Goal: Task Accomplishment & Management: Use online tool/utility

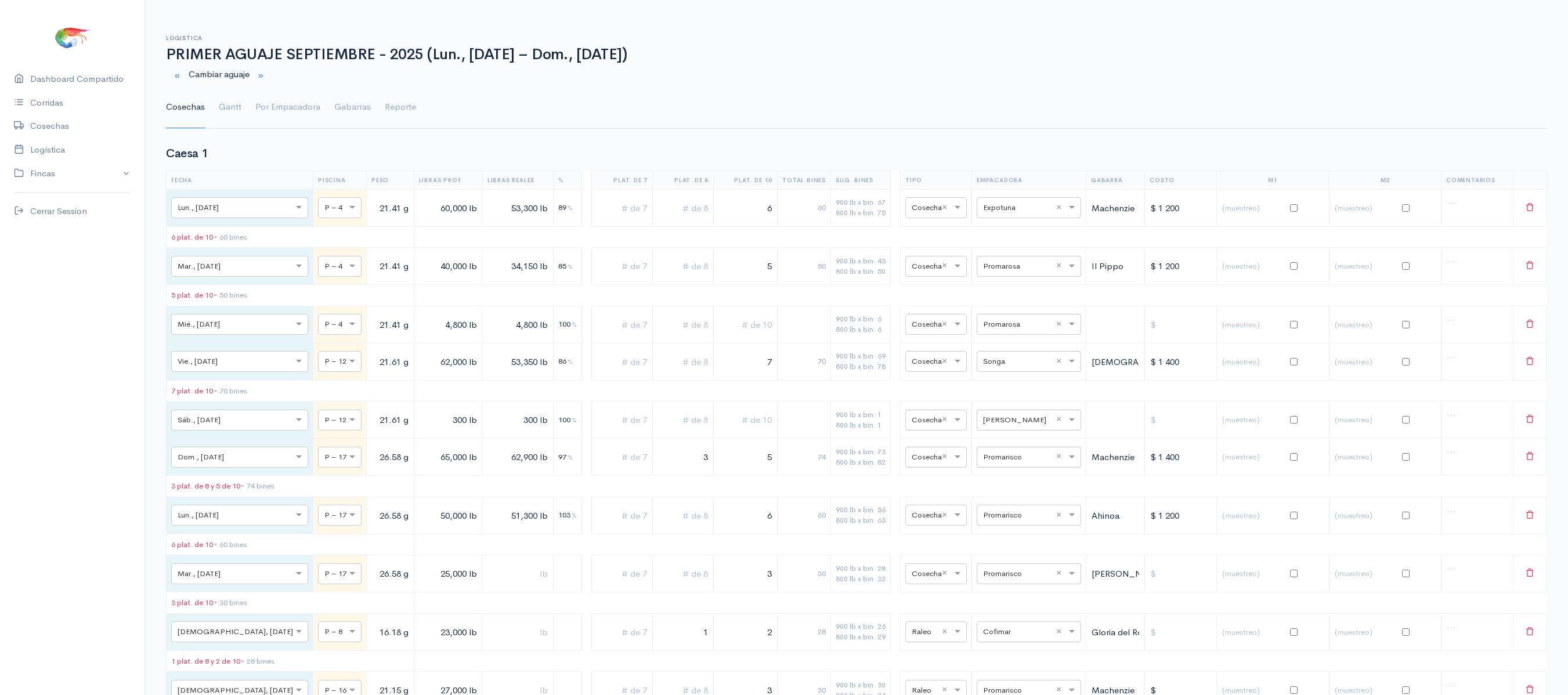
click at [214, 112] on ul "Cosechas Gantt Por Empacadora Gabarras Reporte" at bounding box center [857, 107] width 1381 height 41
click at [236, 108] on link "Gantt" at bounding box center [231, 107] width 23 height 41
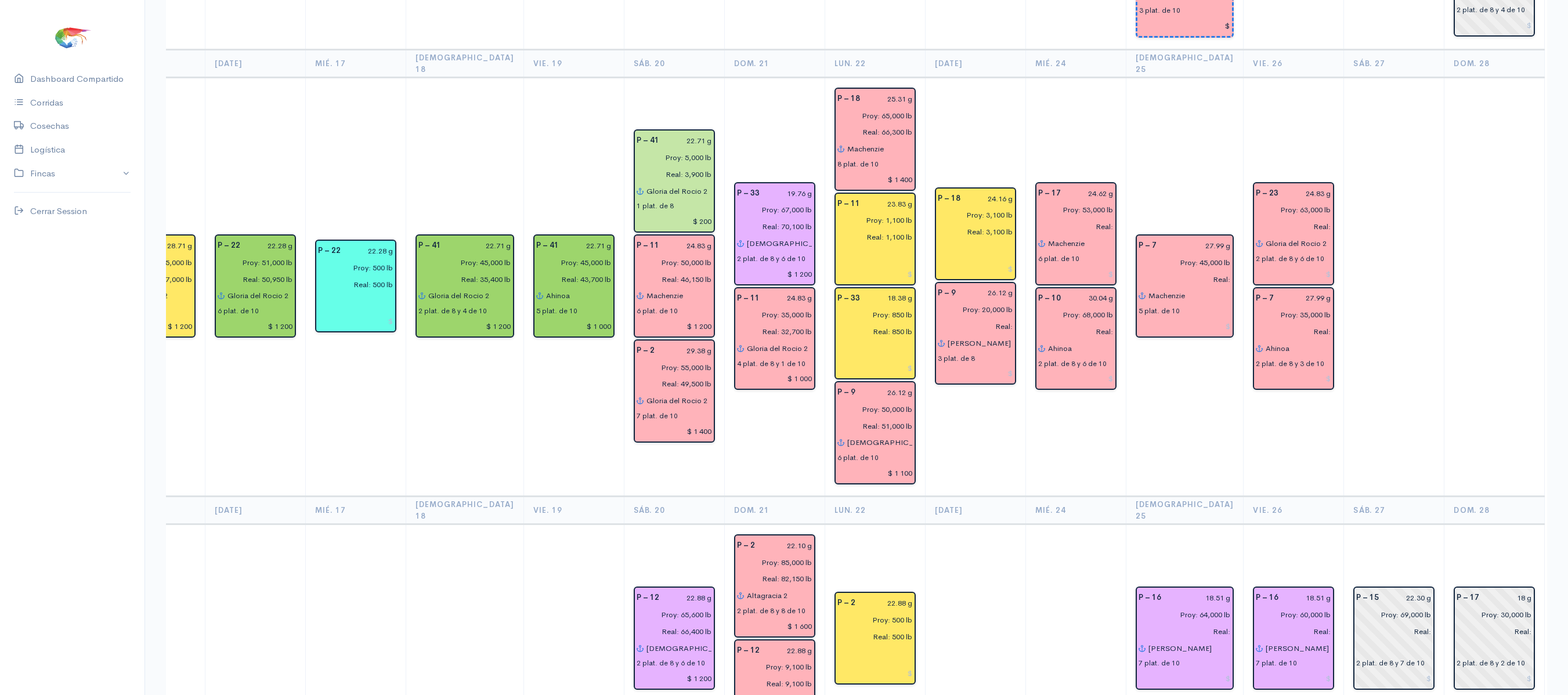
scroll to position [348, 0]
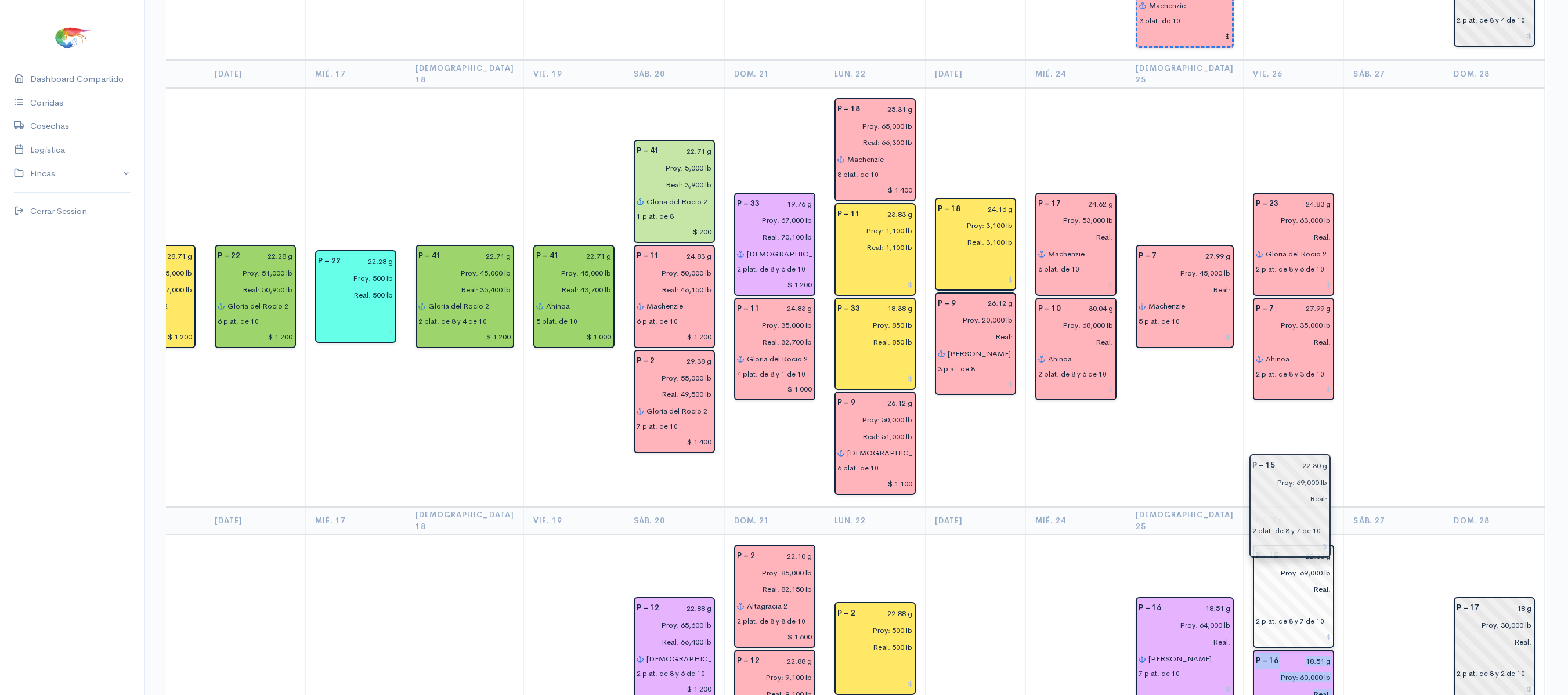
drag, startPoint x: 1333, startPoint y: 633, endPoint x: 1269, endPoint y: 526, distance: 124.7
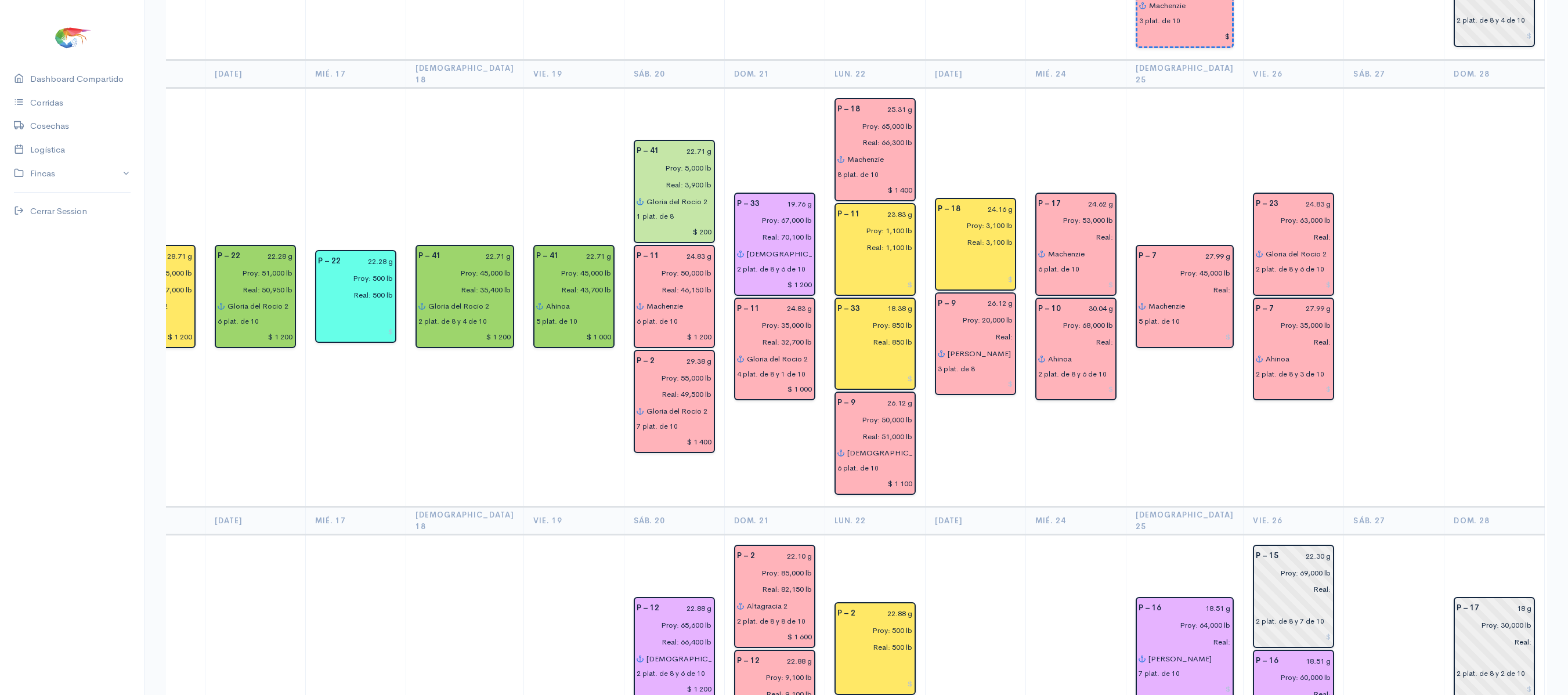
click at [1290, 535] on td "P – 15 22.30 g Proy: 69,000 lb Real: 2 plat. de 8 y 7 de 10 P – 16 18.51 g Proy…" at bounding box center [1294, 651] width 100 height 231
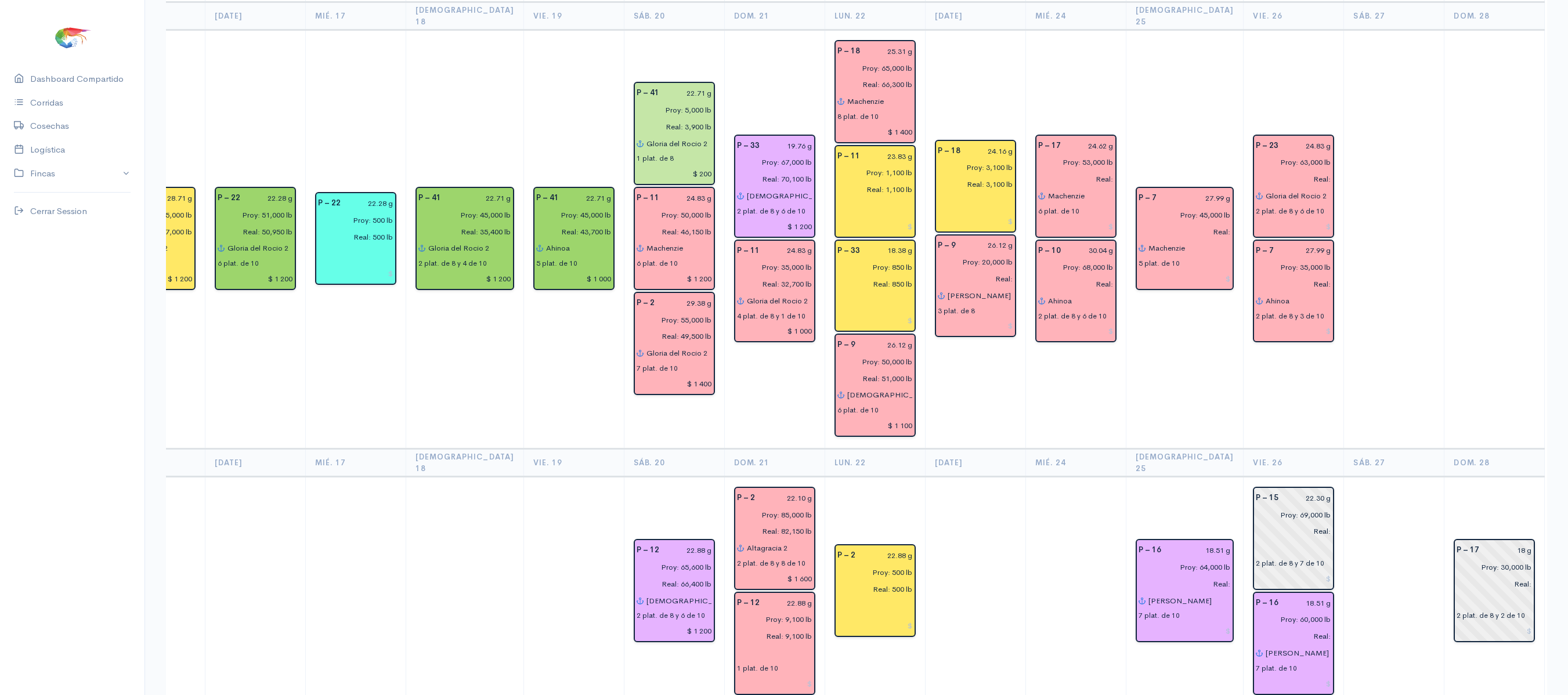
scroll to position [403, 0]
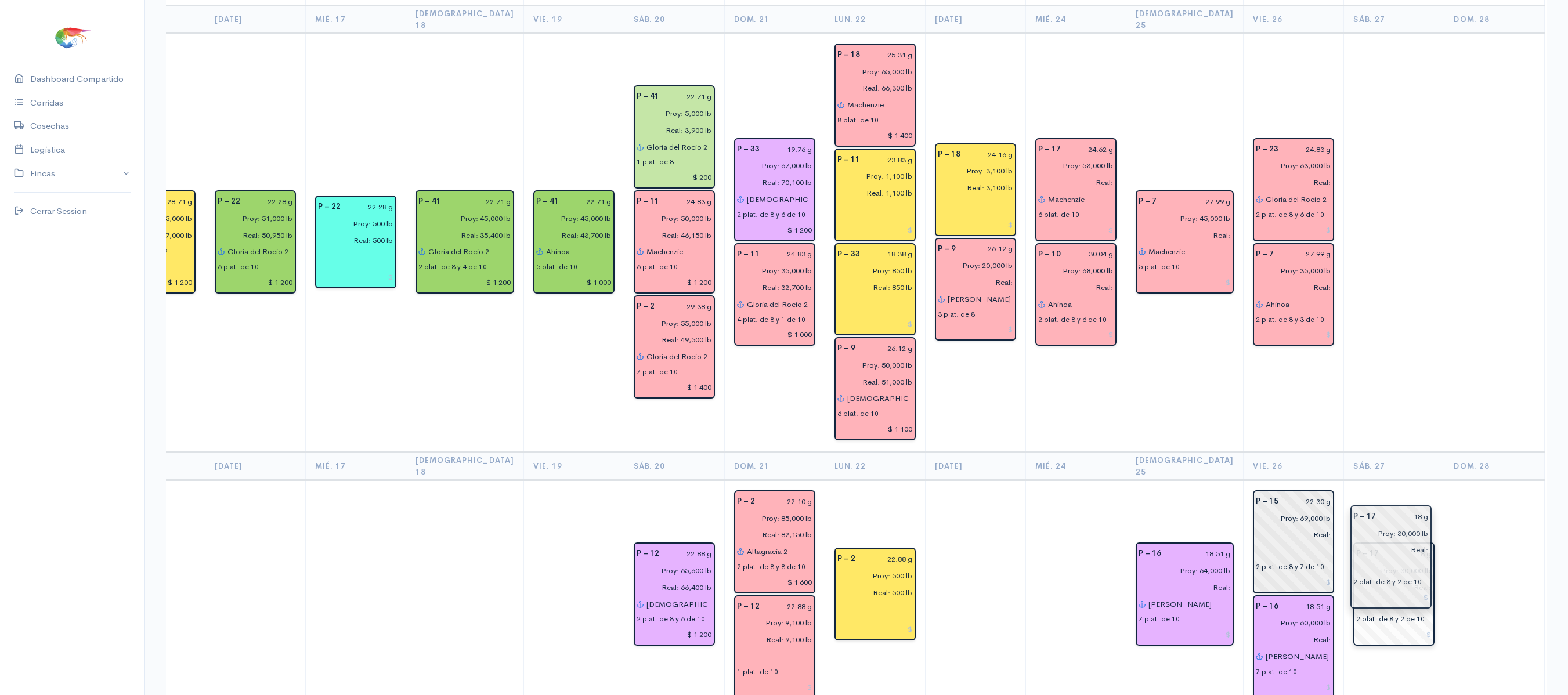
drag, startPoint x: 1417, startPoint y: 543, endPoint x: 1352, endPoint y: 542, distance: 65.0
click at [1381, 308] on td at bounding box center [1394, 243] width 100 height 419
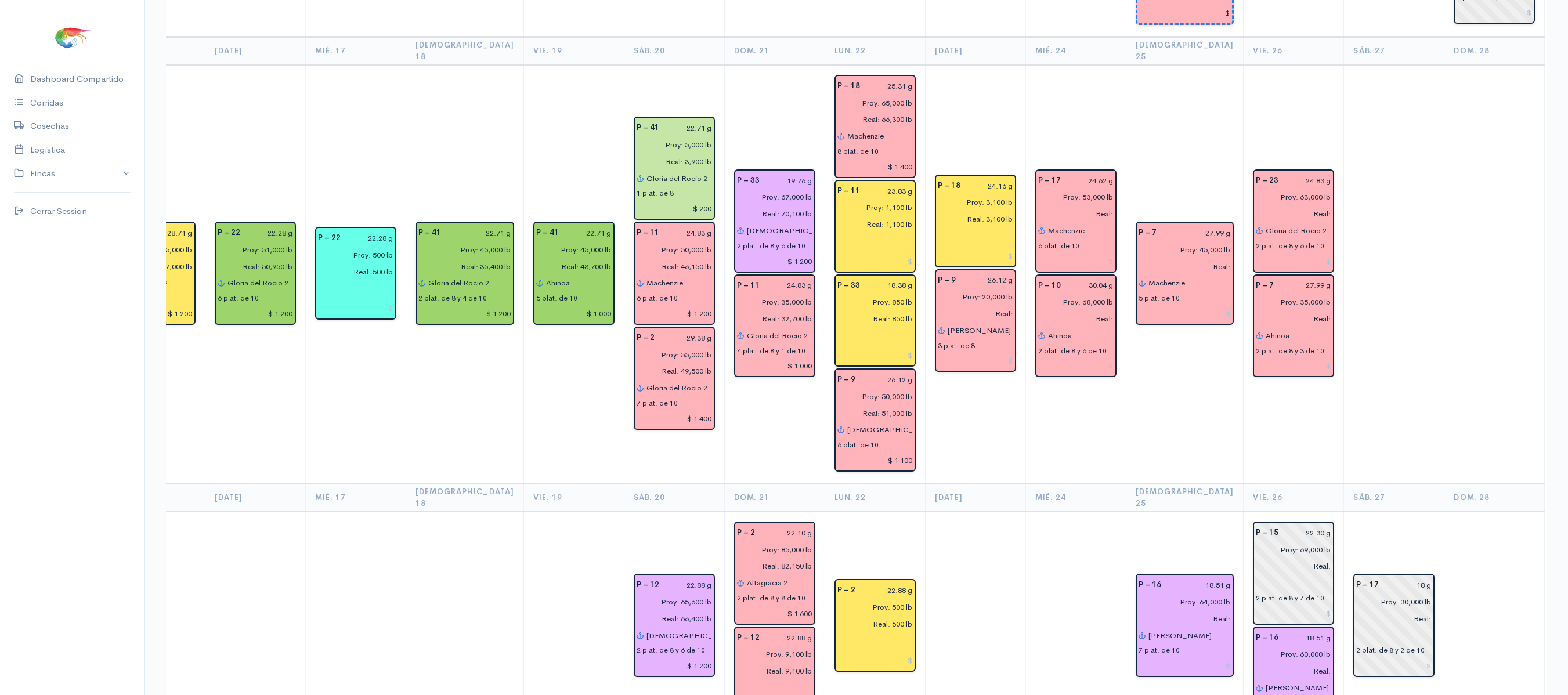
scroll to position [0, 0]
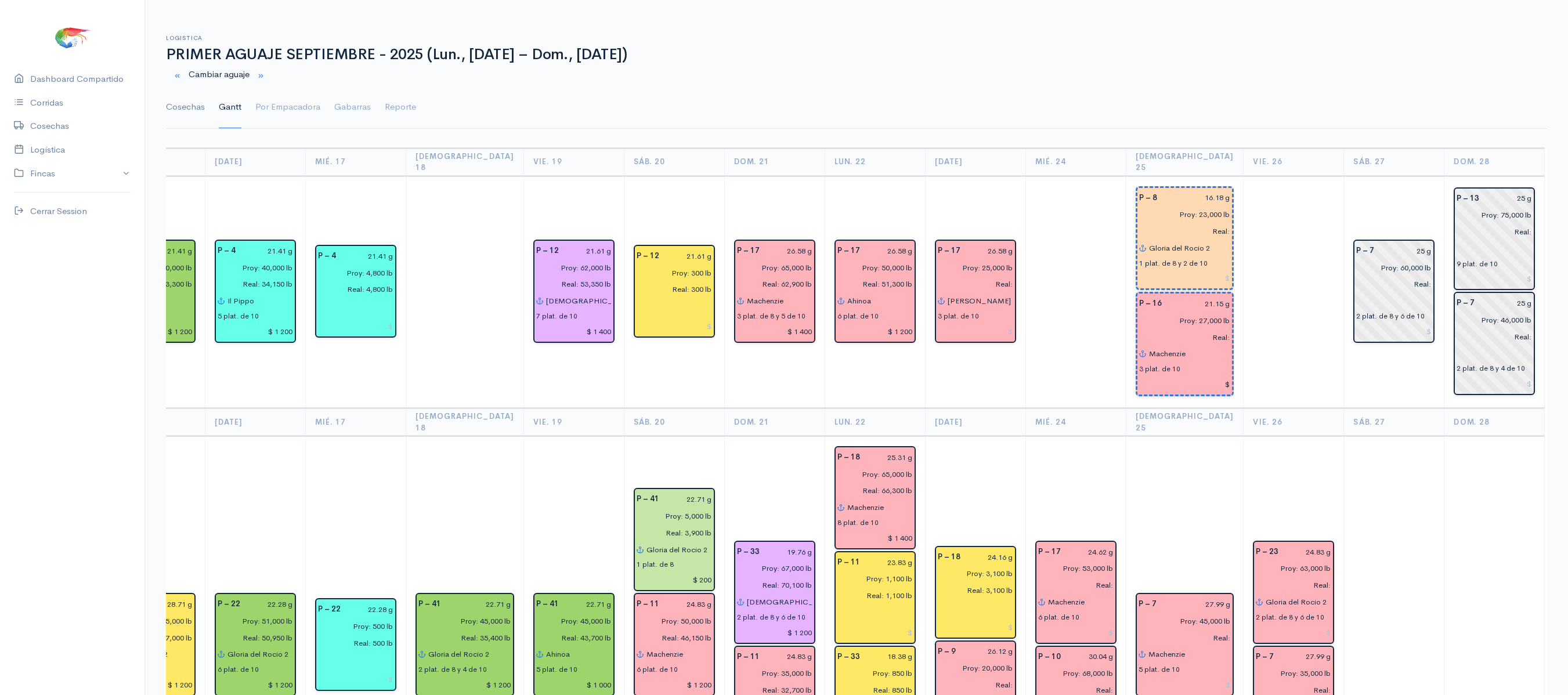
click at [177, 106] on link "Cosechas" at bounding box center [186, 107] width 38 height 41
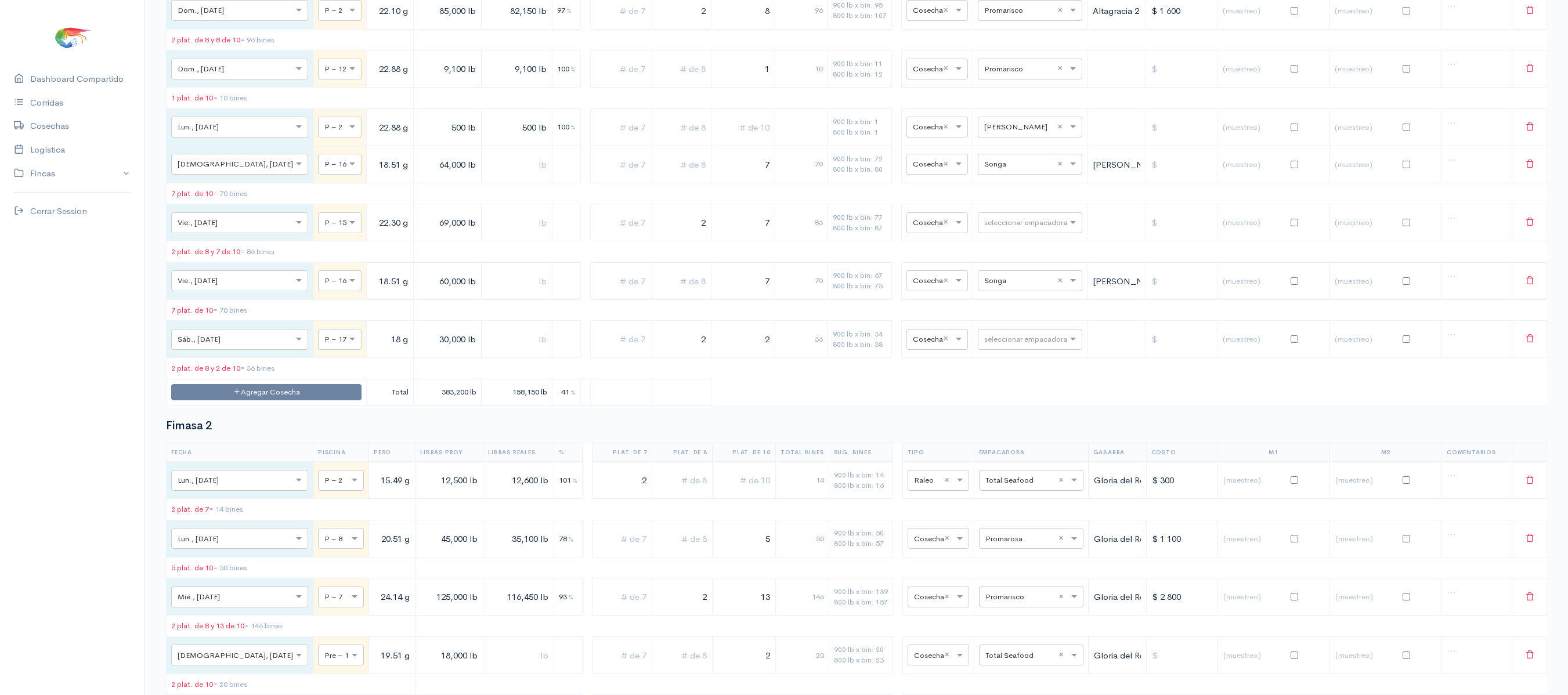
scroll to position [2278, 0]
click at [1034, 233] on div "seleccionar empacadora" at bounding box center [1030, 222] width 105 height 21
type input "pro"
click at [1016, 346] on div "Promarisco" at bounding box center [1018, 340] width 105 height 23
click at [936, 337] on table "Fecha Piscina Peso Libras Proy. Libras Reales % Plat. de 7 Plat. de 8 Plat. de …" at bounding box center [857, 159] width 1381 height 491
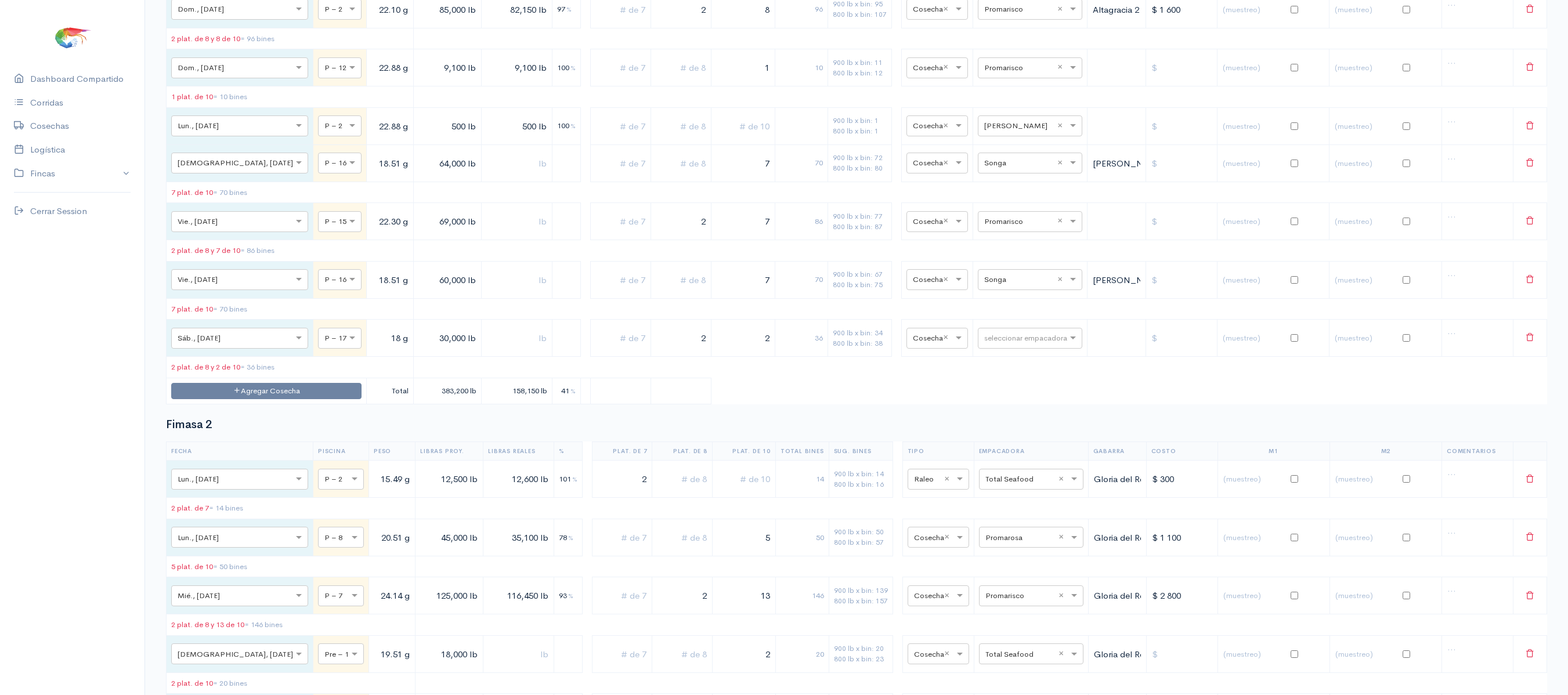
drag, startPoint x: 663, startPoint y: 317, endPoint x: 887, endPoint y: 291, distance: 225.5
click at [887, 291] on table "Fecha Piscina Peso Libras Proy. Libras Reales % Plat. de 7 Plat. de 8 Plat. de …" at bounding box center [857, 159] width 1381 height 491
drag, startPoint x: 754, startPoint y: 311, endPoint x: 776, endPoint y: 320, distance: 23.8
click at [776, 240] on tr "× Vie., [DATE] × P – 15 22.30 g 69,000 lb 7 70 900 lb x bin: 77 800 lb x bin: 8…" at bounding box center [857, 221] width 1381 height 37
click at [656, 234] on input "text" at bounding box center [681, 221] width 51 height 24
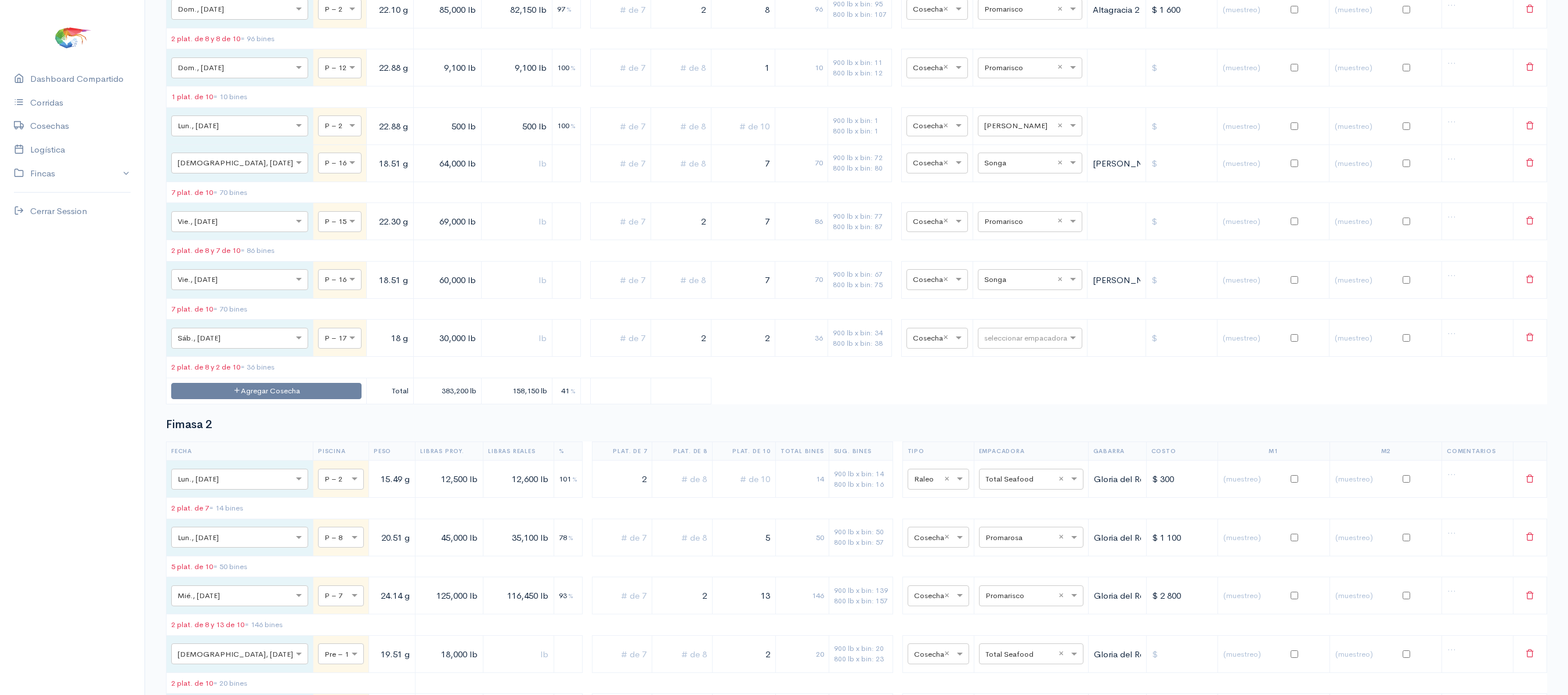
type input "2"
click at [716, 348] on table "Fecha Piscina Peso Libras Proy. Libras Reales % Plat. de 7 Plat. de 8 Plat. de …" at bounding box center [857, 159] width 1381 height 491
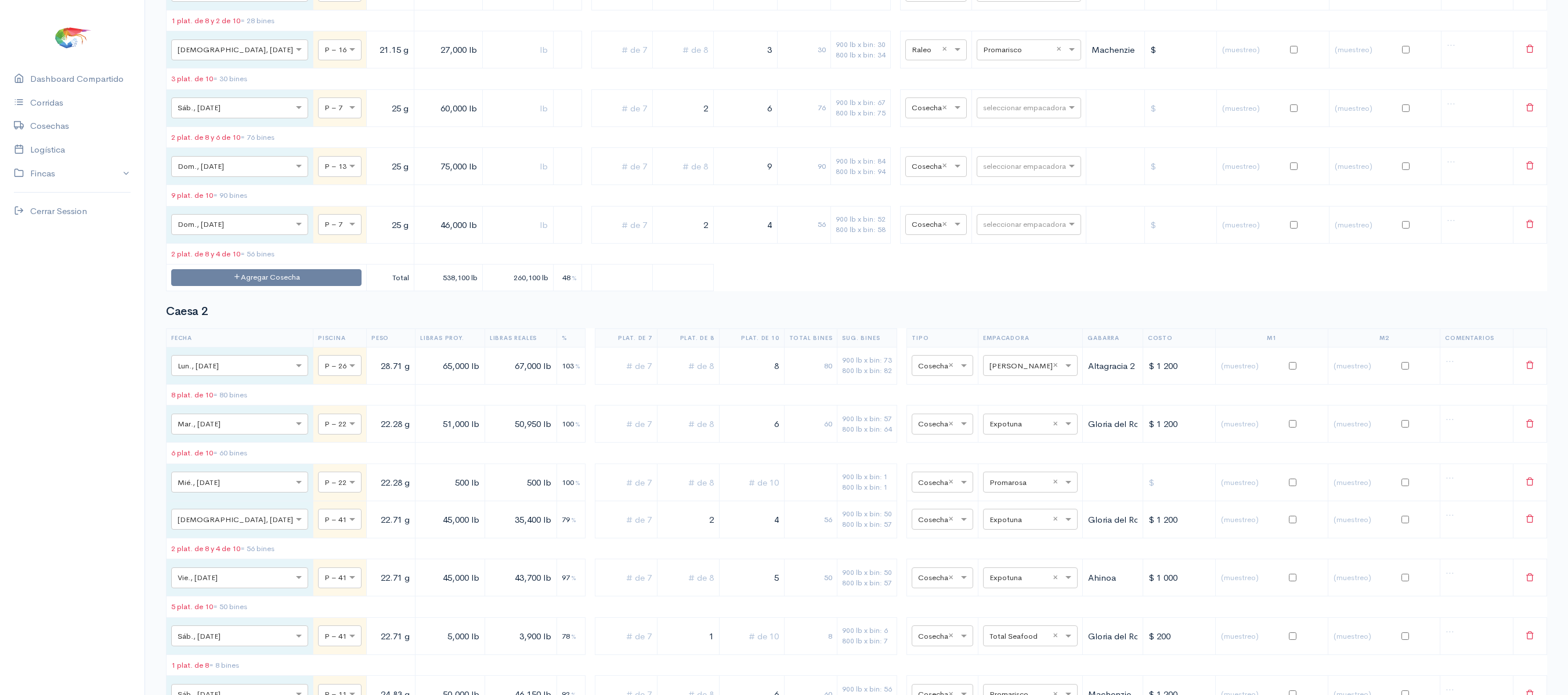
scroll to position [0, 0]
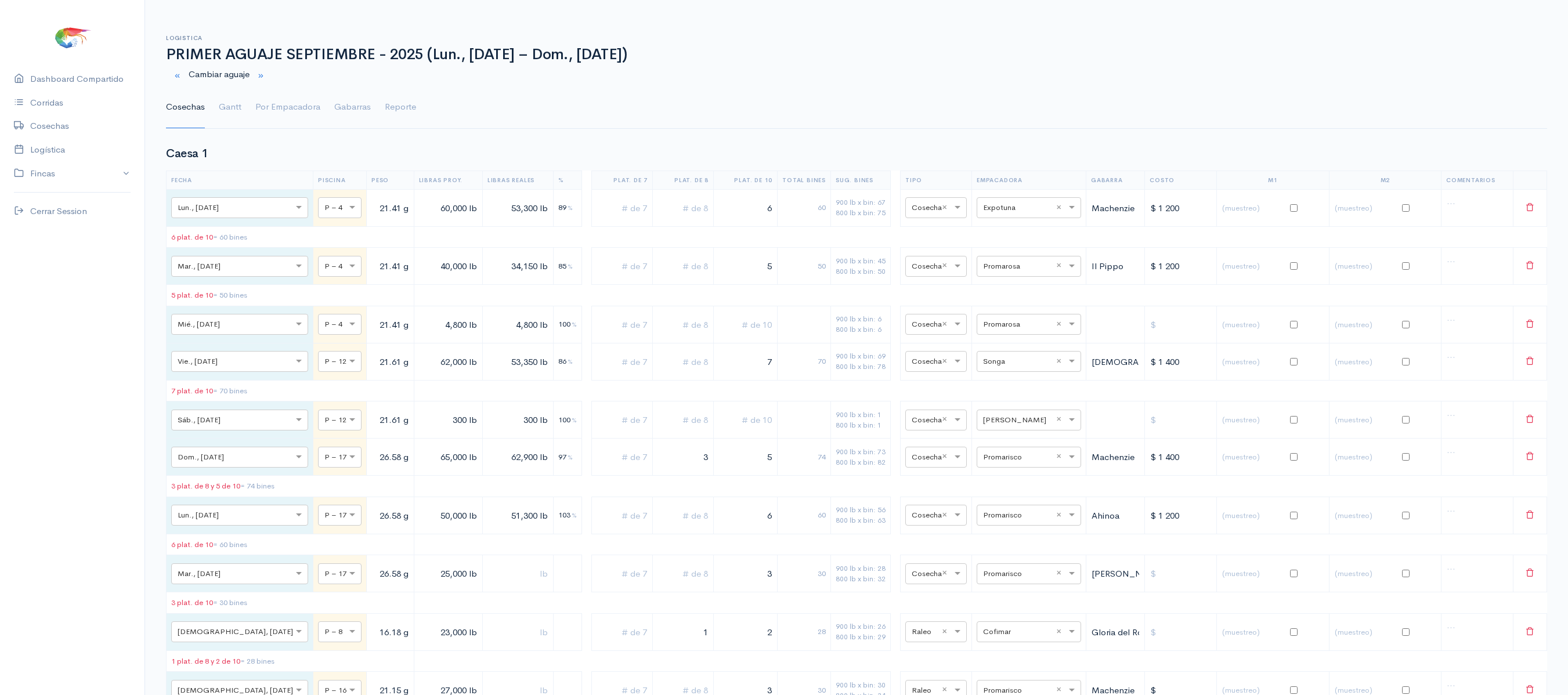
click at [244, 116] on ul "Cosechas Gantt Por Empacadora Gabarras Reporte" at bounding box center [857, 107] width 1381 height 41
click at [242, 113] on ul "Cosechas Gantt Por Empacadora Gabarras Reporte" at bounding box center [857, 107] width 1381 height 41
click at [236, 105] on link "Gantt" at bounding box center [231, 107] width 23 height 41
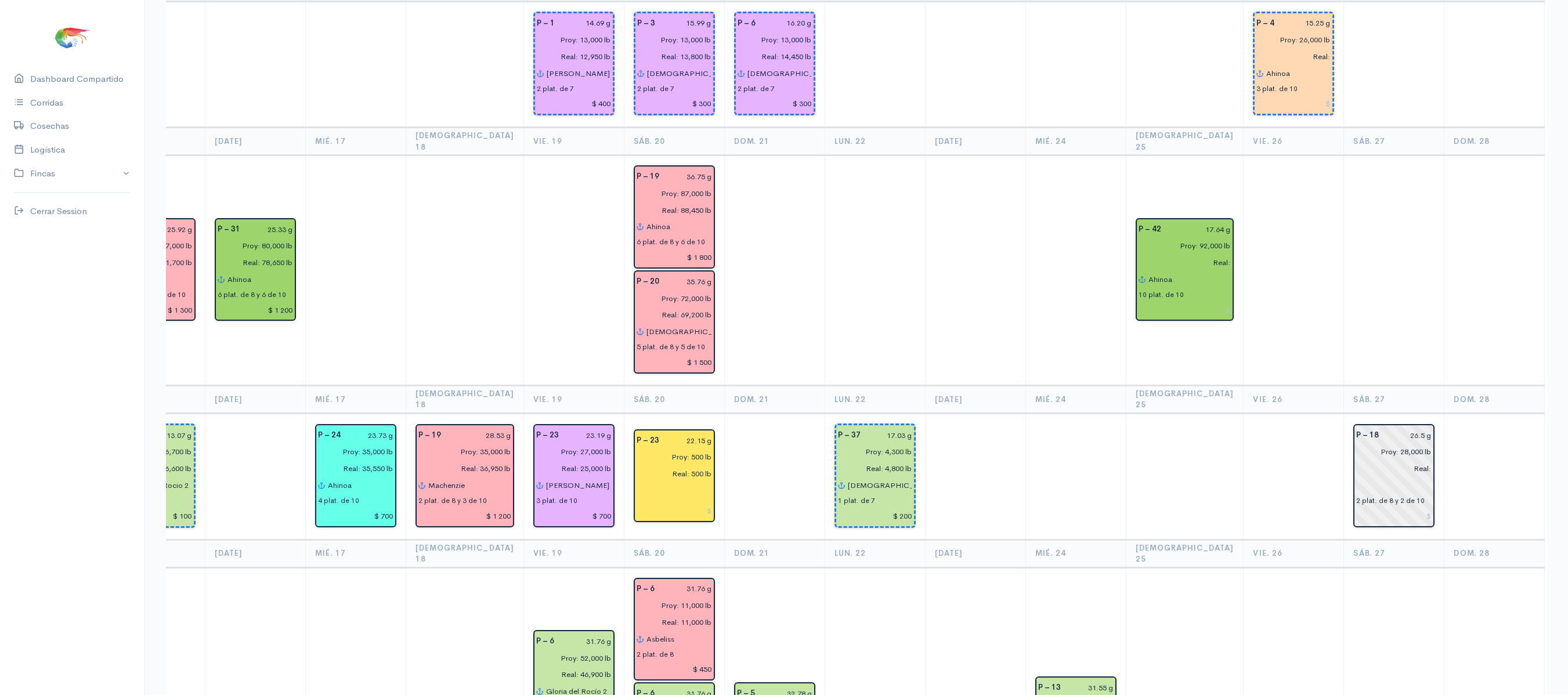
scroll to position [1461, 0]
click at [1389, 426] on input "26.5 g" at bounding box center [1409, 434] width 46 height 17
type input "2 g"
type input "30.52 g"
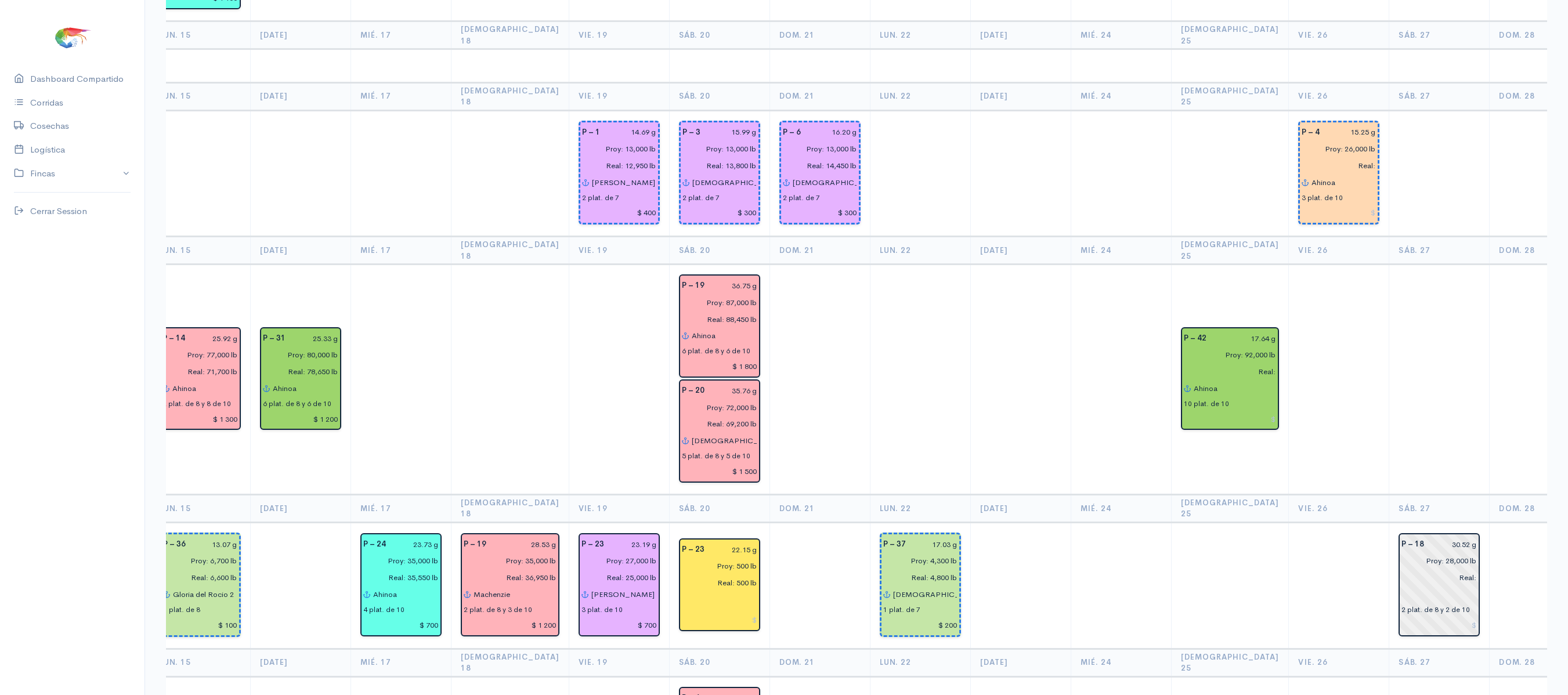
scroll to position [0, 111]
click at [1416, 553] on input "Proy: 28,000 lb" at bounding box center [1437, 561] width 83 height 17
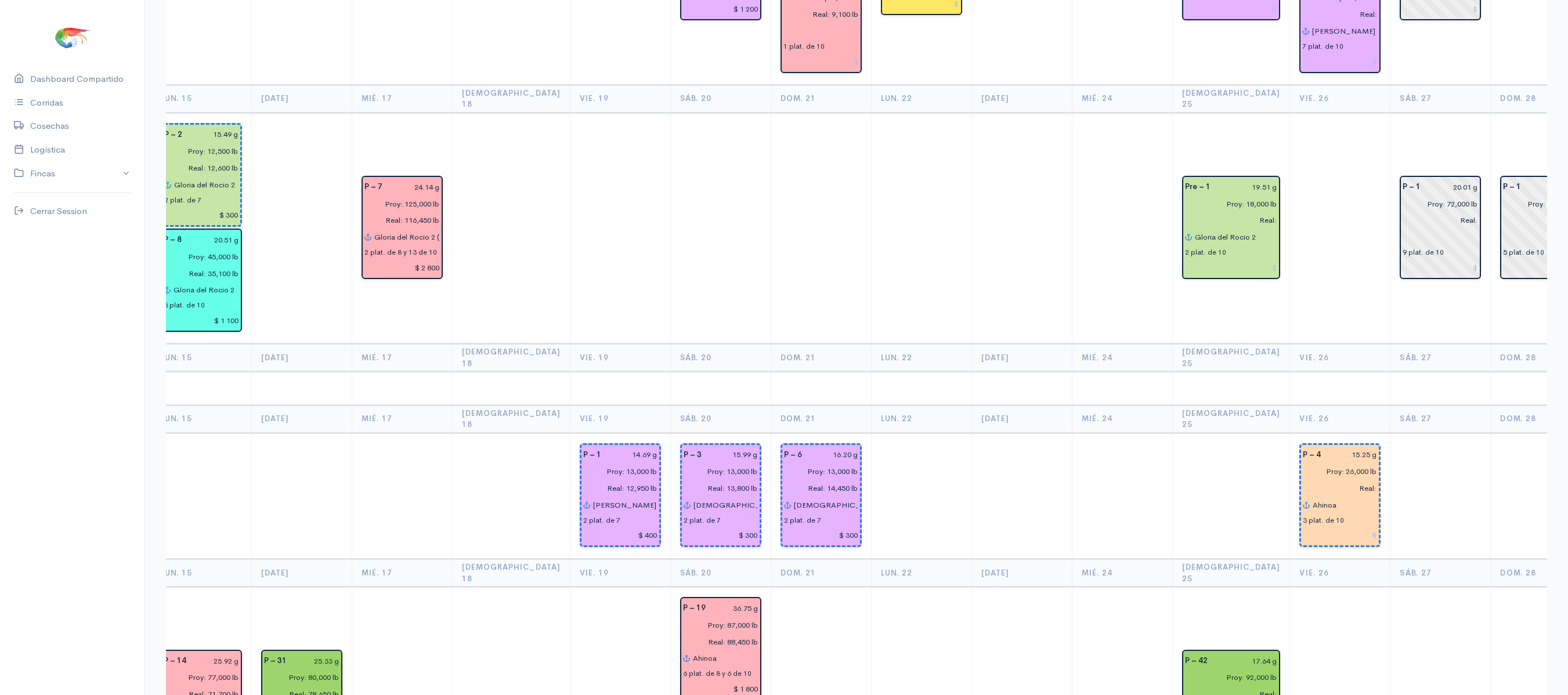
scroll to position [0, 0]
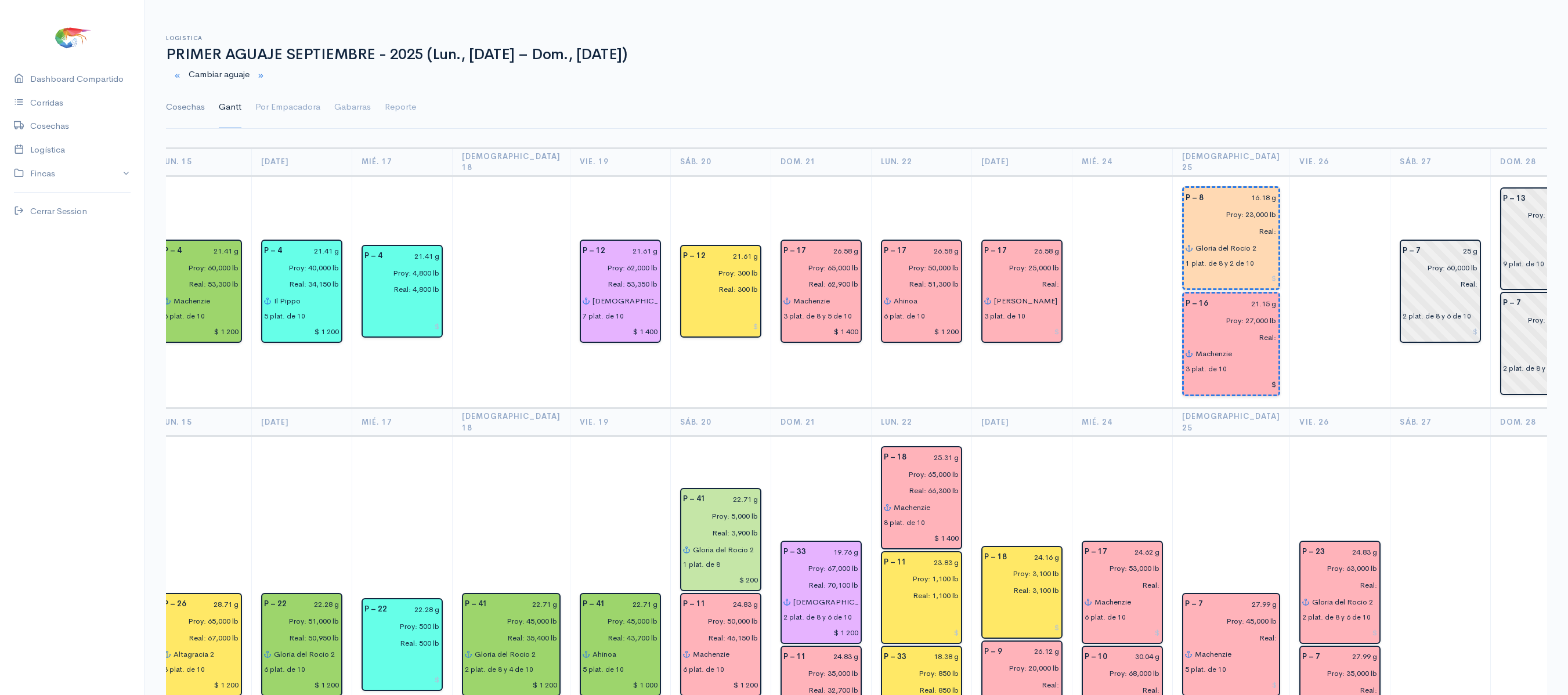
type input "Proy: 32,000 lb"
click at [171, 108] on link "Cosechas" at bounding box center [186, 107] width 38 height 41
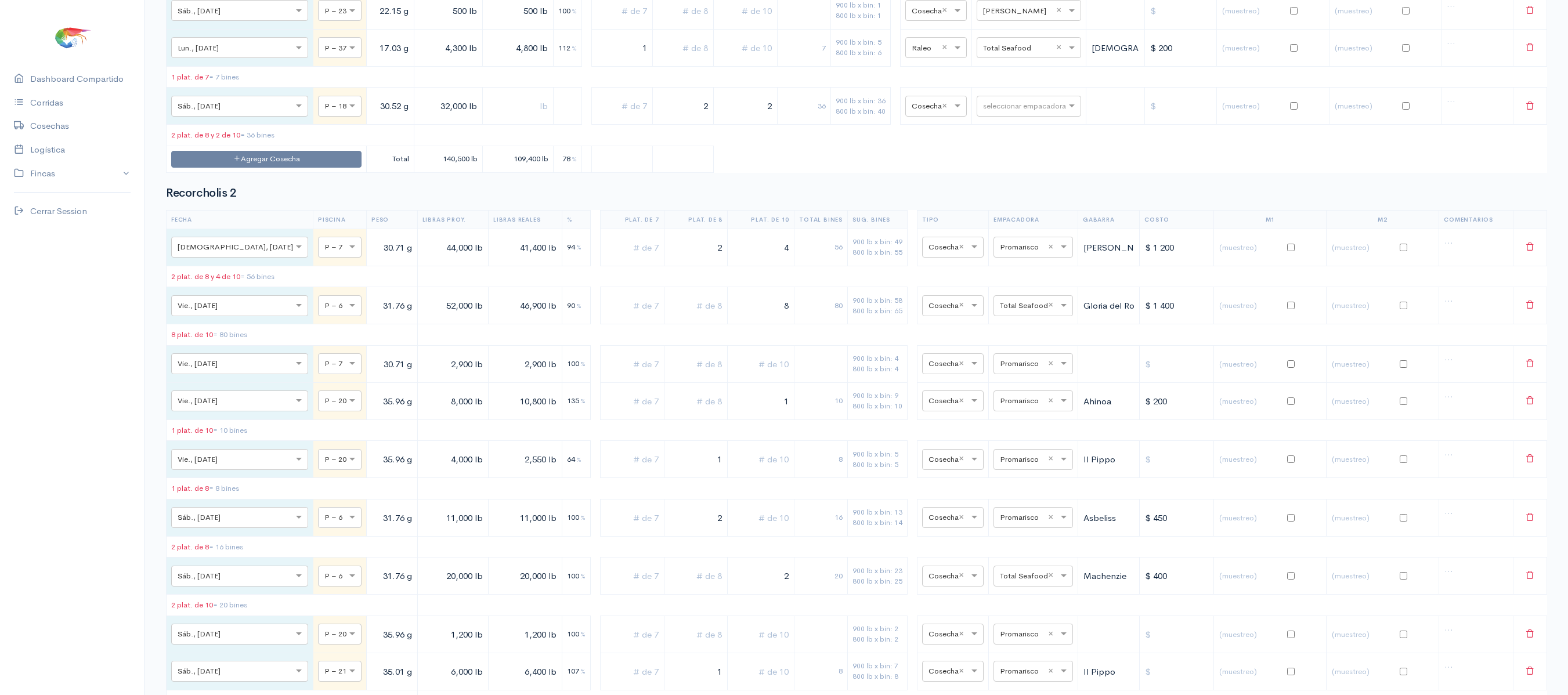
scroll to position [4188, 0]
click at [419, 117] on input "32,000 lb" at bounding box center [448, 105] width 59 height 24
click at [245, 166] on button "Agregar Cosecha" at bounding box center [266, 159] width 190 height 17
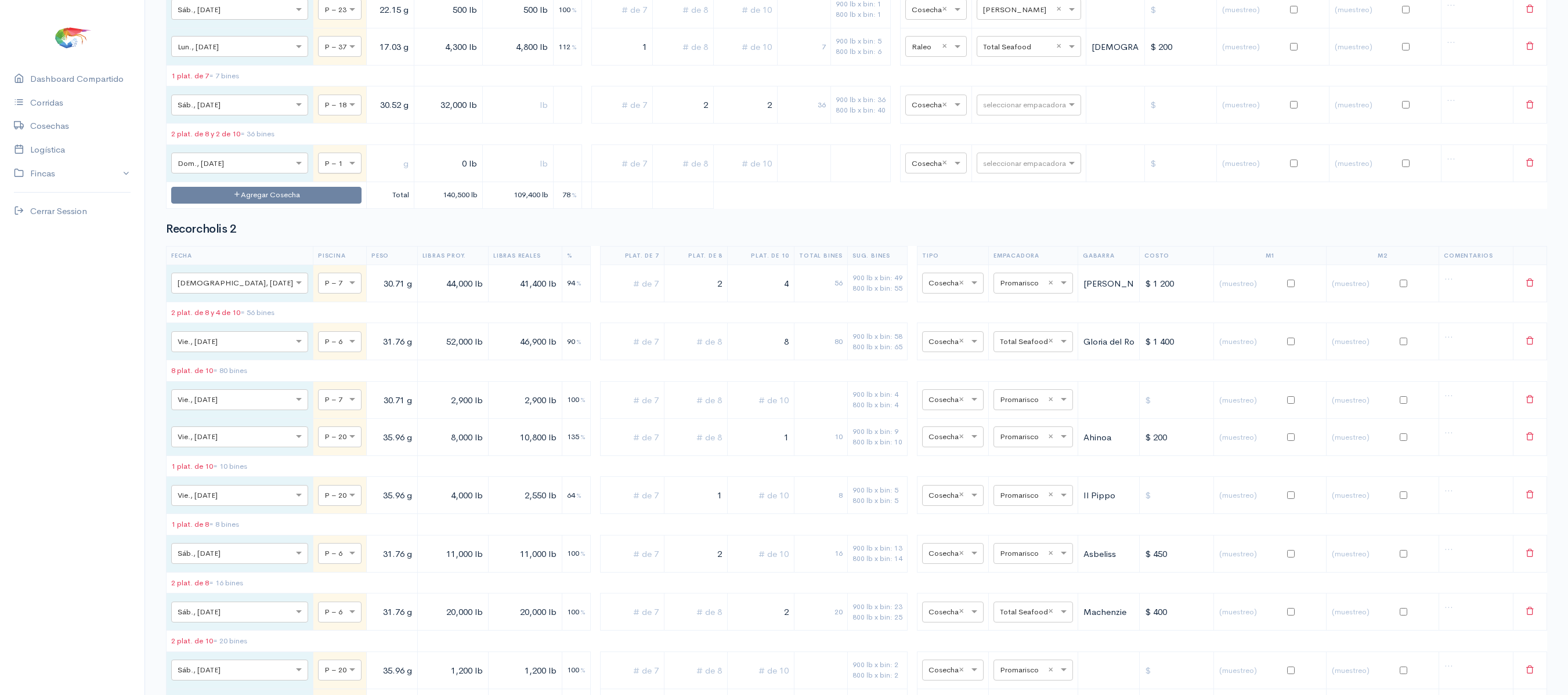
click at [318, 169] on div at bounding box center [339, 161] width 42 height 12
type input "18"
click at [371, 175] on input "text" at bounding box center [389, 163] width 37 height 24
type input "30.52 g"
drag, startPoint x: 391, startPoint y: 270, endPoint x: 403, endPoint y: 270, distance: 12.0
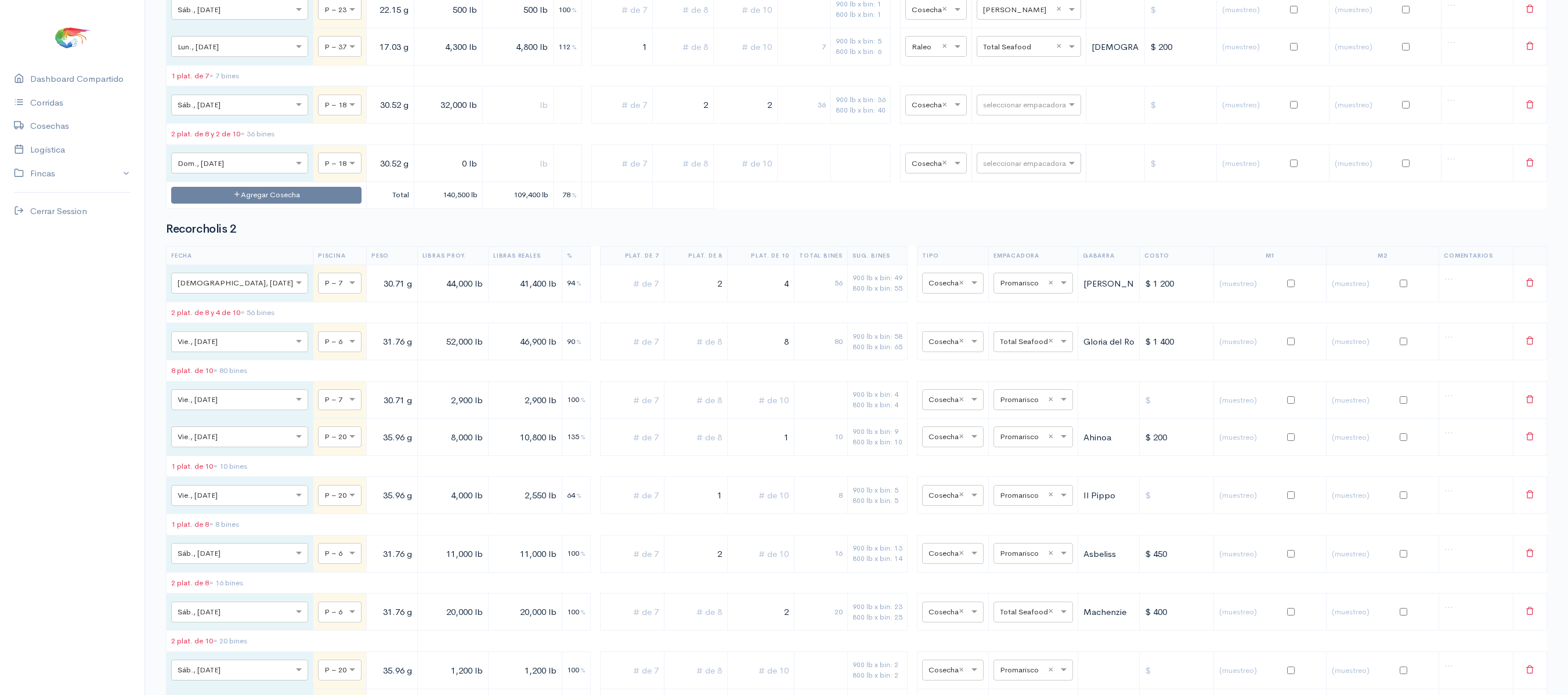
click at [419, 117] on input "32,000 lb" at bounding box center [448, 105] width 59 height 24
type input "26,000 lb"
click at [419, 175] on input "0 lb" at bounding box center [448, 163] width 59 height 24
type input "6,000 lb"
click at [683, 175] on input "text" at bounding box center [683, 163] width 51 height 24
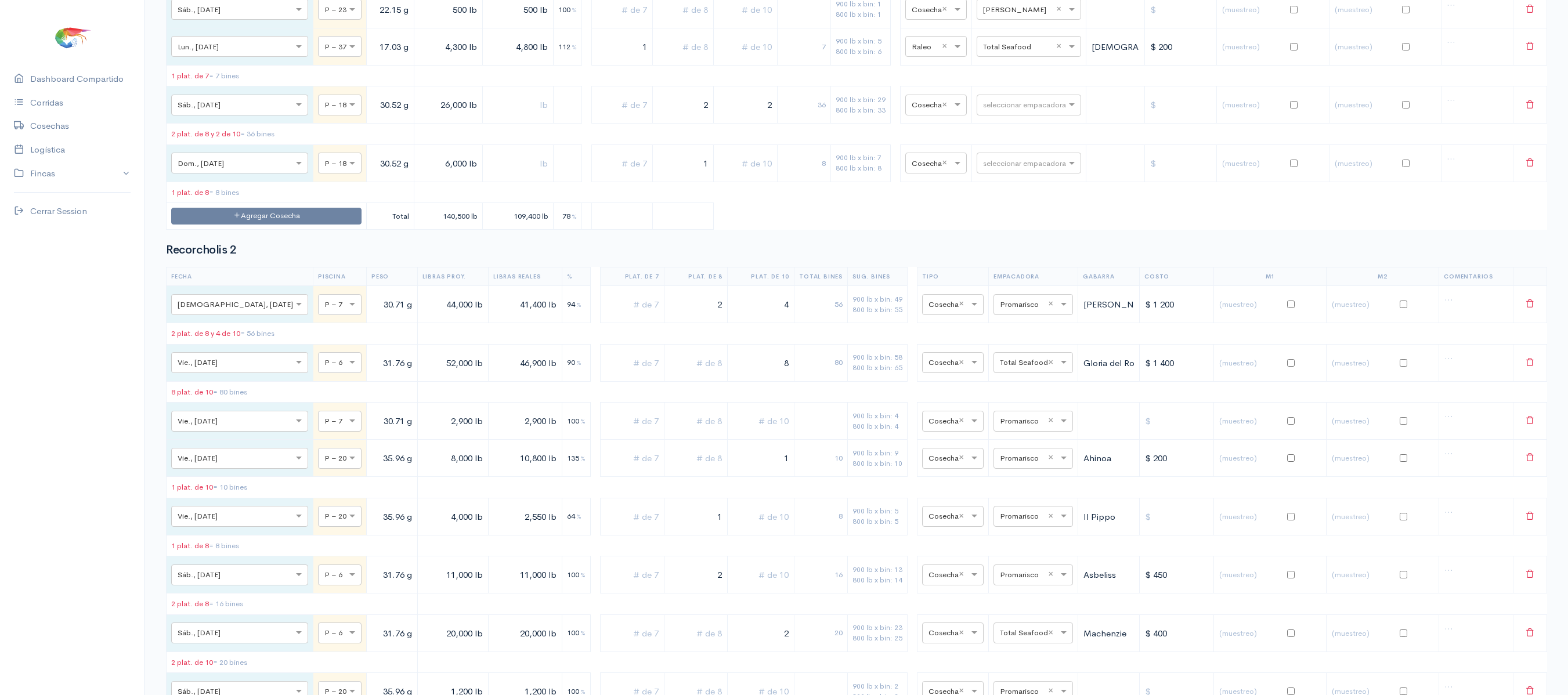
type input "1"
click at [687, 117] on input "2" at bounding box center [683, 105] width 51 height 24
drag, startPoint x: 683, startPoint y: 267, endPoint x: 751, endPoint y: 263, distance: 68.1
drag, startPoint x: 751, startPoint y: 263, endPoint x: 660, endPoint y: 272, distance: 91.4
click at [660, 117] on input "2" at bounding box center [683, 105] width 51 height 24
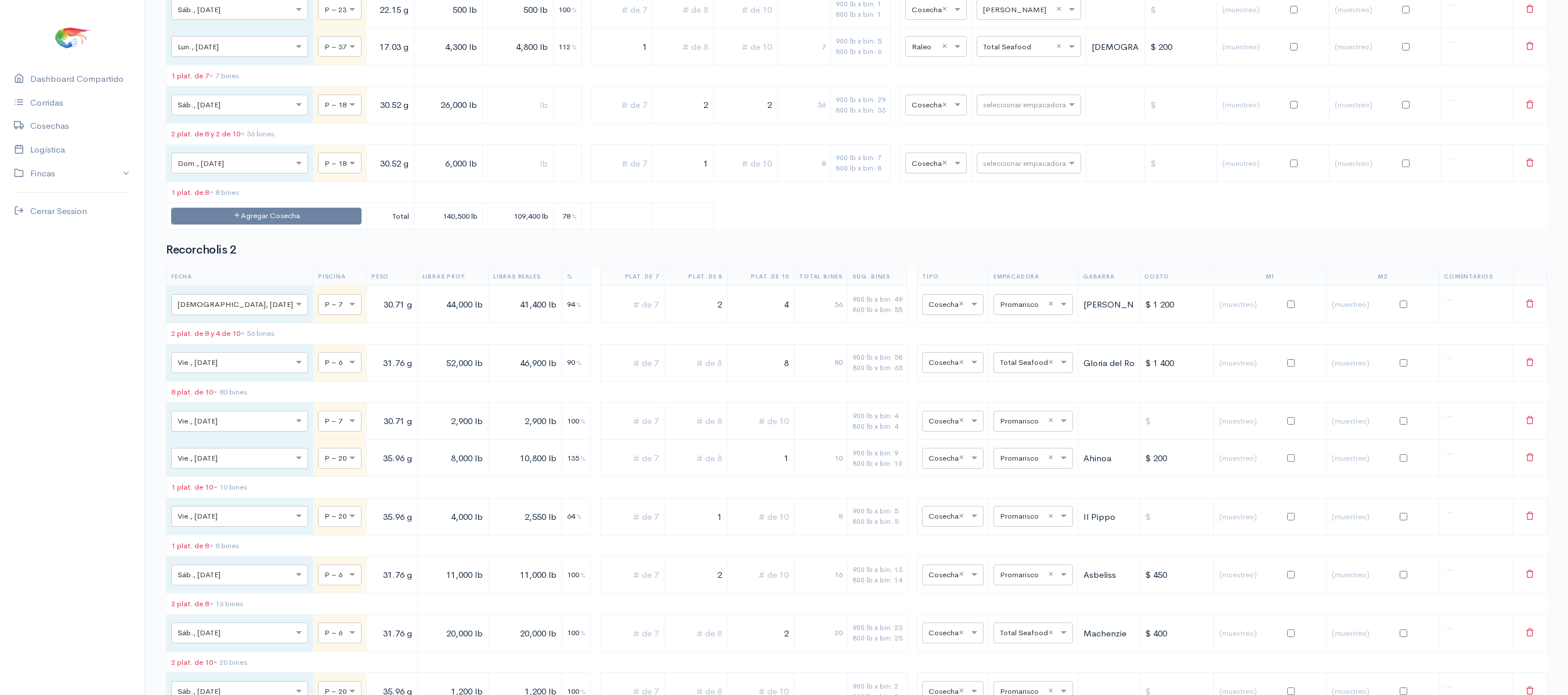
drag, startPoint x: 661, startPoint y: 270, endPoint x: 778, endPoint y: 269, distance: 117.0
click at [778, 124] on tr "× Sáb., [DATE] × P – 18 30.52 g 26,000 lb 2 2 36 900 lb x bin: 29 800 lb x bin:…" at bounding box center [857, 105] width 1381 height 37
drag, startPoint x: 755, startPoint y: 270, endPoint x: 805, endPoint y: 266, distance: 50.2
click at [805, 124] on tr "× Sáb., [DATE] × P – 18 30.52 g 26,000 lb 2 20 900 lb x bin: 29 800 lb x bin: 3…" at bounding box center [857, 105] width 1381 height 37
type input "3"
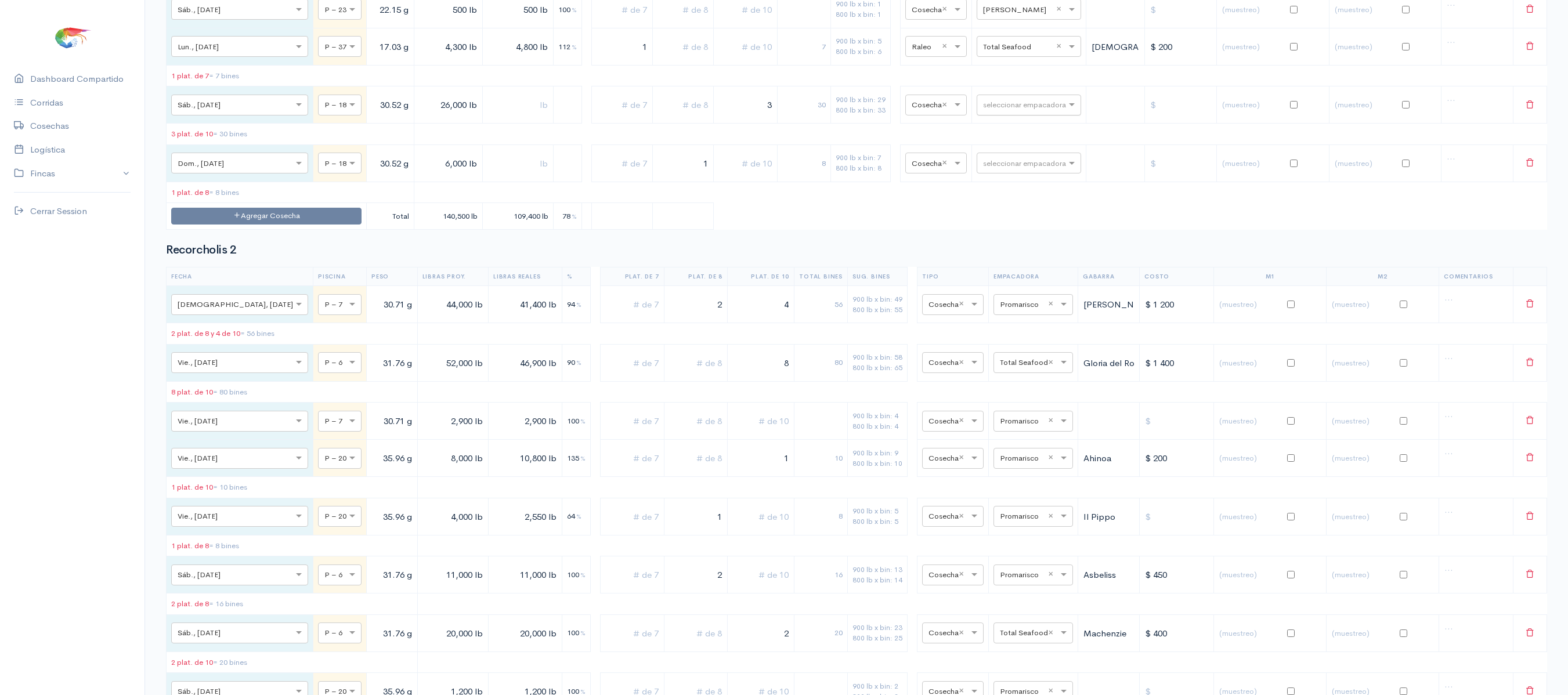
click at [997, 115] on div "seleccionar empacadora" at bounding box center [1029, 105] width 105 height 21
type input "t"
click at [998, 398] on div "Total Seafood" at bounding box center [1016, 405] width 105 height 23
click at [1010, 174] on div "seleccionar empacadora" at bounding box center [1029, 163] width 105 height 21
type input "t"
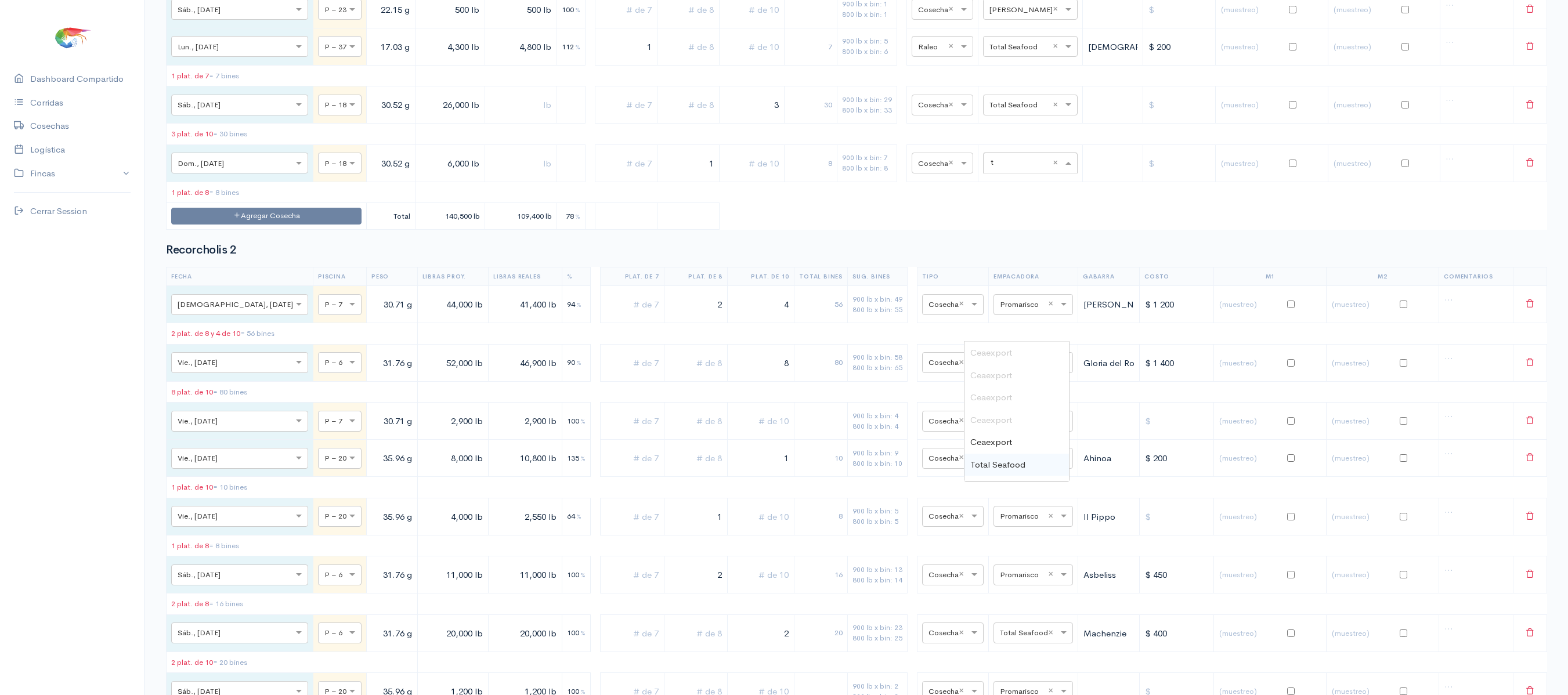
click at [1014, 468] on span "Total Seafood" at bounding box center [998, 464] width 55 height 11
click at [1000, 257] on h2 "Recorcholis 2" at bounding box center [857, 250] width 1381 height 12
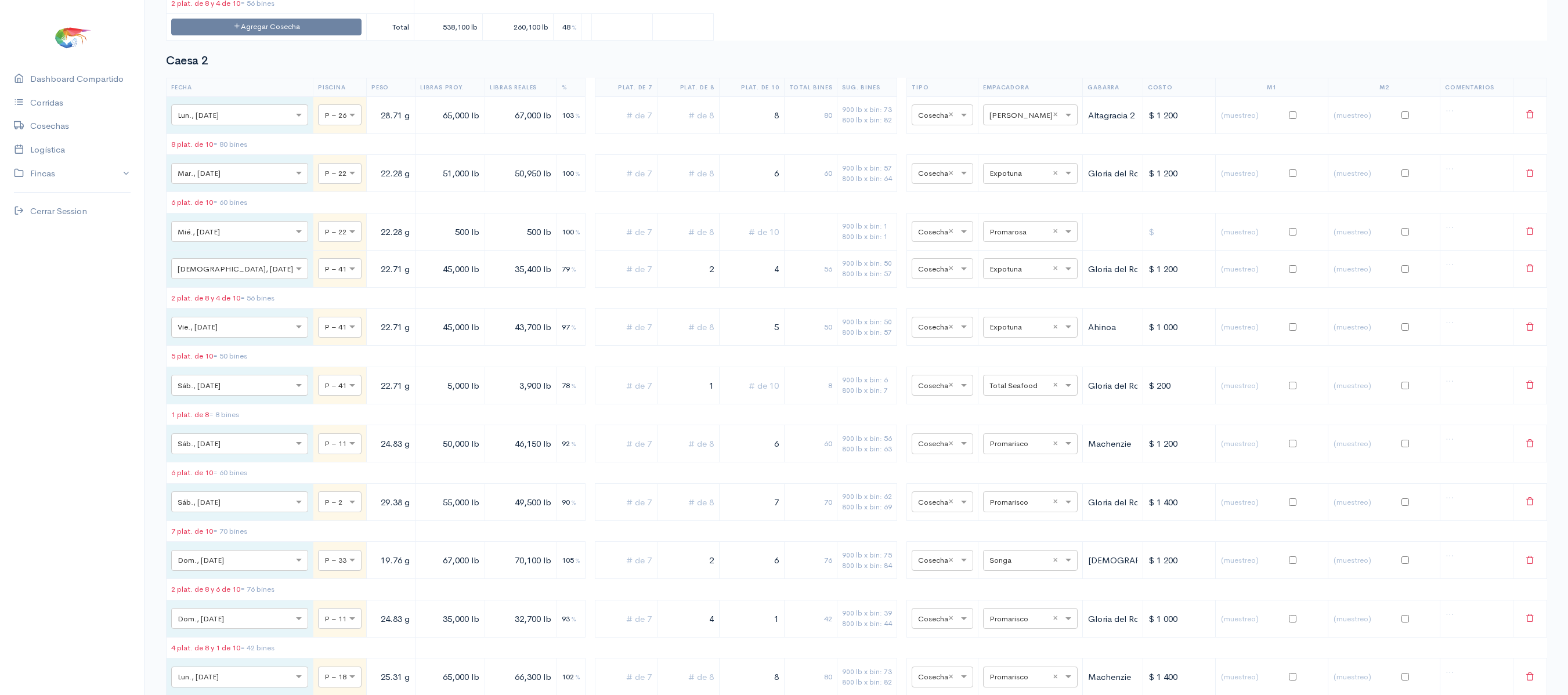
scroll to position [0, 0]
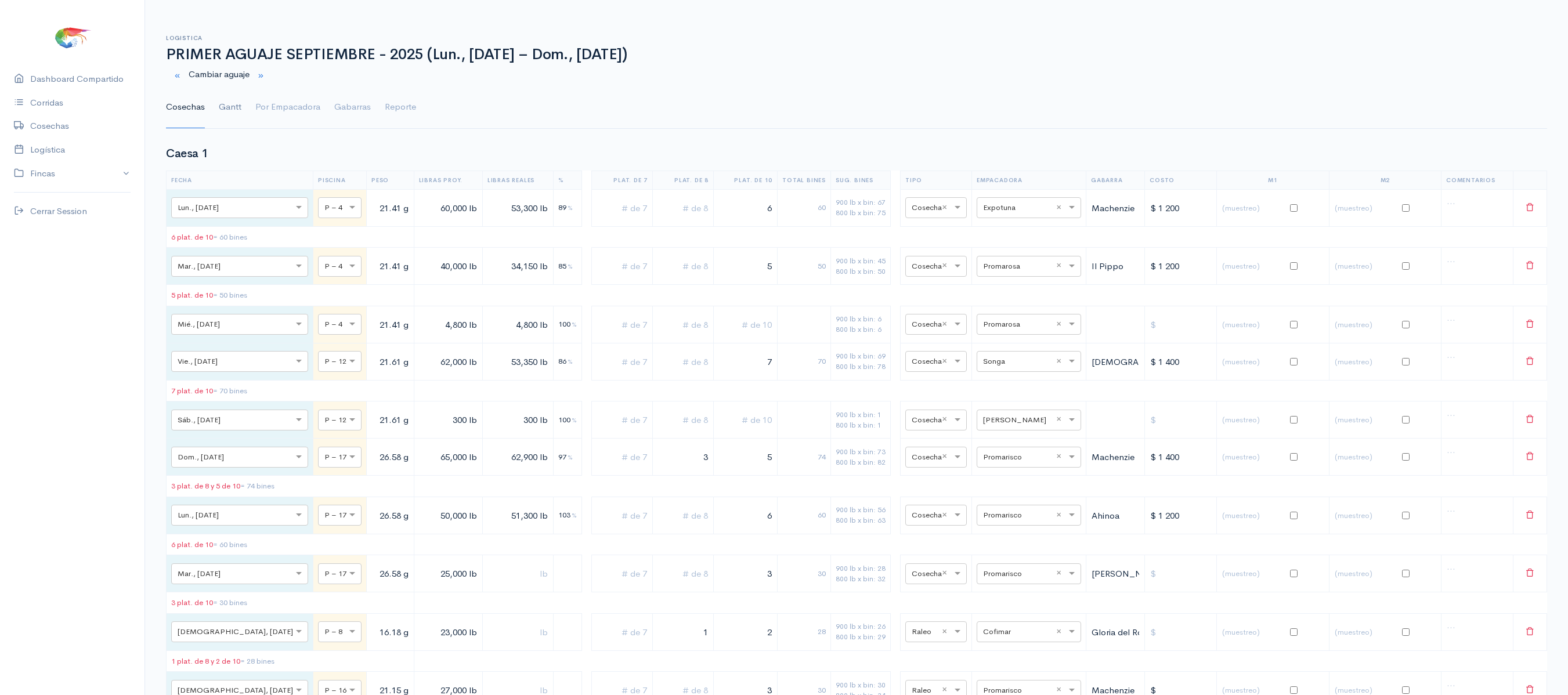
click at [226, 106] on link "Gantt" at bounding box center [231, 107] width 23 height 41
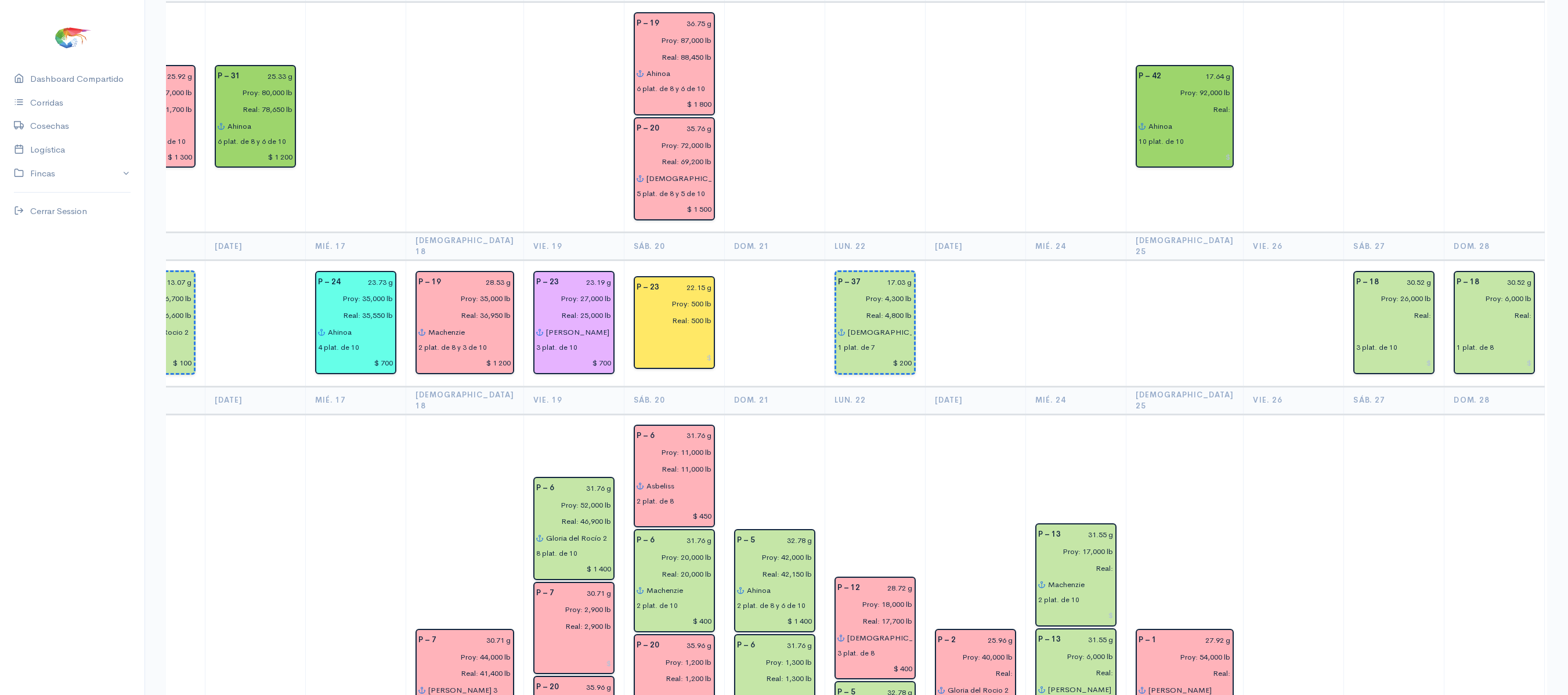
scroll to position [1615, 0]
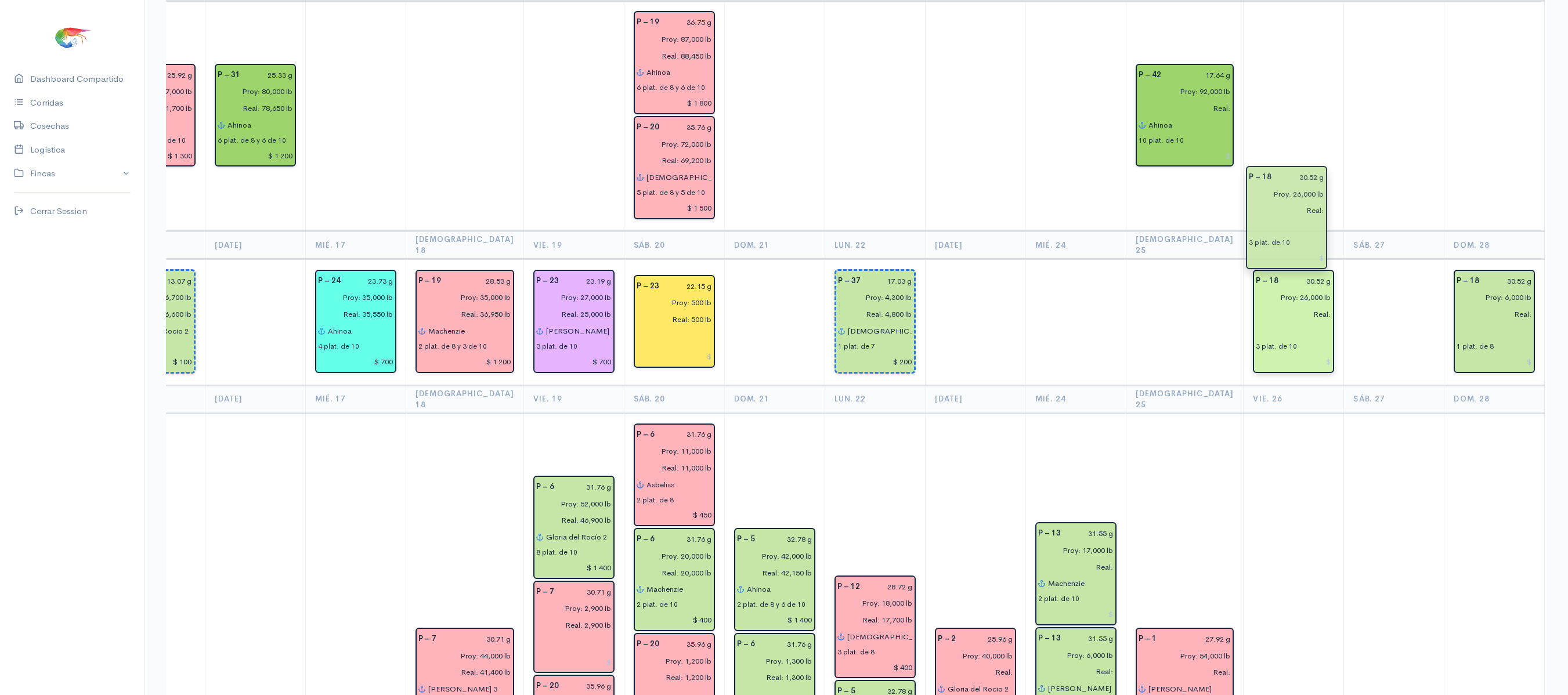
drag, startPoint x: 1359, startPoint y: 236, endPoint x: 1280, endPoint y: 236, distance: 79.0
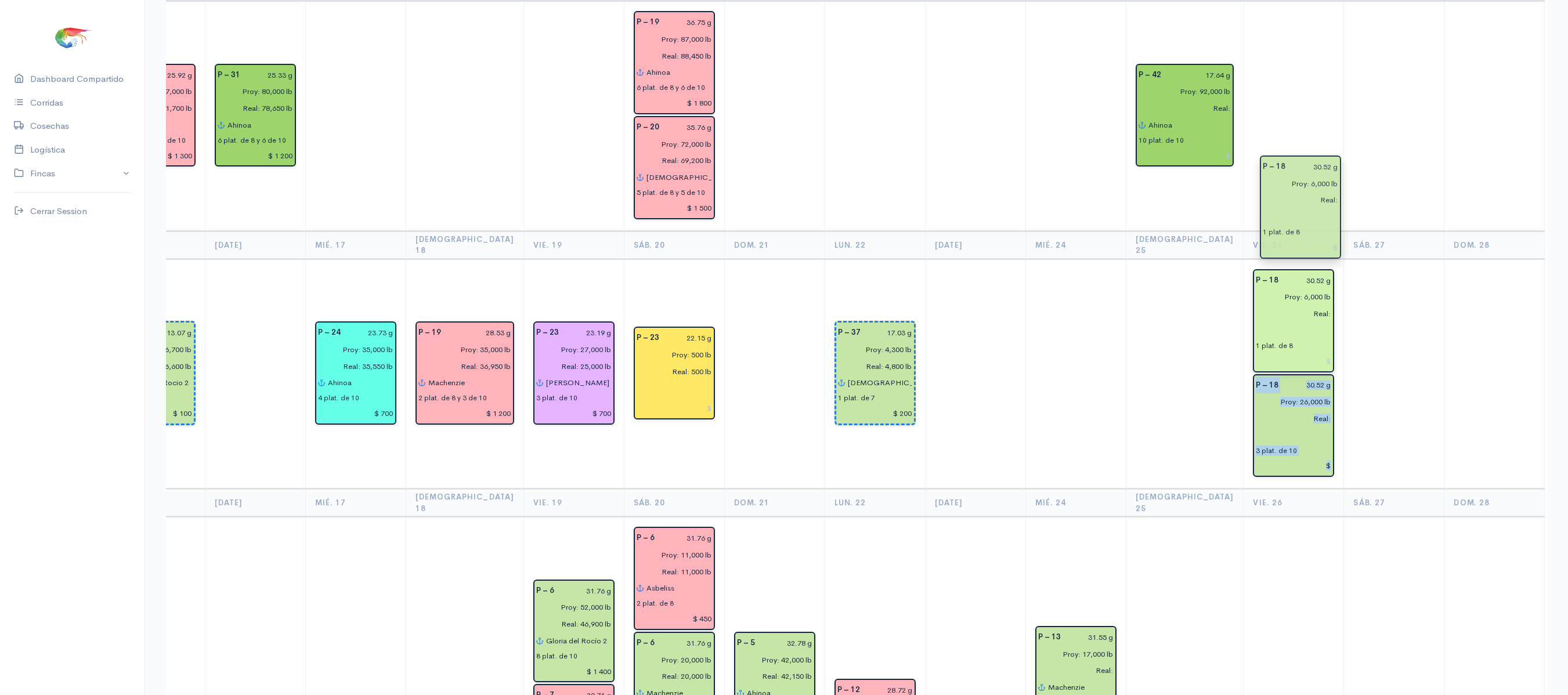
drag, startPoint x: 1449, startPoint y: 214, endPoint x: 1282, endPoint y: 196, distance: 168.0
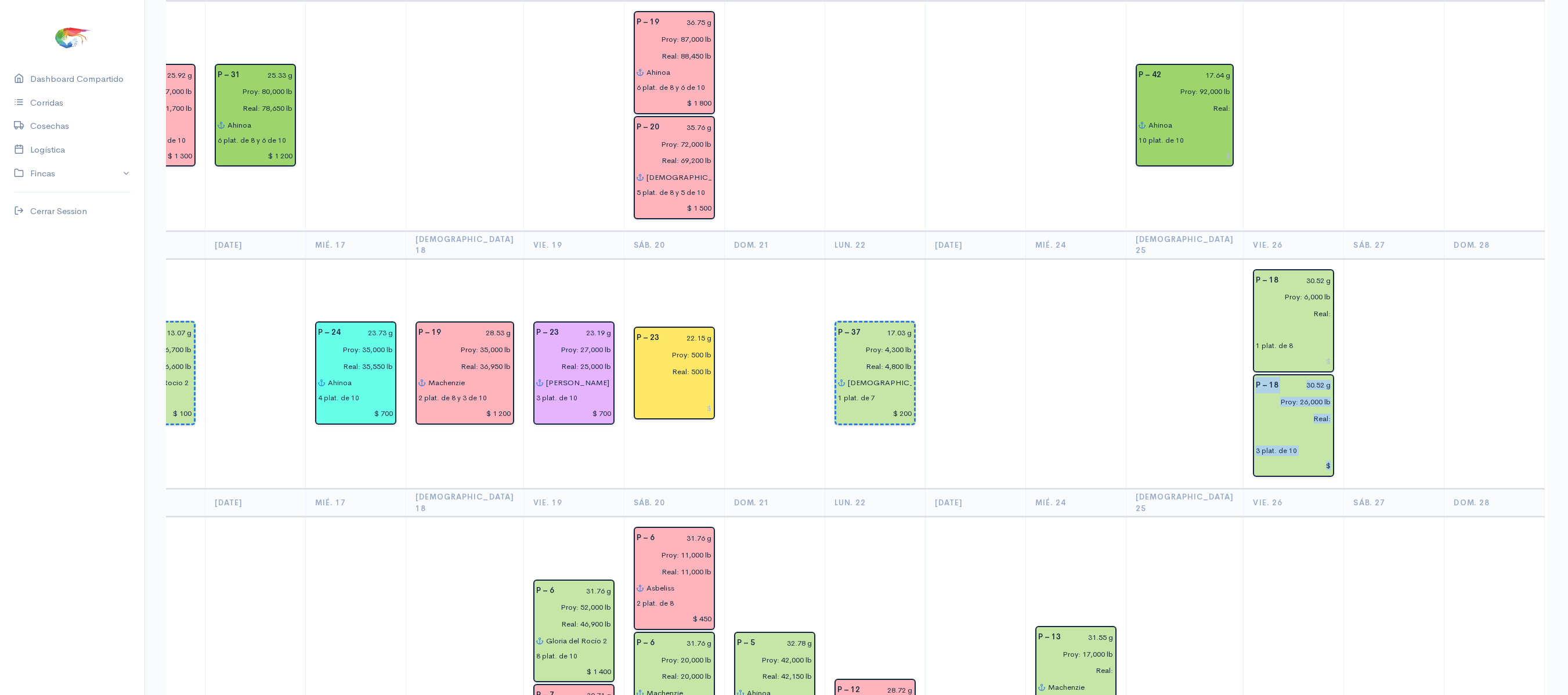
click at [1344, 259] on td at bounding box center [1394, 374] width 100 height 231
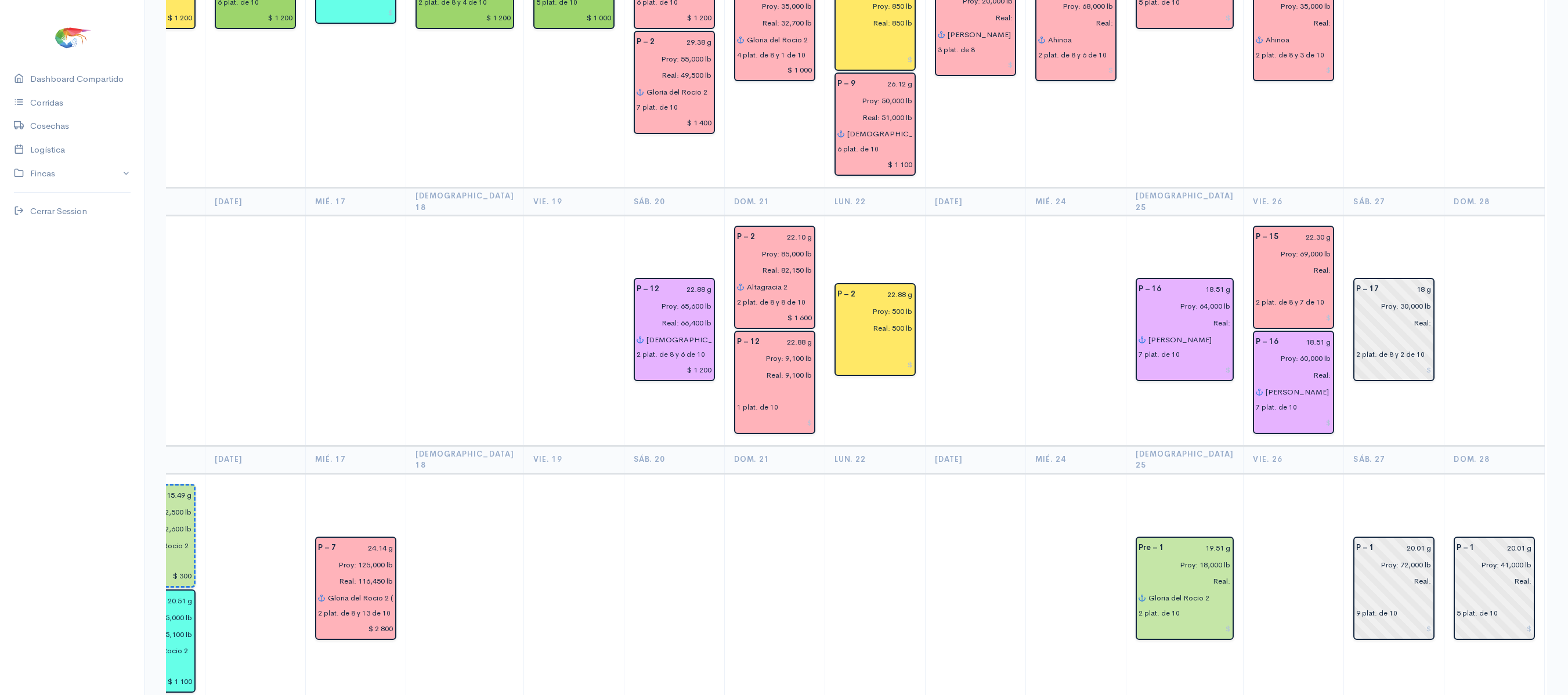
scroll to position [0, 0]
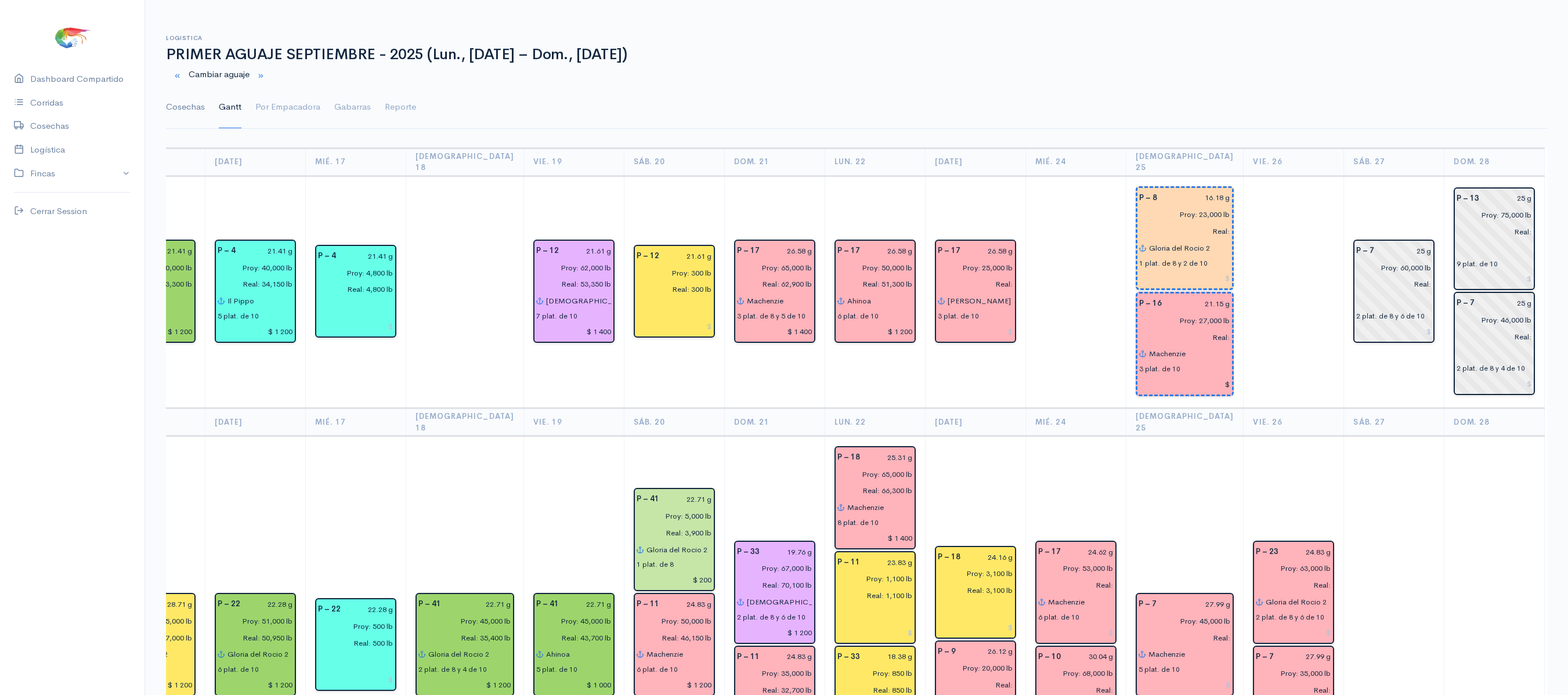
click at [196, 112] on link "Cosechas" at bounding box center [186, 107] width 38 height 41
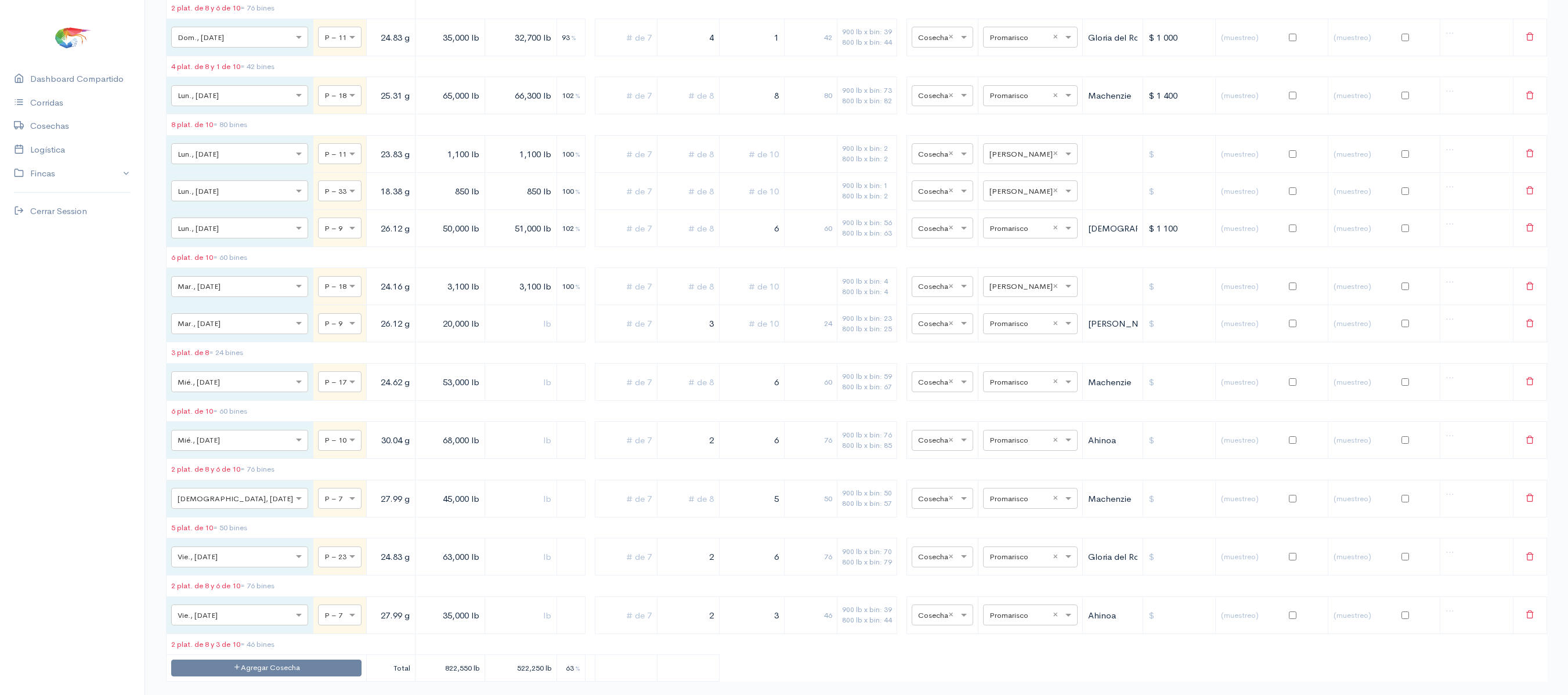
scroll to position [1549, 0]
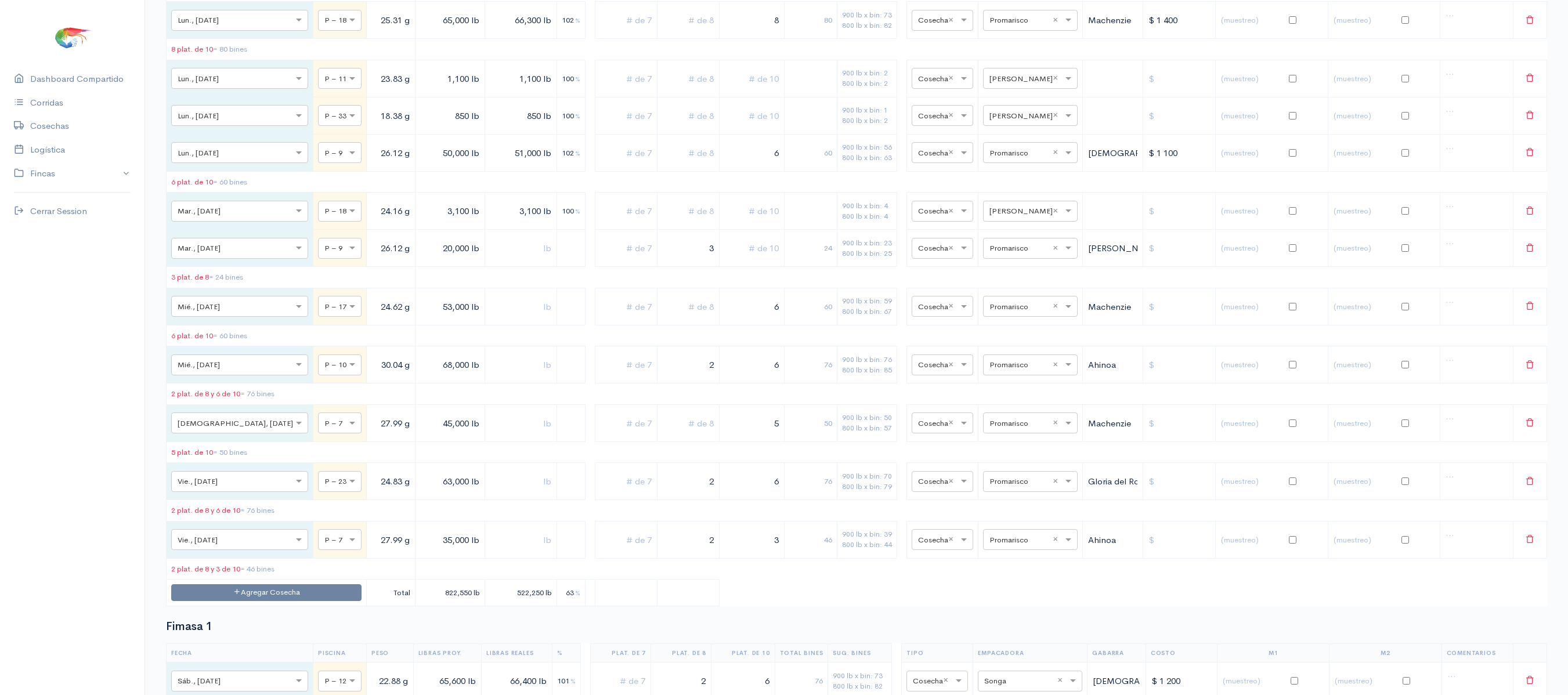
drag, startPoint x: 672, startPoint y: 561, endPoint x: 843, endPoint y: 558, distance: 171.0
click at [843, 500] on tr "× Vie., [DATE] × P – 23 24.83 g 63,000 lb 2 6 76 900 lb x bin: 70 800 lb x bin:…" at bounding box center [857, 482] width 1381 height 37
type input "4"
drag, startPoint x: 774, startPoint y: 564, endPoint x: 794, endPoint y: 560, distance: 20.4
click at [794, 500] on tr "× Vie., [DATE] × P – 23 24.83 g 63,000 lb 4 6 92 900 lb x bin: 70 800 lb x bin:…" at bounding box center [857, 482] width 1381 height 37
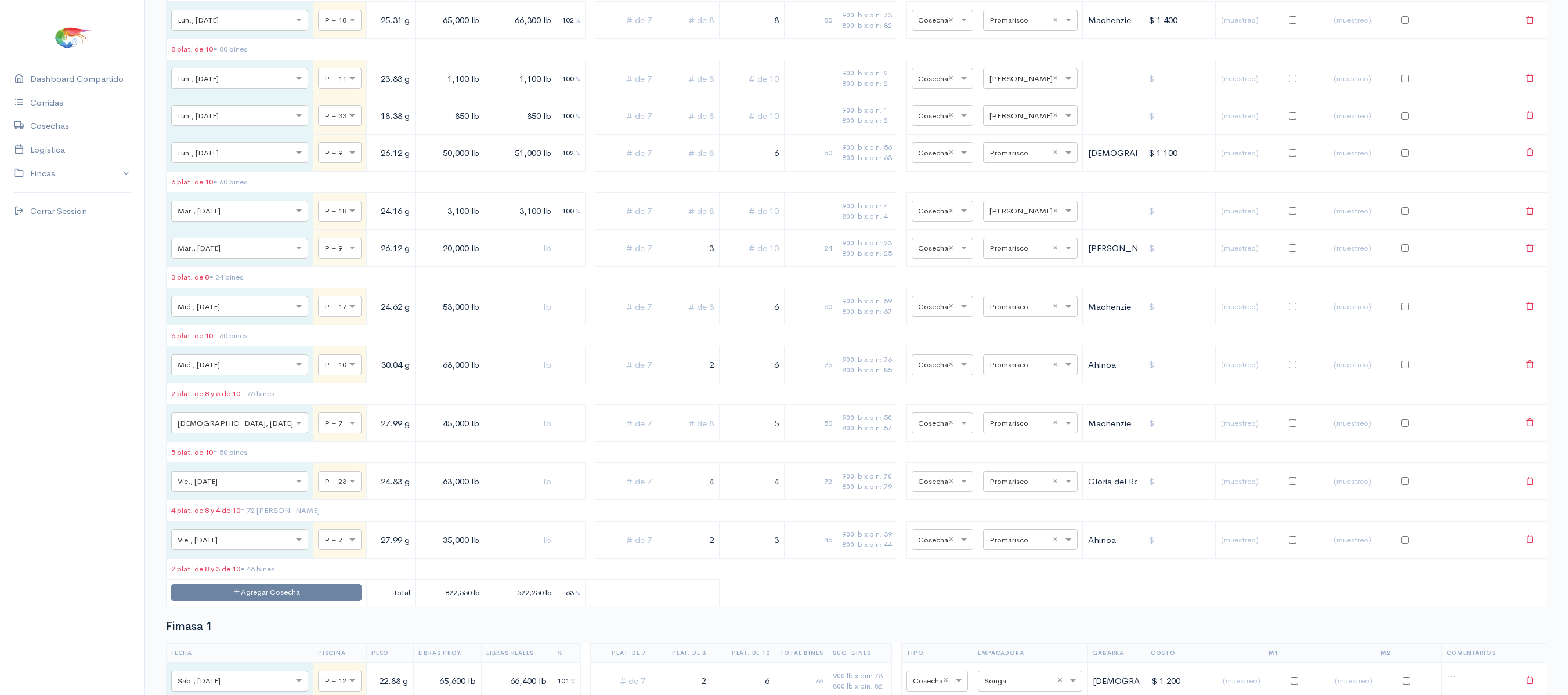
type input "4"
drag, startPoint x: 684, startPoint y: 558, endPoint x: 902, endPoint y: 528, distance: 220.1
click at [902, 528] on table "Fecha Piscina Peso Libras Proy. Libras Reales % Plat. de 7 Plat. de 8 Plat. de …" at bounding box center [857, 12] width 1381 height 1185
type input "5"
click at [790, 581] on table "Fecha Piscina Peso Libras Proy. Libras Reales % Plat. de 7 Plat. de 8 Plat. de …" at bounding box center [857, 12] width 1381 height 1185
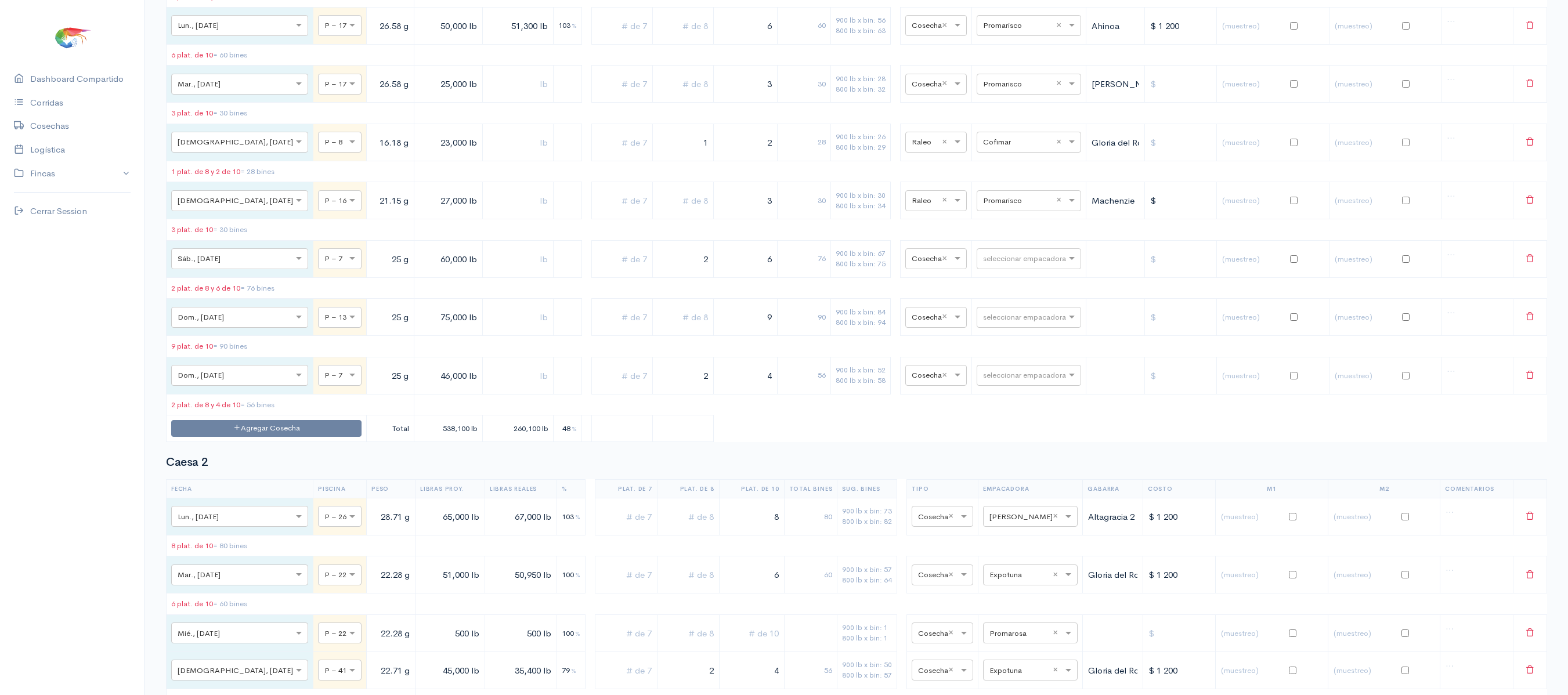
scroll to position [0, 0]
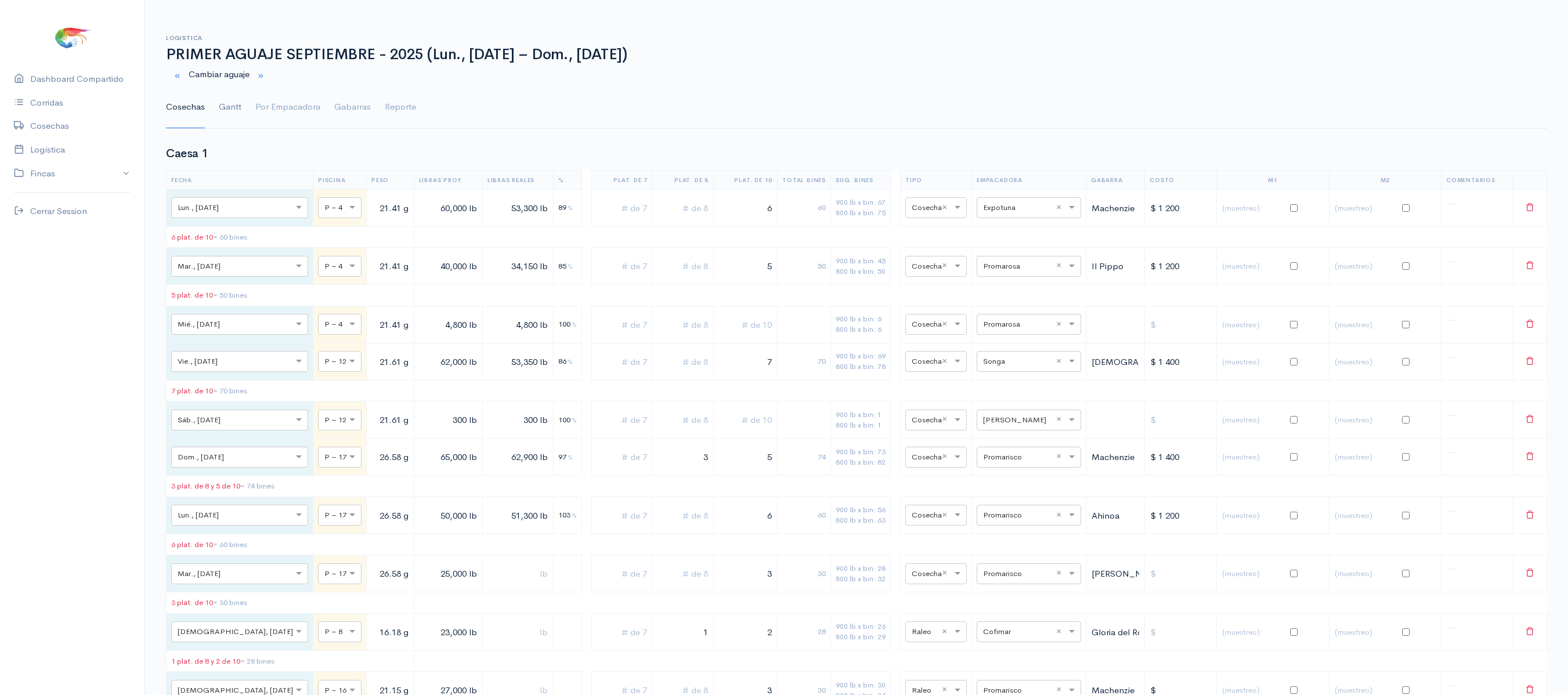
click at [236, 108] on link "Gantt" at bounding box center [231, 107] width 23 height 41
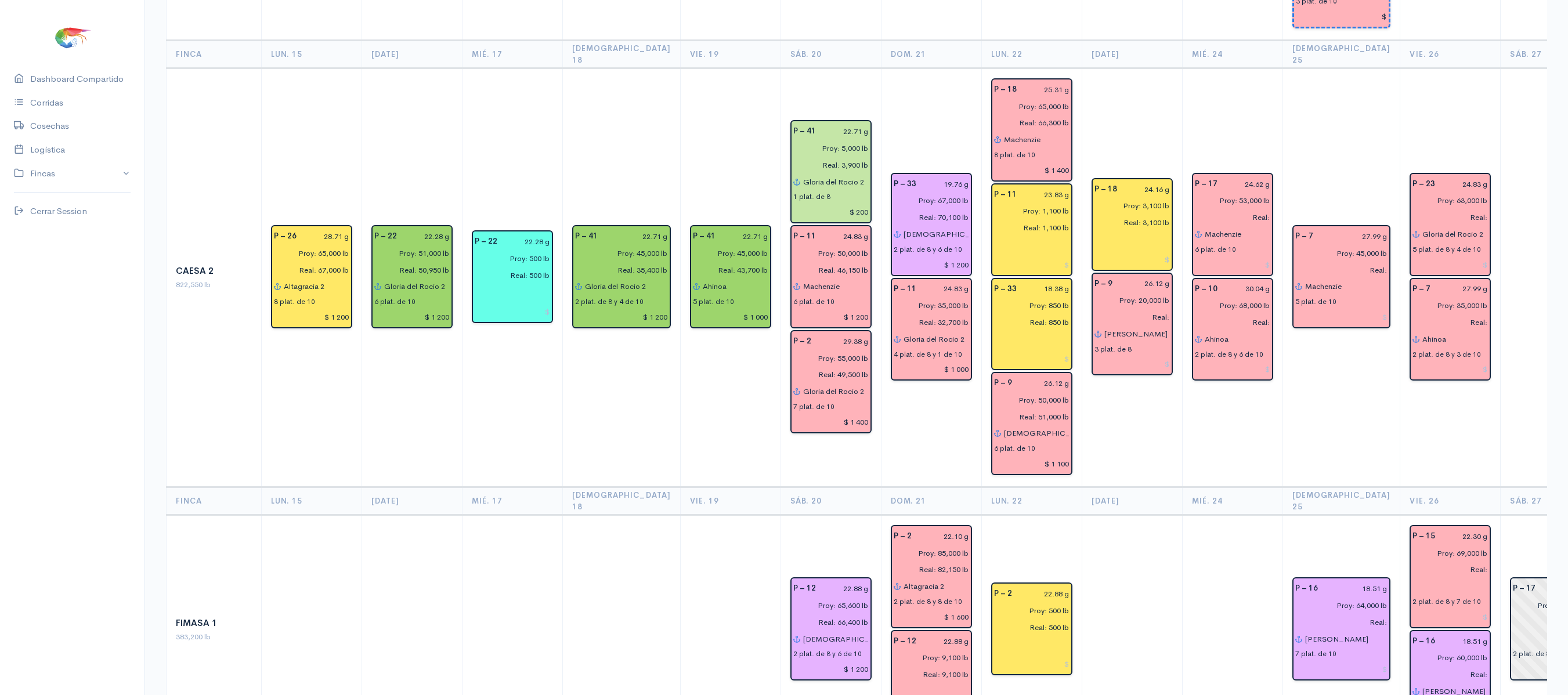
scroll to position [370, 0]
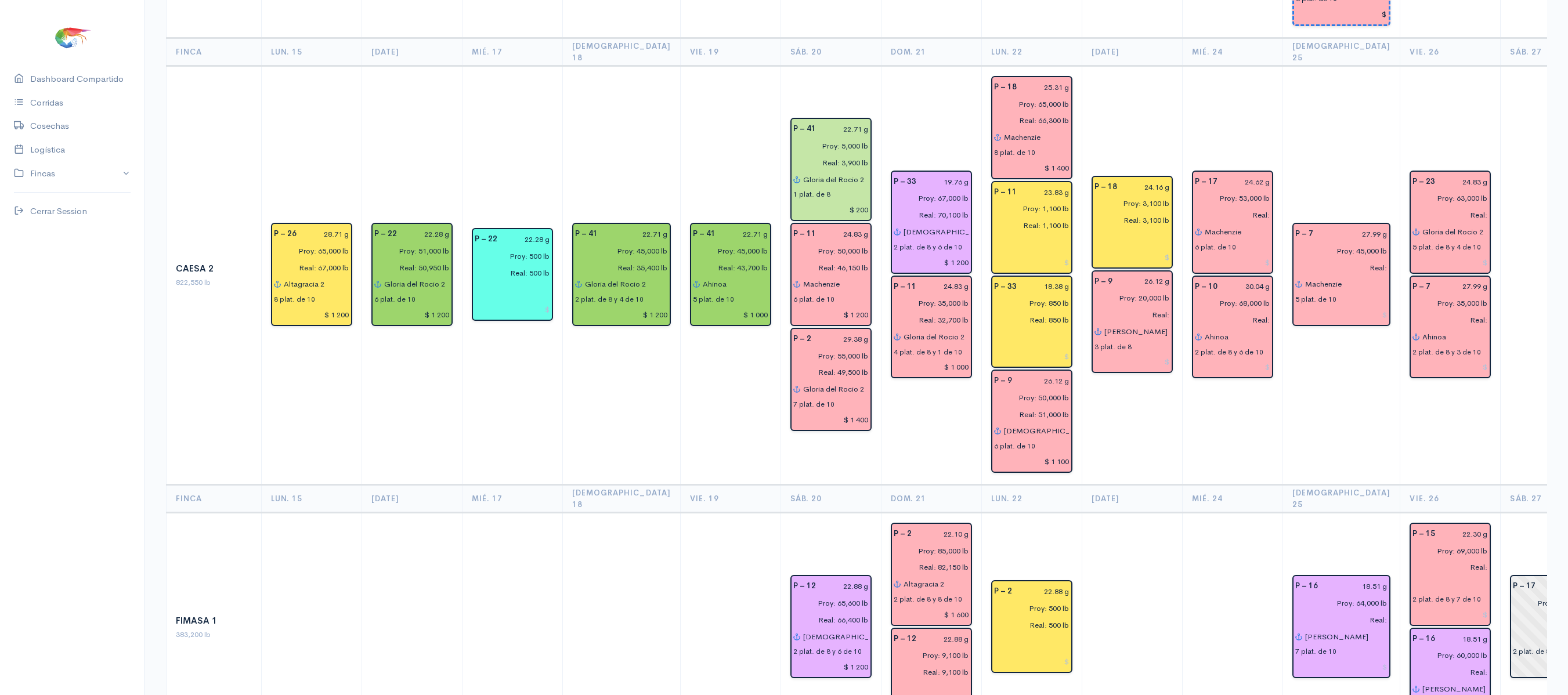
click at [1336, 513] on td "P – 16 18.51 g Proy: 64,000 lb Real: [PERSON_NAME] 7 plat. de 10" at bounding box center [1341, 629] width 118 height 231
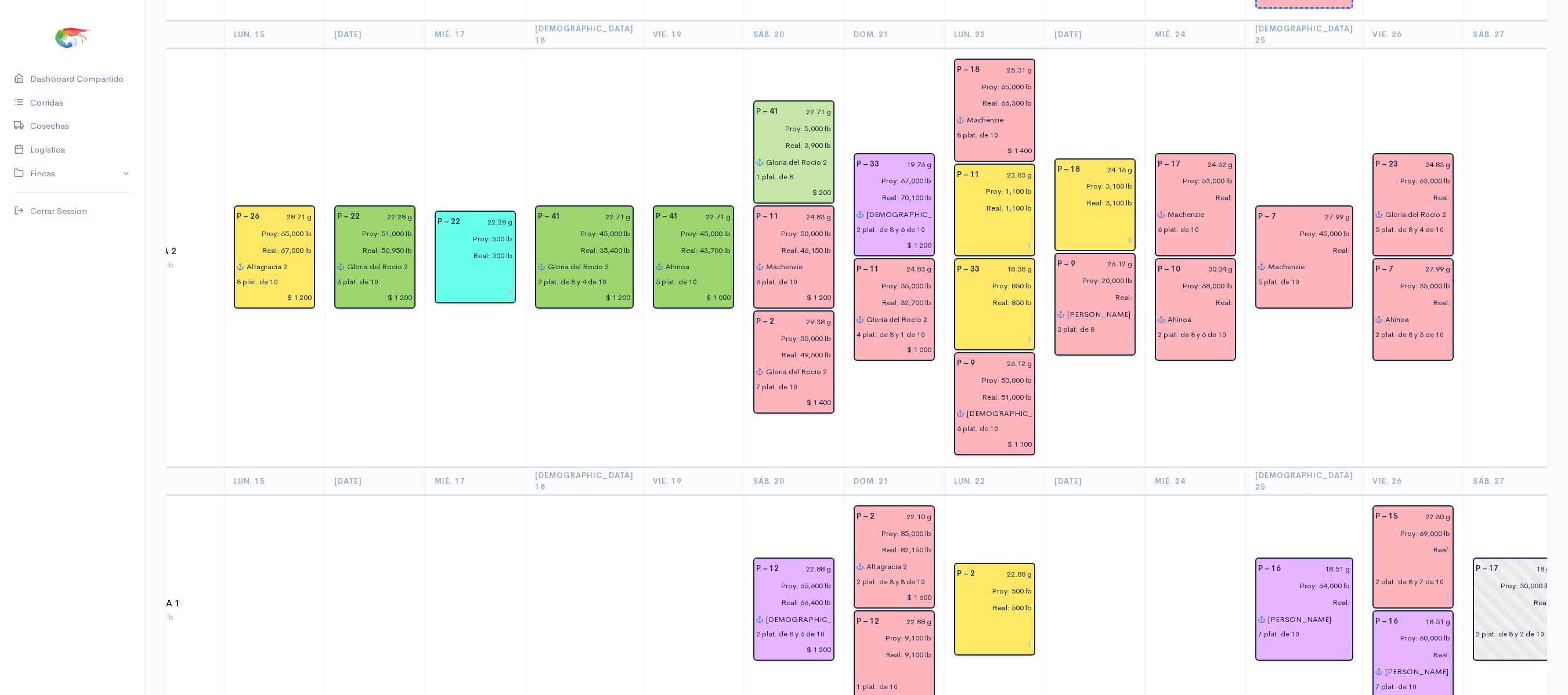
scroll to position [0, 0]
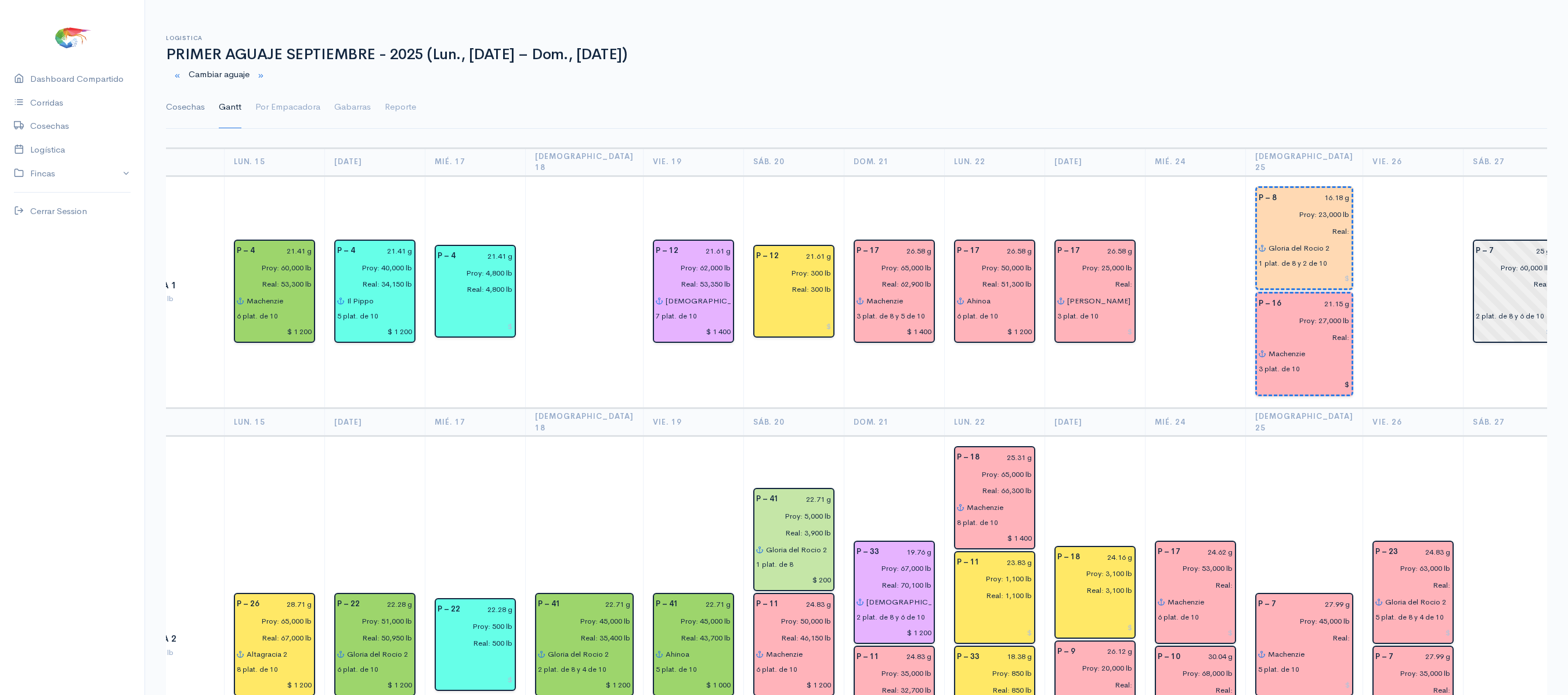
click at [203, 113] on link "Cosechas" at bounding box center [186, 107] width 38 height 41
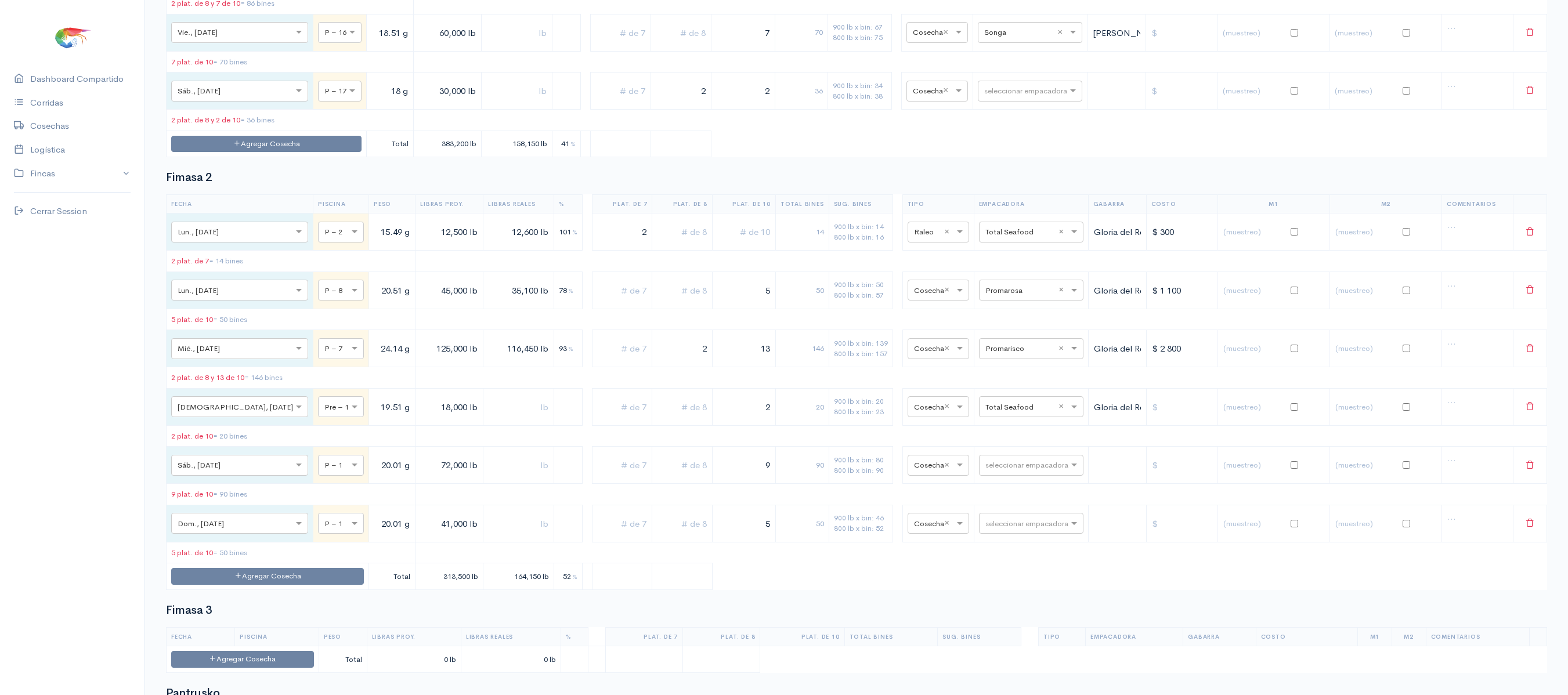
scroll to position [2524, 0]
drag, startPoint x: 733, startPoint y: 67, endPoint x: 788, endPoint y: 68, distance: 55.0
drag, startPoint x: 656, startPoint y: 75, endPoint x: 773, endPoint y: 75, distance: 117.0
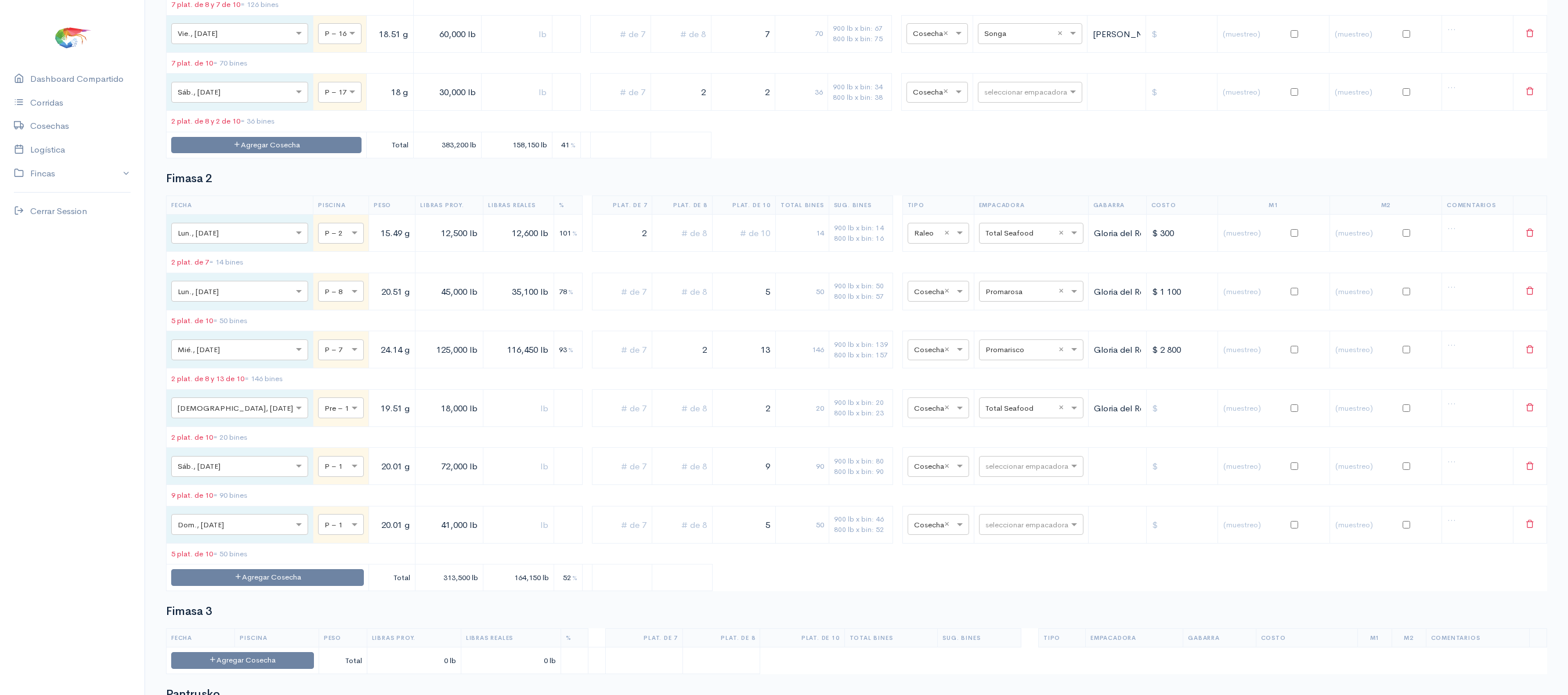
type input "7"
drag, startPoint x: 726, startPoint y: 84, endPoint x: 762, endPoint y: 65, distance: 40.7
drag, startPoint x: 762, startPoint y: 65, endPoint x: 776, endPoint y: 69, distance: 14.6
drag, startPoint x: 734, startPoint y: 72, endPoint x: 770, endPoint y: 65, distance: 36.7
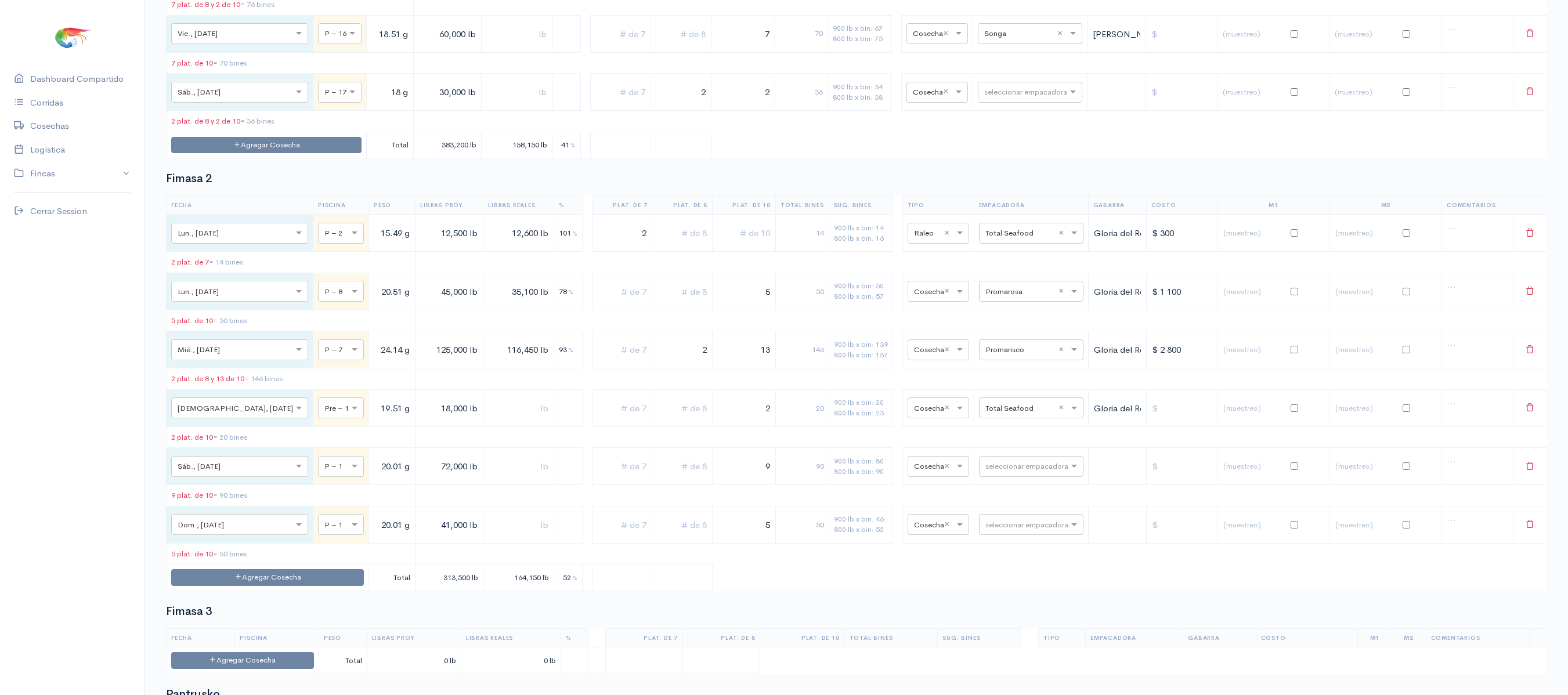
type input "3"
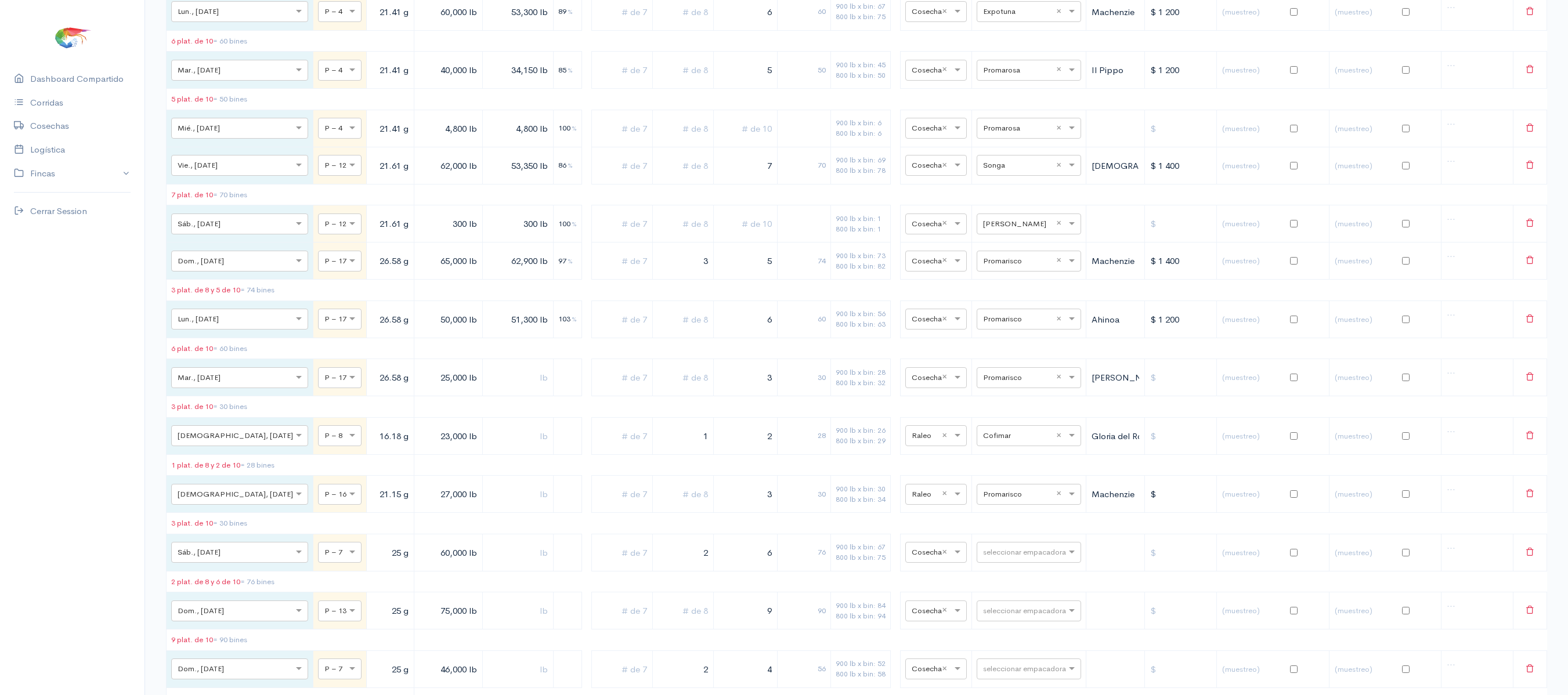
scroll to position [0, 0]
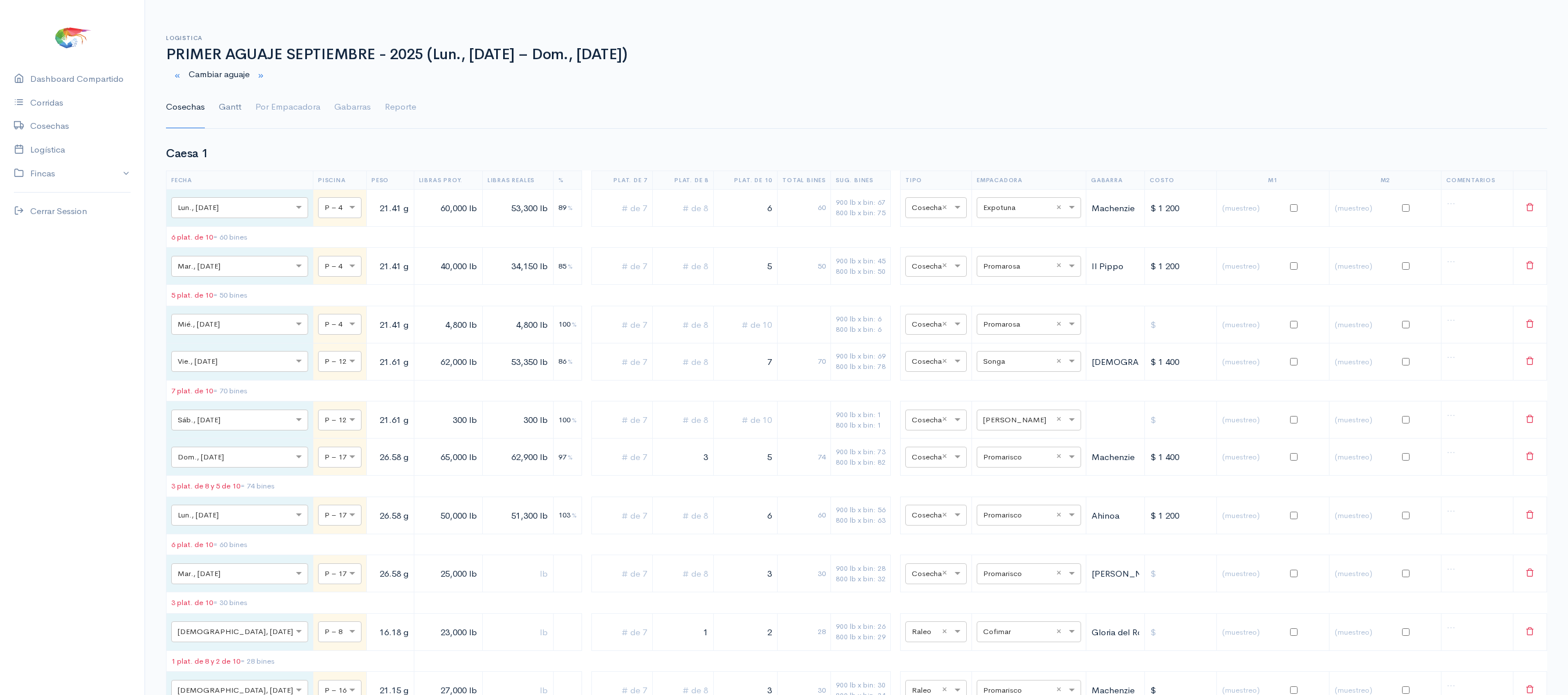
click at [222, 117] on link "Gantt" at bounding box center [231, 107] width 23 height 41
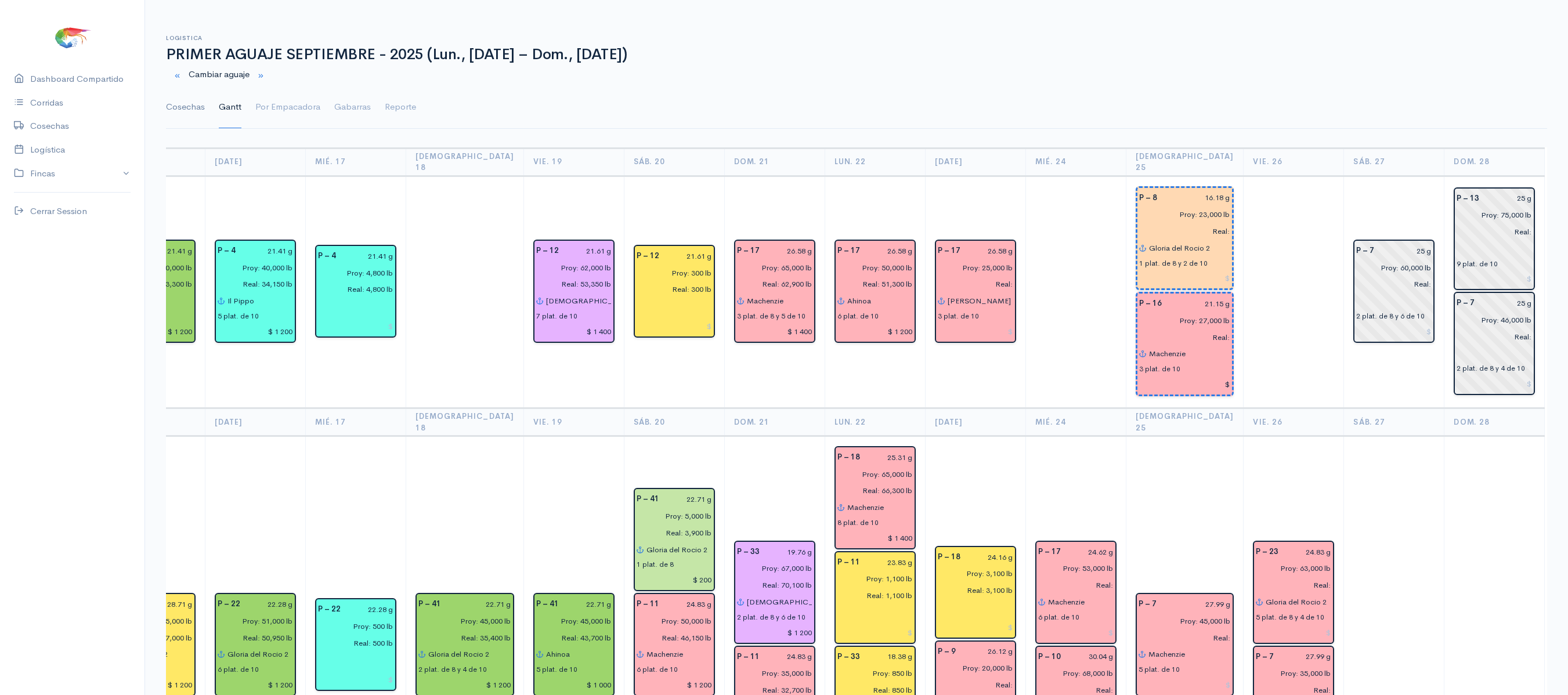
click at [190, 112] on link "Cosechas" at bounding box center [186, 107] width 38 height 41
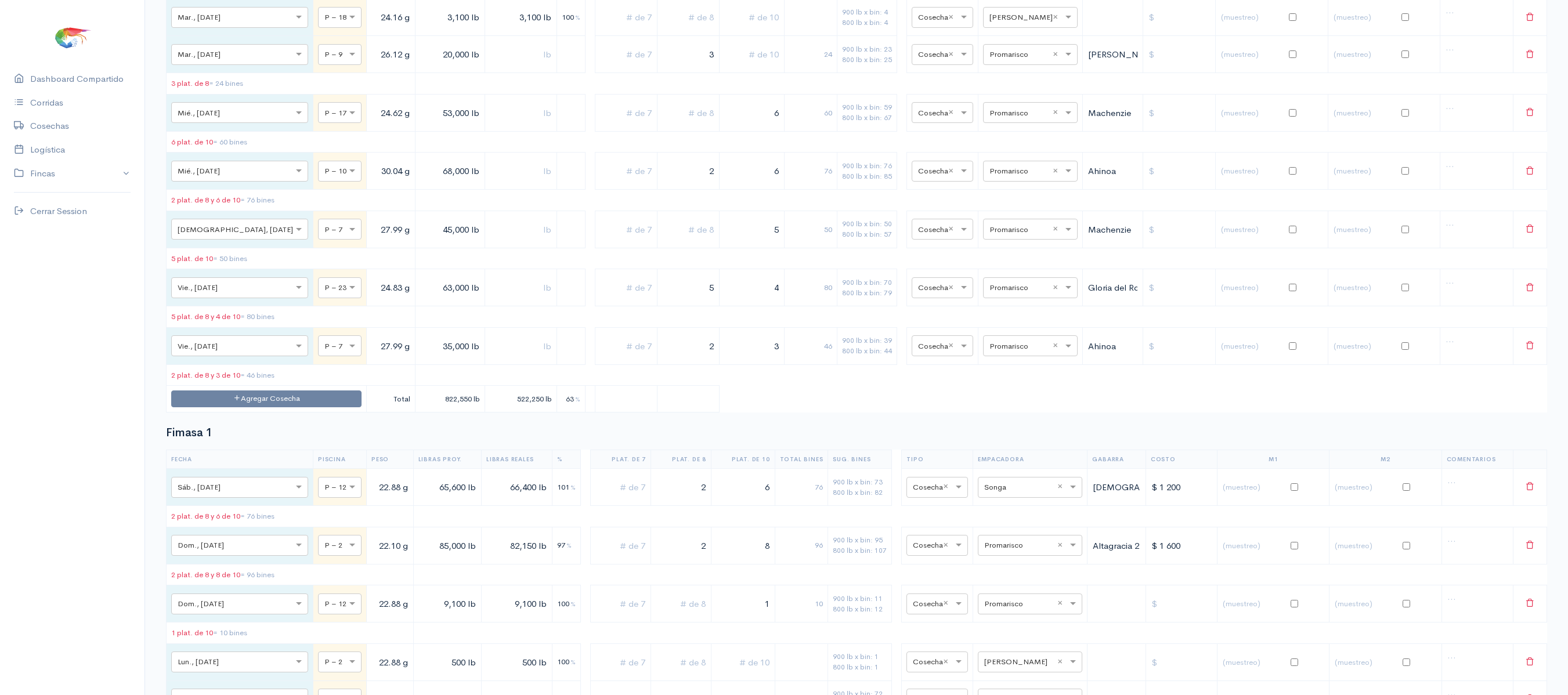
scroll to position [1744, 0]
drag, startPoint x: 665, startPoint y: 359, endPoint x: 739, endPoint y: 363, distance: 74.1
click at [739, 306] on tr "× Vie., [DATE] × P – 23 24.83 g 63,000 lb 5 4 80 900 lb x bin: 70 800 lb x bin:…" at bounding box center [857, 286] width 1381 height 37
type input "2"
drag, startPoint x: 739, startPoint y: 363, endPoint x: 878, endPoint y: 362, distance: 139.0
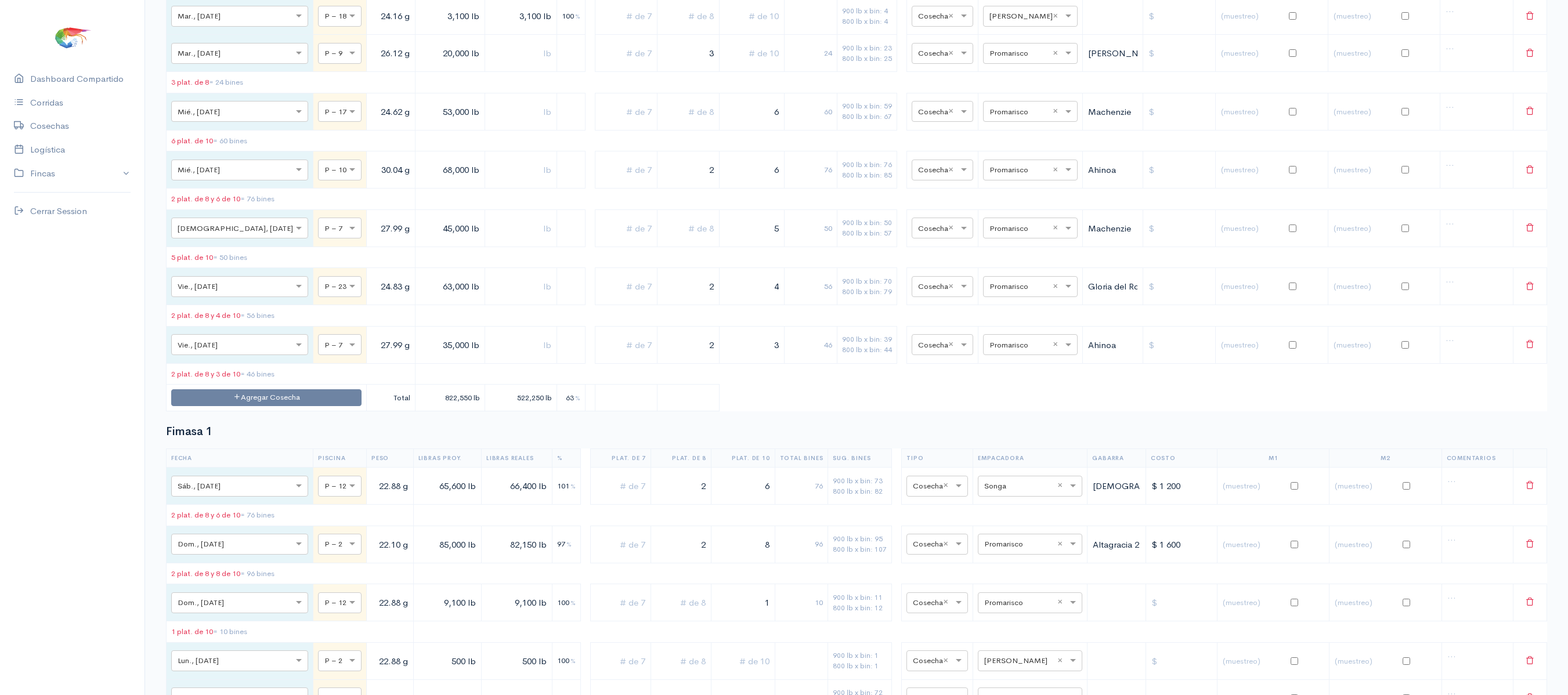
click at [878, 306] on tr "× Vie., [DATE] × P – 23 24.83 g 63,000 lb 2 4 56 900 lb x bin: 70 800 lb x bin:…" at bounding box center [857, 286] width 1381 height 37
drag, startPoint x: 751, startPoint y: 360, endPoint x: 927, endPoint y: 374, distance: 176.6
click at [927, 306] on tr "× Vie., [DATE] × P – 23 24.83 g 63,000 lb 2 7 86 900 lb x bin: 70 800 lb x bin:…" at bounding box center [857, 286] width 1381 height 37
type input "6"
drag, startPoint x: 686, startPoint y: 364, endPoint x: 745, endPoint y: 358, distance: 59.3
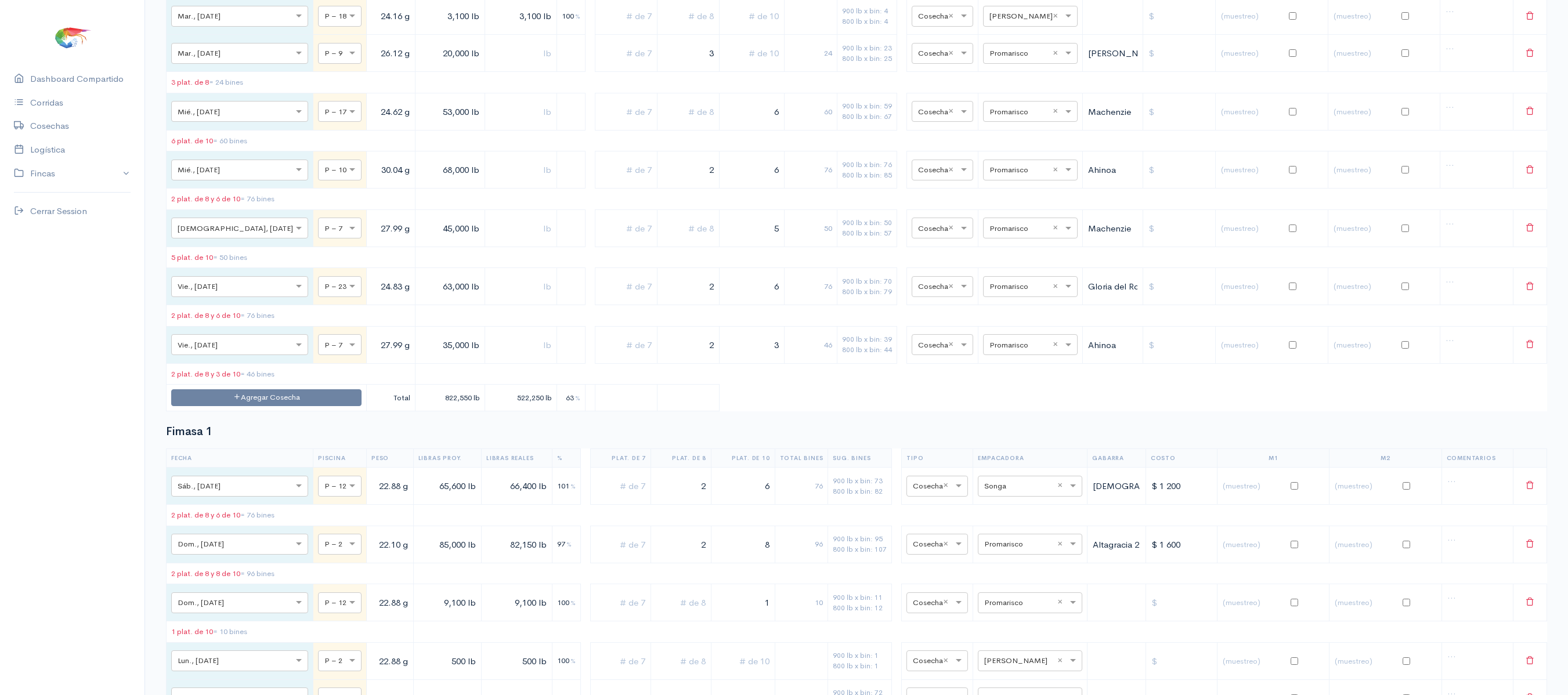
click at [745, 306] on tr "× Vie., [DATE] × P – 23 24.83 g 63,000 lb 2 6 76 900 lb x bin: 70 800 lb x bin:…" at bounding box center [857, 286] width 1381 height 37
drag, startPoint x: 684, startPoint y: 365, endPoint x: 778, endPoint y: 367, distance: 94.0
click at [778, 306] on tr "× Vie., [DATE] × P – 23 24.83 g 63,000 lb 2 6 76 900 lb x bin: 70 800 lb x bin:…" at bounding box center [857, 286] width 1381 height 37
type input "5"
drag, startPoint x: 759, startPoint y: 365, endPoint x: 834, endPoint y: 365, distance: 75.0
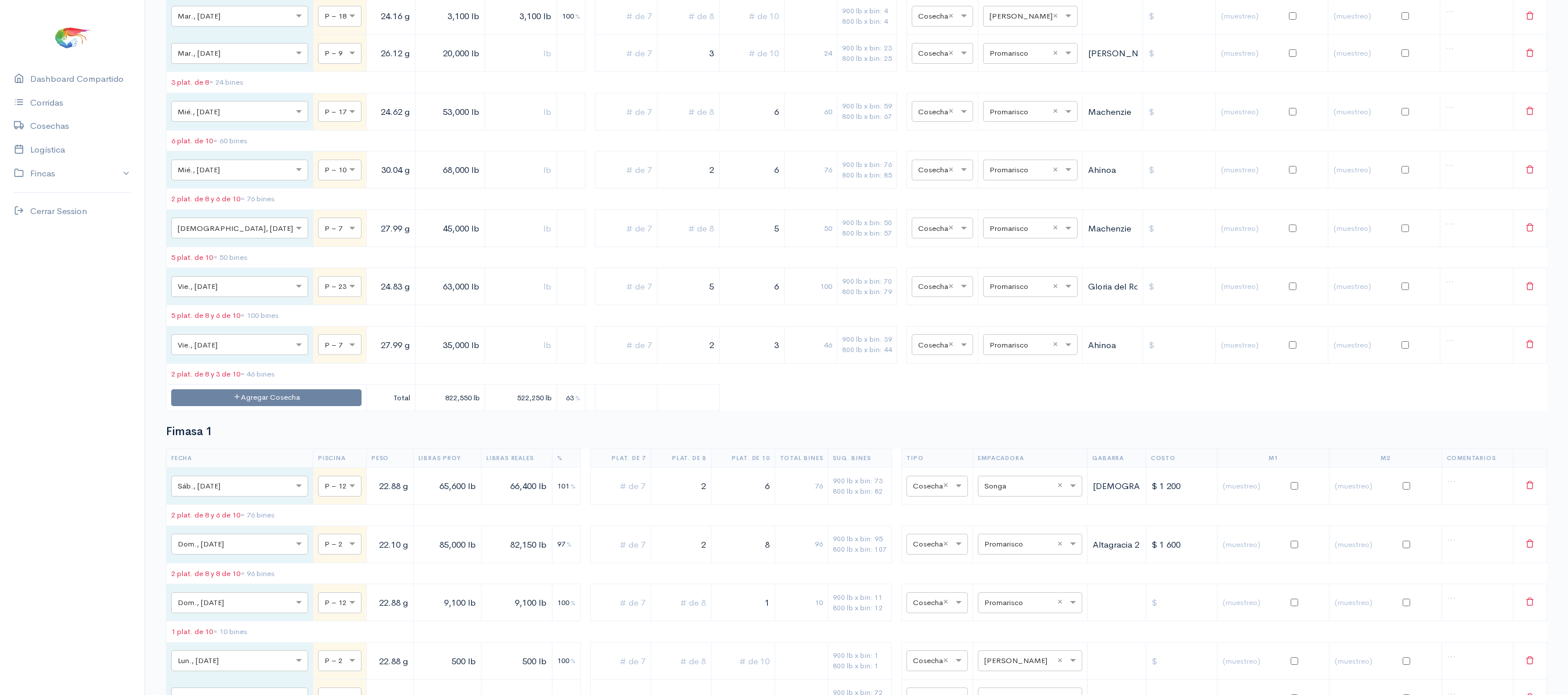
click at [834, 306] on tr "× Vie., [DATE] × P – 23 24.83 g 63,000 lb 5 6 100 900 lb x bin: 70 800 lb x bin…" at bounding box center [857, 286] width 1381 height 37
drag, startPoint x: 772, startPoint y: 363, endPoint x: 782, endPoint y: 363, distance: 10.0
click at [782, 306] on td "3" at bounding box center [752, 286] width 65 height 37
type input "3"
drag, startPoint x: 681, startPoint y: 365, endPoint x: 777, endPoint y: 370, distance: 96.1
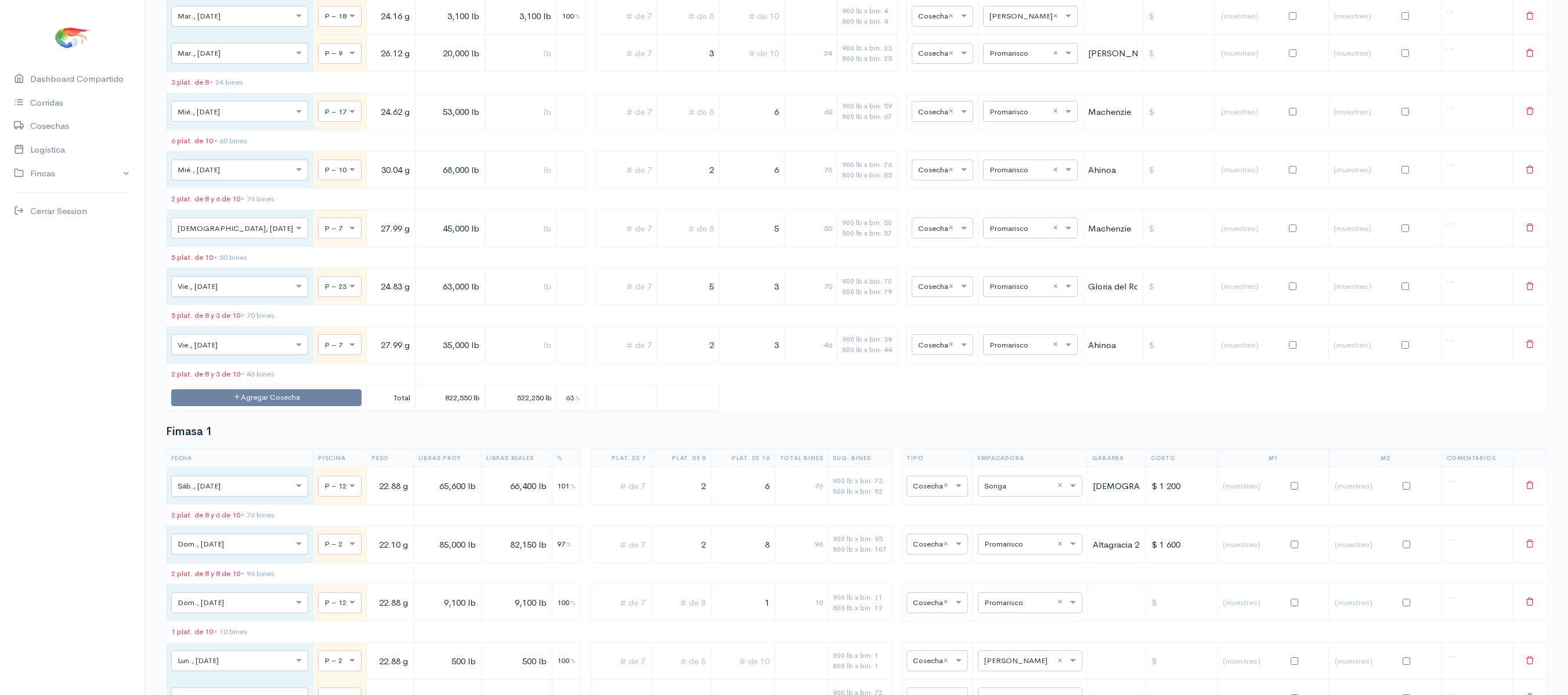
click at [777, 306] on tr "× Vie., [DATE] × P – 23 24.83 g 63,000 lb 5 3 70 900 lb x bin: 70 800 lb x bin:…" at bounding box center [857, 286] width 1381 height 37
type input "6"
click at [719, 306] on td "3" at bounding box center [752, 286] width 65 height 37
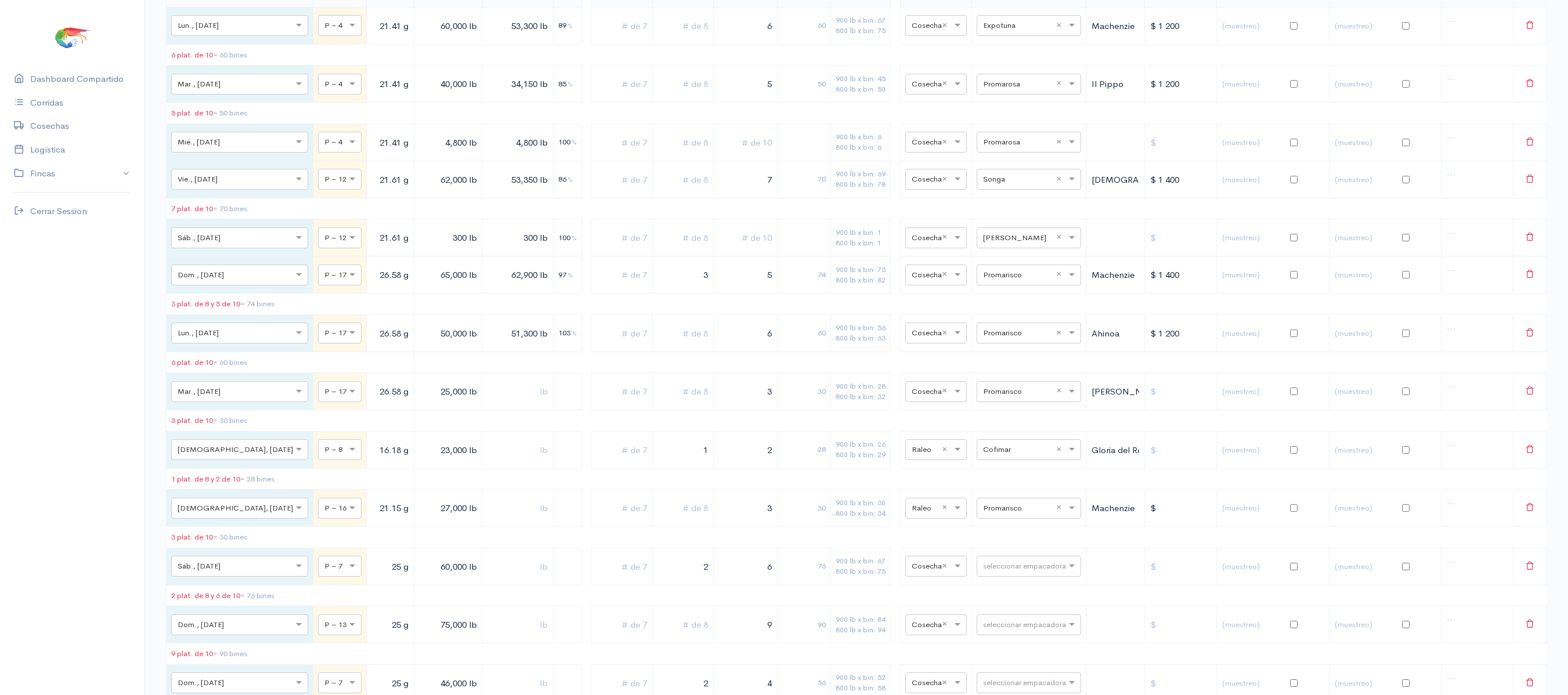
scroll to position [0, 0]
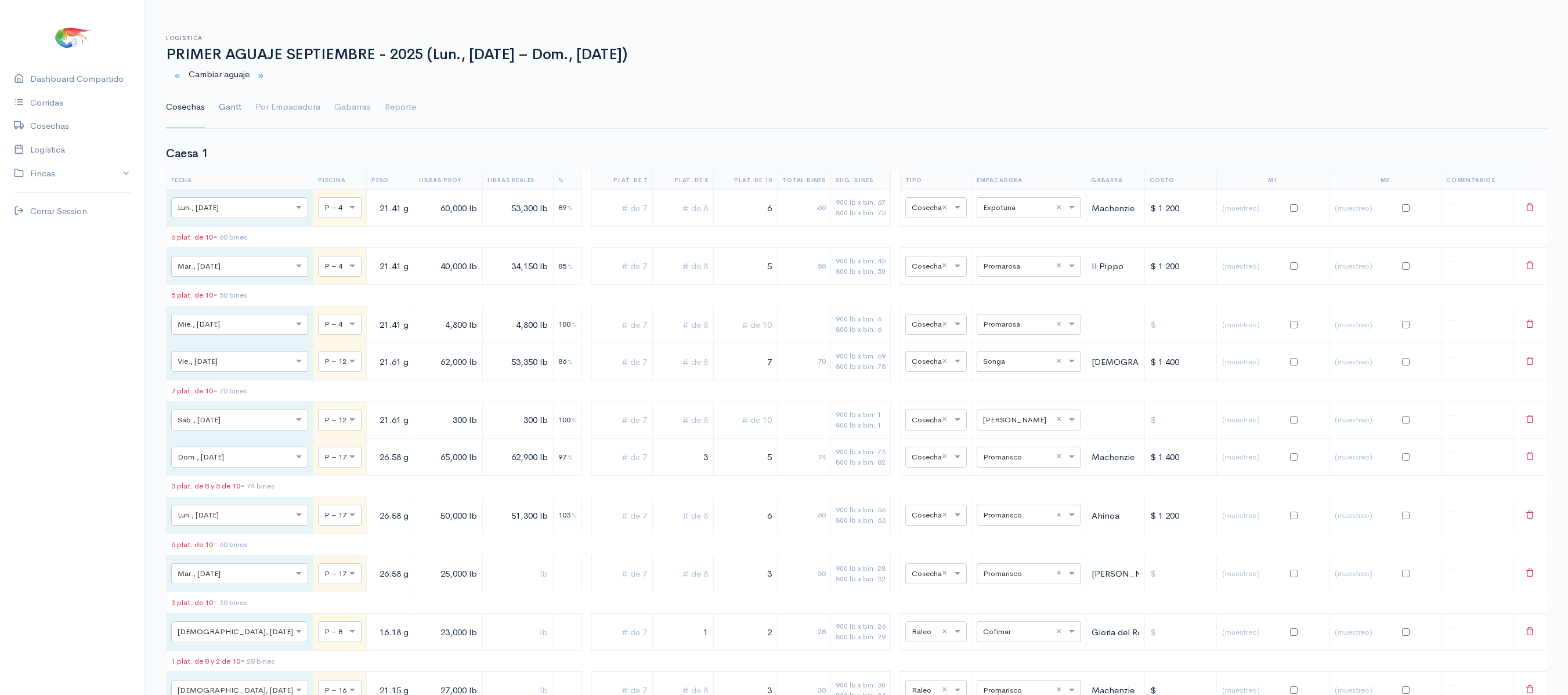
click at [235, 112] on link "Gantt" at bounding box center [231, 107] width 23 height 41
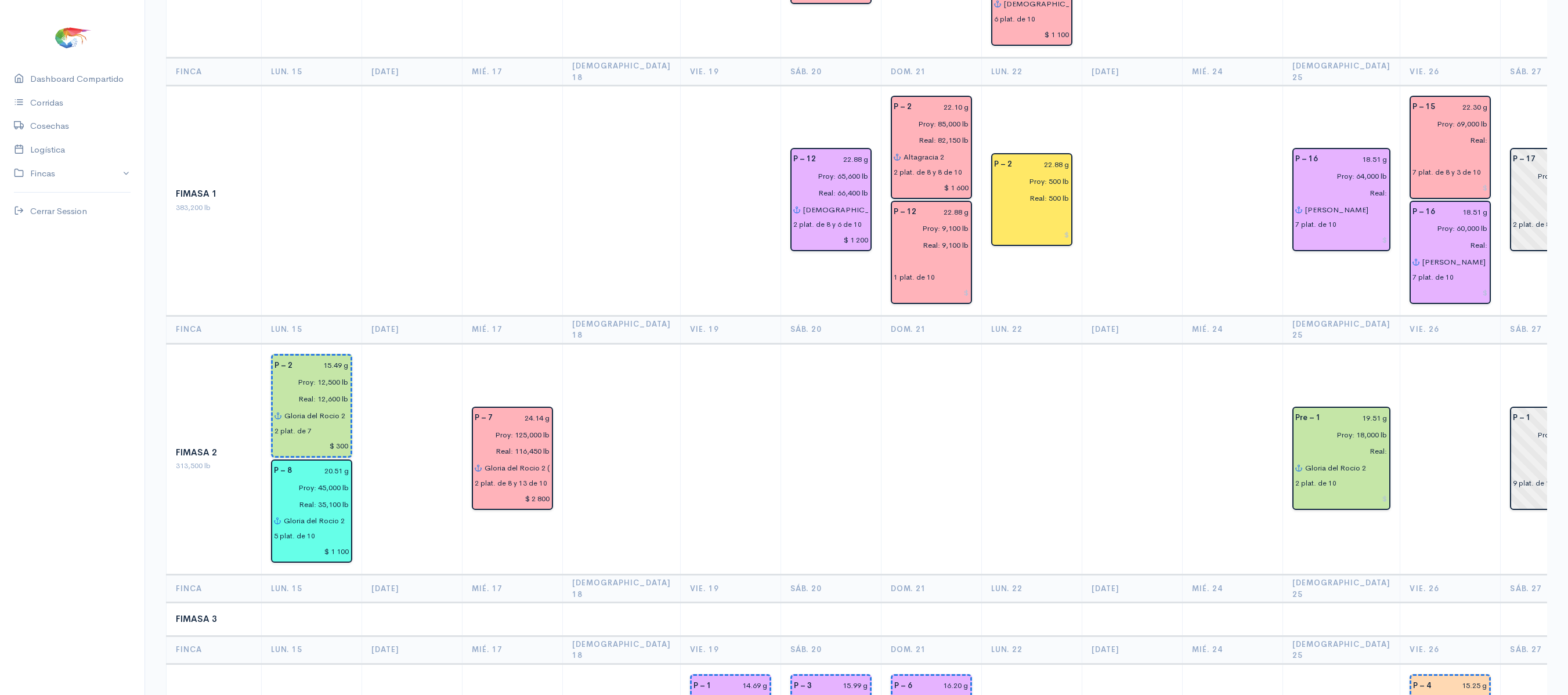
scroll to position [1115, 0]
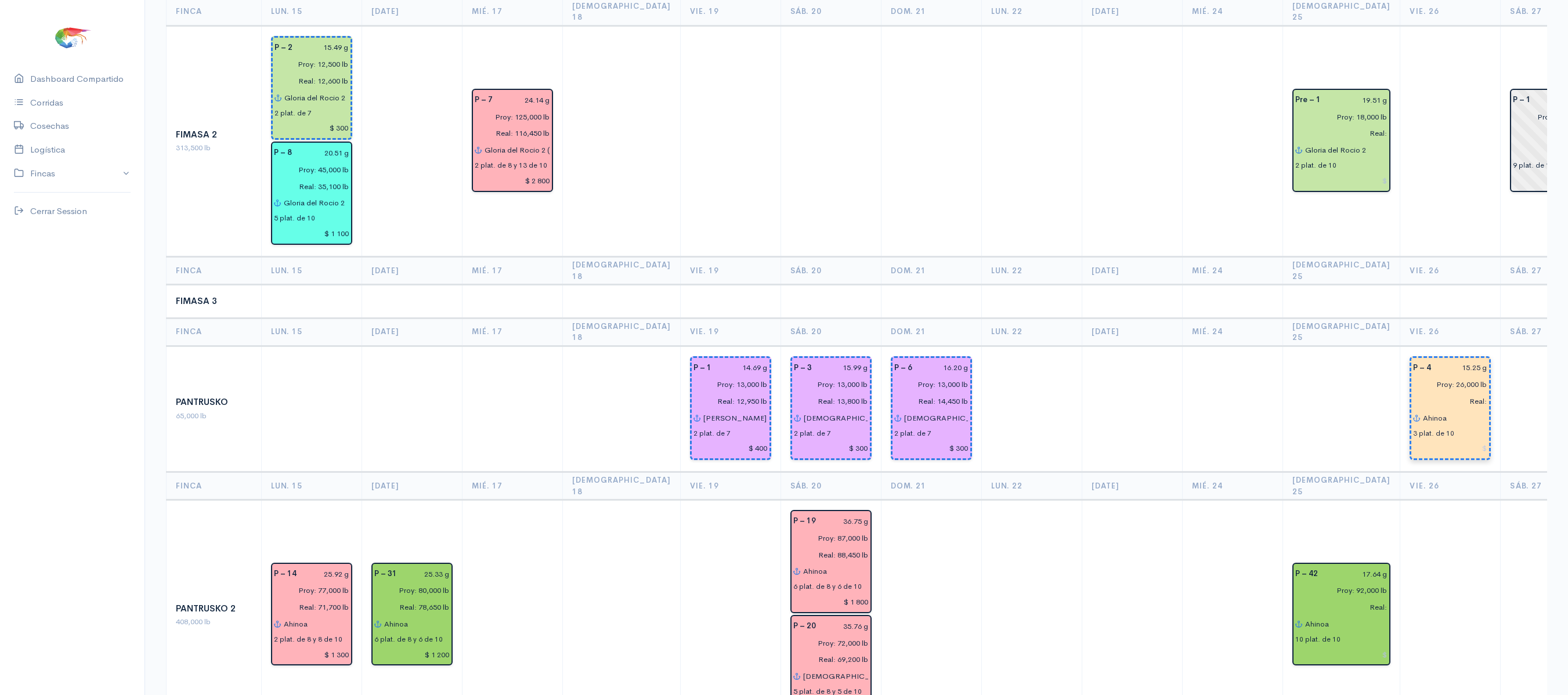
click at [1428, 410] on input "Ahinoa" at bounding box center [1456, 418] width 65 height 17
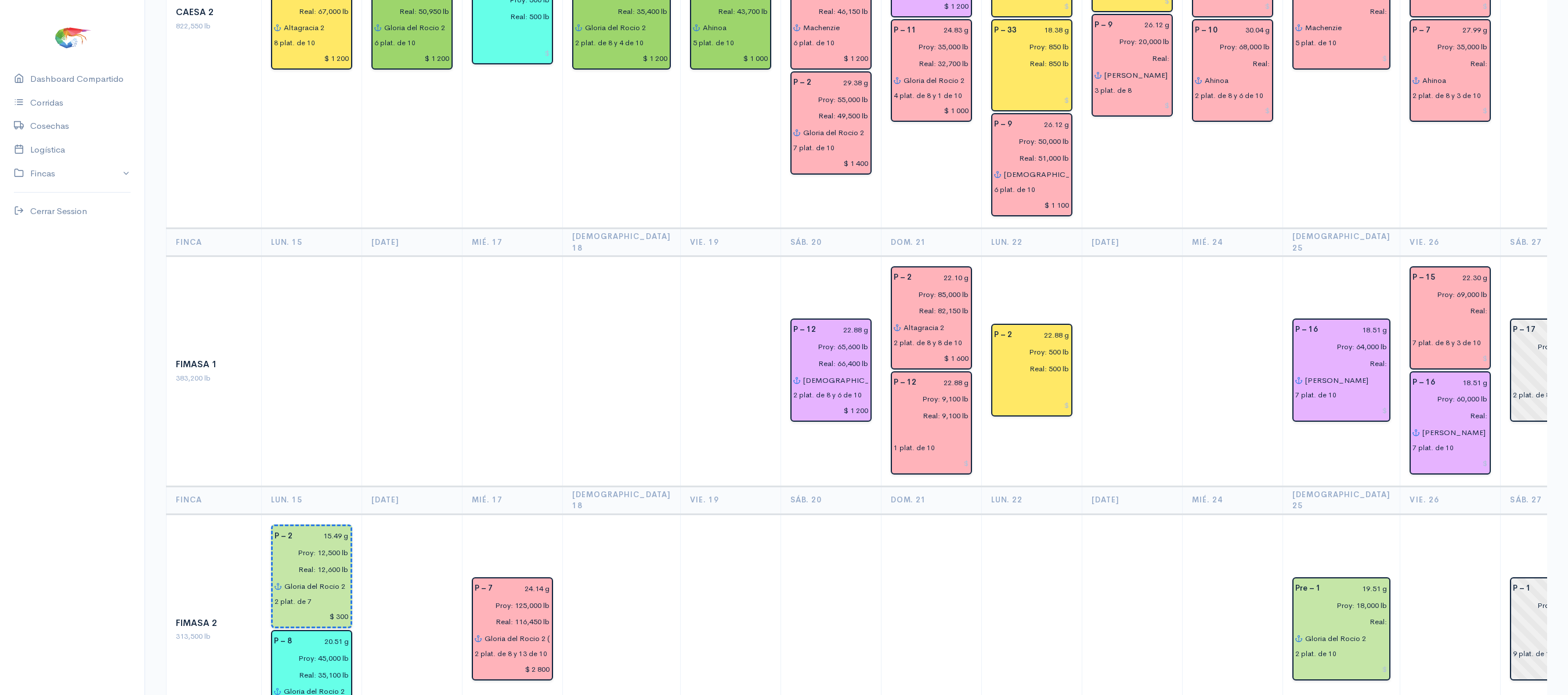
click at [1501, 172] on td at bounding box center [1551, 19] width 100 height 419
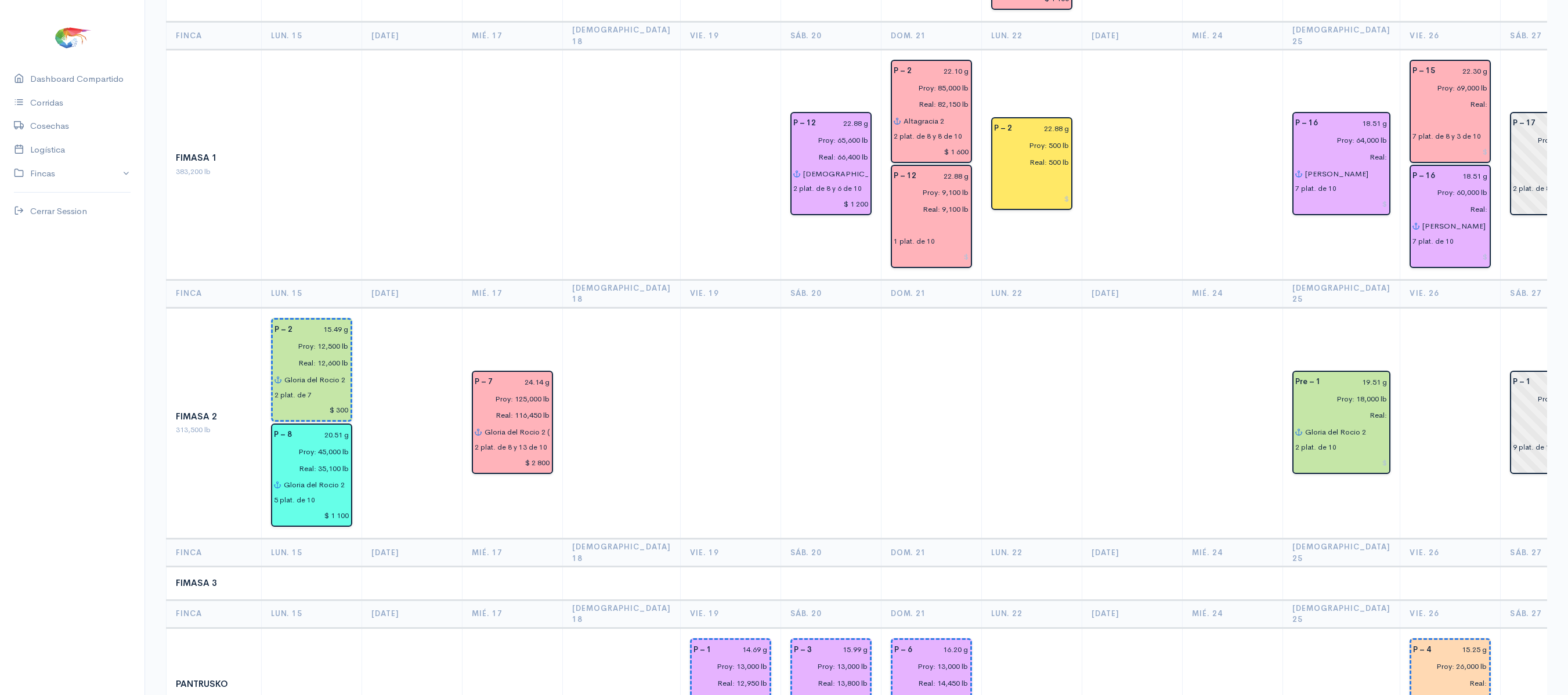
scroll to position [0, 0]
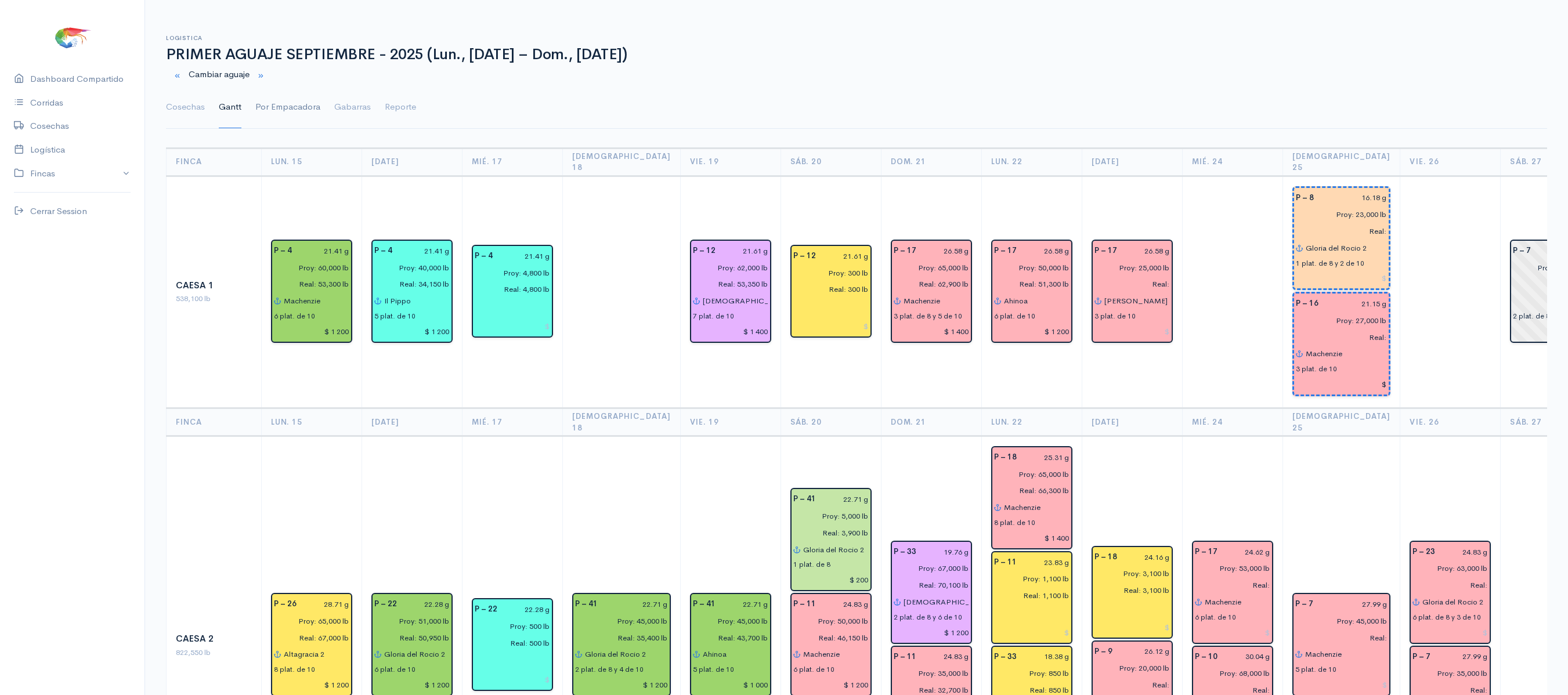
click at [275, 105] on link "Por Empacadora" at bounding box center [288, 107] width 65 height 41
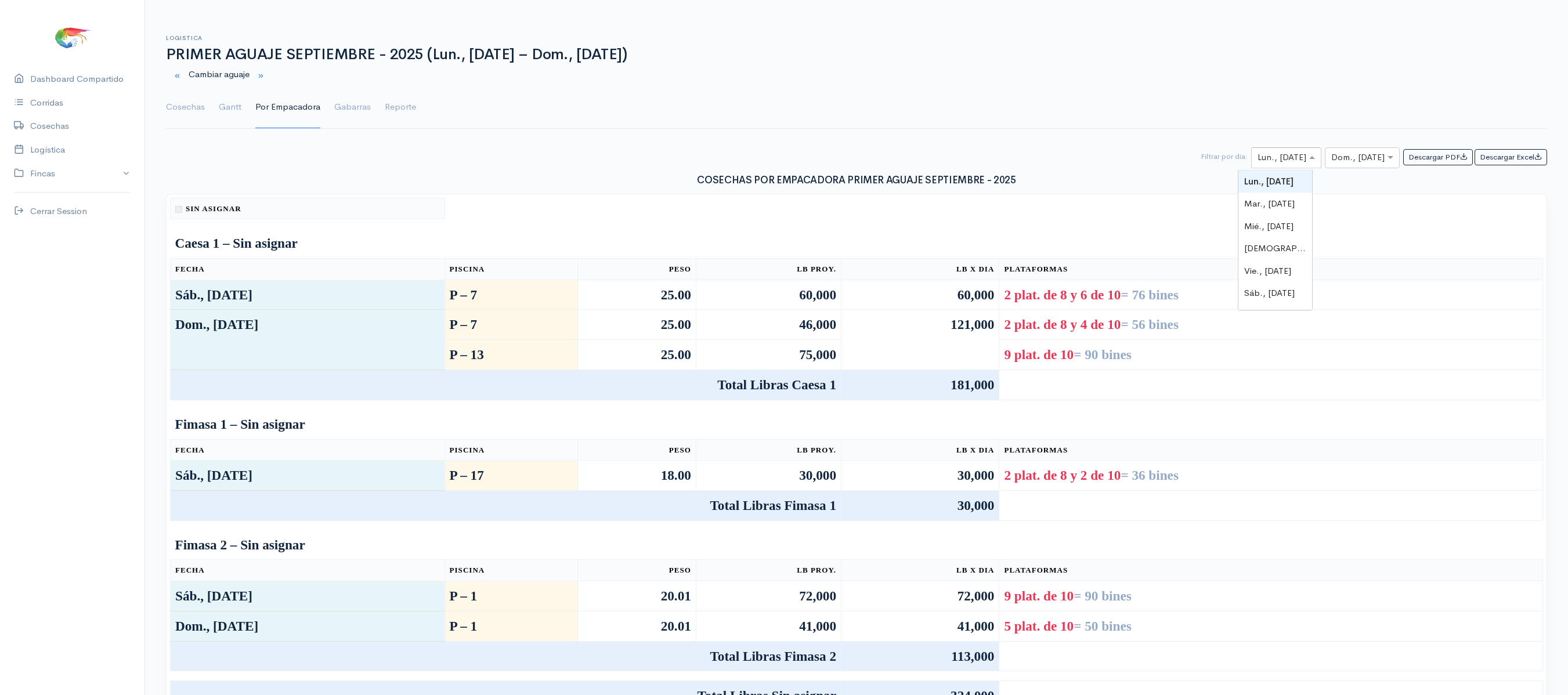
click at [1266, 163] on input "text" at bounding box center [1276, 158] width 37 height 14
type input "25"
type input "26"
click at [1347, 165] on input "text" at bounding box center [1352, 158] width 41 height 14
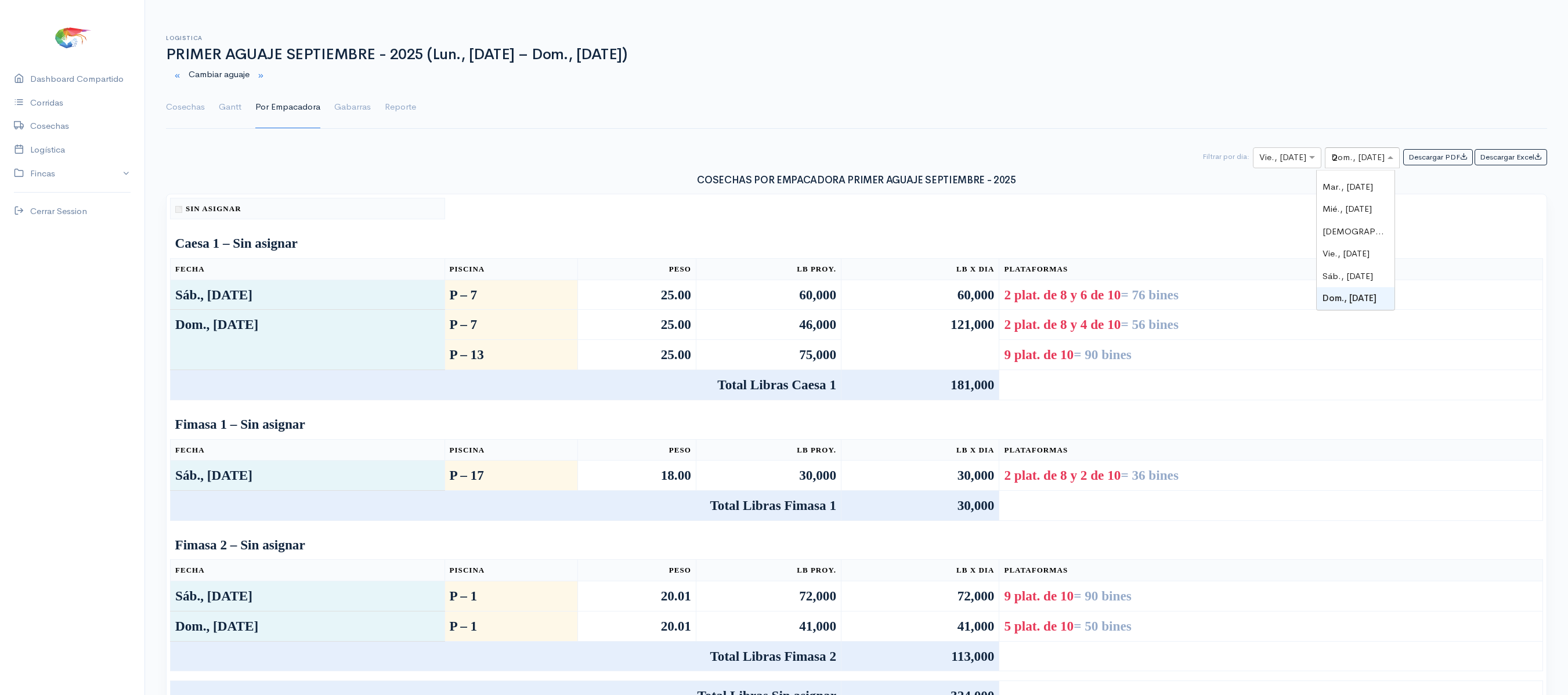
type input "26"
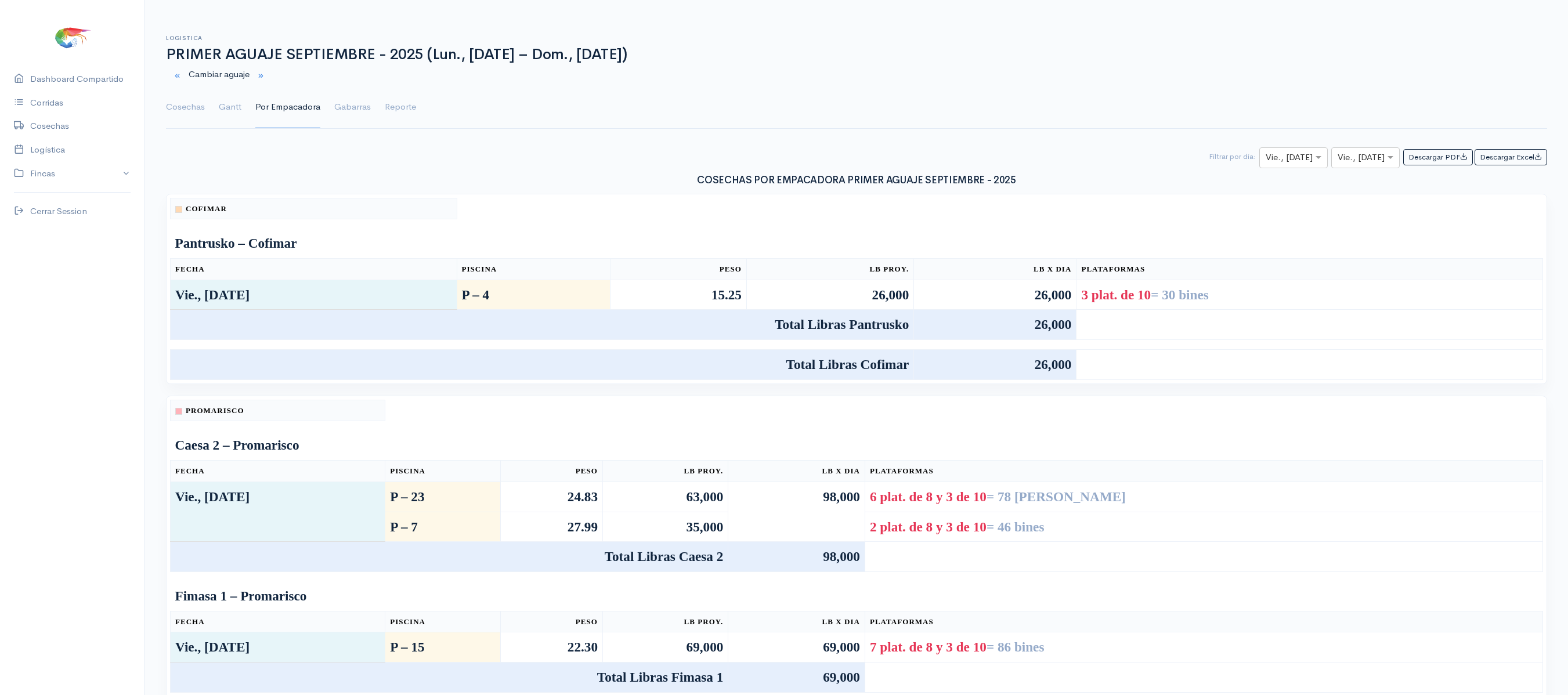
click at [1354, 357] on td at bounding box center [1309, 364] width 466 height 30
click at [231, 113] on link "Gantt" at bounding box center [231, 107] width 23 height 41
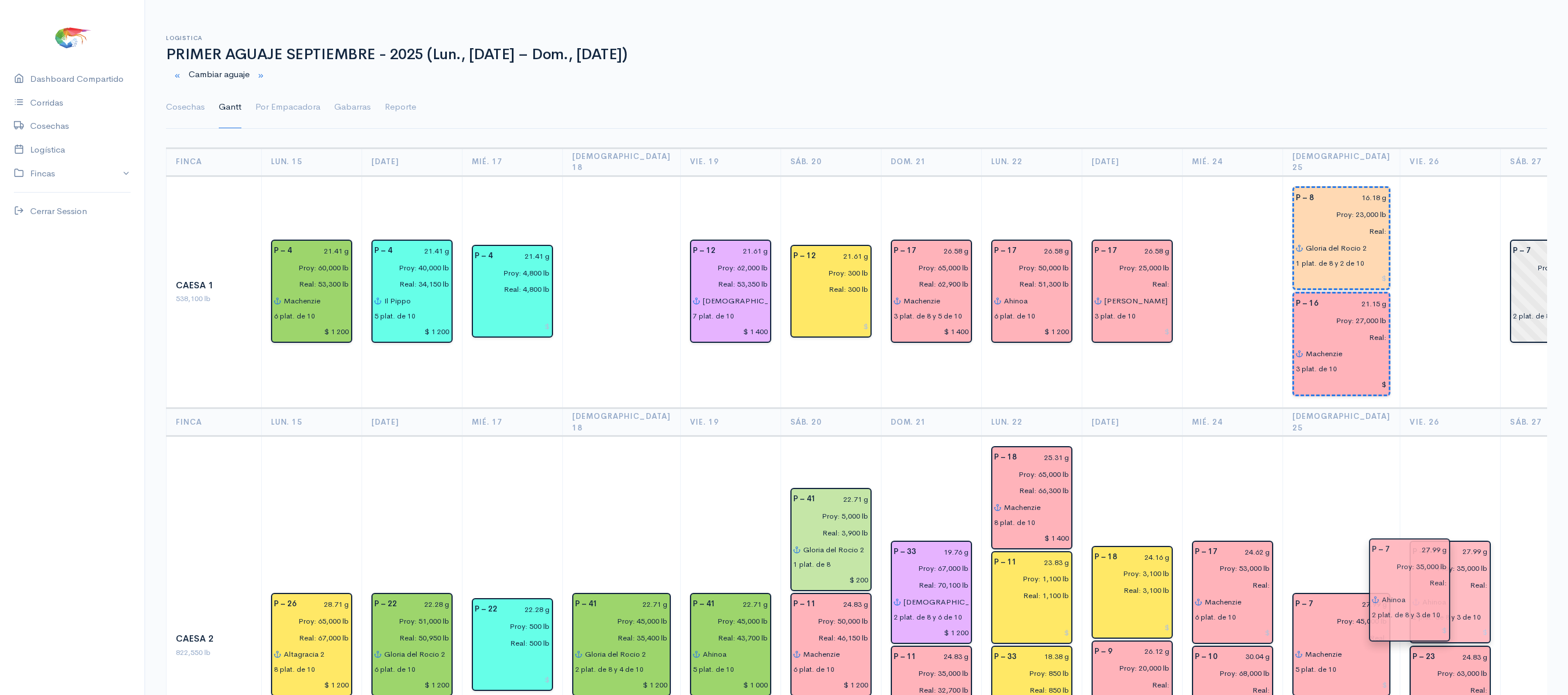
drag, startPoint x: 1413, startPoint y: 648, endPoint x: 1415, endPoint y: 544, distance: 104.0
click at [1433, 436] on td "P – 7 27.99 g Proy: 35,000 lb Real: Ahinoa 2 plat. de 8 y 3 de 10 P – 23 24.83 …" at bounding box center [1451, 646] width 100 height 419
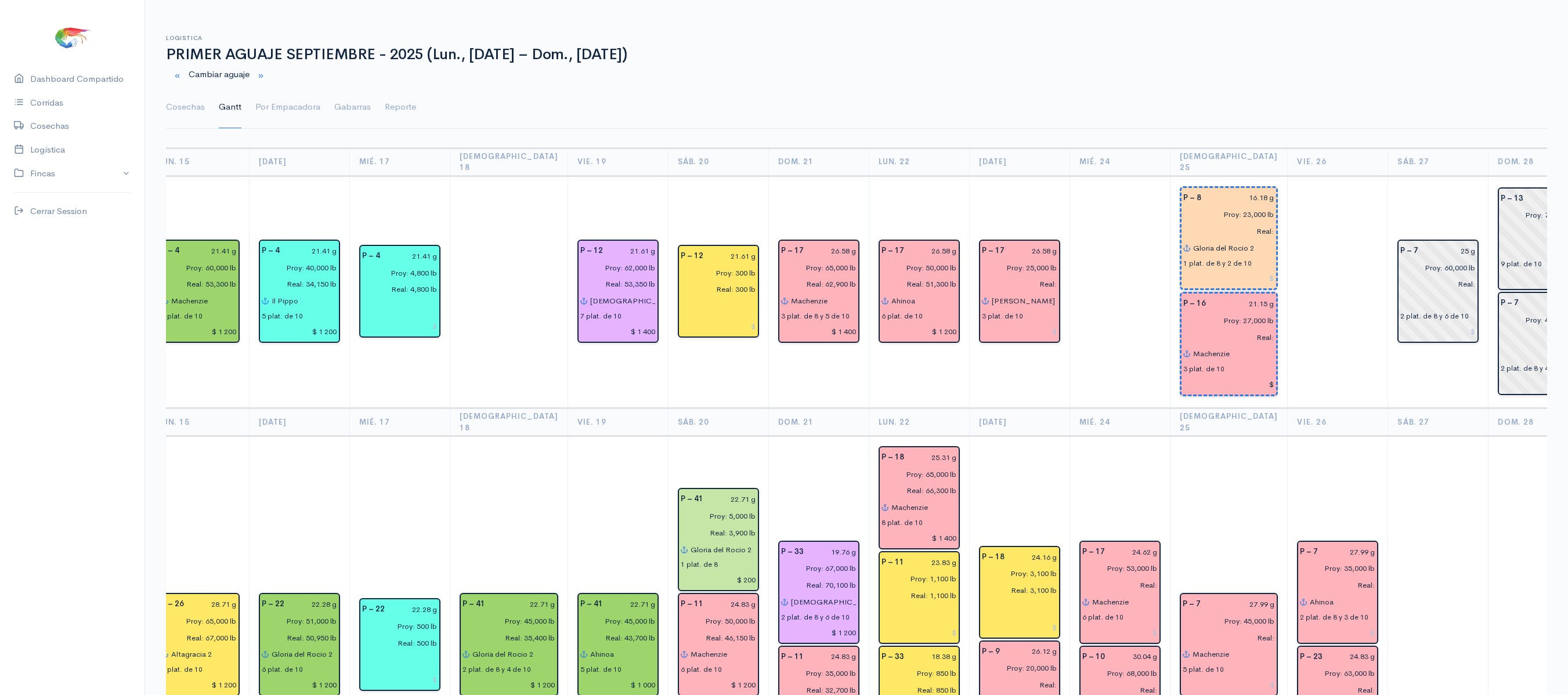
click at [1070, 231] on td at bounding box center [1120, 292] width 100 height 233
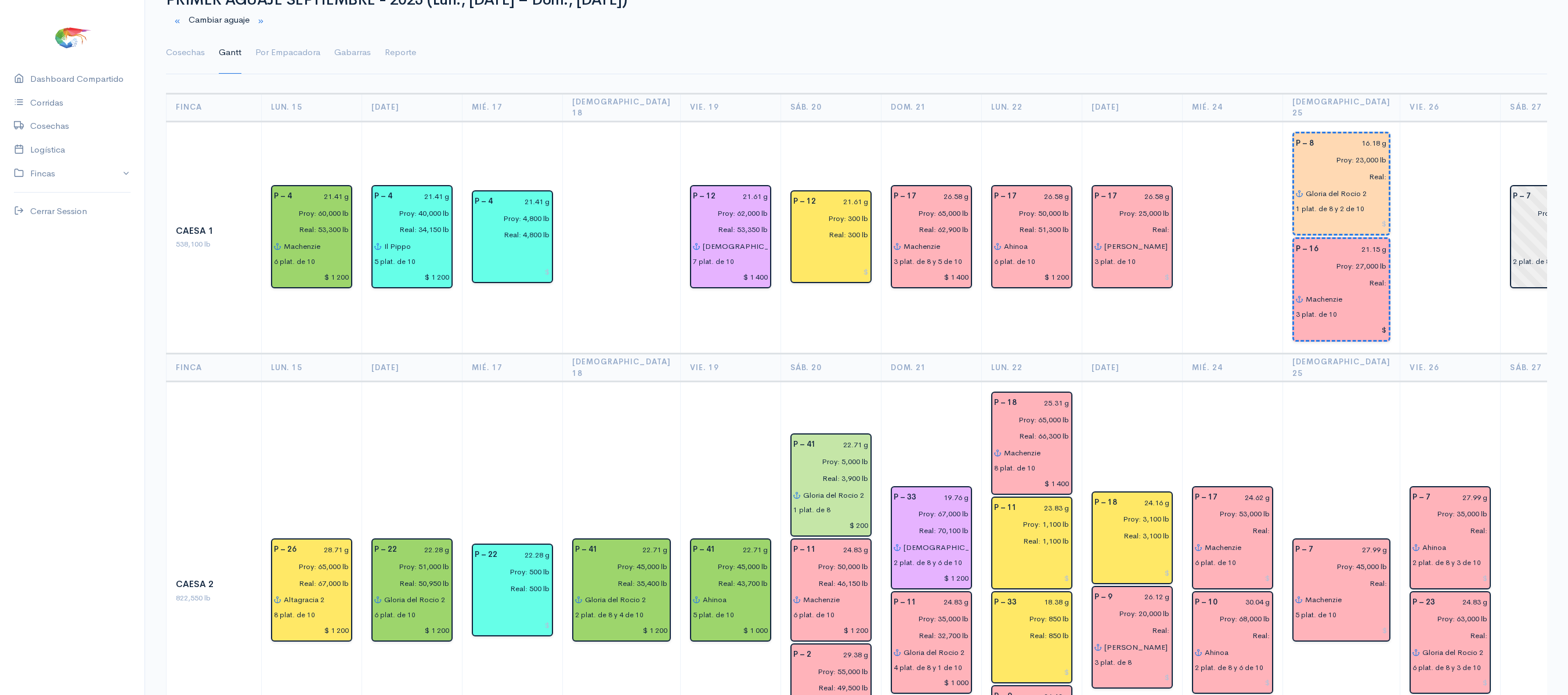
scroll to position [0, 0]
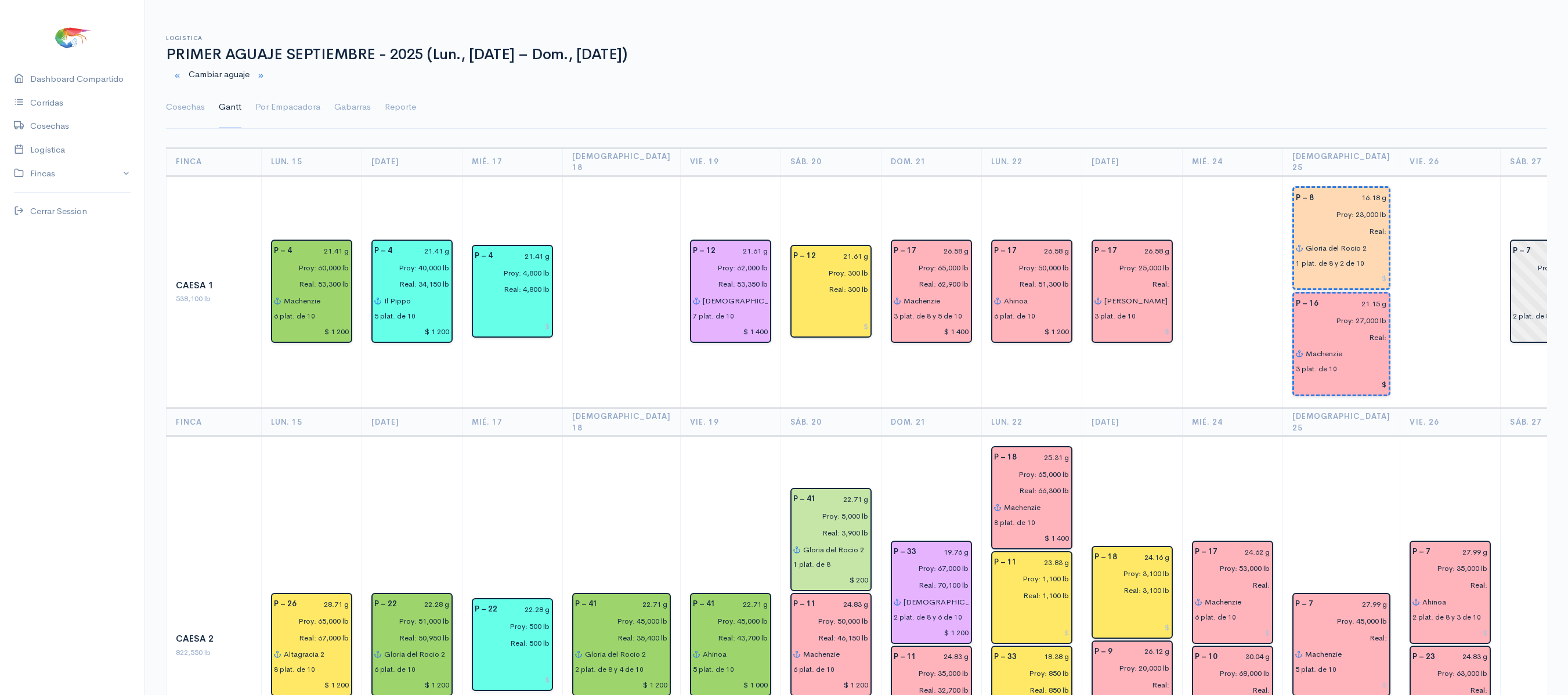
click at [991, 162] on th "Lun. 22" at bounding box center [1032, 161] width 100 height 28
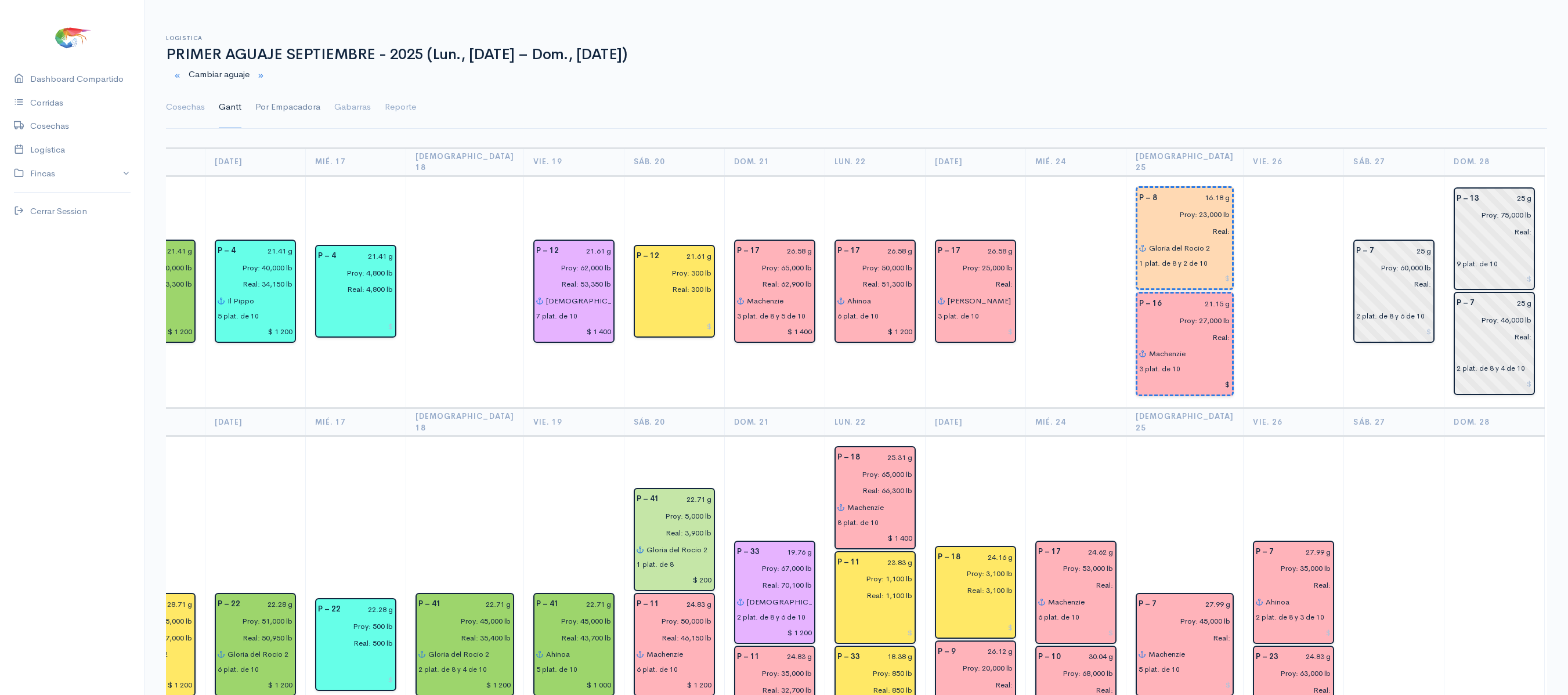
click at [267, 121] on link "Por Empacadora" at bounding box center [288, 107] width 65 height 41
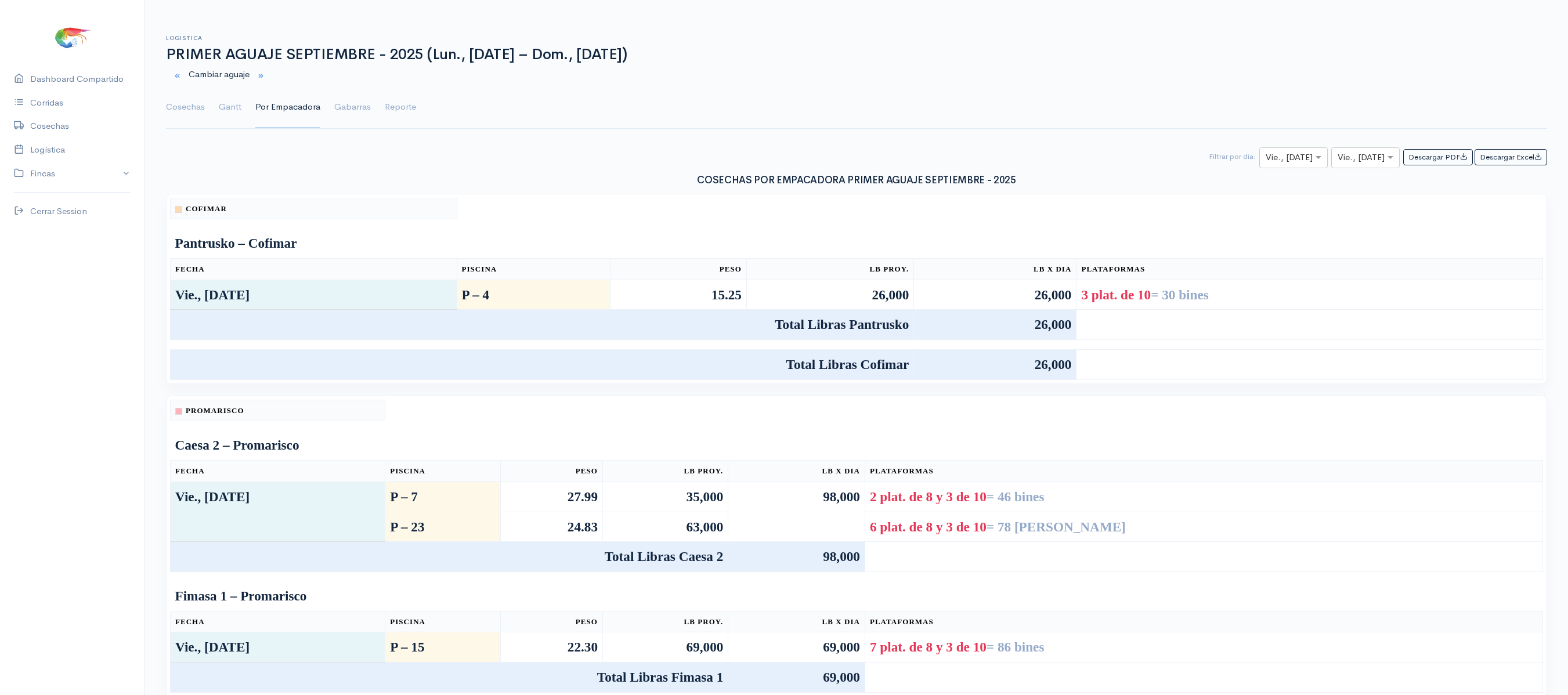
click at [216, 112] on ul "Cosechas Gantt Por Empacadora Gabarras Reporte" at bounding box center [857, 107] width 1381 height 41
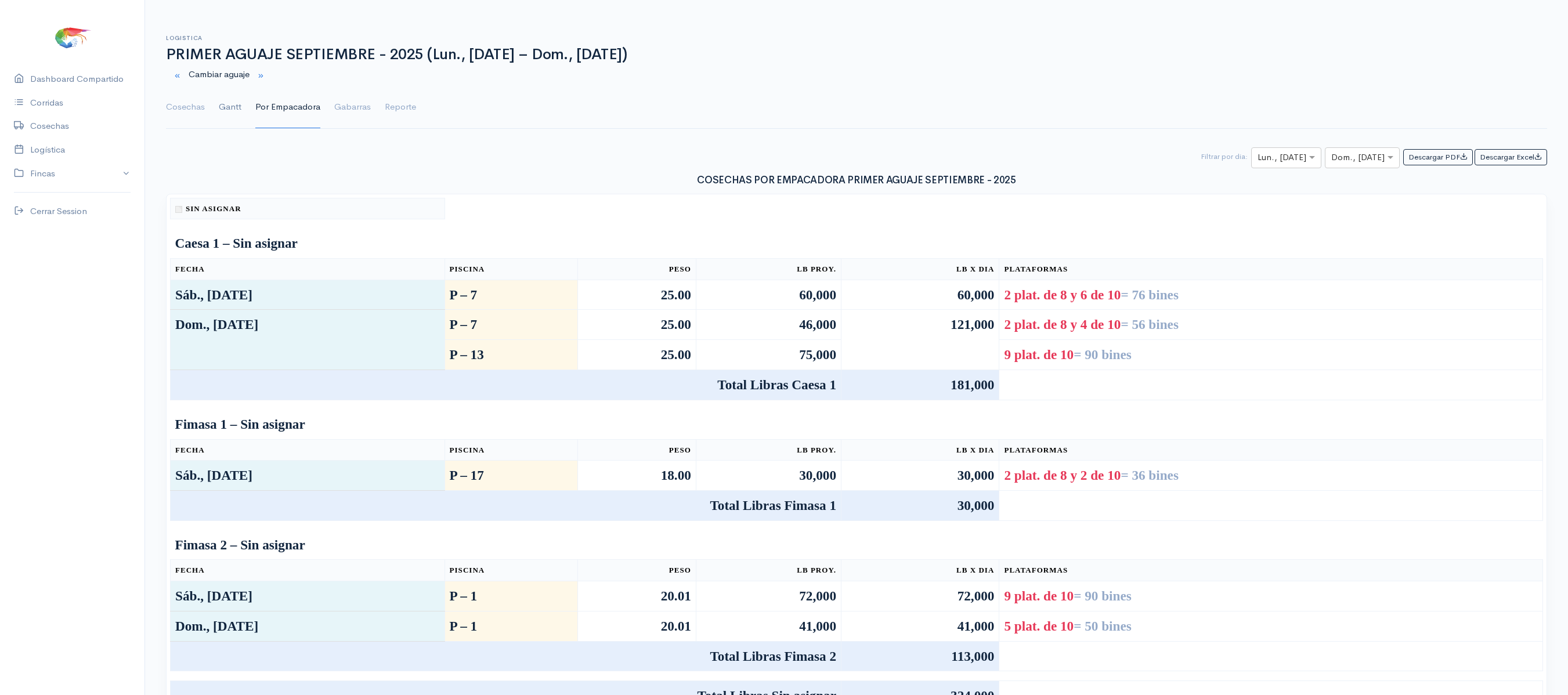
click at [233, 111] on link "Gantt" at bounding box center [231, 107] width 23 height 41
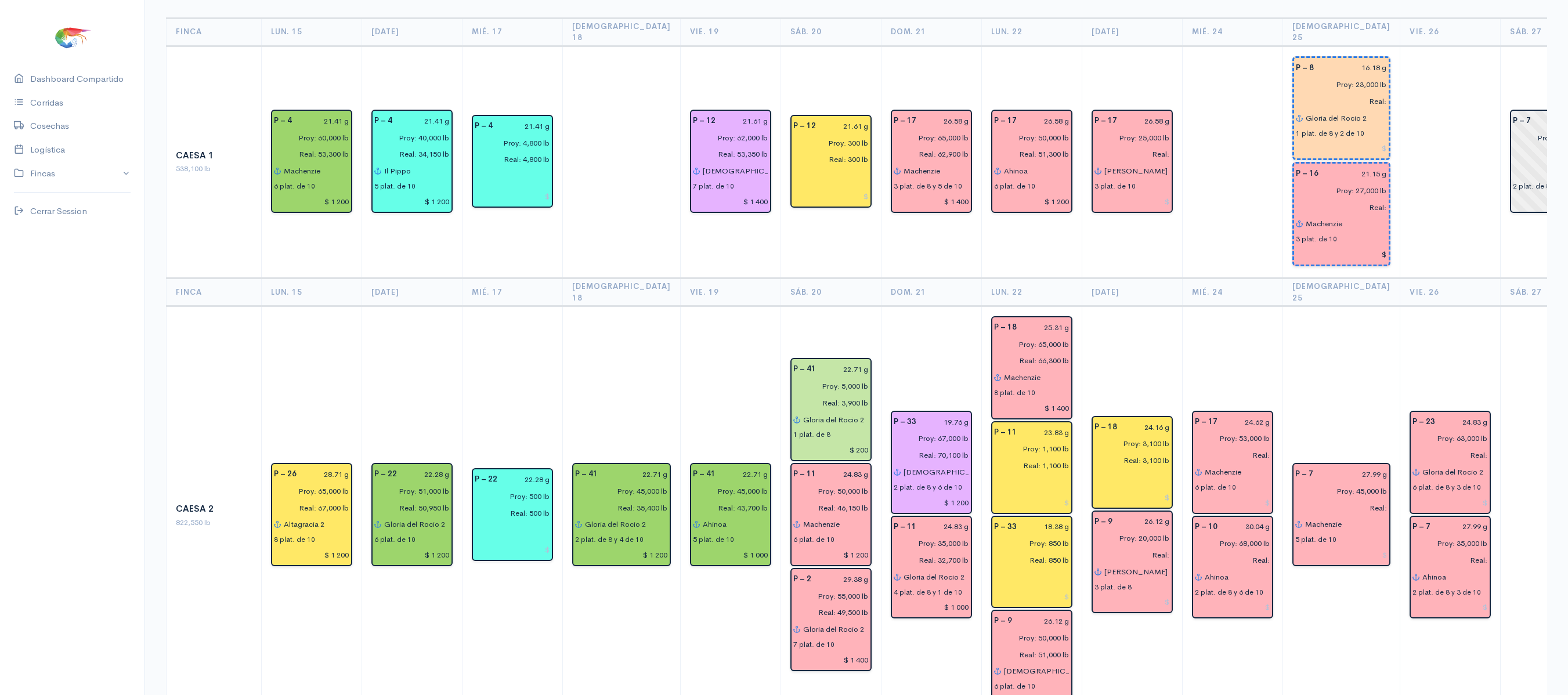
scroll to position [129, 0]
click at [1134, 548] on input "Real:" at bounding box center [1129, 557] width 83 height 17
type input "Real: 20,400 lb"
click at [1137, 147] on input "Real:" at bounding box center [1129, 156] width 83 height 17
type input "Real: 20,750 lb"
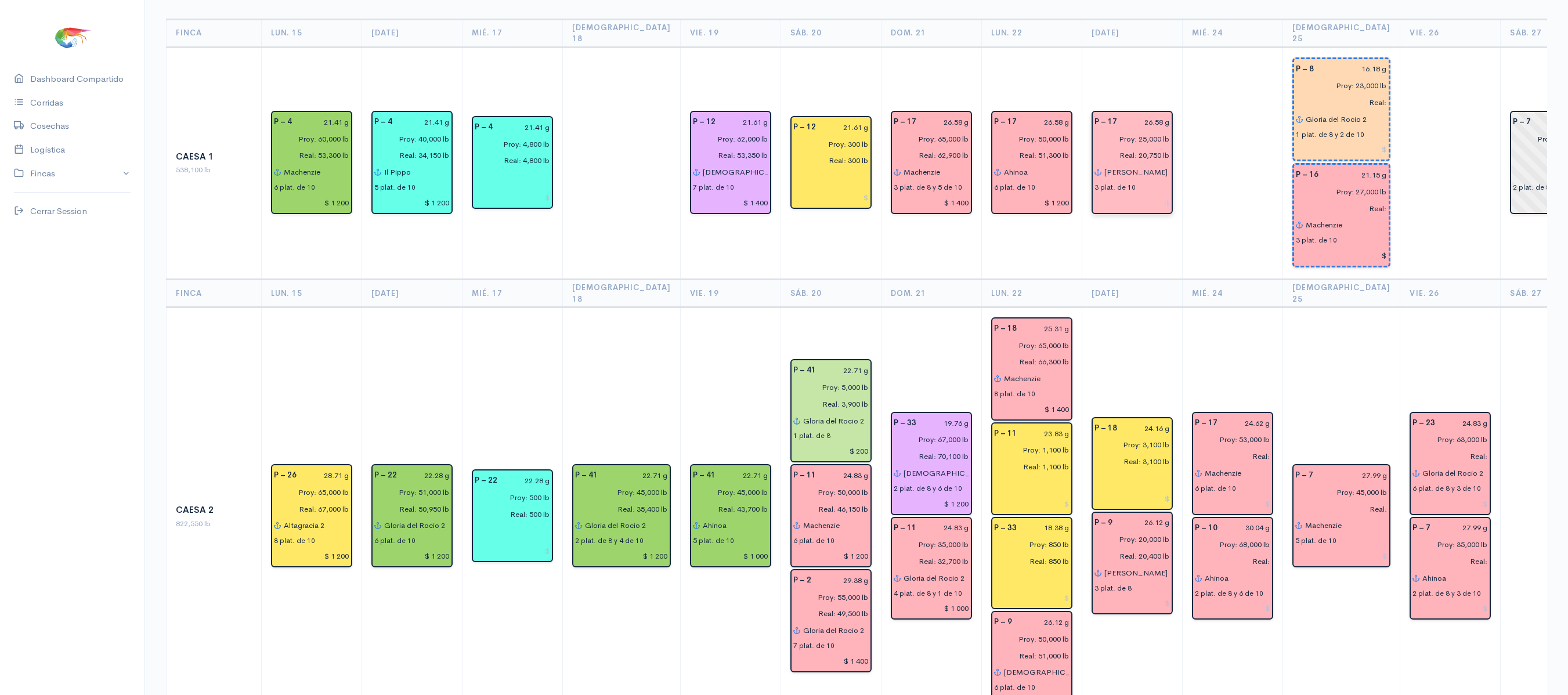
click at [1120, 131] on input "Proy: 25,000 lb" at bounding box center [1129, 139] width 83 height 17
type input "Proy: 24,000 lb"
click at [1126, 321] on td "P – 18 24.16 g Proy: 3,100 lb Real: 3,100 lb P – 9 26.12 g Proy: 20,000 lb Real…" at bounding box center [1132, 517] width 100 height 419
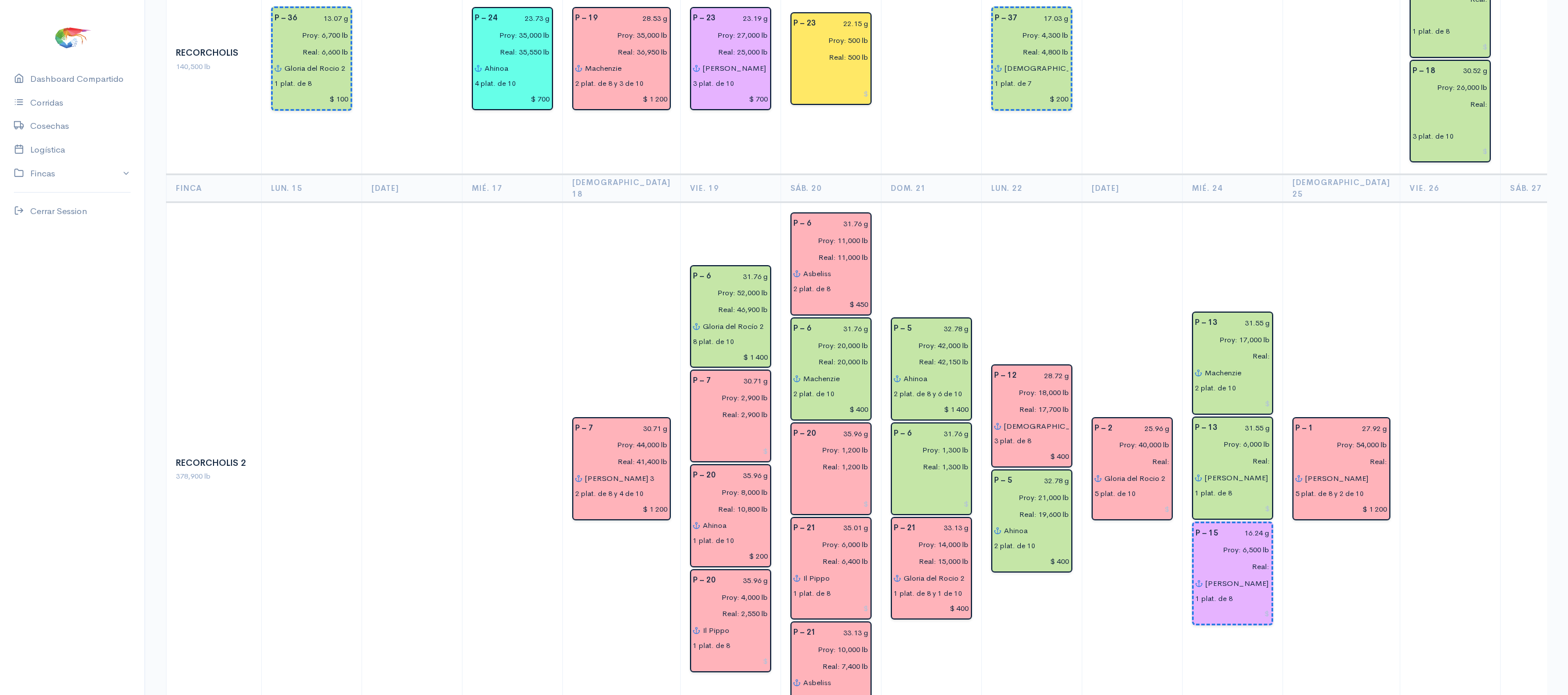
scroll to position [1928, 0]
click at [1151, 438] on div "Proy: 40,000 lb Real:" at bounding box center [1132, 455] width 89 height 34
click at [1142, 455] on input "Real:" at bounding box center [1129, 463] width 83 height 17
type input "Real: 39,550 lb"
click at [1142, 421] on input "25.96 g" at bounding box center [1145, 430] width 51 height 17
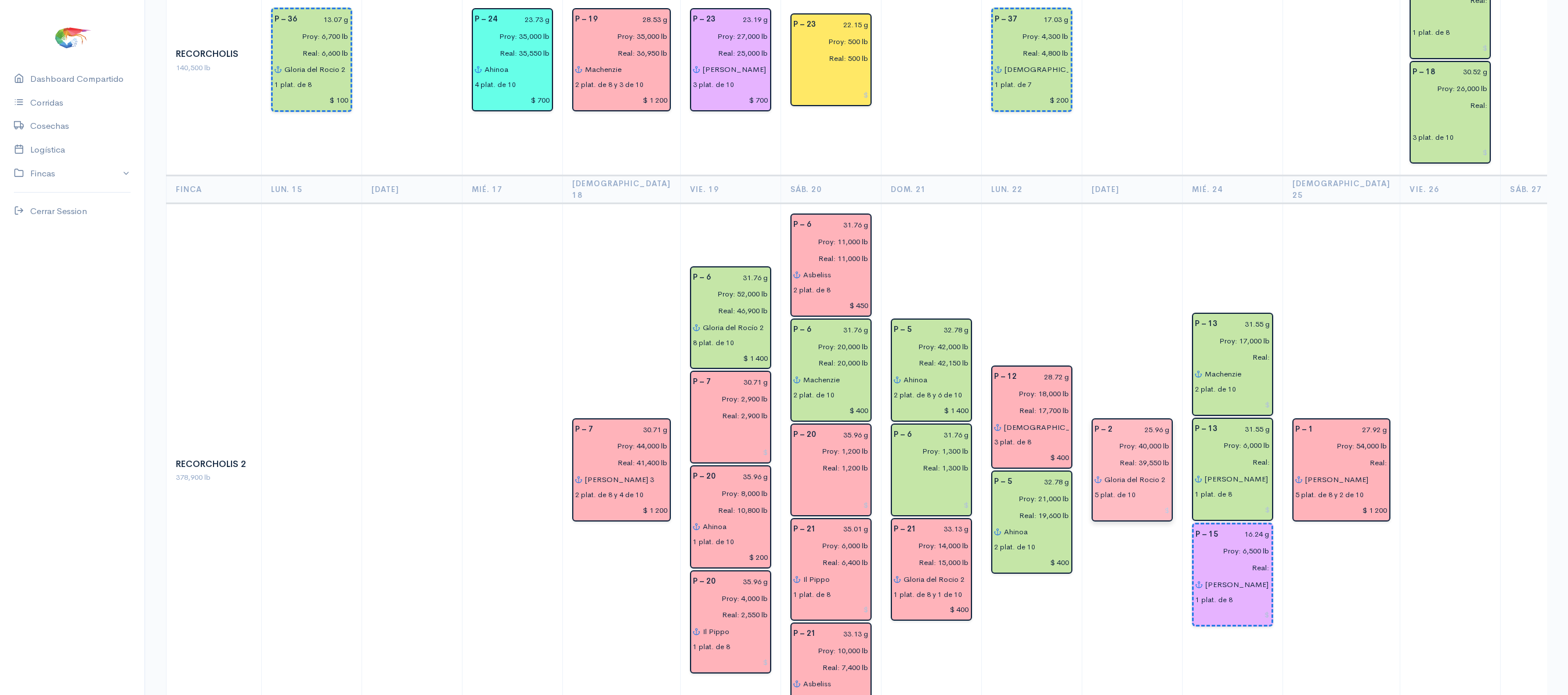
click at [1142, 421] on input "25.96 g" at bounding box center [1145, 430] width 51 height 17
type input "26.13 g"
click at [1107, 270] on td "P – 2 26.13 g Proy: 40,000 lb Real: 39,550 lb Gloria del [PERSON_NAME] 2 5 plat…" at bounding box center [1132, 471] width 100 height 534
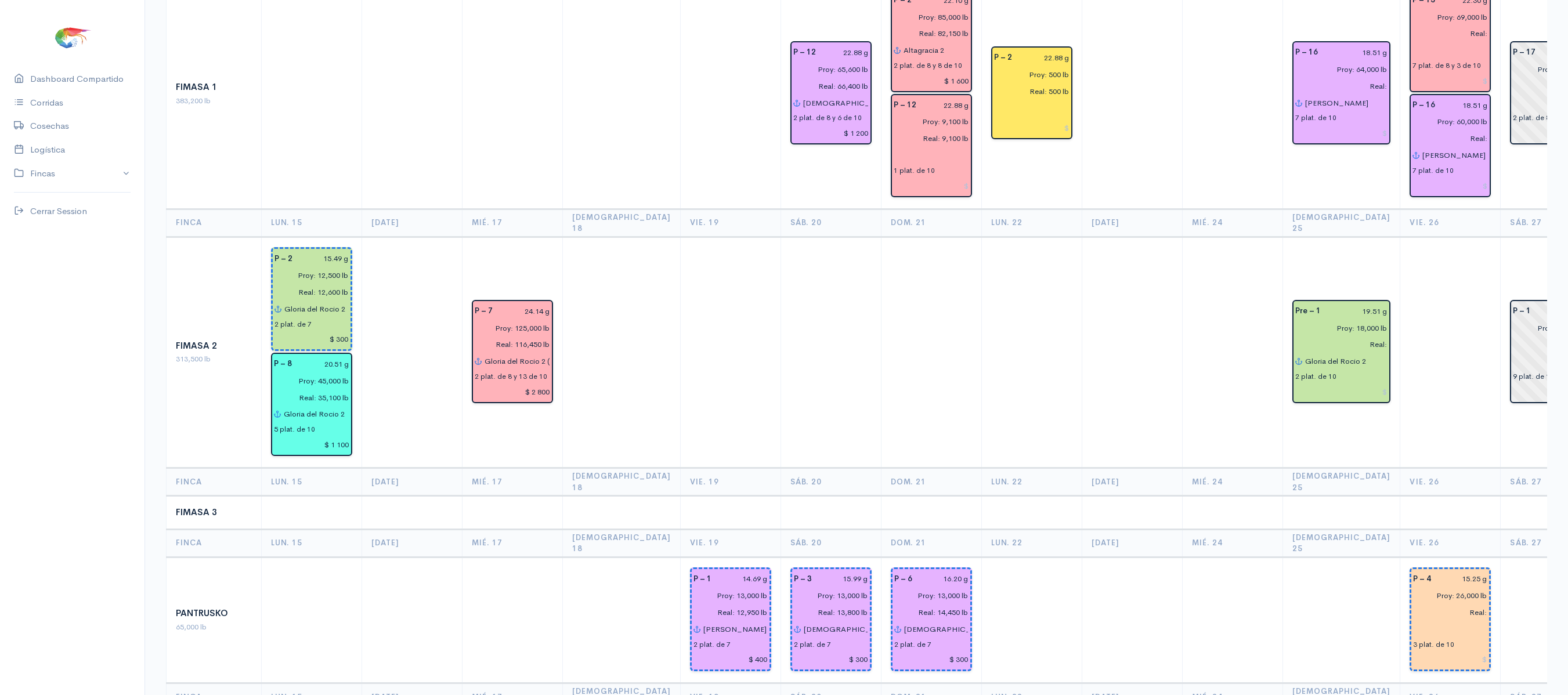
scroll to position [0, 0]
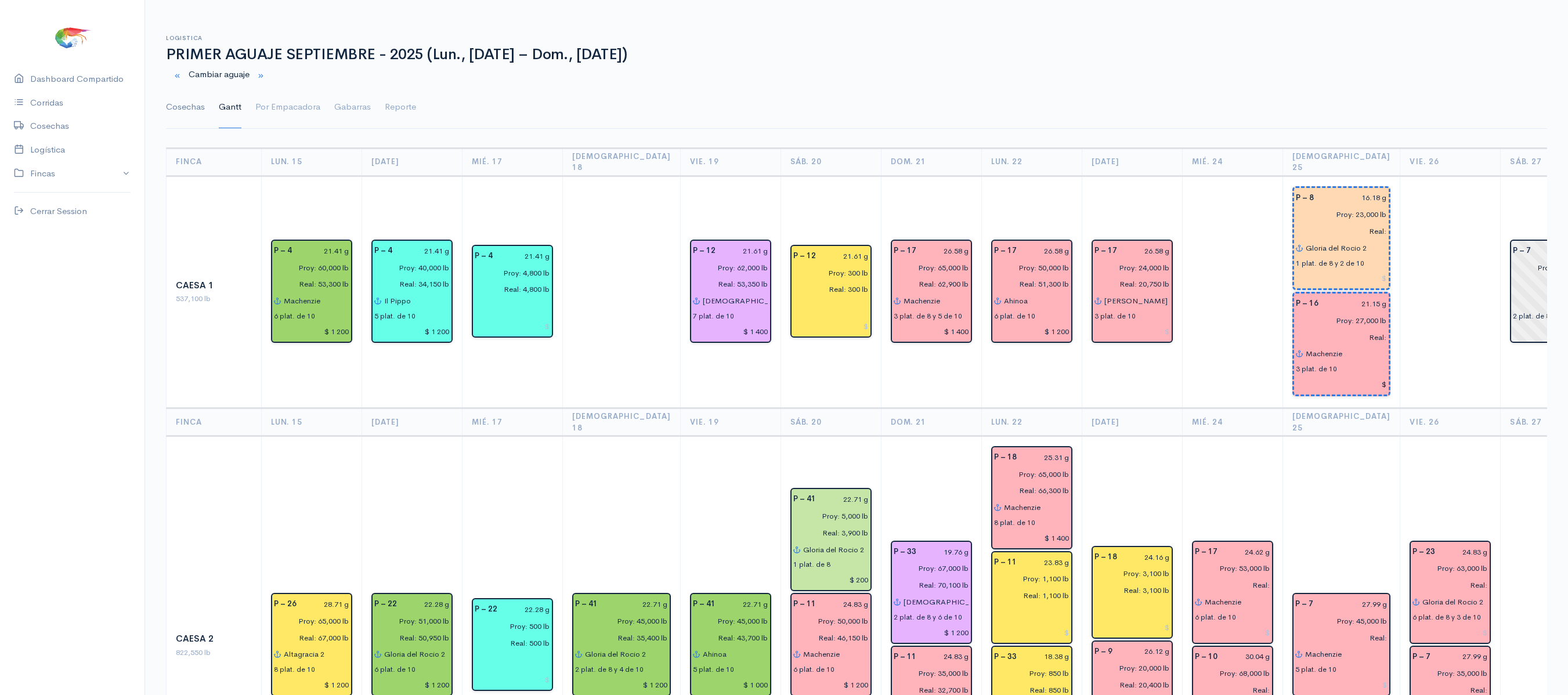
click at [184, 107] on link "Cosechas" at bounding box center [186, 107] width 38 height 41
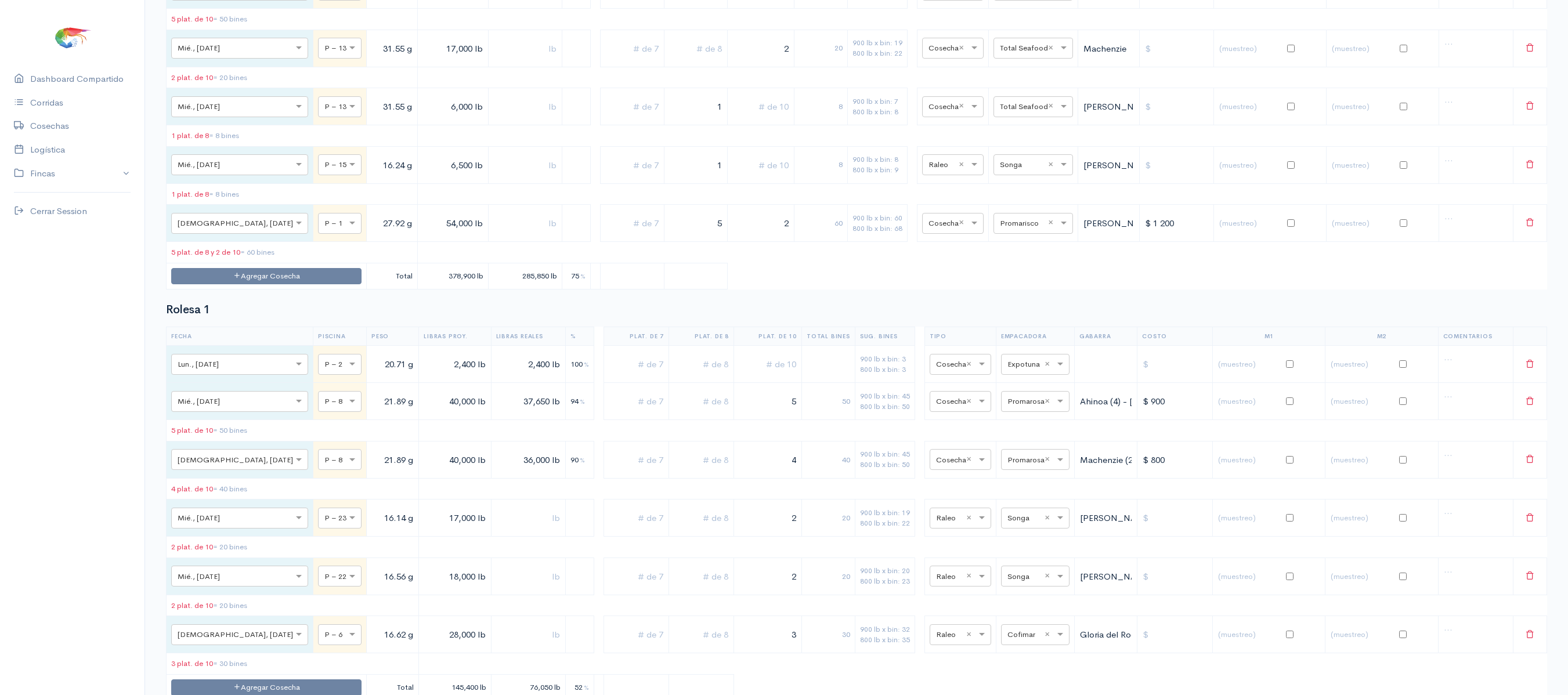
scroll to position [5313, 0]
click at [250, 286] on button "Agregar Cosecha" at bounding box center [266, 278] width 190 height 17
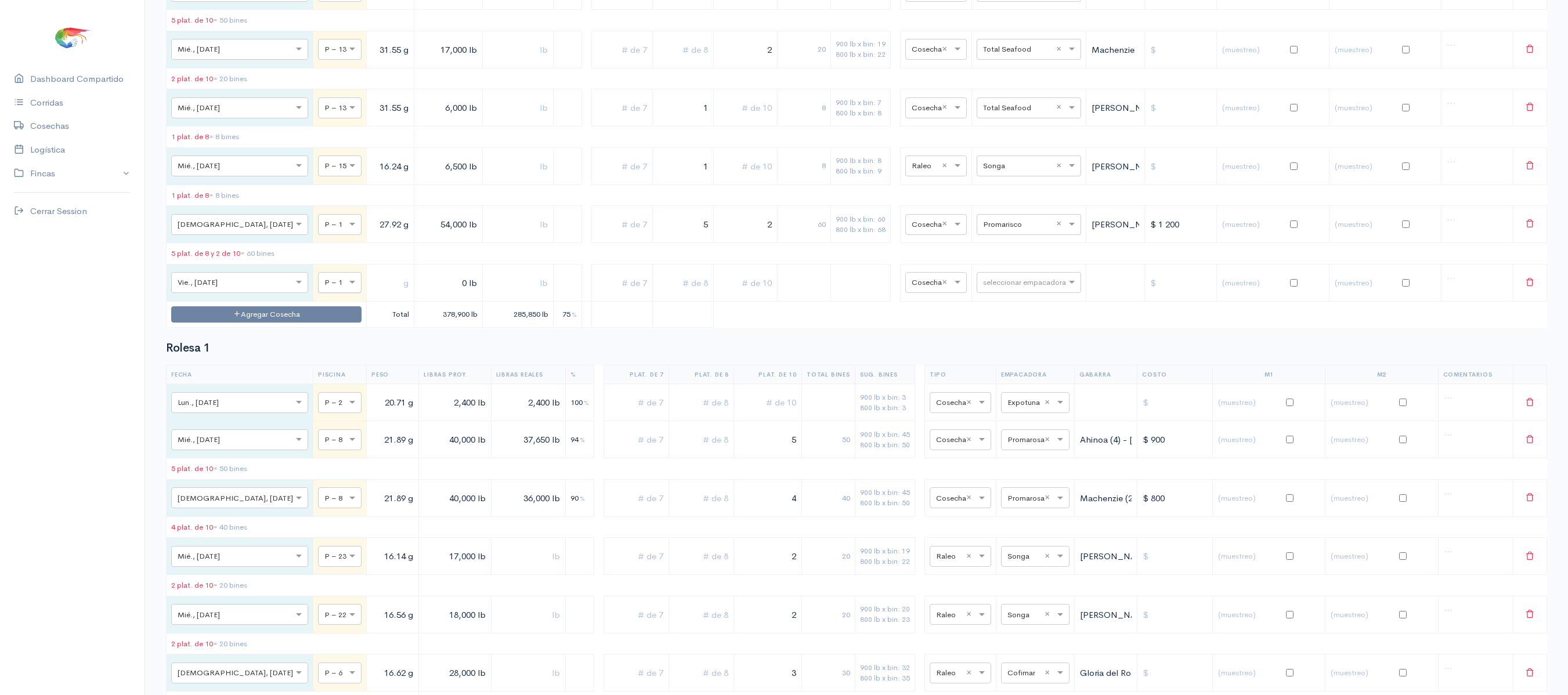
click at [318, 288] on div at bounding box center [339, 282] width 42 height 12
type input "5"
click at [371, 295] on input "text" at bounding box center [389, 283] width 37 height 24
type input "32.78 g"
click at [419, 295] on input "0 lb" at bounding box center [448, 283] width 59 height 24
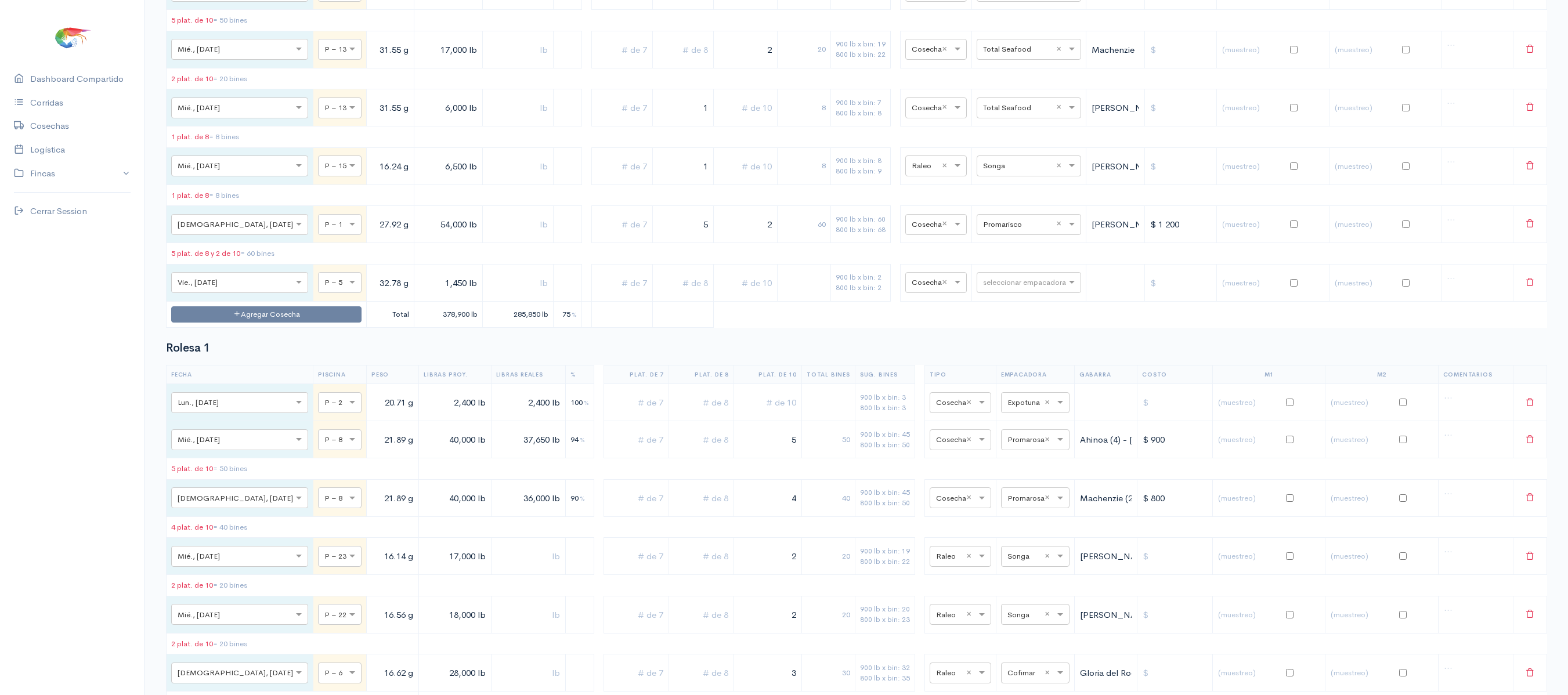
type input "1,450 lb"
click at [487, 295] on input "text" at bounding box center [518, 283] width 62 height 24
type input "1,450 lb"
click at [1017, 288] on input "text" at bounding box center [1019, 282] width 71 height 12
type input "pro"
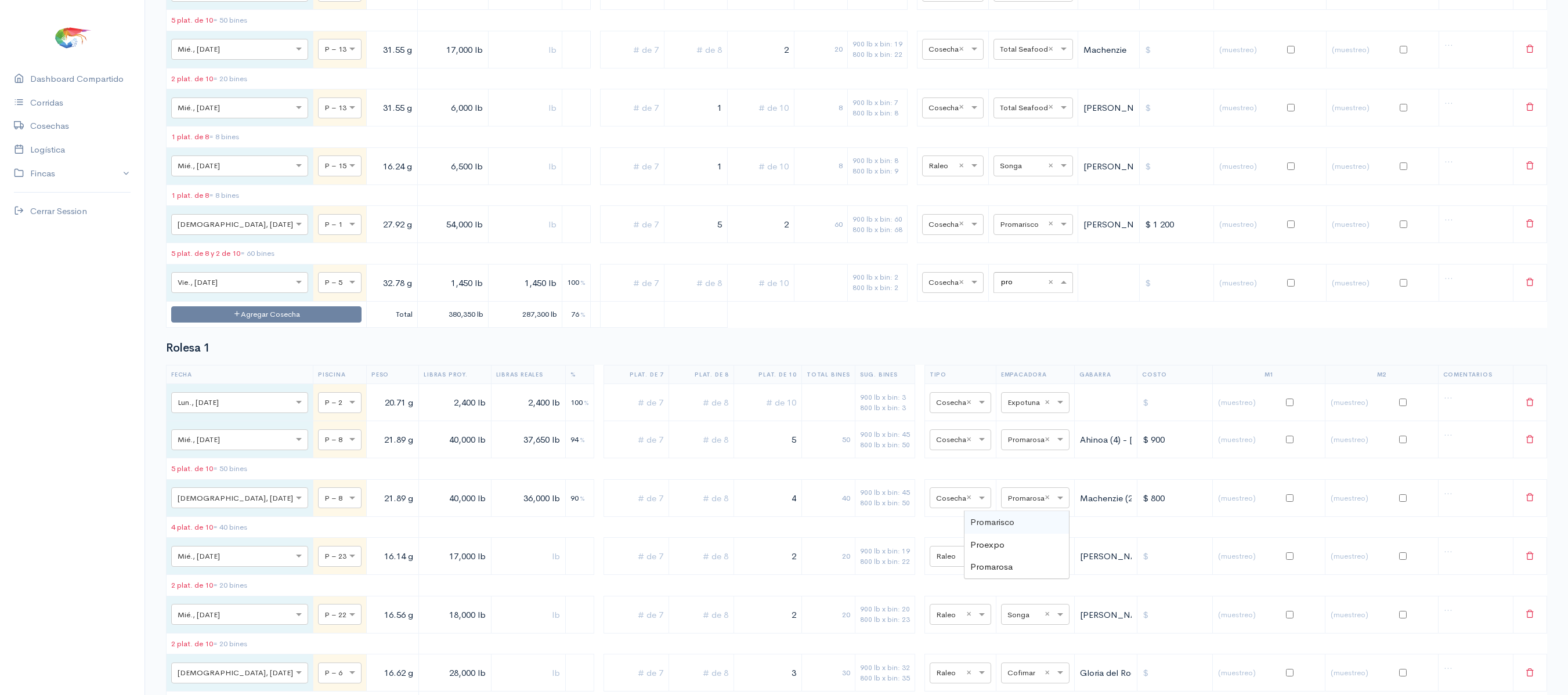
click at [1011, 527] on span "Promarisco" at bounding box center [993, 521] width 44 height 11
click at [764, 301] on td at bounding box center [760, 283] width 66 height 37
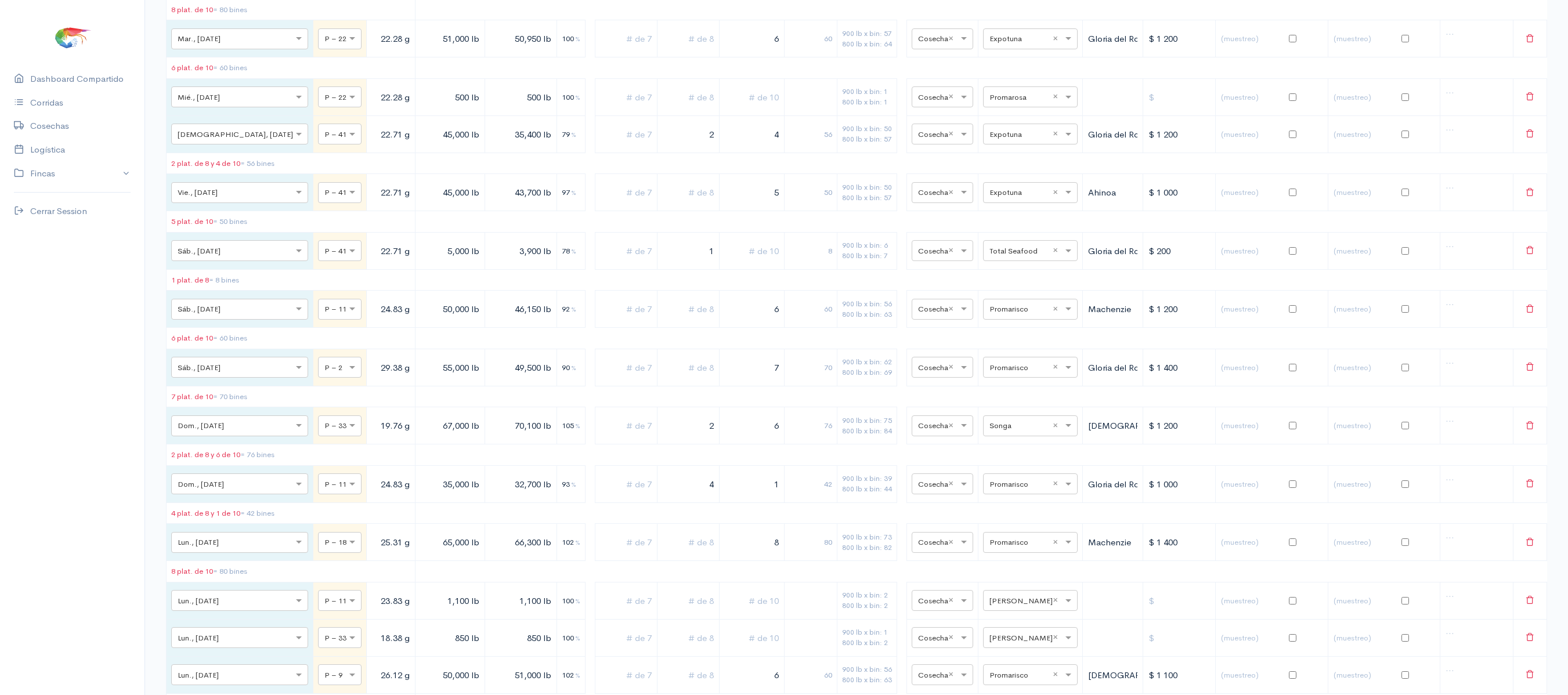
scroll to position [0, 0]
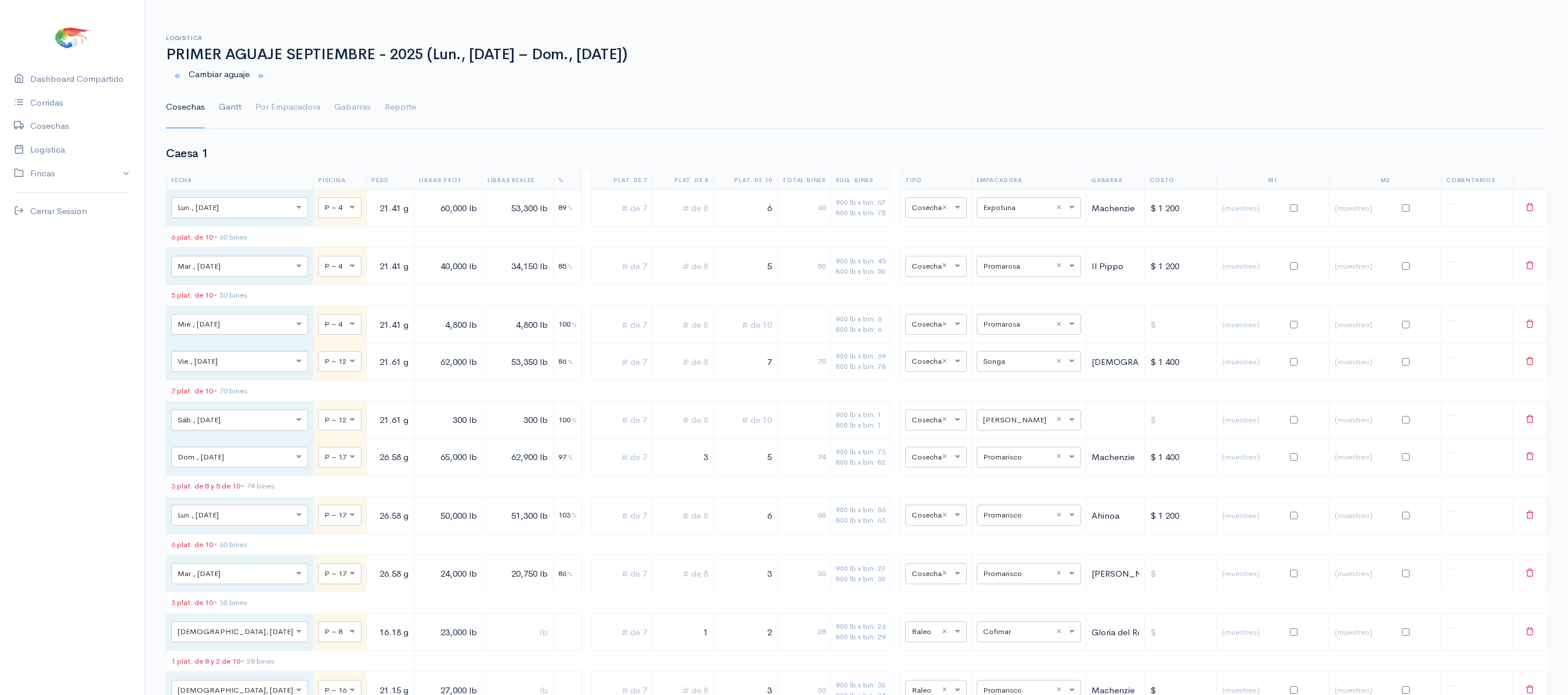
click at [239, 115] on link "Gantt" at bounding box center [231, 107] width 23 height 41
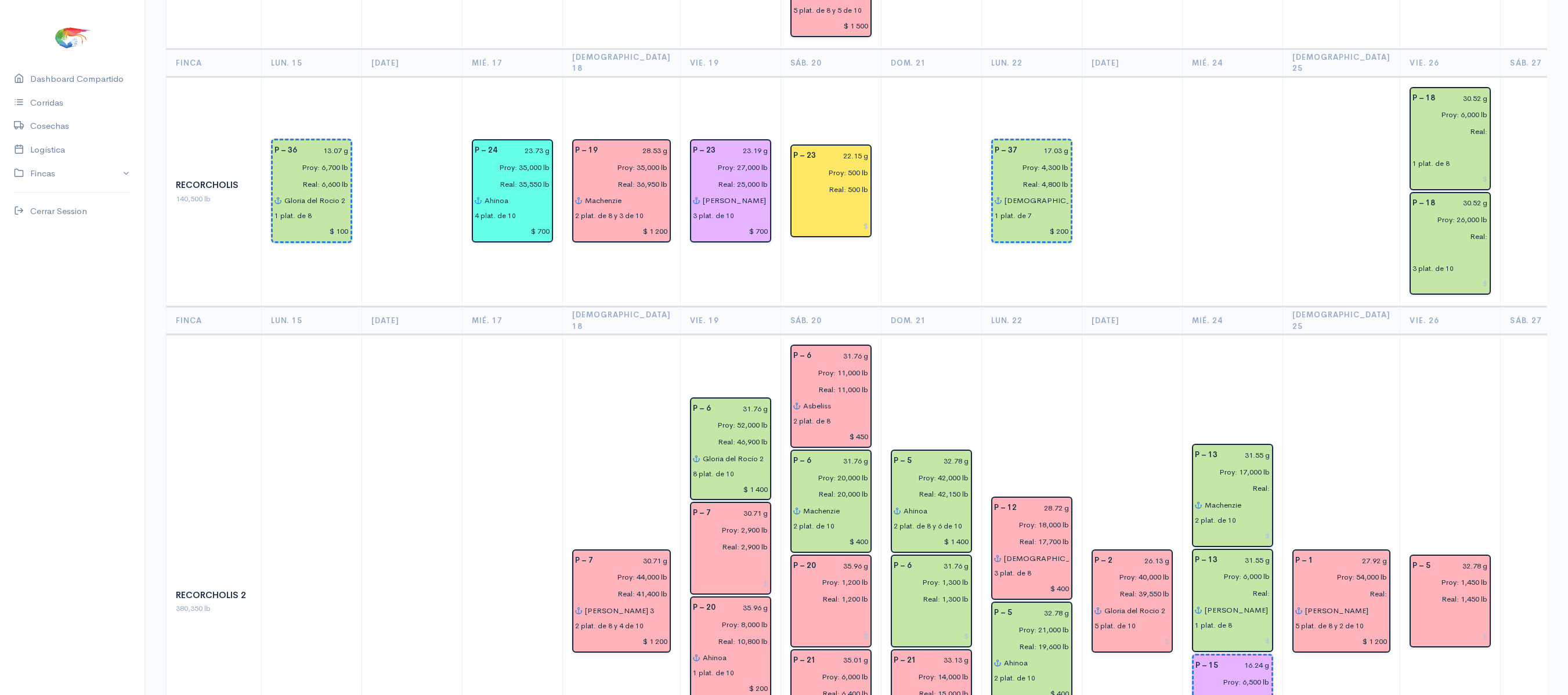
scroll to position [1796, 0]
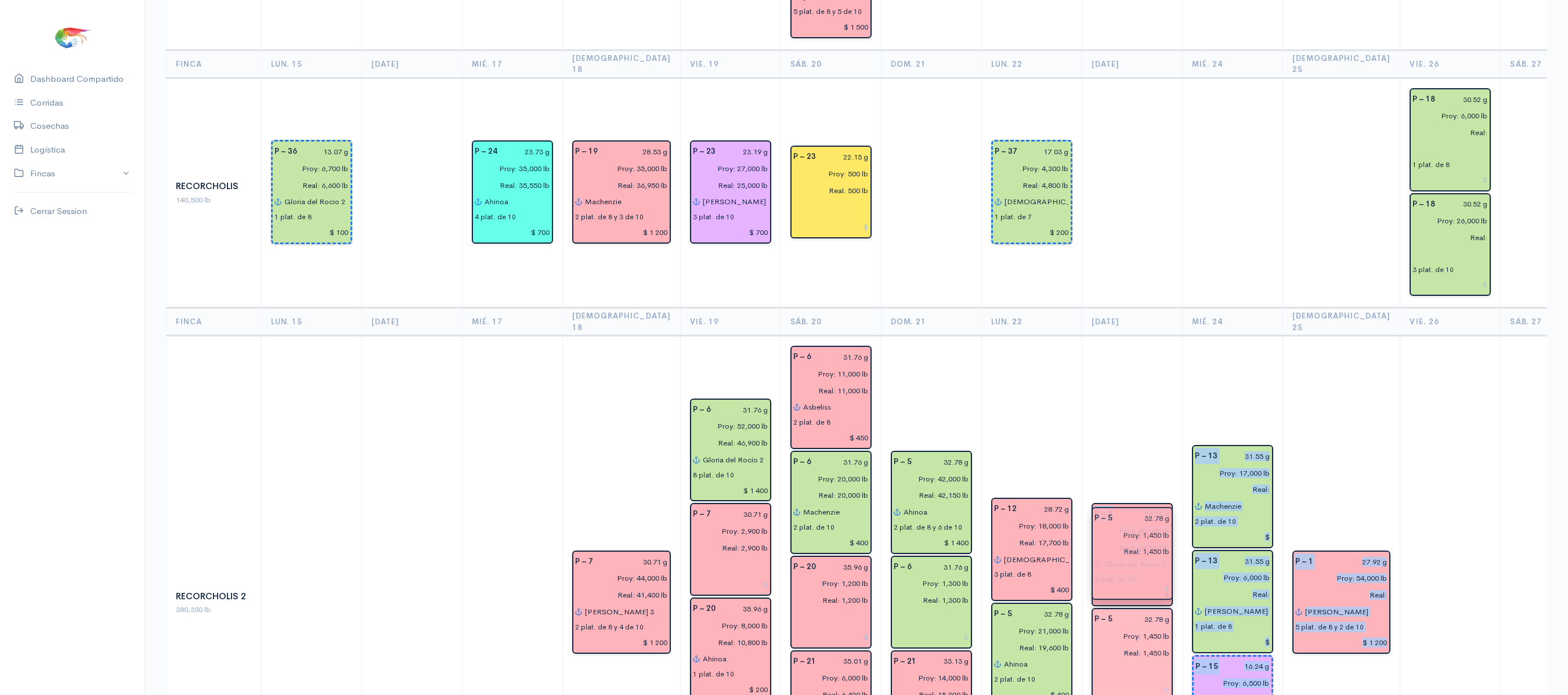
drag, startPoint x: 1367, startPoint y: 483, endPoint x: 1087, endPoint y: 547, distance: 287.2
click at [1106, 336] on td "P – 2 26.13 g Proy: 40,000 lb Real: 39,550 lb Gloria del [PERSON_NAME] 2 5 plat…" at bounding box center [1132, 604] width 100 height 534
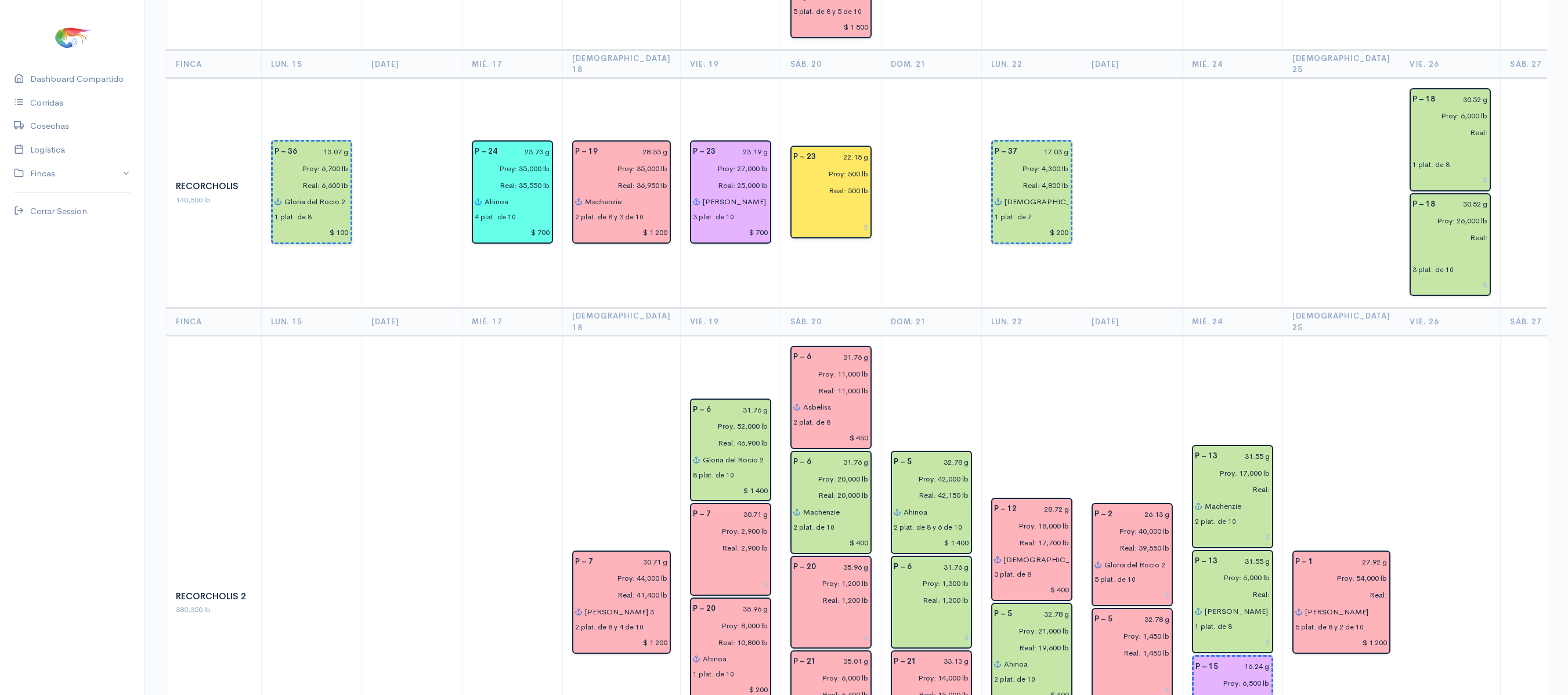
click at [1106, 336] on td "P – 2 26.13 g Proy: 40,000 lb Real: 39,550 lb Gloria del [PERSON_NAME] 2 5 plat…" at bounding box center [1132, 604] width 100 height 534
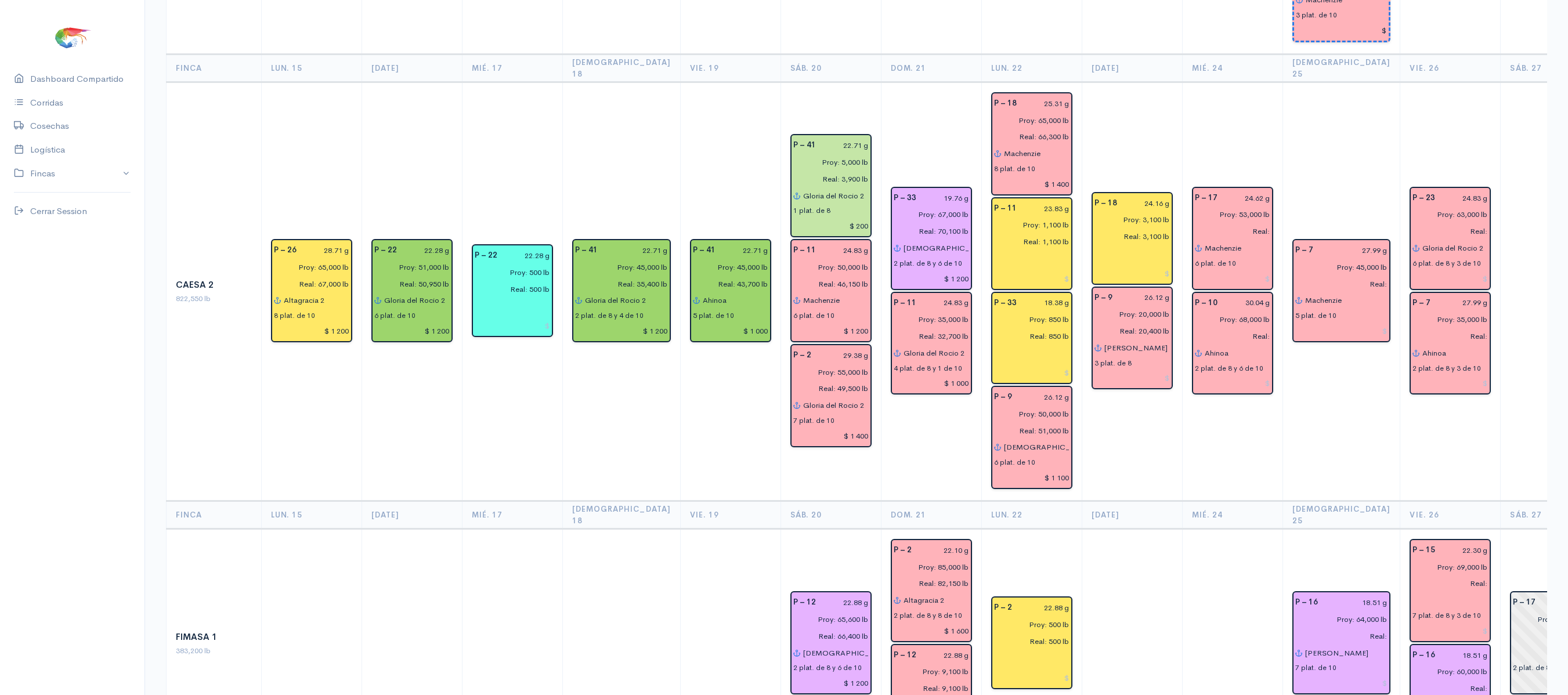
scroll to position [0, 0]
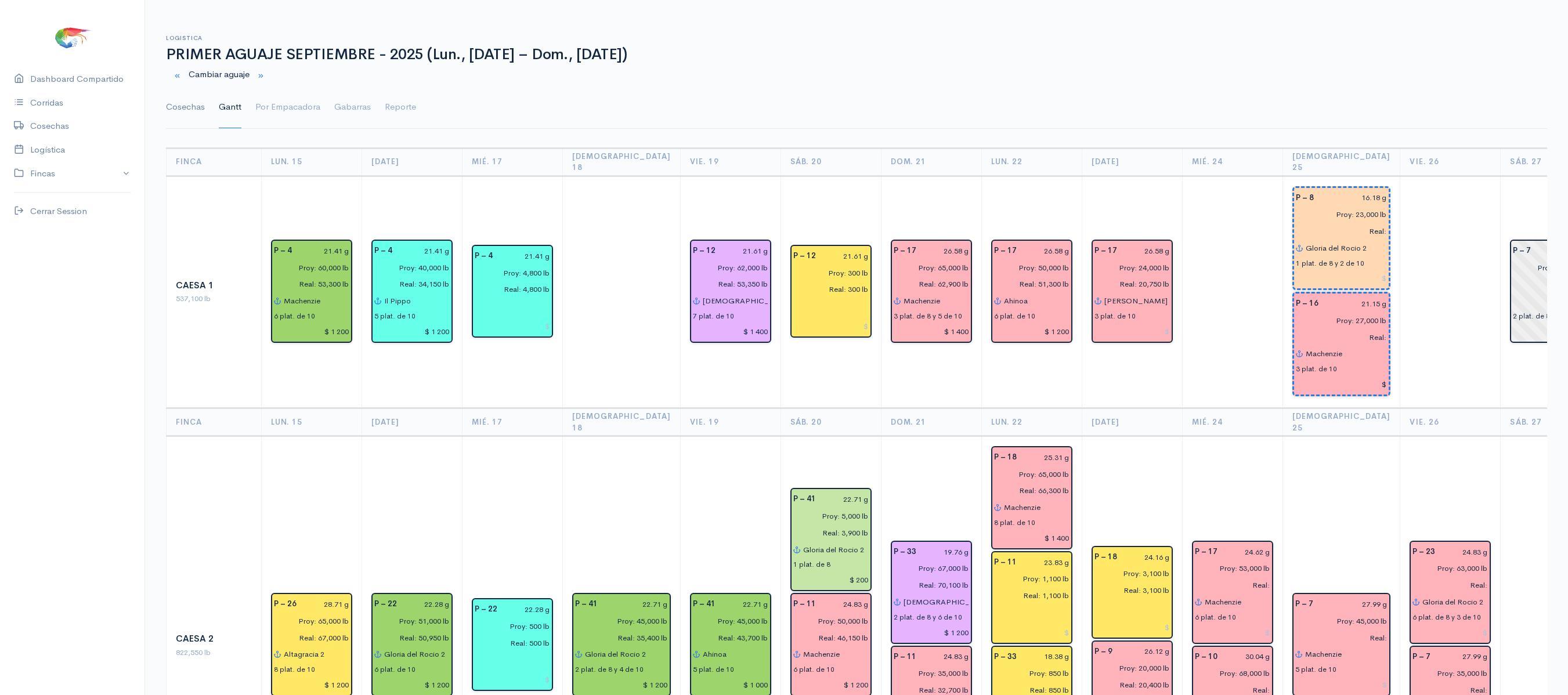
click at [177, 107] on link "Cosechas" at bounding box center [186, 107] width 38 height 41
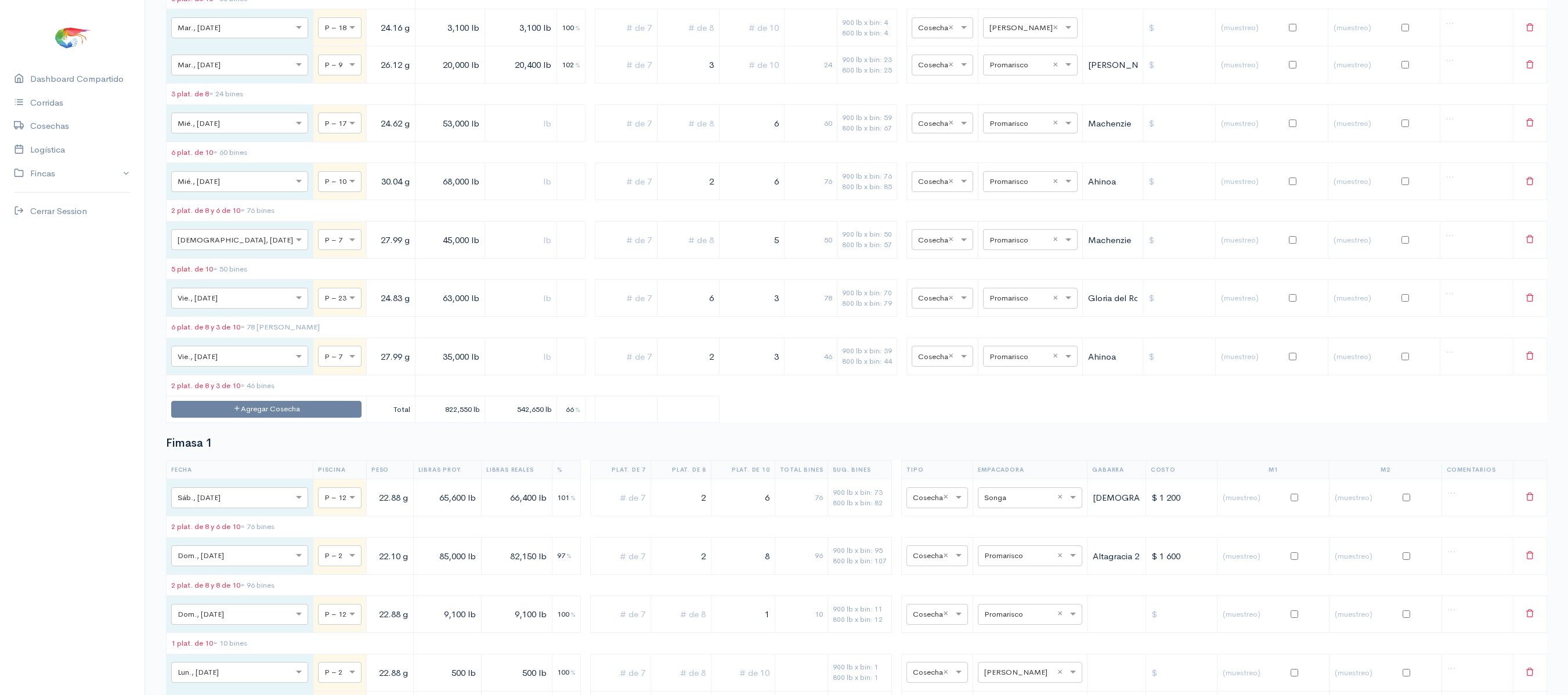
scroll to position [1733, 0]
click at [284, 422] on td "Agregar Cosecha" at bounding box center [266, 409] width 200 height 27
click at [276, 417] on button "Agregar Cosecha" at bounding box center [266, 409] width 190 height 17
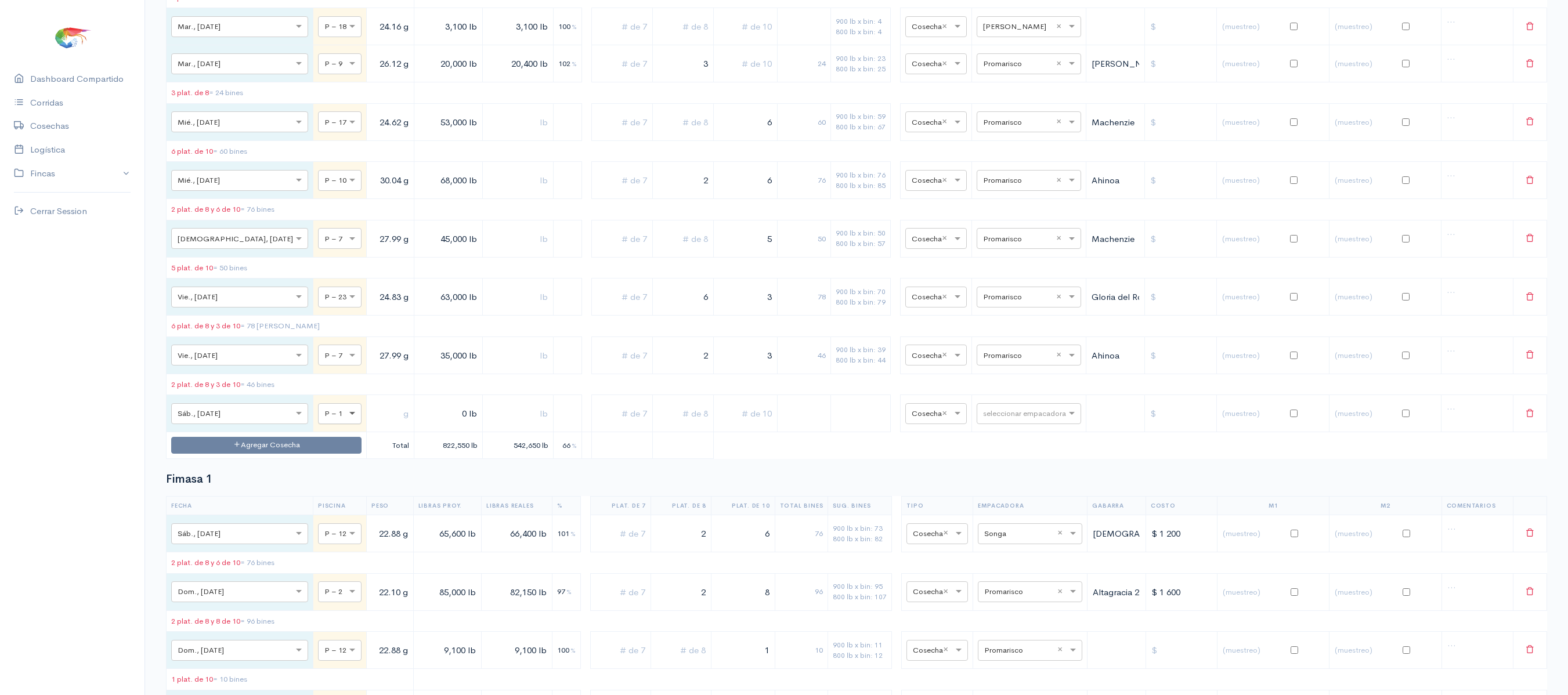
click at [346, 420] on span at bounding box center [353, 413] width 14 height 12
type input "9"
click at [371, 426] on input "text" at bounding box center [389, 413] width 37 height 24
type input "25.01 g"
click at [419, 426] on input "0 lb" at bounding box center [448, 413] width 59 height 24
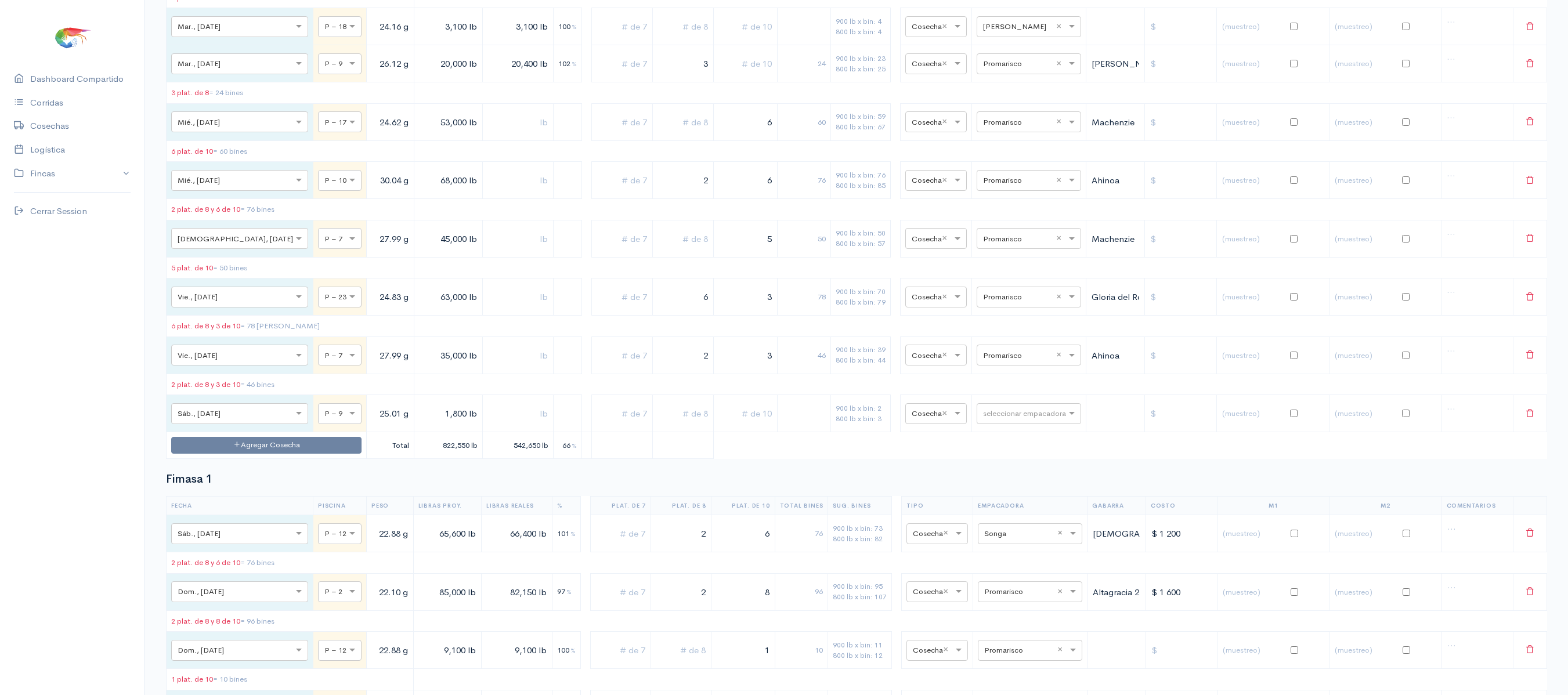
type input "1,800 lb"
click at [494, 426] on input "text" at bounding box center [518, 413] width 62 height 24
type input "1,800 lb"
click at [994, 420] on input "text" at bounding box center [1019, 412] width 71 height 12
type input "v"
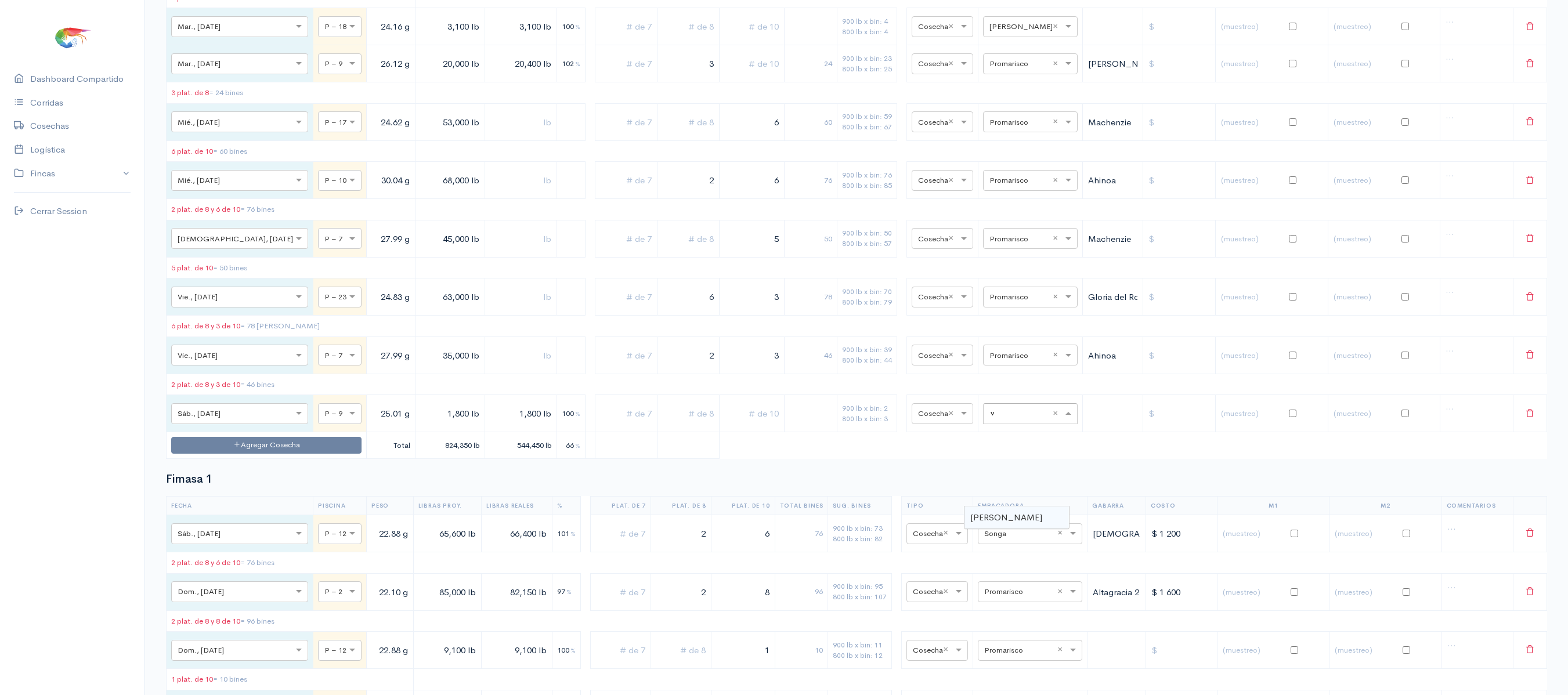
click at [992, 513] on span "[PERSON_NAME]" at bounding box center [1007, 517] width 72 height 11
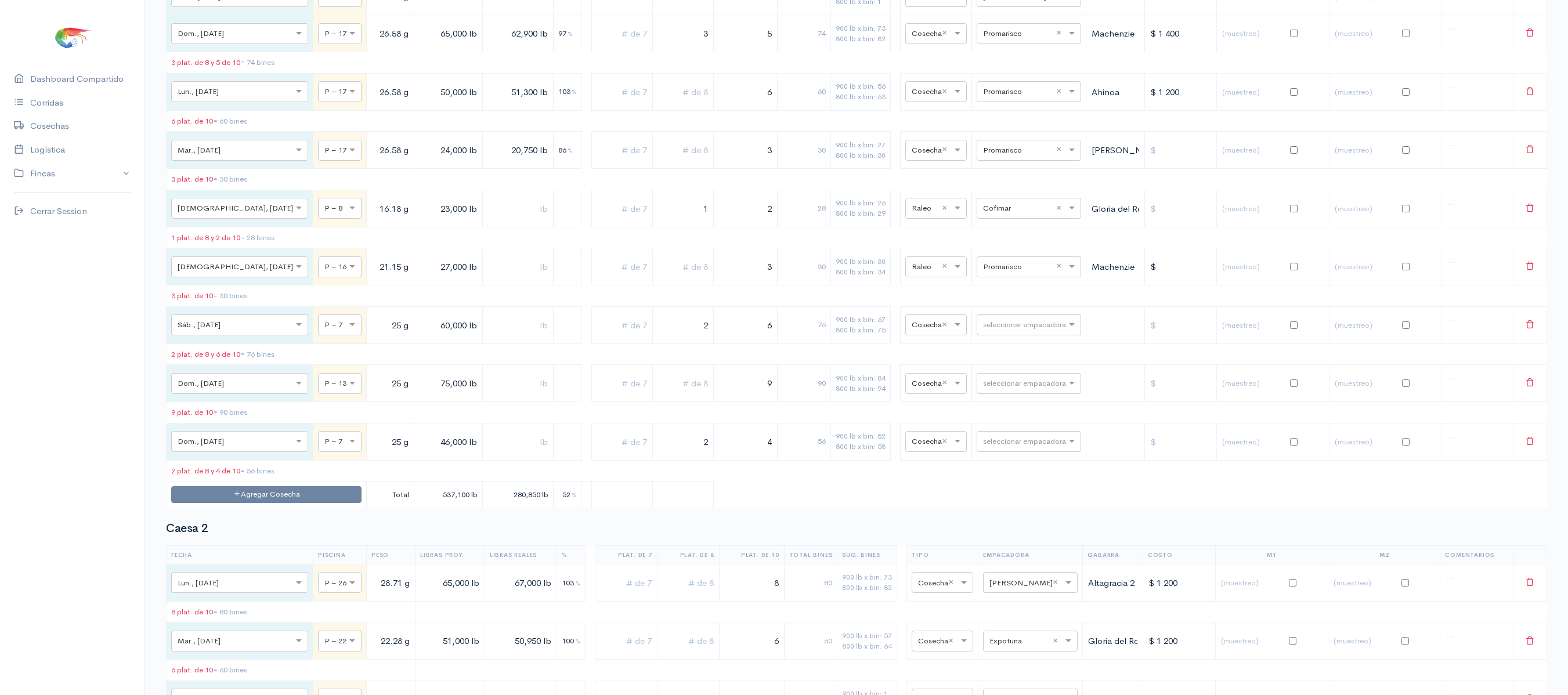
scroll to position [0, 0]
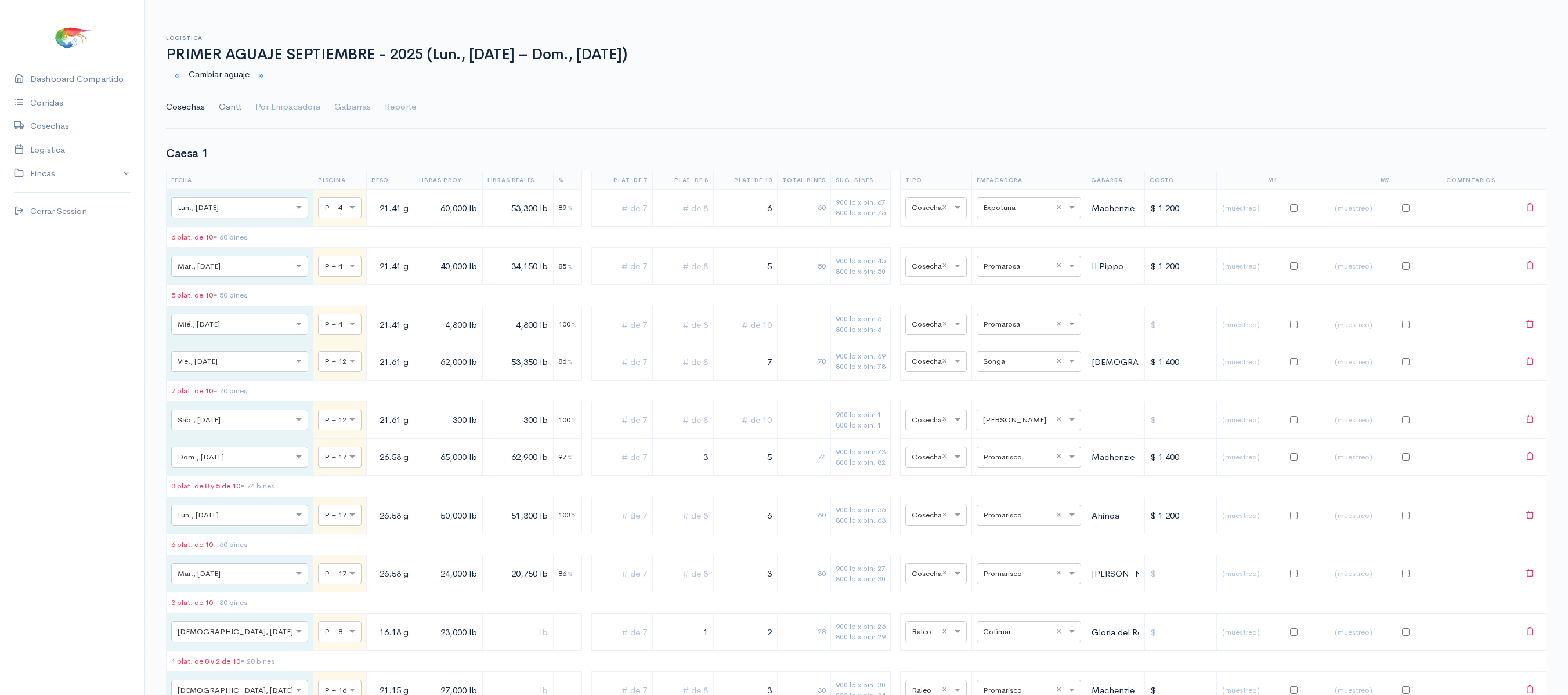
click at [226, 118] on link "Gantt" at bounding box center [231, 107] width 23 height 41
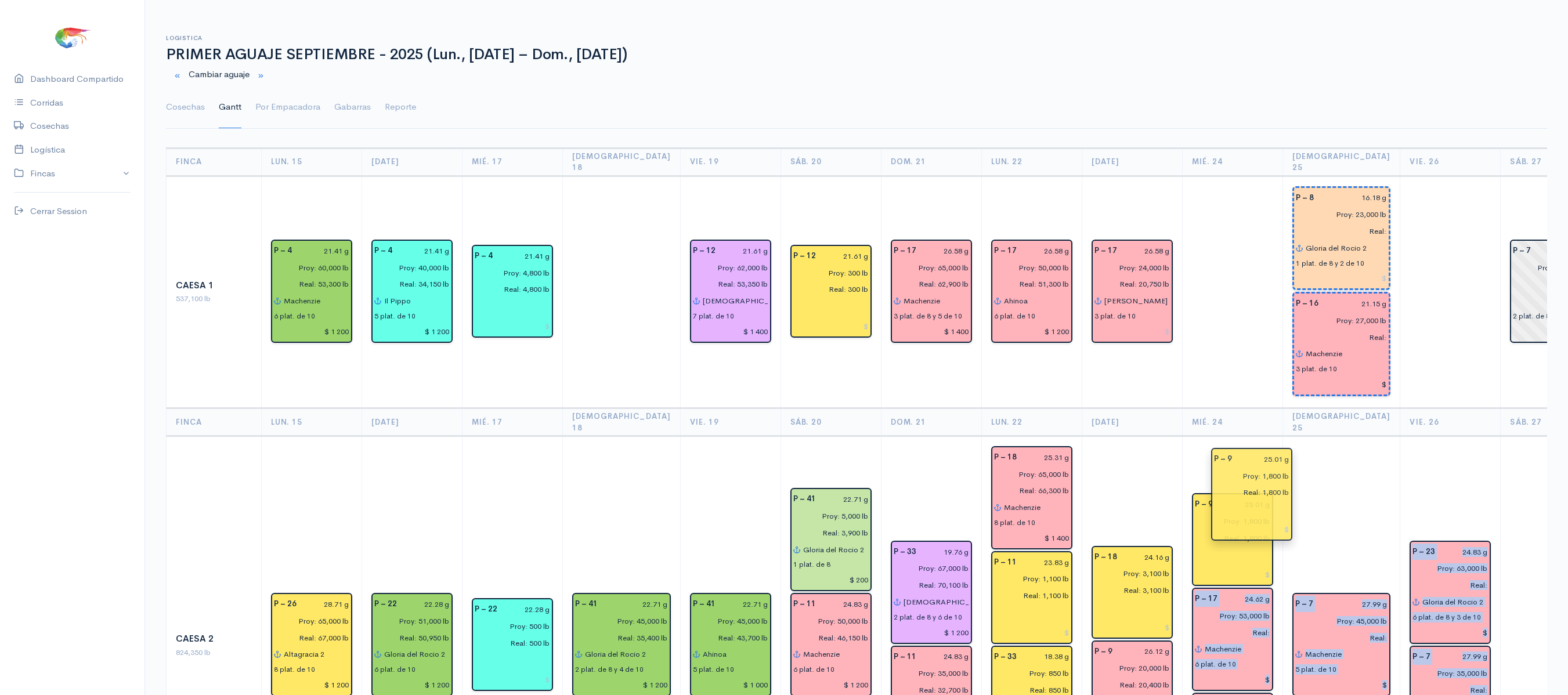
drag, startPoint x: 1494, startPoint y: 614, endPoint x: 1232, endPoint y: 488, distance: 290.7
click at [1309, 437] on td "P – 7 27.99 g Proy: 45,000 lb Real: Machenzie 5 plat. de 10" at bounding box center [1341, 646] width 118 height 419
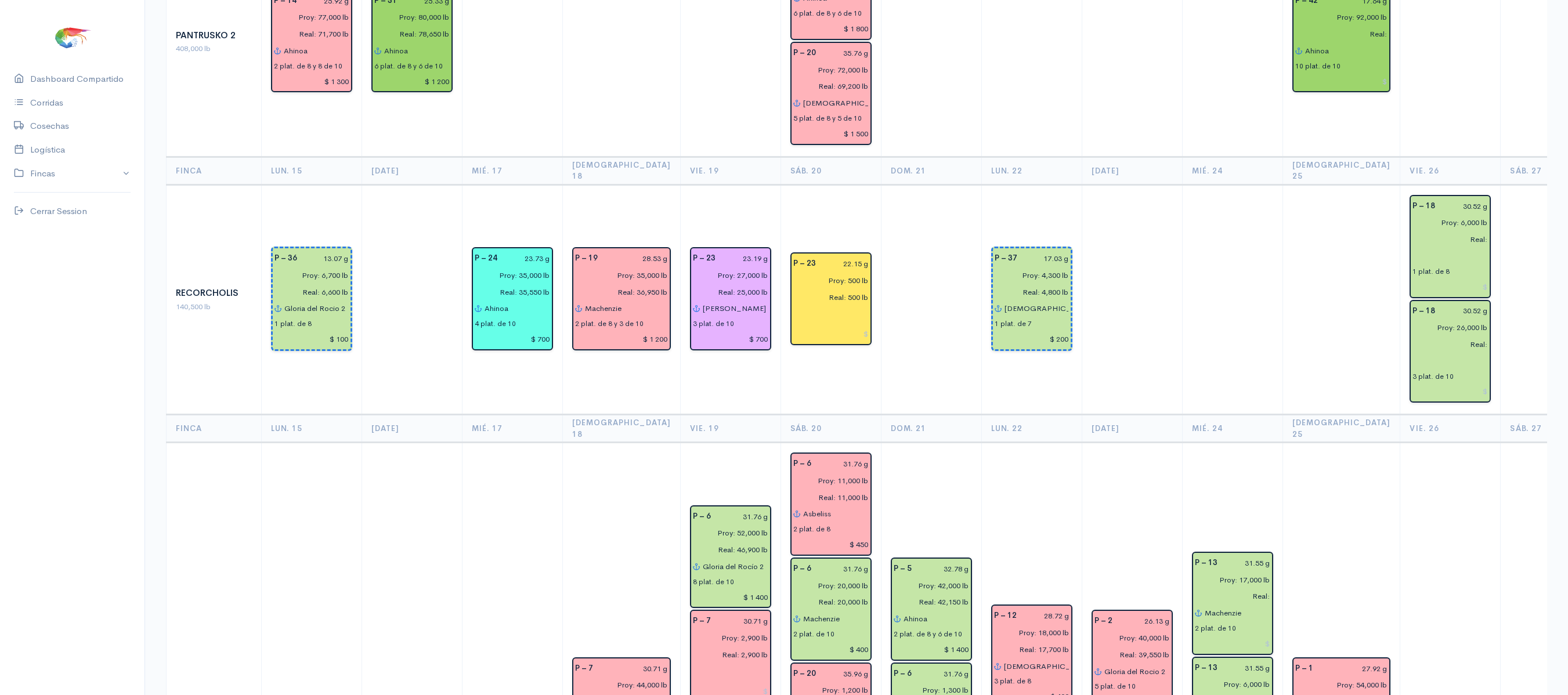
scroll to position [2220, 0]
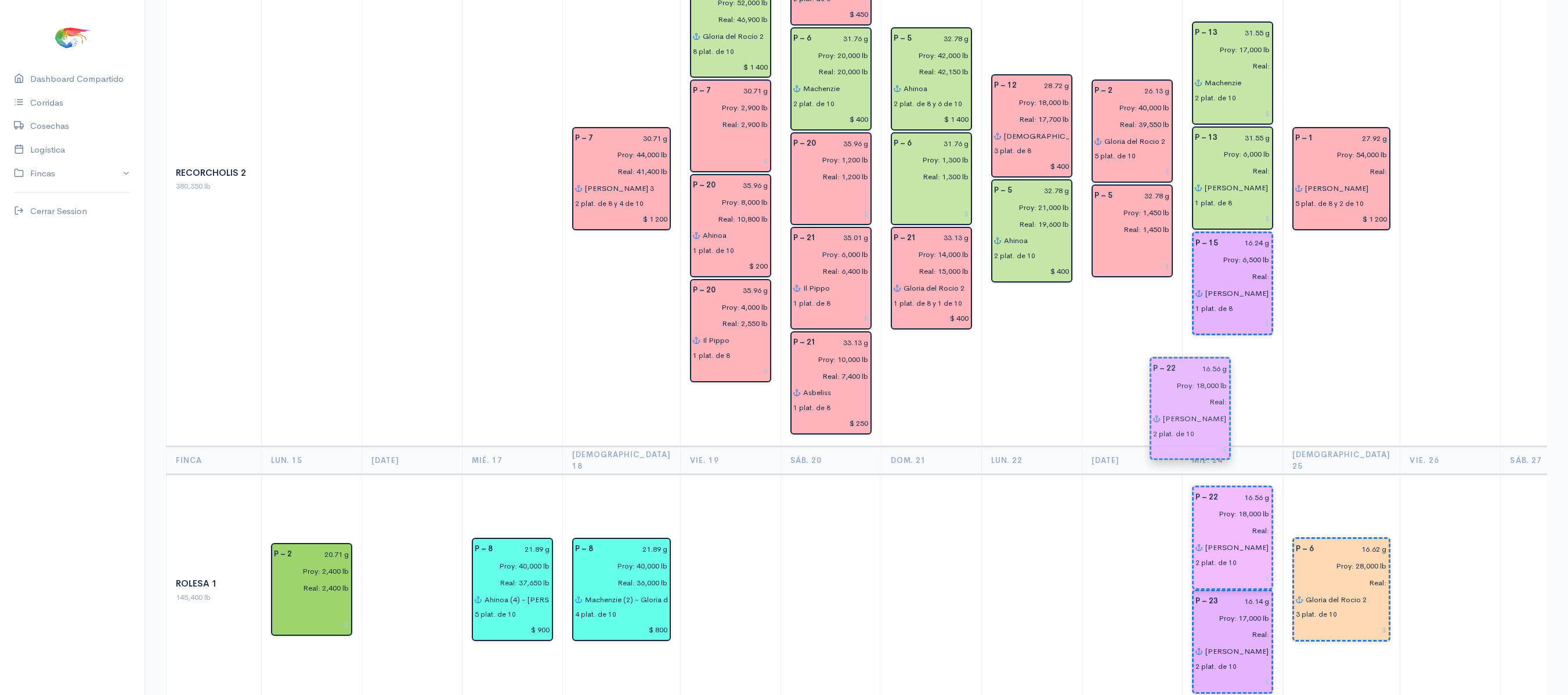
drag, startPoint x: 1220, startPoint y: 510, endPoint x: 1201, endPoint y: 405, distance: 106.7
click at [1212, 522] on input "Real:" at bounding box center [1230, 531] width 82 height 17
type input "Real: 18,150 lb"
click at [1243, 484] on div "P – 22 16.56 g Proy: 18,000 lb Real: 18,150 lb [PERSON_NAME] 3 2 plat. de 10" at bounding box center [1232, 536] width 82 height 105
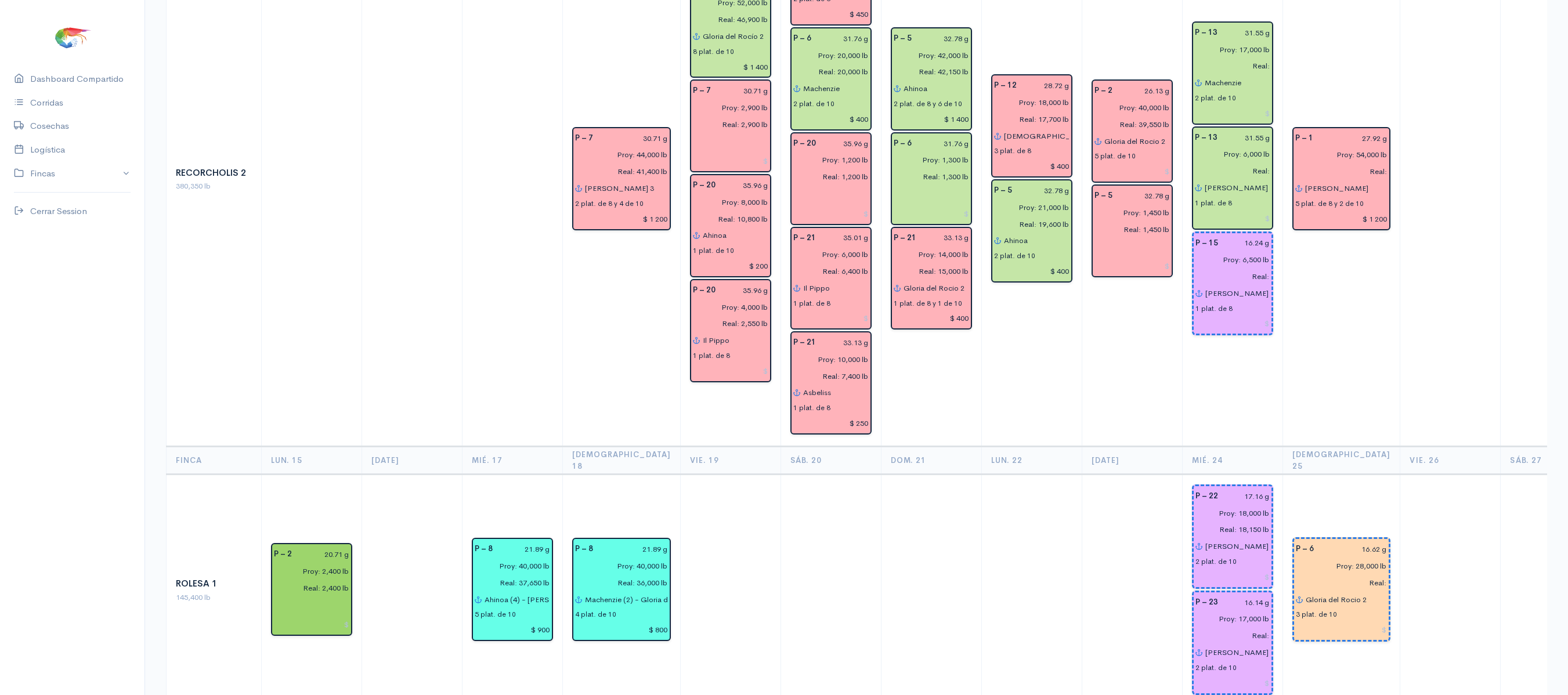
type input "17.16 g"
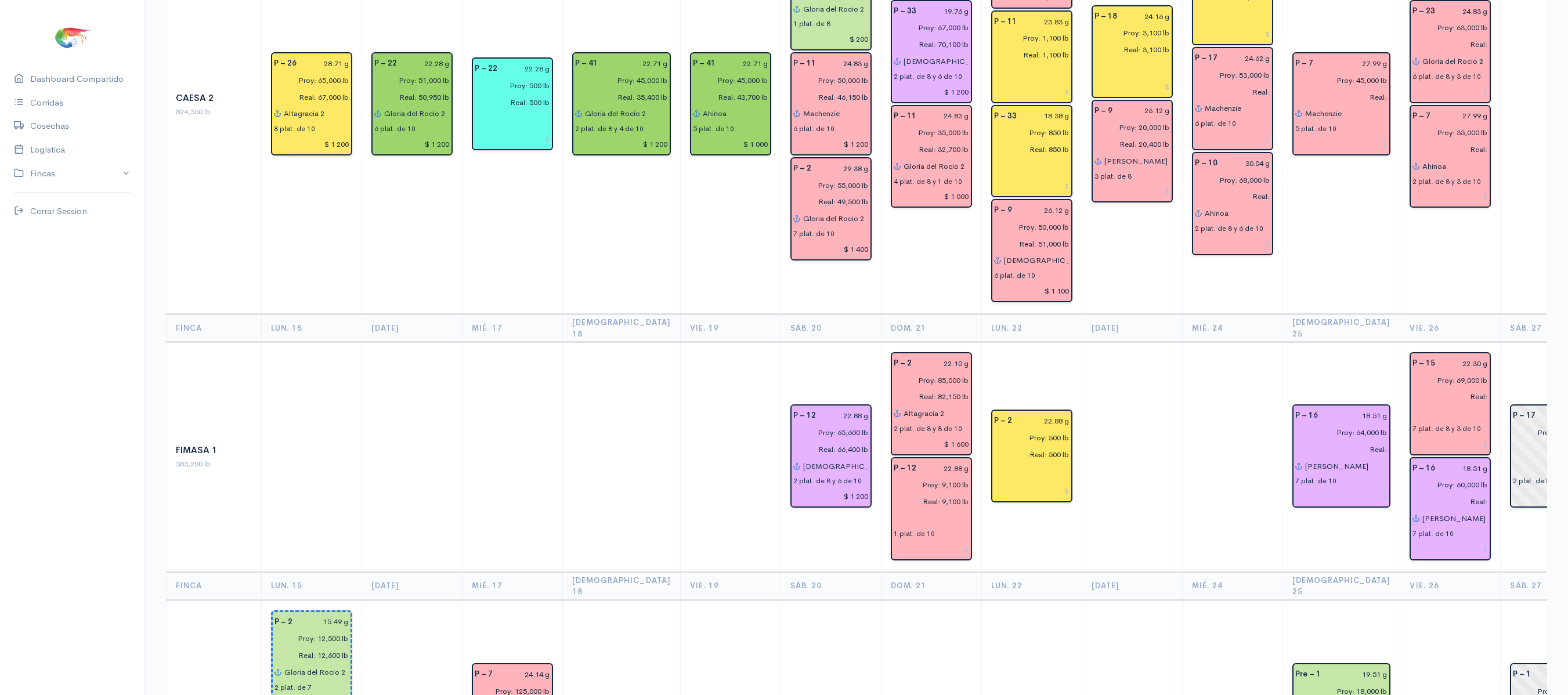
scroll to position [0, 0]
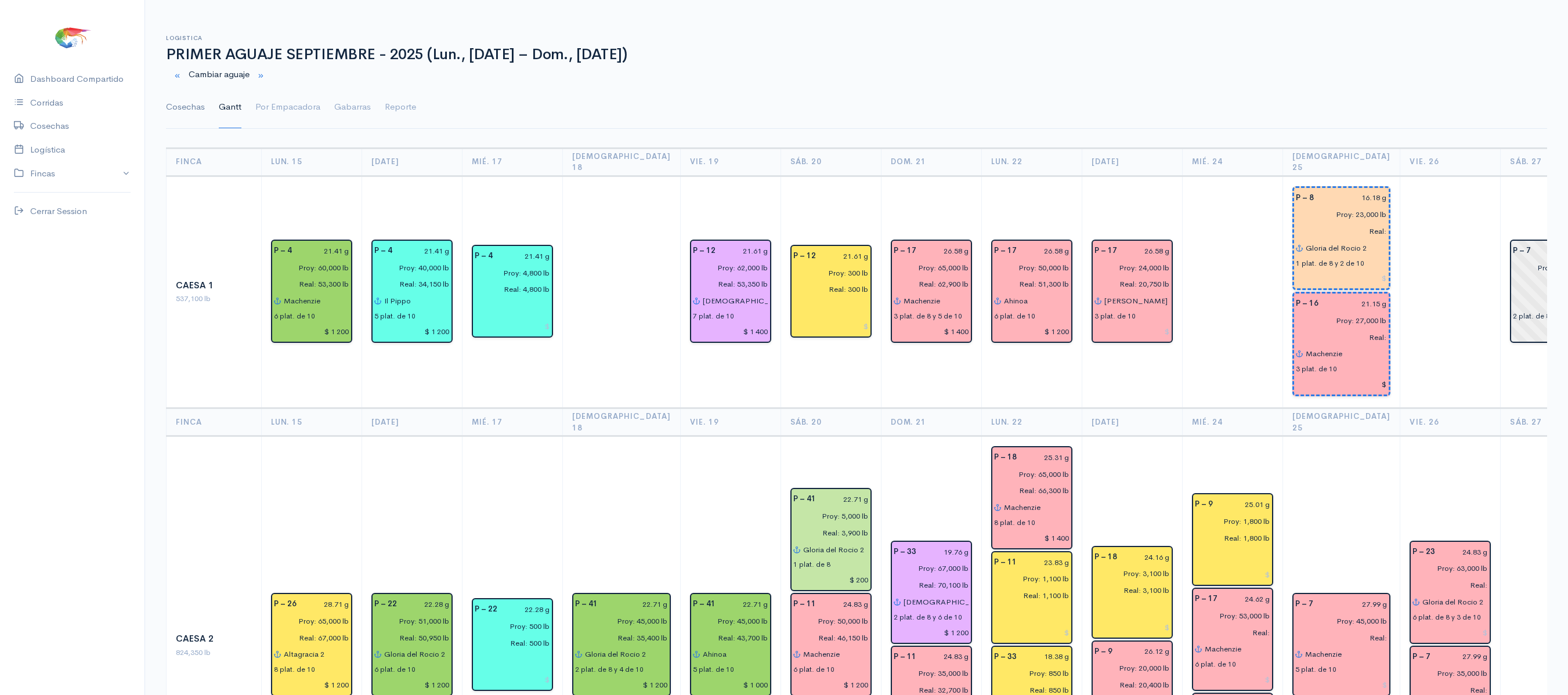
click at [205, 100] on link "Cosechas" at bounding box center [186, 107] width 38 height 41
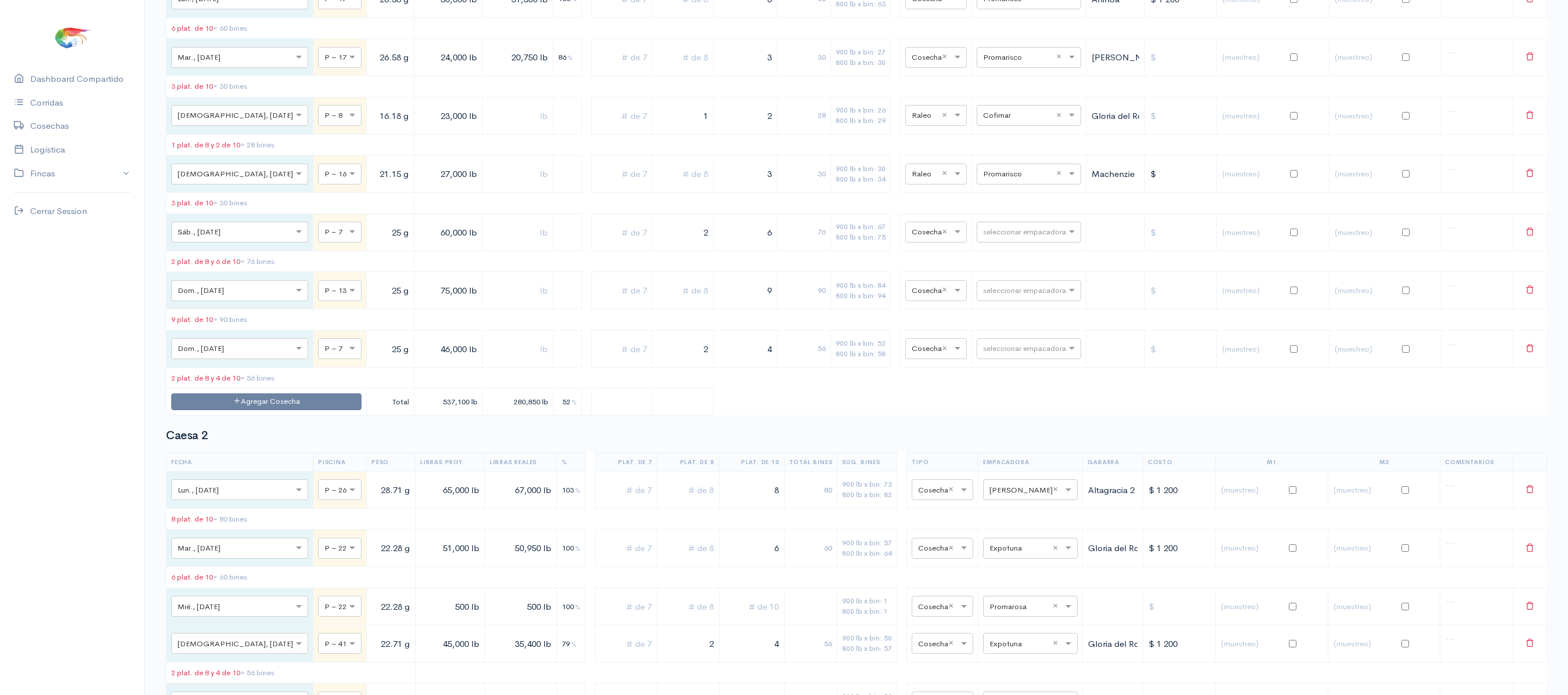
scroll to position [519, 0]
click at [285, 413] on td "Agregar Cosecha" at bounding box center [266, 400] width 200 height 27
click at [294, 408] on button "Agregar Cosecha" at bounding box center [266, 400] width 190 height 17
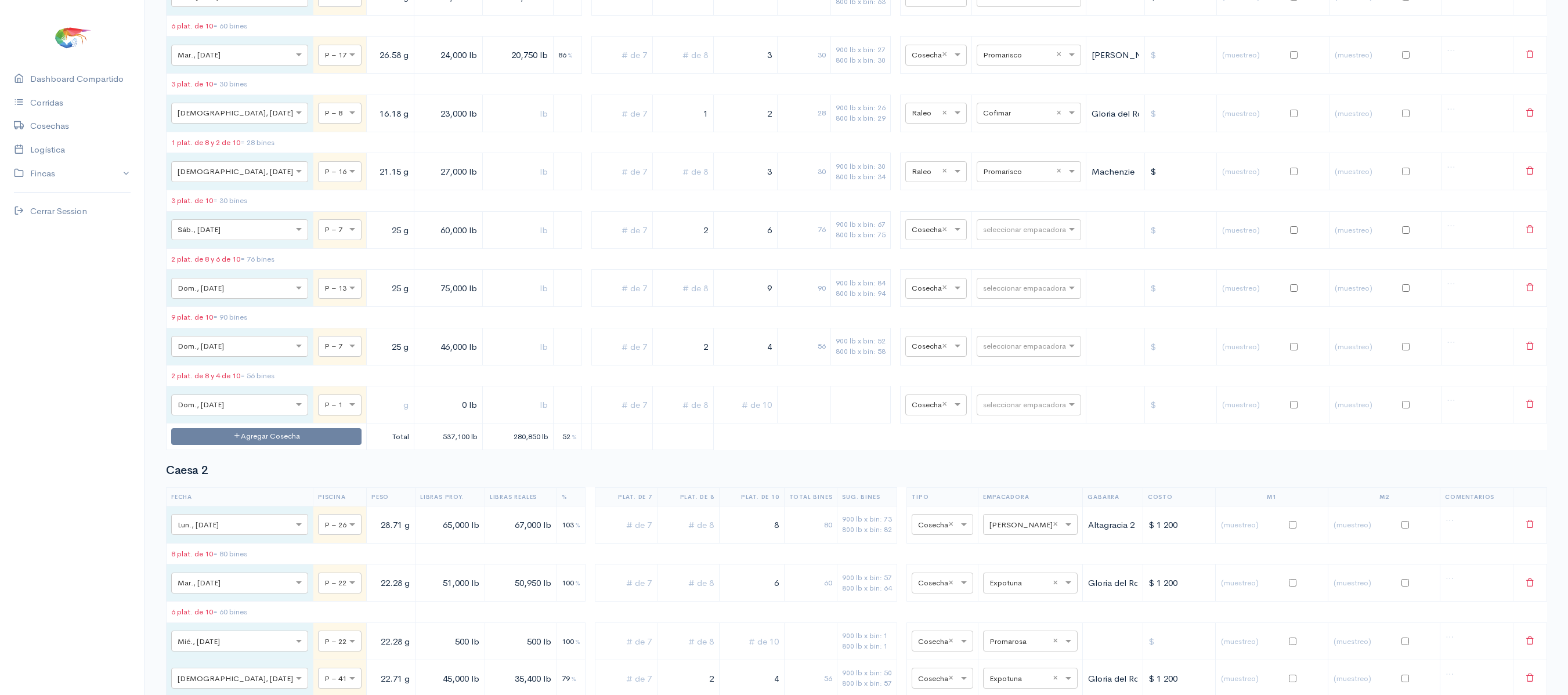
click at [318, 415] on div "× P – 1" at bounding box center [339, 406] width 43 height 21
click at [252, 445] on button "Agregar Cosecha" at bounding box center [266, 437] width 190 height 17
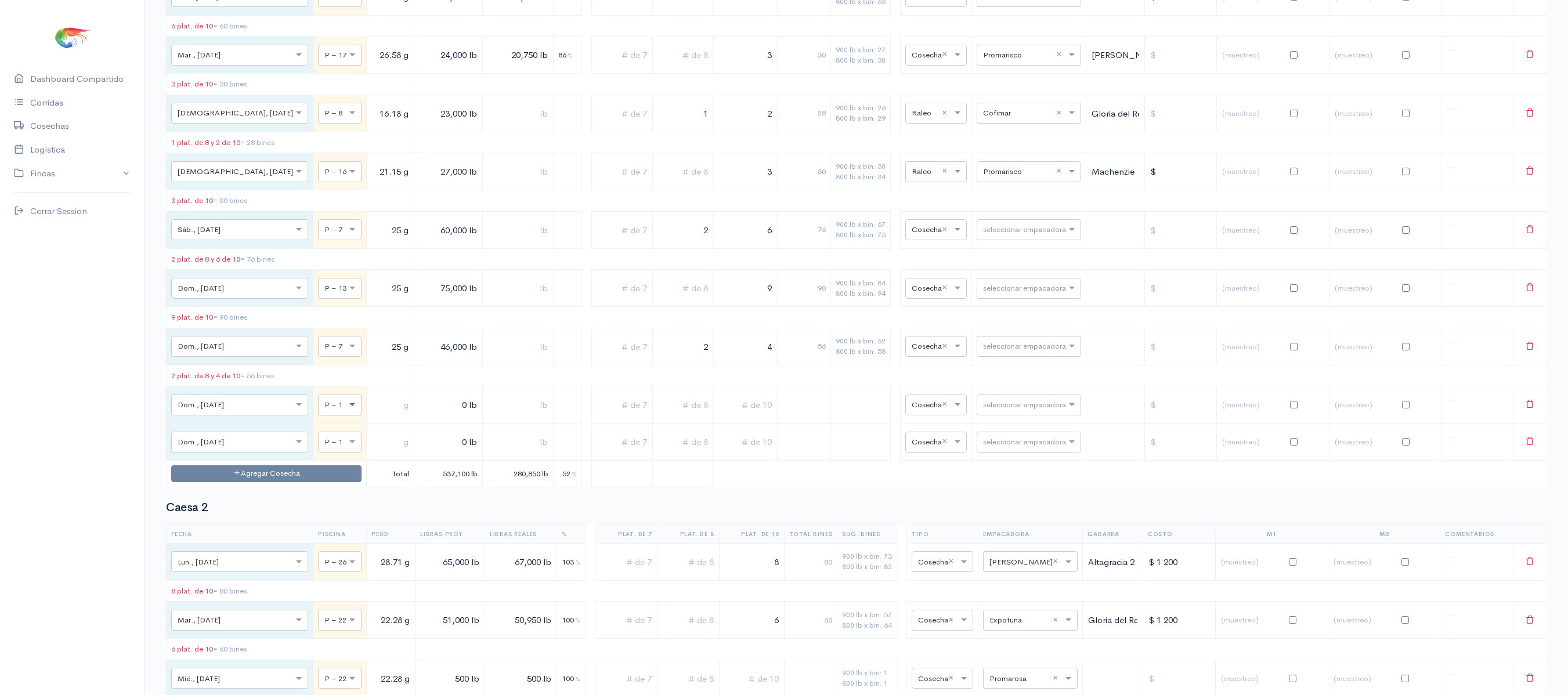
click at [346, 410] on span at bounding box center [353, 405] width 14 height 12
type input "17"
click at [346, 448] on span at bounding box center [353, 442] width 14 height 12
type input "17"
click at [371, 417] on input "text" at bounding box center [389, 405] width 37 height 24
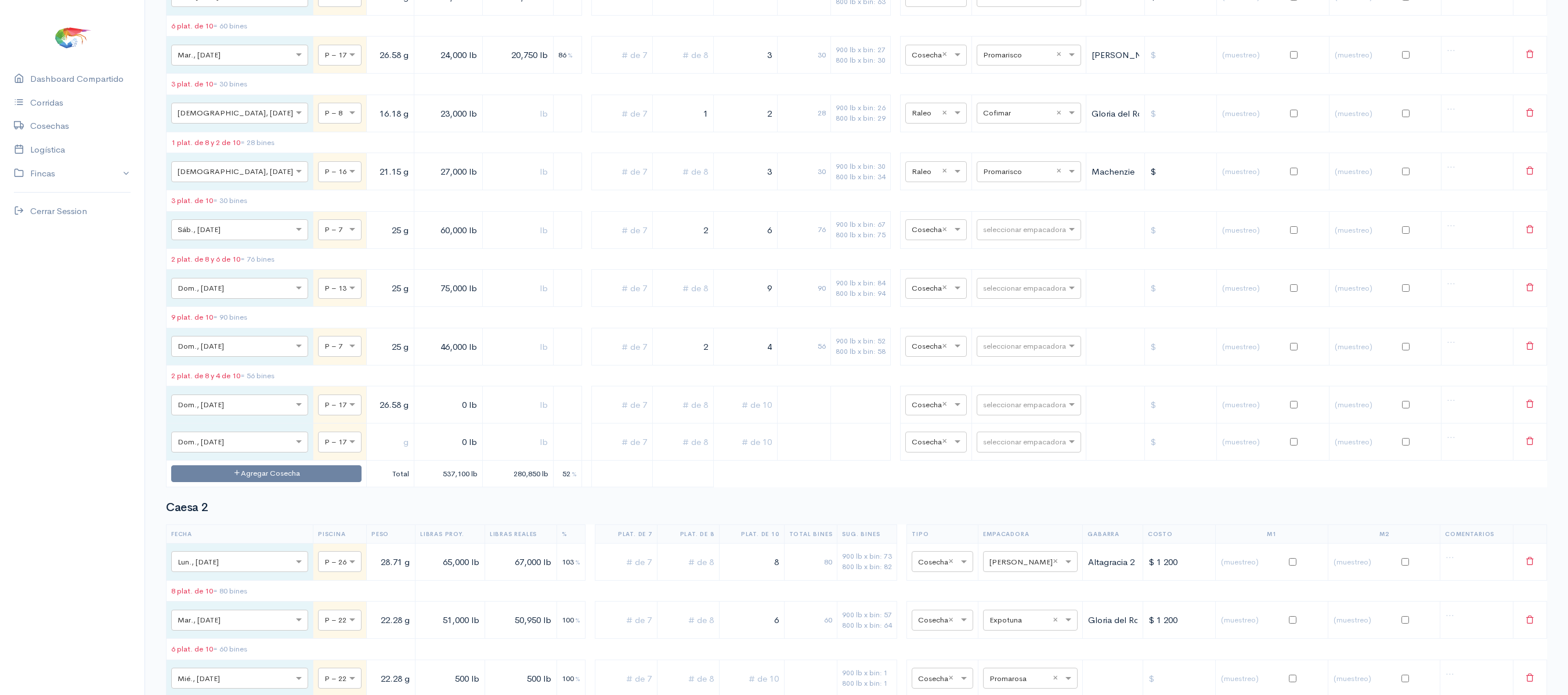
type input "26.58 g"
click at [371, 454] on input "text" at bounding box center [389, 441] width 37 height 24
type input "26.58 g"
click at [419, 417] on input "0 lb" at bounding box center [448, 405] width 59 height 24
type input "1,000 lb"
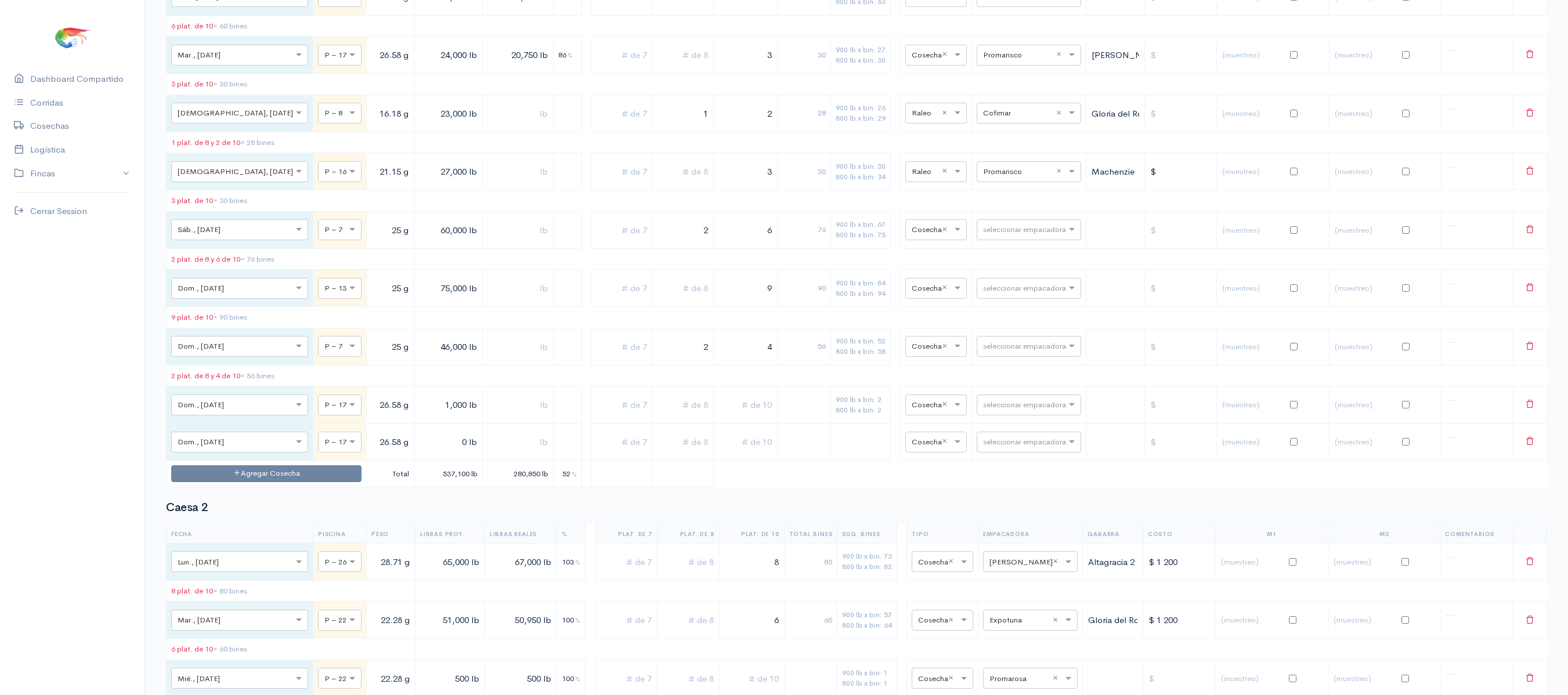
click at [413, 460] on td "0 lb" at bounding box center [447, 442] width 68 height 37
type input "600 lb"
click at [487, 417] on input "text" at bounding box center [518, 405] width 62 height 24
type input "1,000 lb"
click at [487, 454] on input "text" at bounding box center [518, 441] width 62 height 24
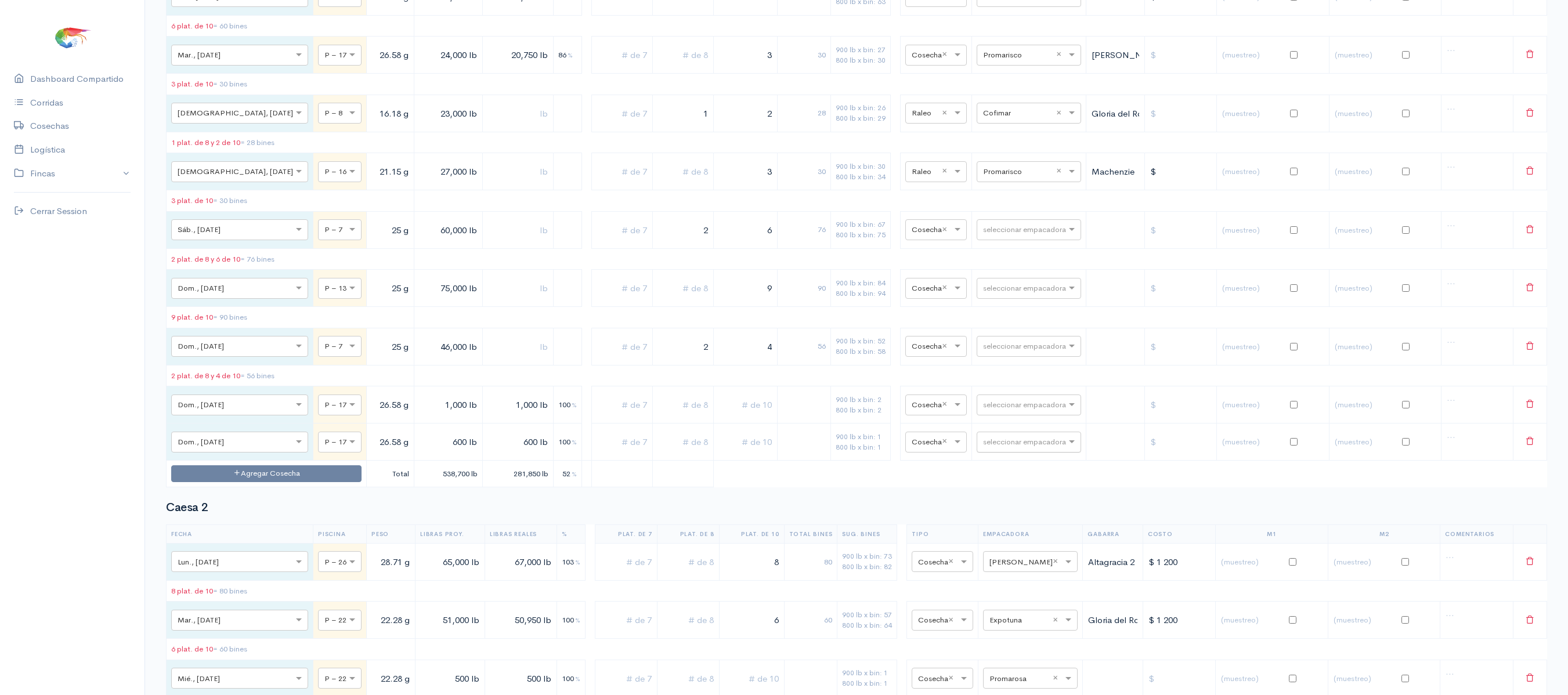
type input "600 lb"
click at [986, 448] on input "text" at bounding box center [1019, 441] width 71 height 12
type input "v"
click at [1012, 415] on div "seleccionar empacadora" at bounding box center [1029, 406] width 105 height 21
type input "t"
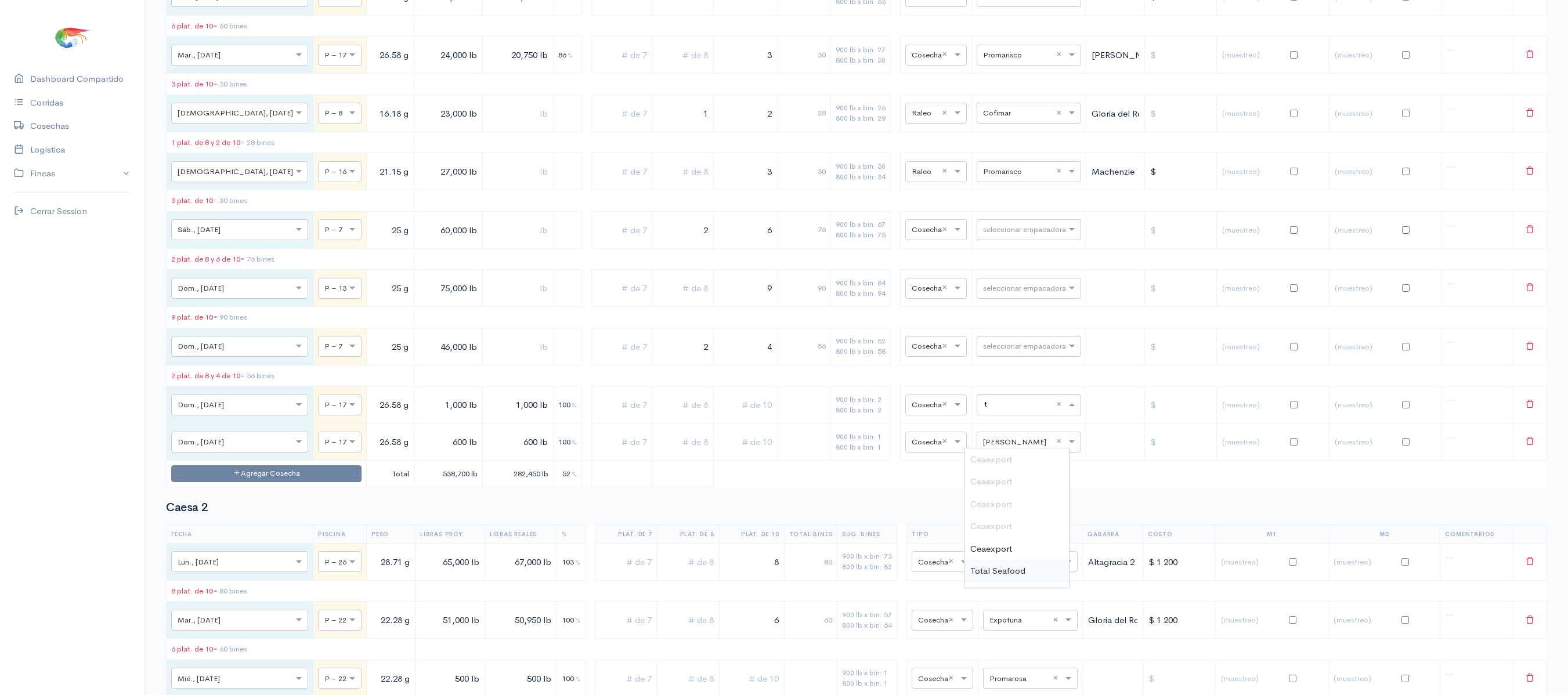
click at [998, 570] on span "Total Seafood" at bounding box center [998, 570] width 55 height 11
click at [839, 543] on th "Sug. Bines" at bounding box center [867, 534] width 60 height 18
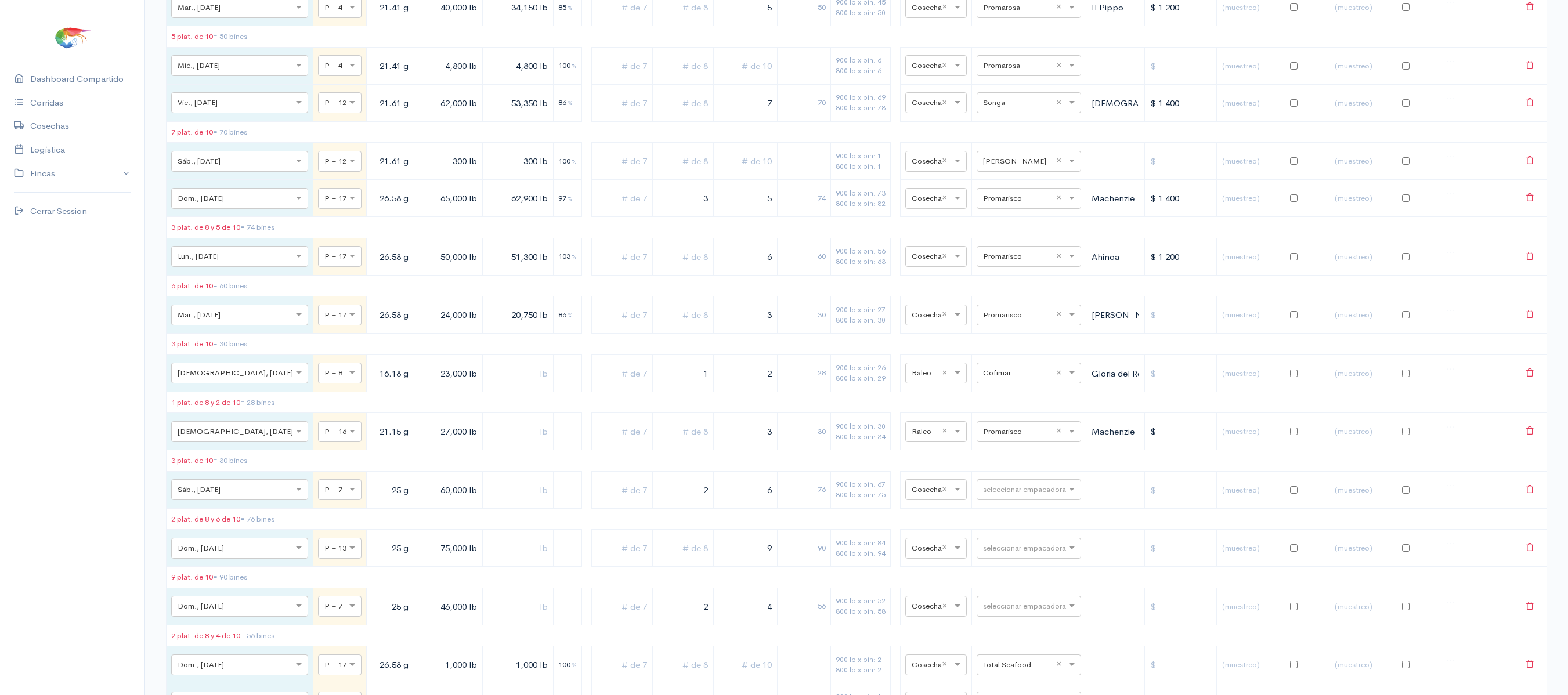
scroll to position [0, 0]
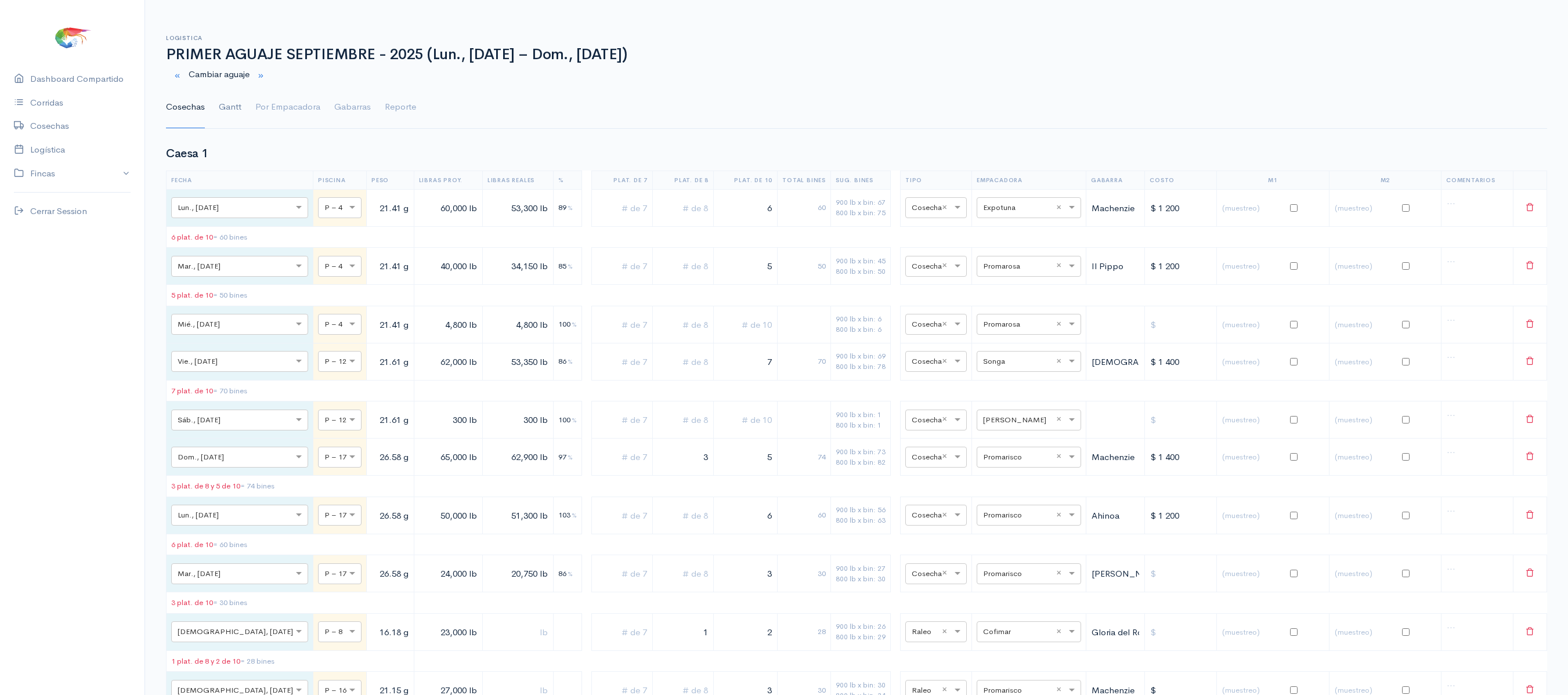
click at [222, 124] on link "Gantt" at bounding box center [231, 107] width 23 height 41
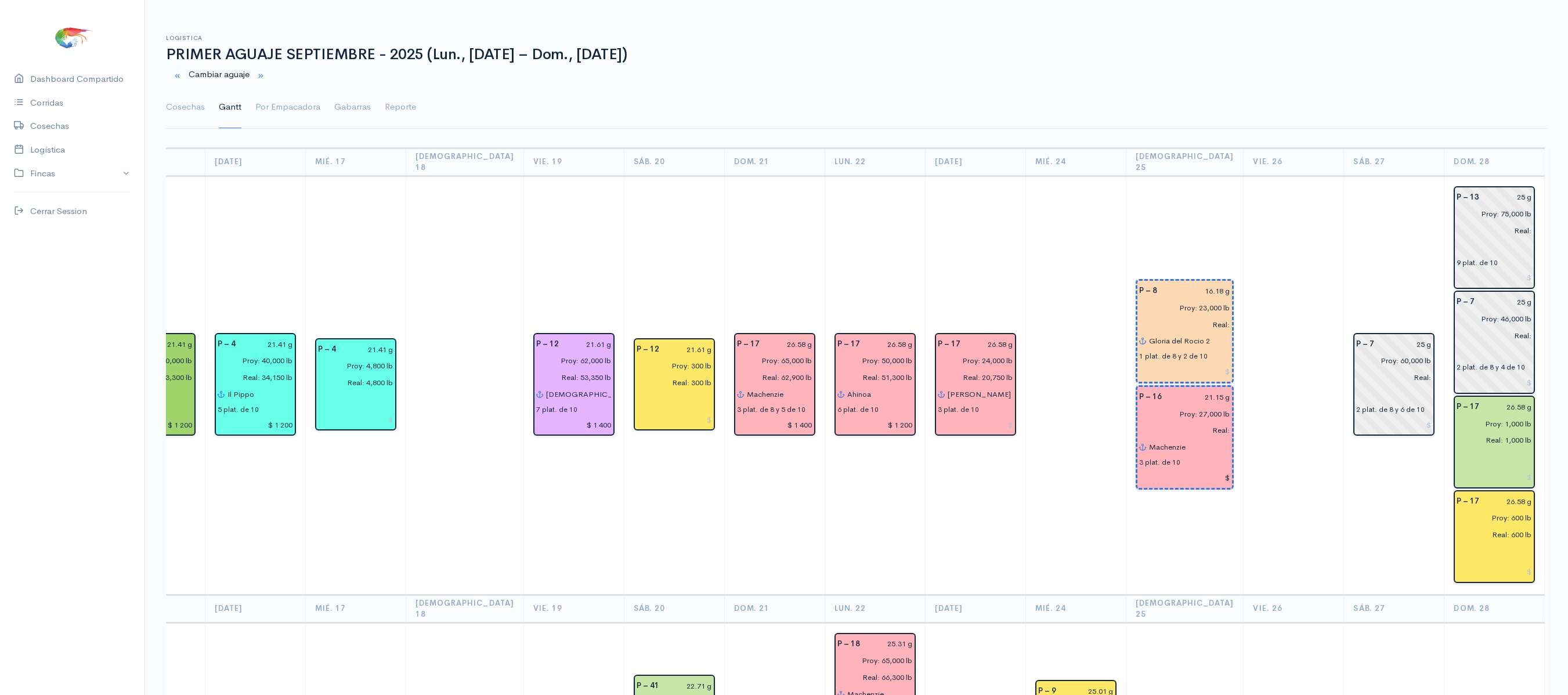
scroll to position [0, 156]
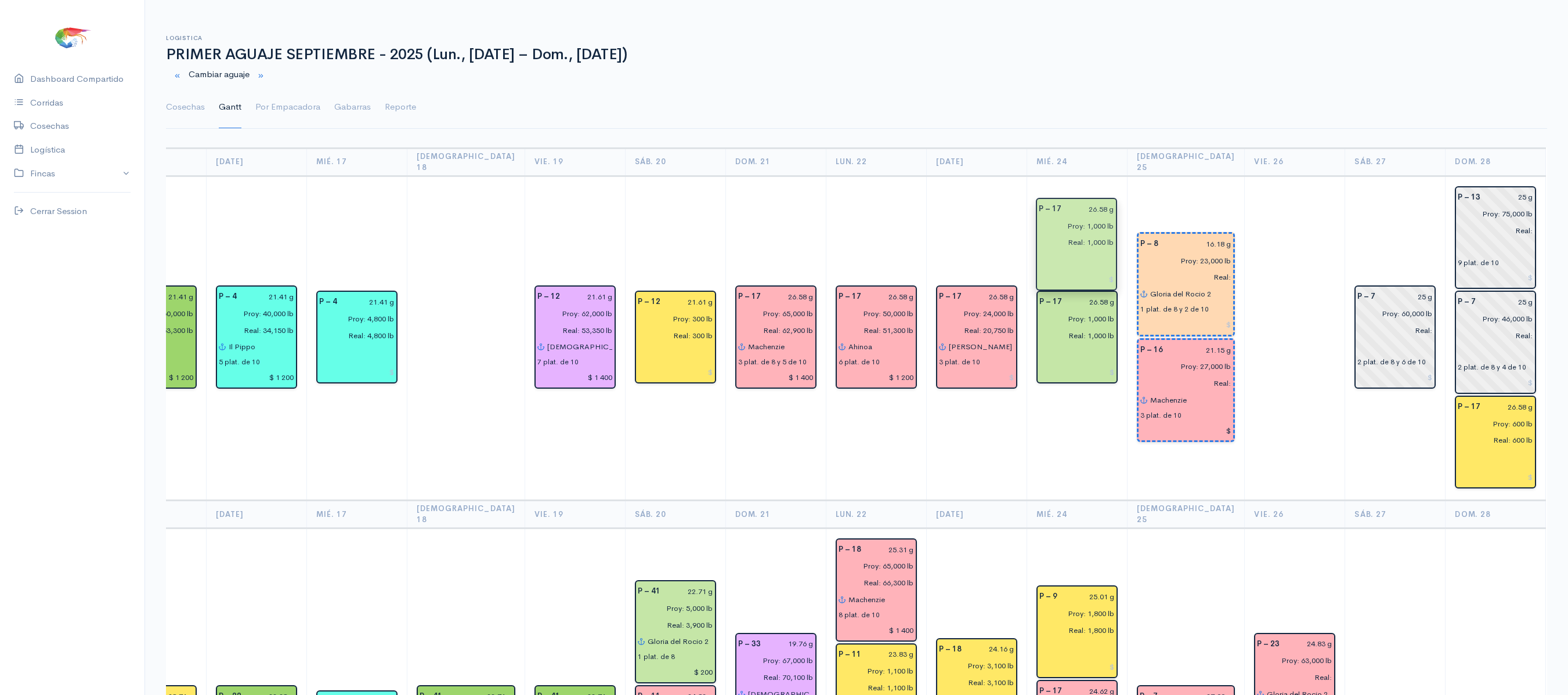
drag, startPoint x: 1467, startPoint y: 427, endPoint x: 1084, endPoint y: 241, distance: 425.8
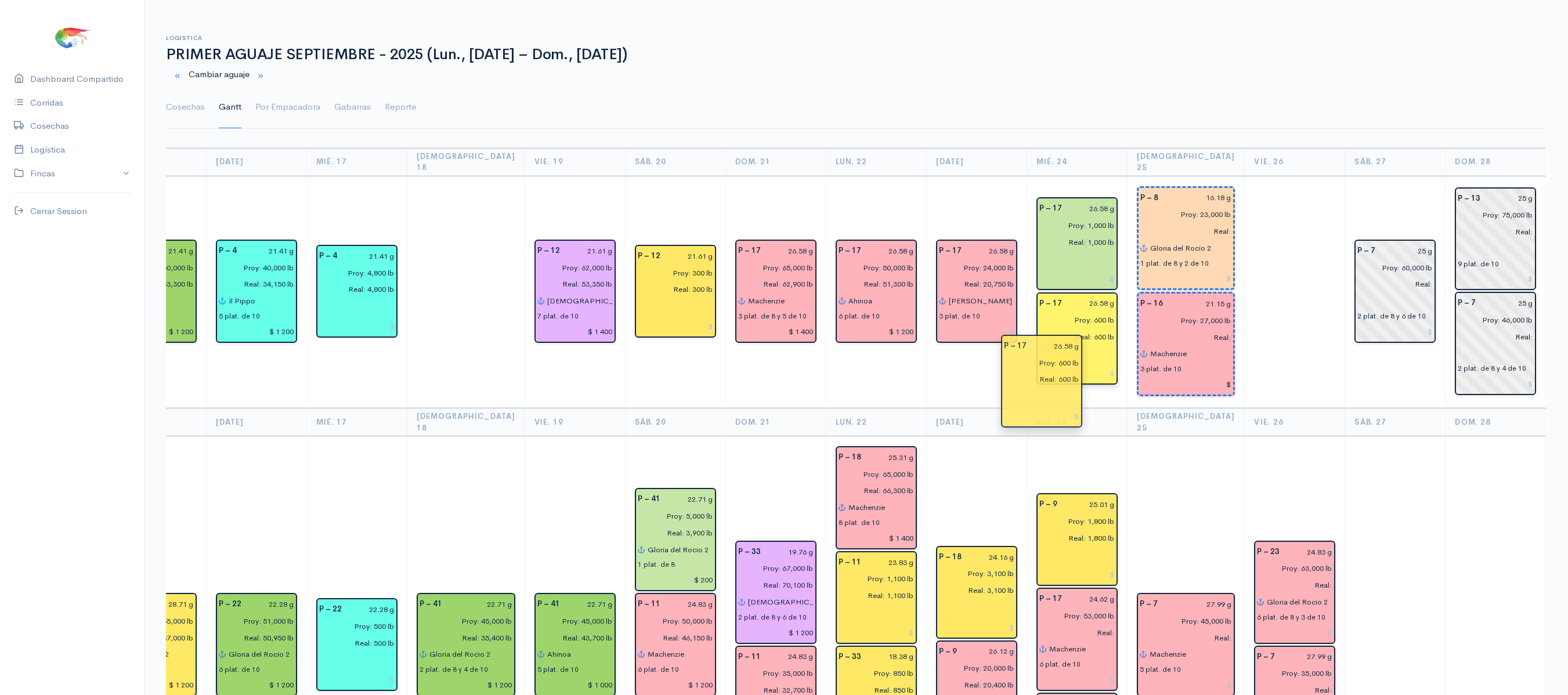
drag, startPoint x: 1486, startPoint y: 420, endPoint x: 1070, endPoint y: 369, distance: 419.1
click at [1300, 295] on td at bounding box center [1295, 292] width 100 height 233
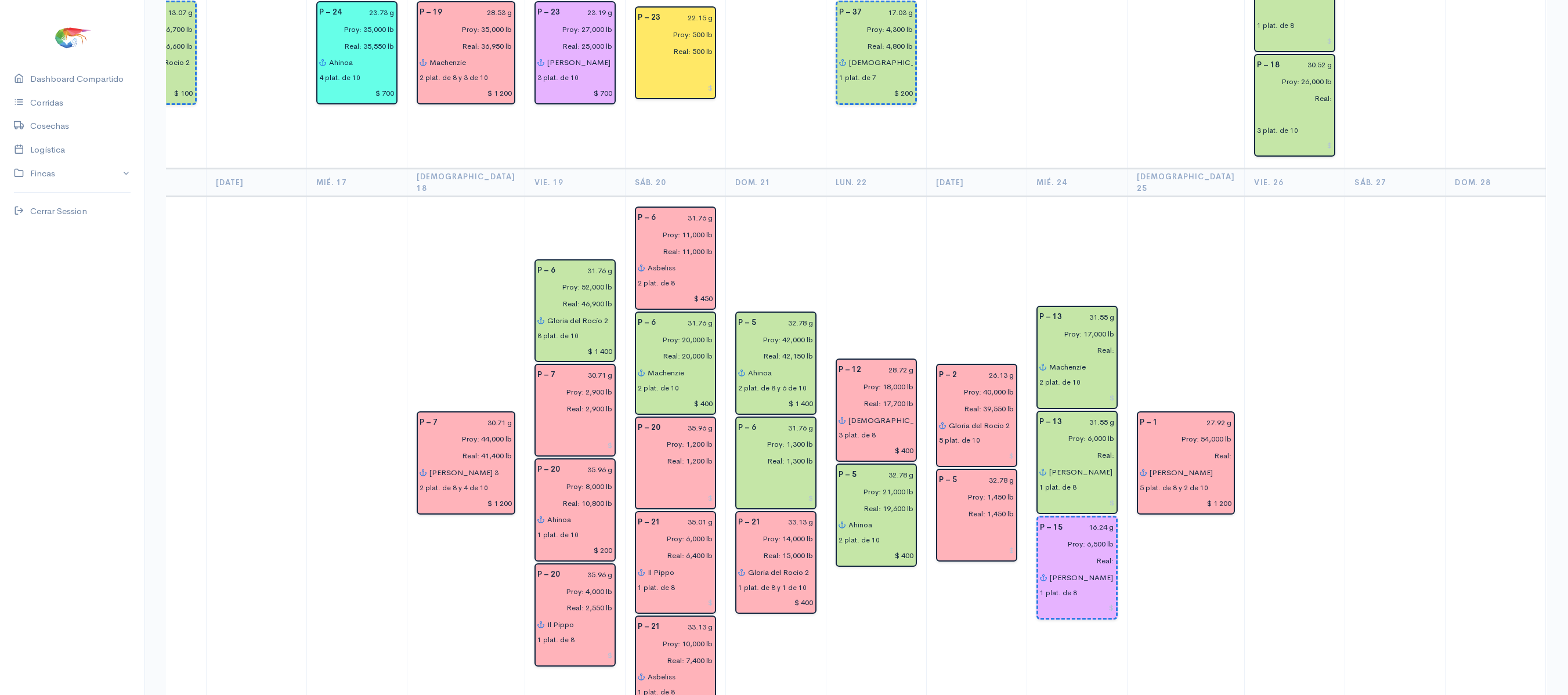
scroll to position [1936, 0]
click at [1090, 552] on input "Real:" at bounding box center [1074, 560] width 82 height 17
type input "Real: 6,650 lb"
click at [1089, 518] on input "16.24 g" at bounding box center [1092, 527] width 44 height 17
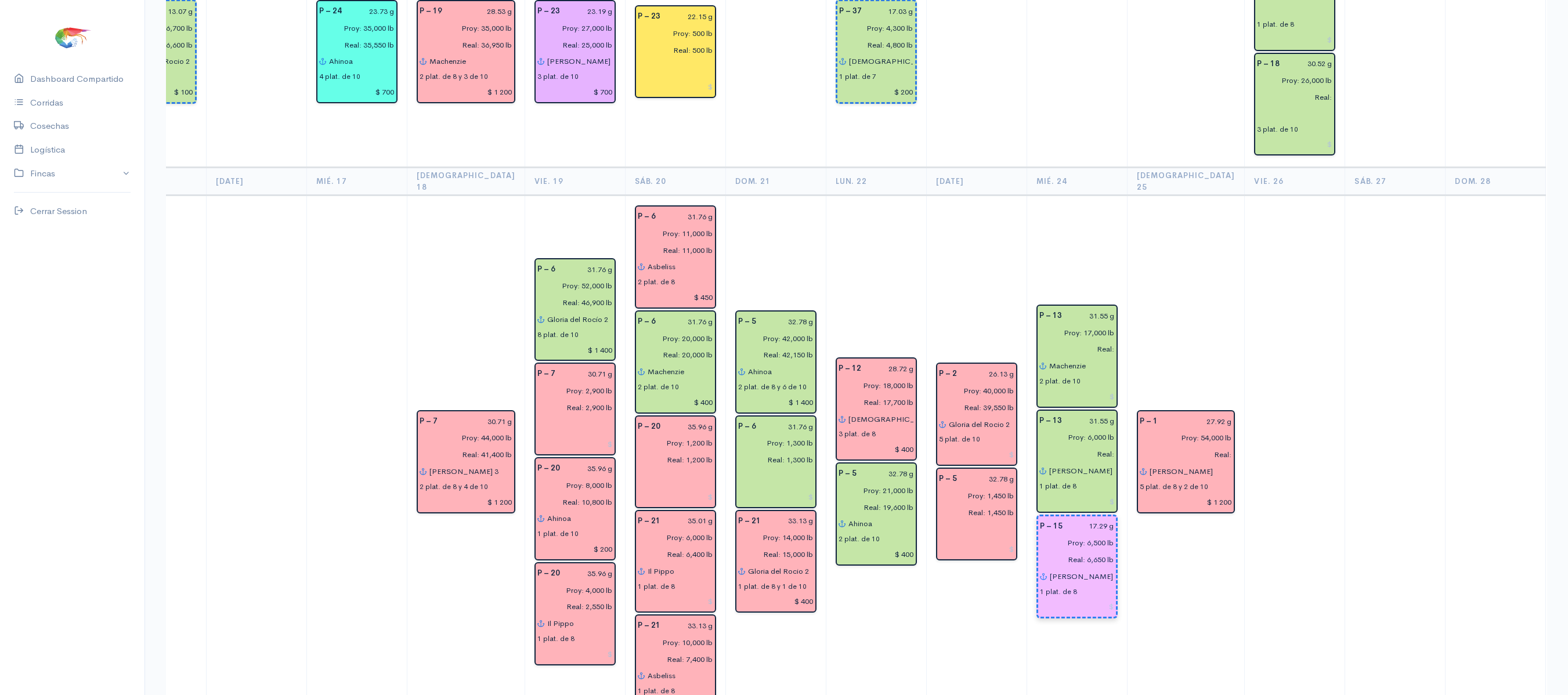
type input "17.29 g"
click at [1082, 462] on input "[PERSON_NAME] 3" at bounding box center [1082, 471] width 66 height 17
click at [1087, 446] on input "Real:" at bounding box center [1074, 455] width 83 height 17
type input "Real: 6,300 lb"
click at [1066, 325] on input "Proy: 17,000 lb" at bounding box center [1074, 334] width 83 height 17
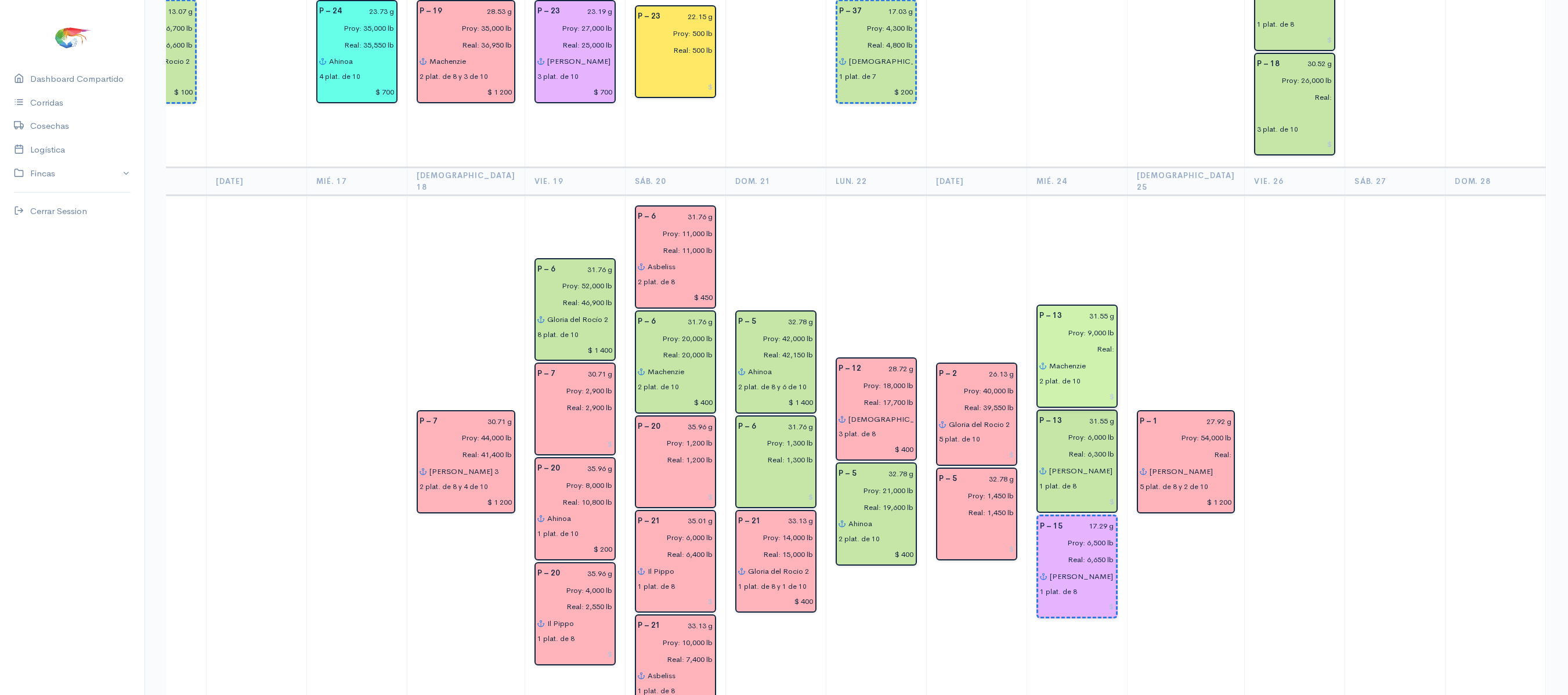
type input "Proy: 9,000 lb"
click at [1082, 341] on input "Real:" at bounding box center [1074, 350] width 83 height 17
type input "Real: 7,400 lb"
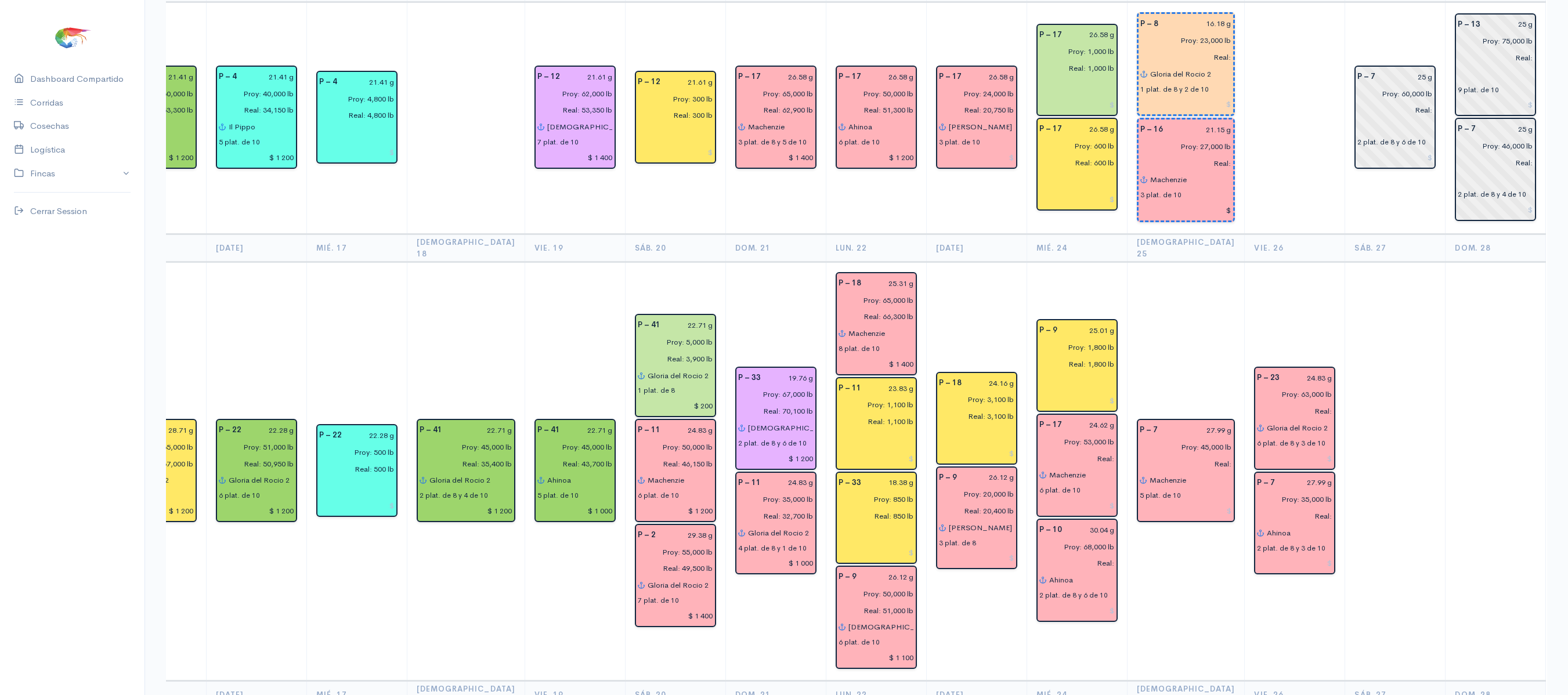
scroll to position [0, 0]
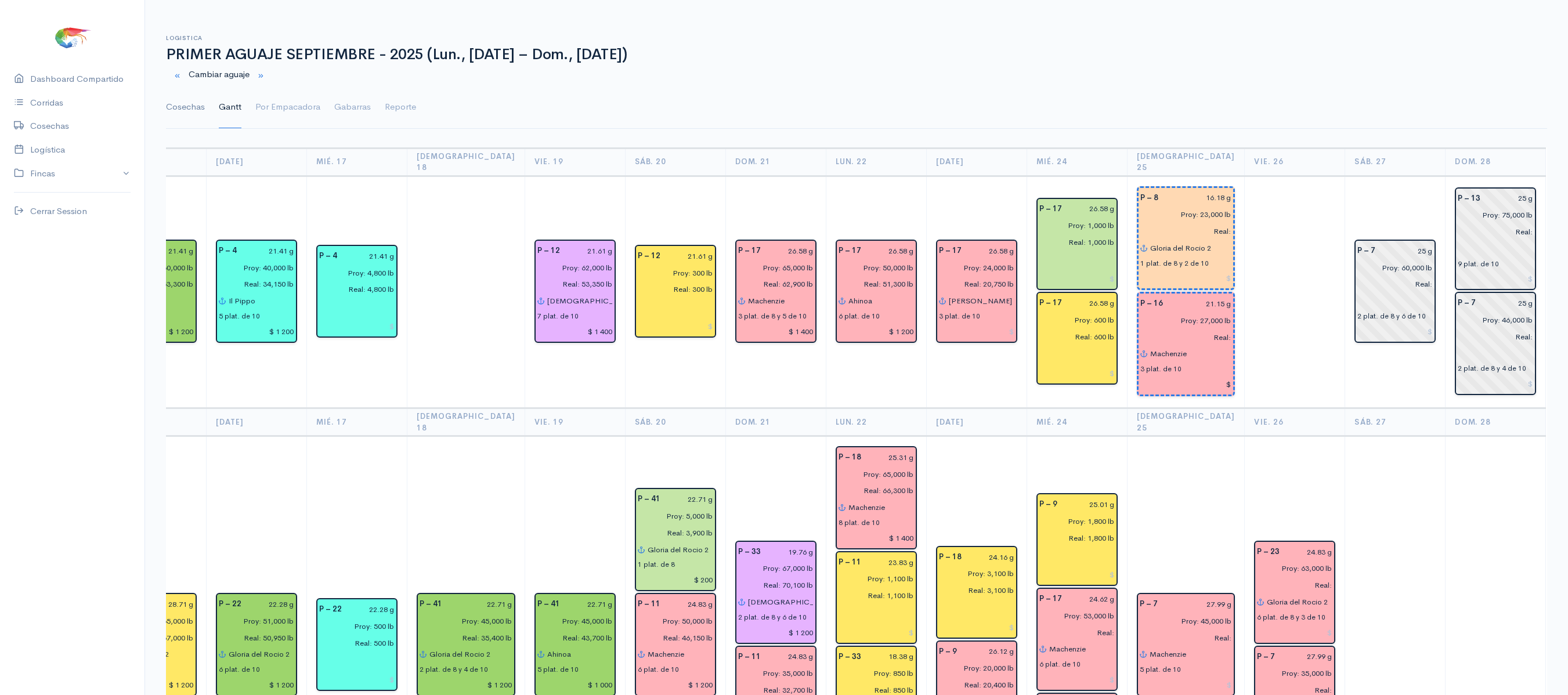
click at [179, 110] on link "Cosechas" at bounding box center [186, 107] width 38 height 41
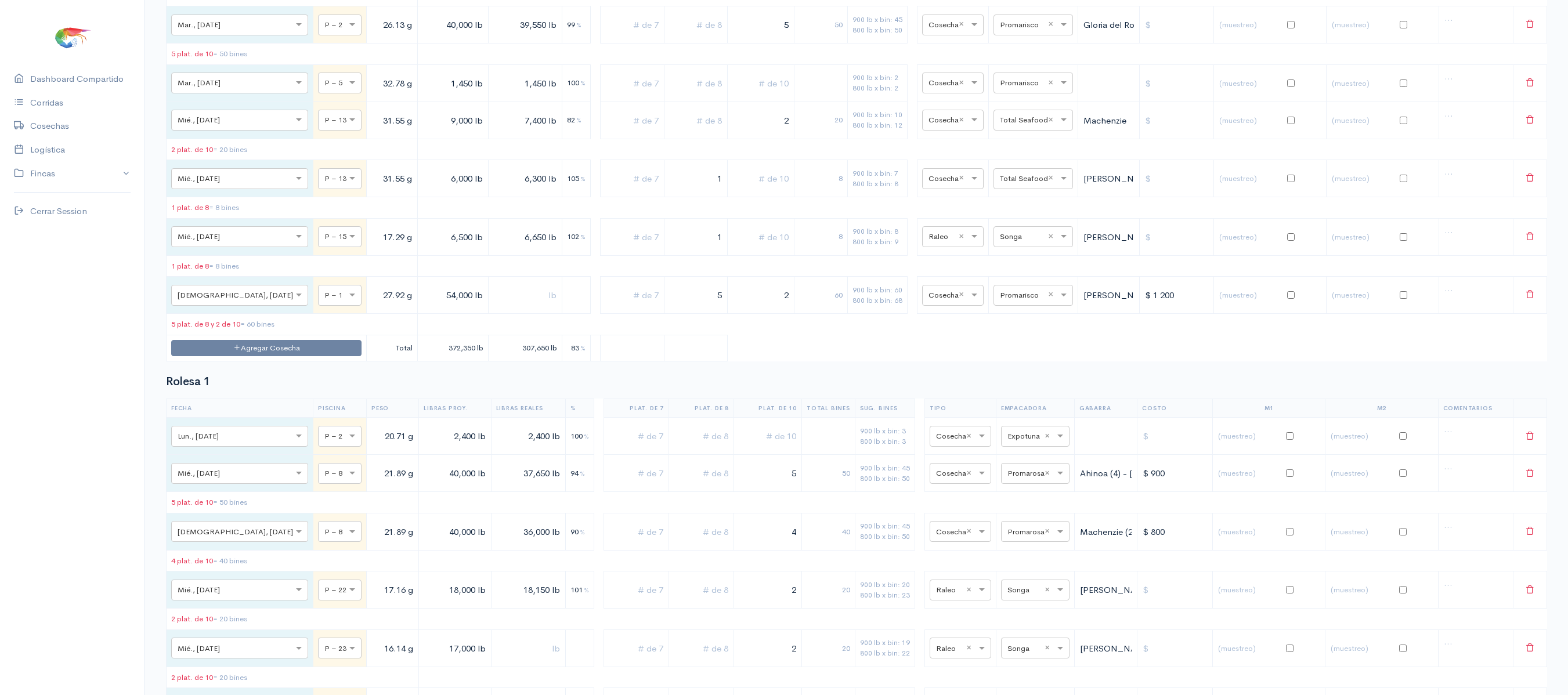
scroll to position [5392, 0]
drag, startPoint x: 772, startPoint y: 342, endPoint x: 808, endPoint y: 330, distance: 37.9
click at [808, 137] on tr "× Mié., [DATE] × P – 13 31.55 g 9,000 lb 7,400 lb 82 % 2 20 900 lb x bin: 10 80…" at bounding box center [857, 118] width 1381 height 37
type input "1"
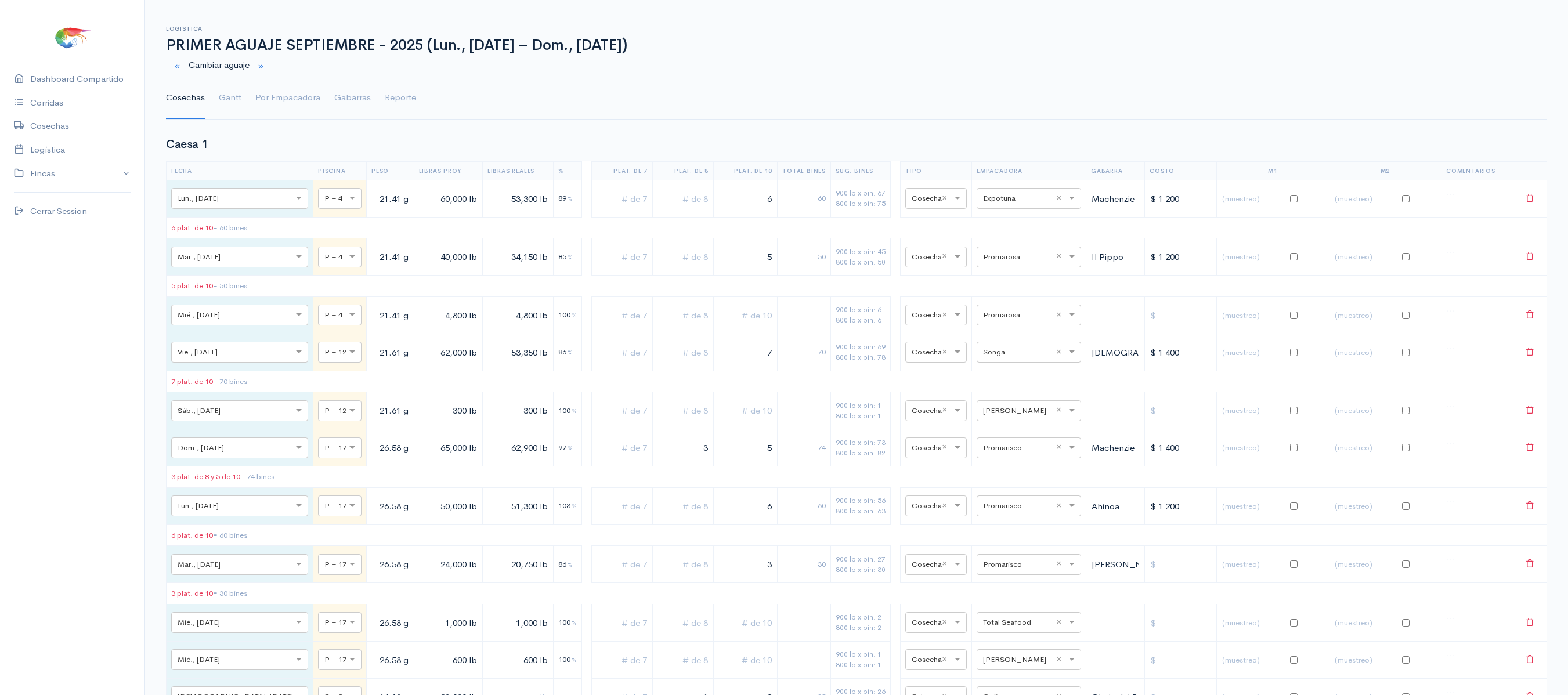
scroll to position [0, 0]
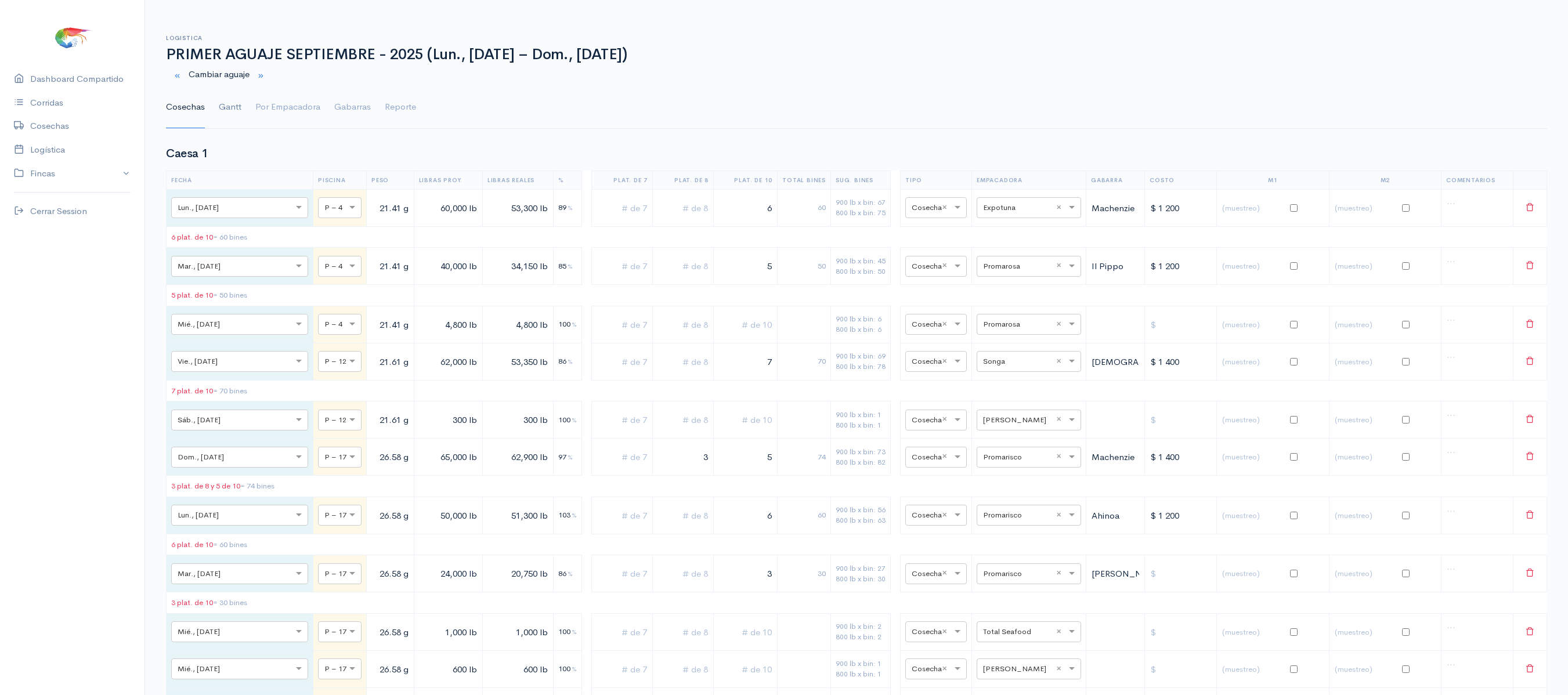
click at [234, 97] on link "Gantt" at bounding box center [231, 107] width 23 height 41
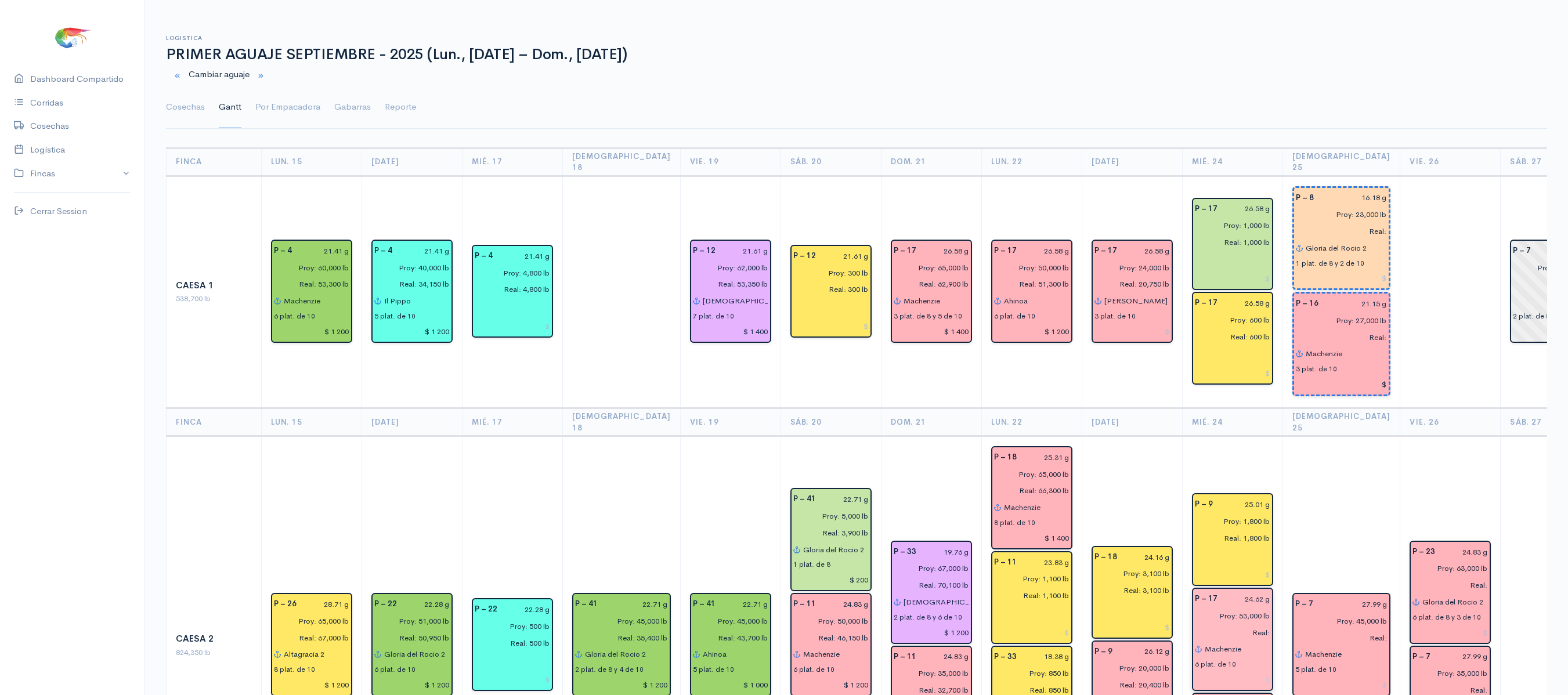
click at [1237, 625] on input "Real:" at bounding box center [1230, 633] width 83 height 17
type input "Real: 54,000 lb"
click at [171, 113] on link "Cosechas" at bounding box center [186, 107] width 38 height 41
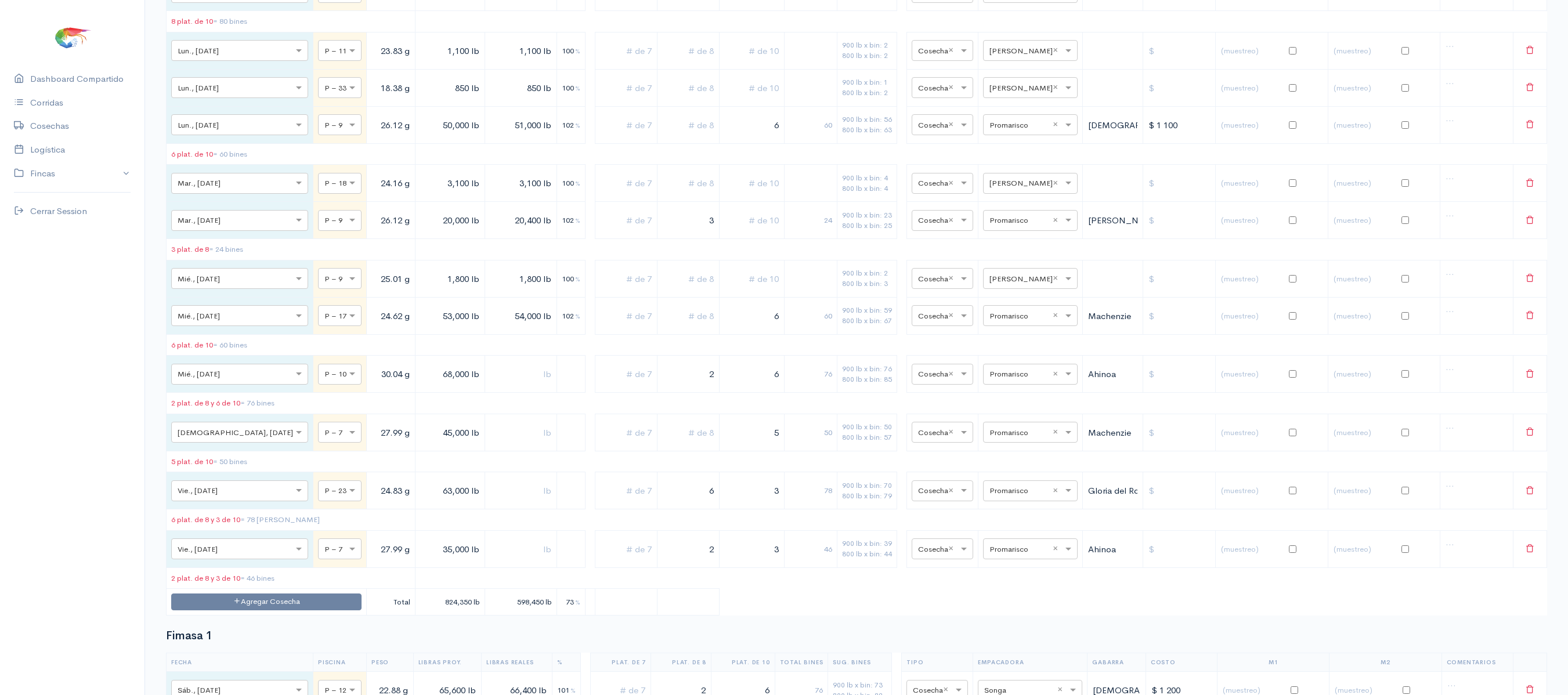
scroll to position [1712, 0]
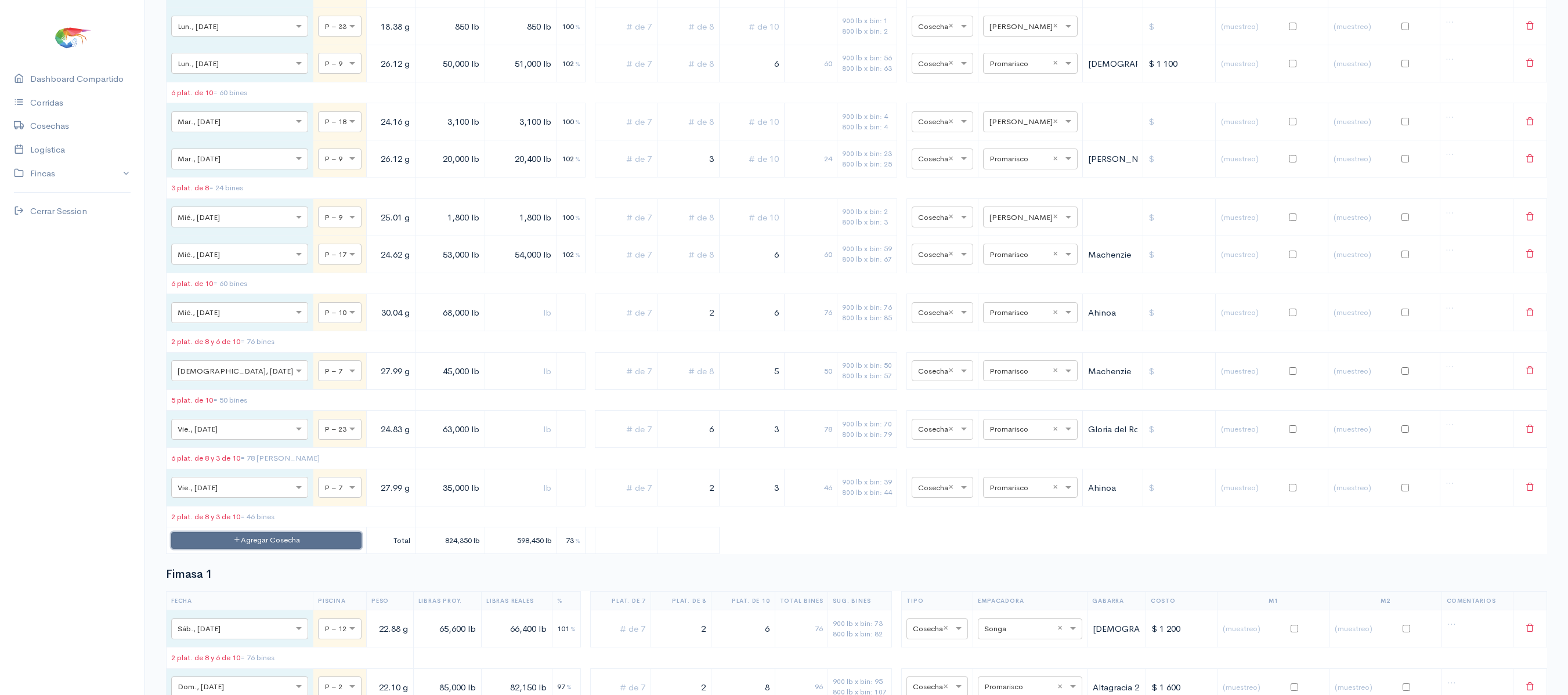
click at [254, 549] on button "Agregar Cosecha" at bounding box center [266, 541] width 190 height 17
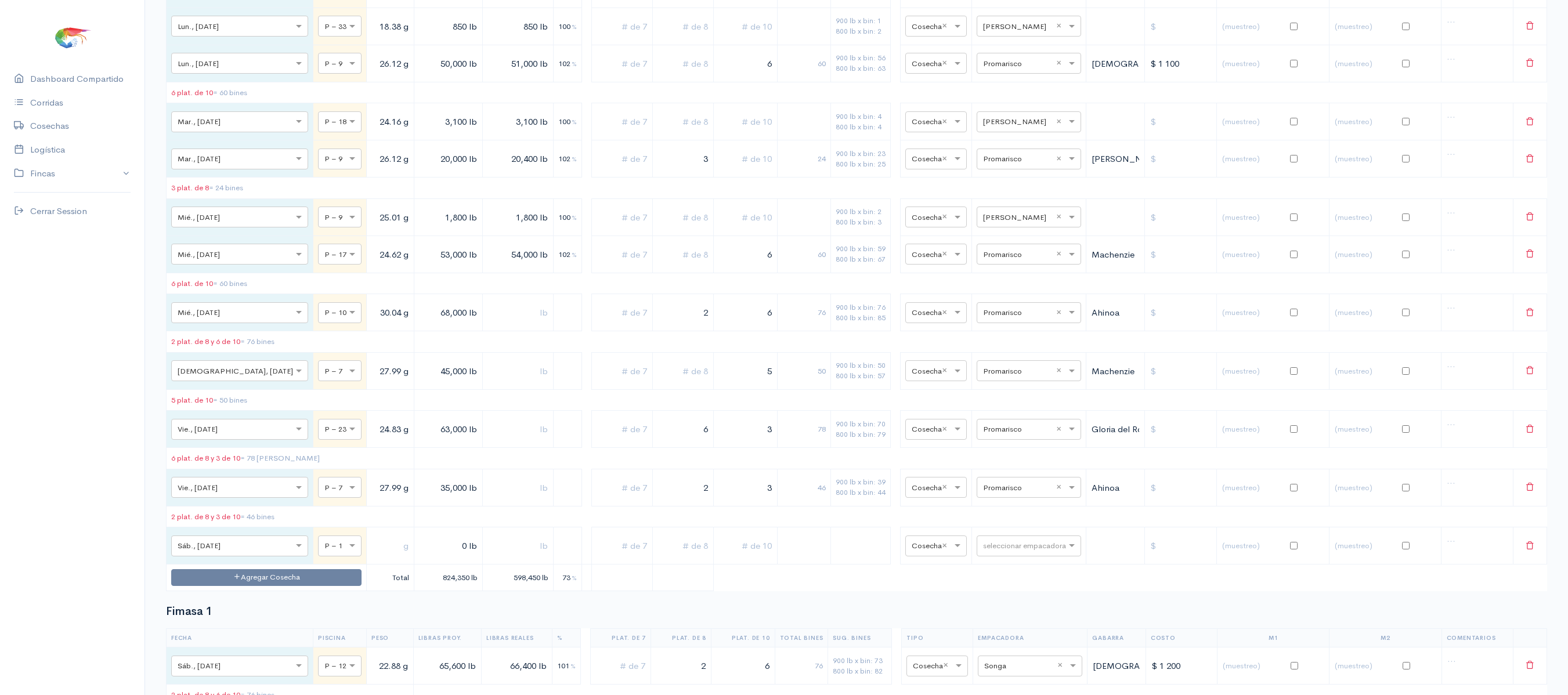
click at [313, 564] on td "× P – 1" at bounding box center [340, 546] width 54 height 37
click at [346, 552] on span at bounding box center [353, 546] width 14 height 12
type input "0"
type input "17"
click at [371, 558] on input "text" at bounding box center [389, 546] width 37 height 24
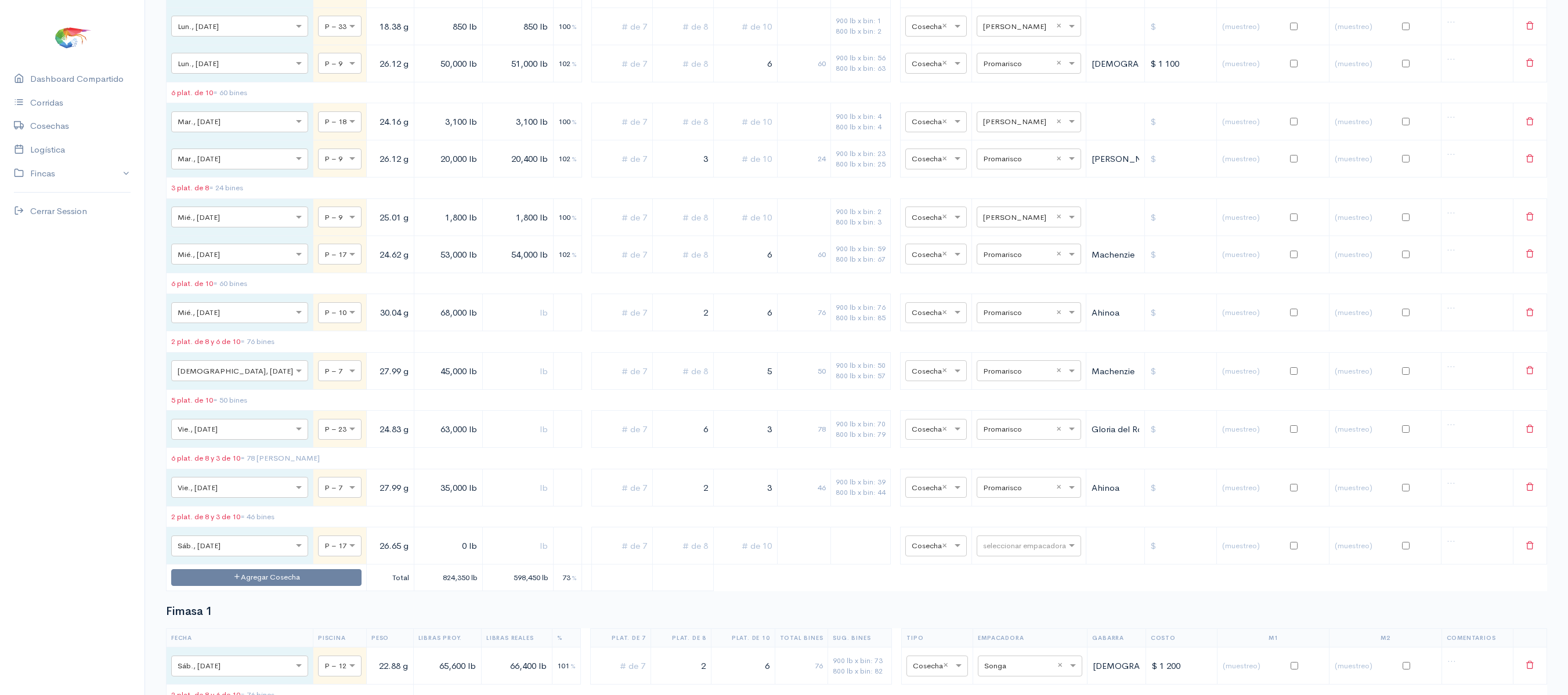
type input "26.65 g"
click at [419, 558] on input "0 lb" at bounding box center [448, 546] width 59 height 24
type input "350 lb"
click at [514, 564] on td at bounding box center [518, 546] width 71 height 37
click at [508, 558] on input "text" at bounding box center [518, 546] width 62 height 24
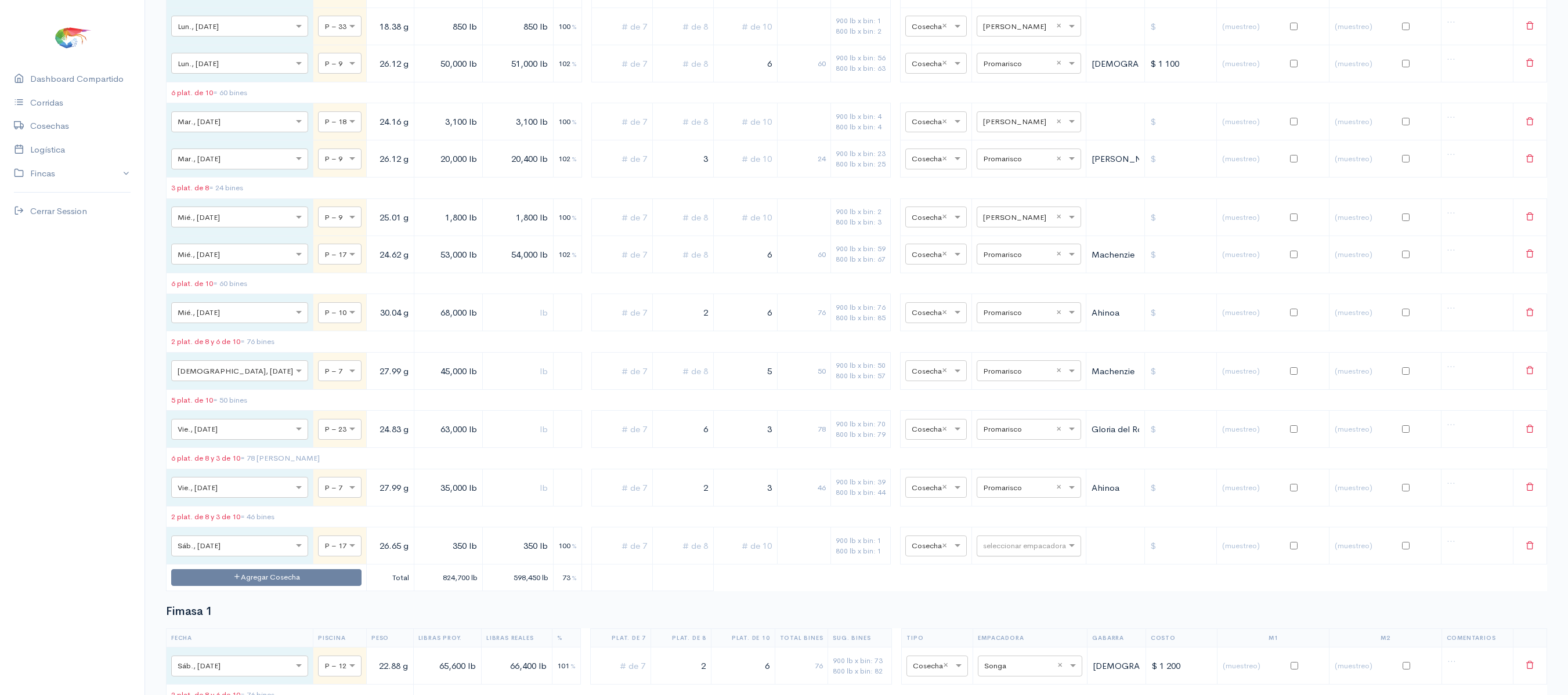
type input "350 lb"
click at [1010, 552] on input "text" at bounding box center [1019, 545] width 71 height 12
type input "v"
type input "t"
click at [1018, 352] on span "Total Seafood" at bounding box center [998, 345] width 55 height 11
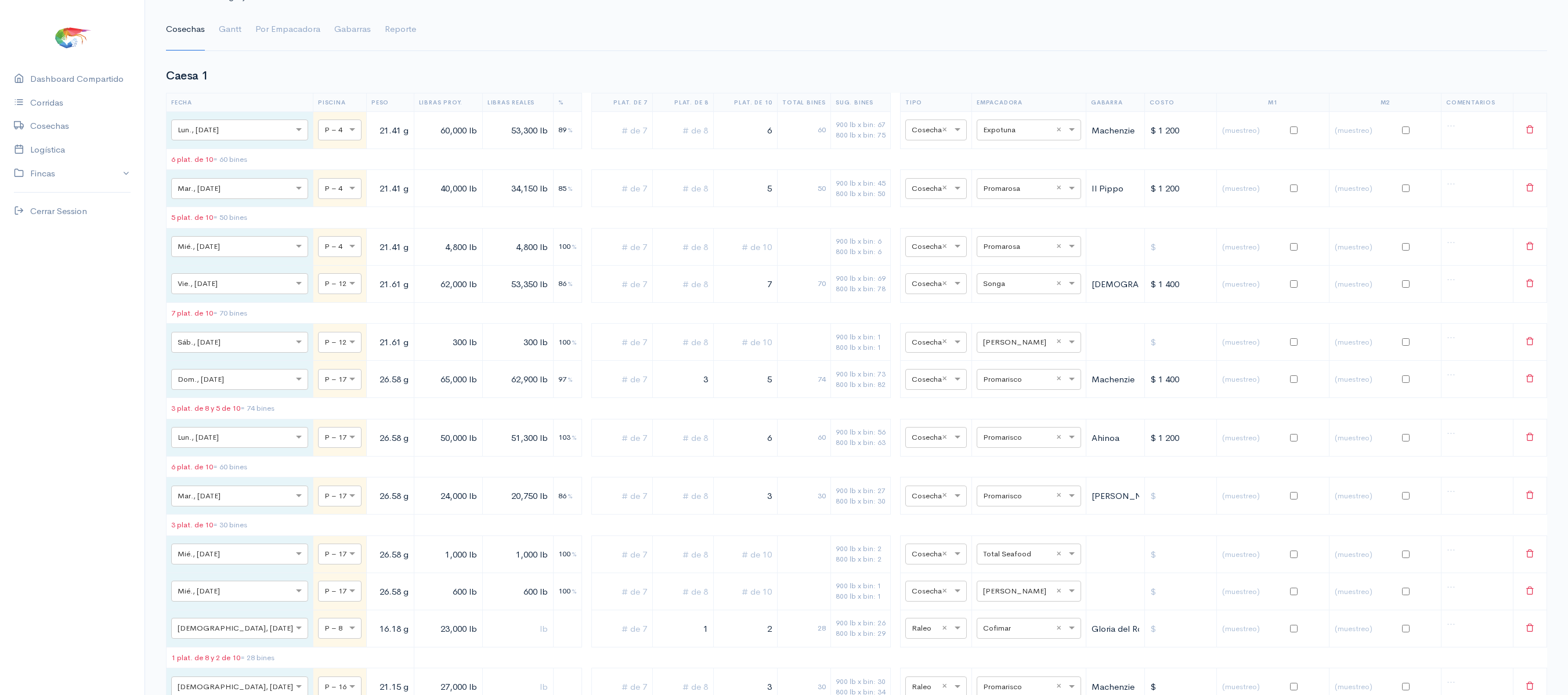
scroll to position [0, 0]
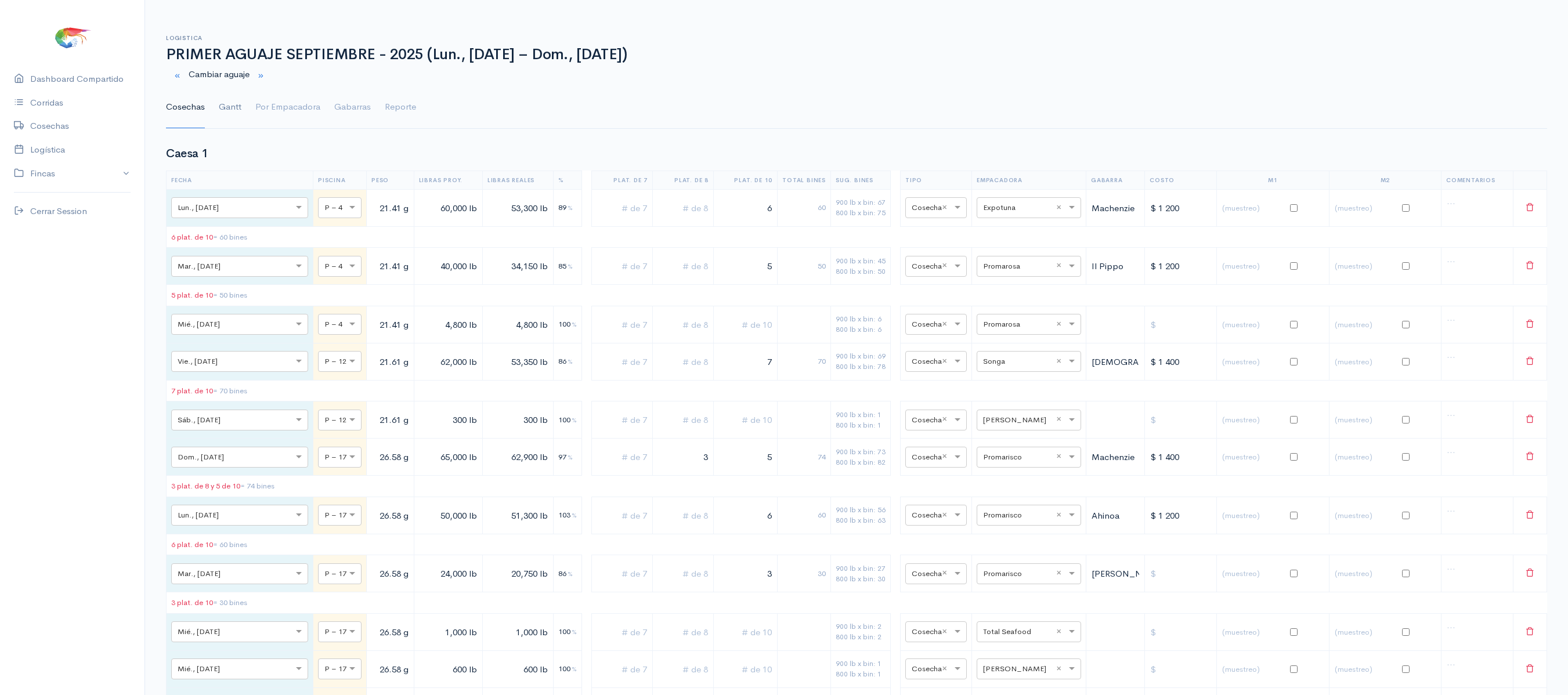
click at [228, 115] on link "Gantt" at bounding box center [231, 107] width 23 height 41
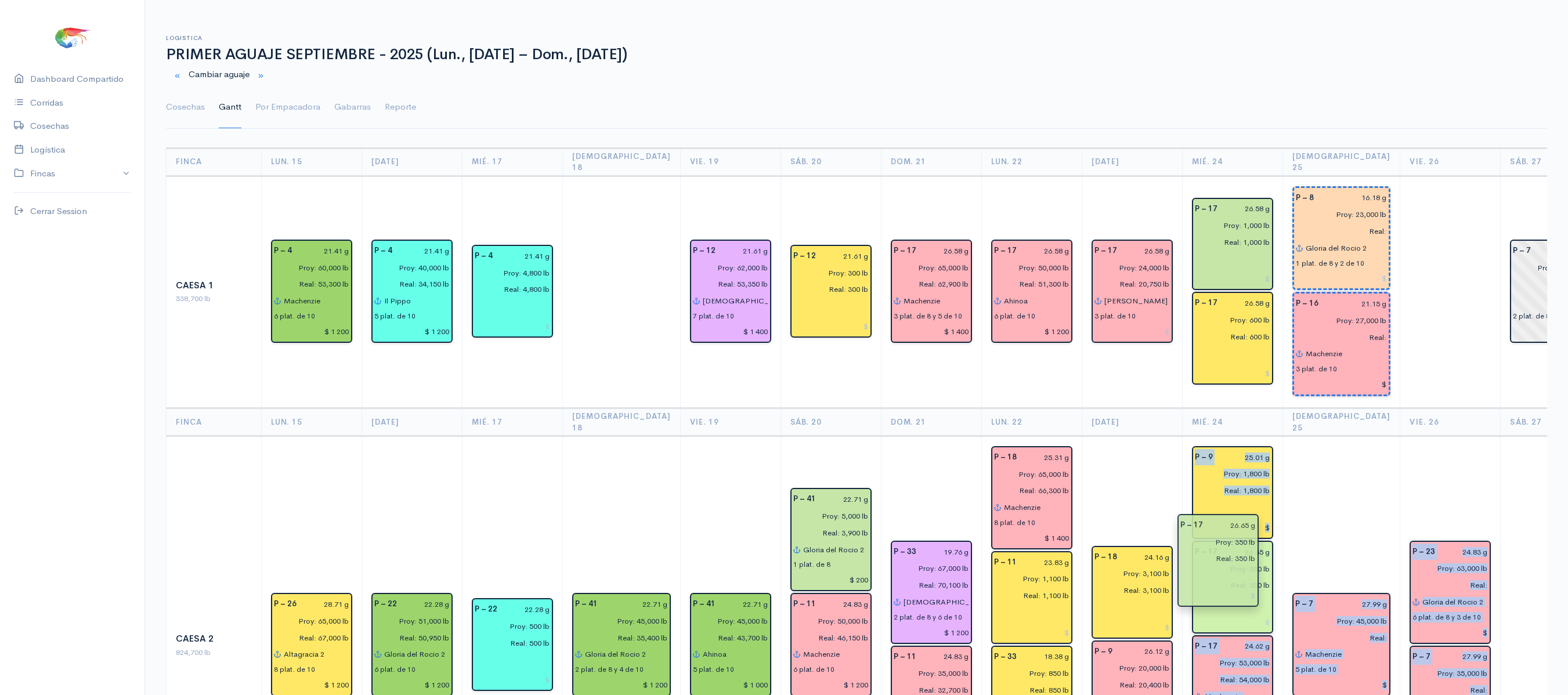
drag, startPoint x: 1529, startPoint y: 608, endPoint x: 1248, endPoint y: 516, distance: 295.7
click at [1253, 516] on td "P – 9 25.01 g Proy: 1,800 lb Real: 1,800 lb P – 17 26.65 g Proy: 350 lb Real: 3…" at bounding box center [1232, 646] width 100 height 419
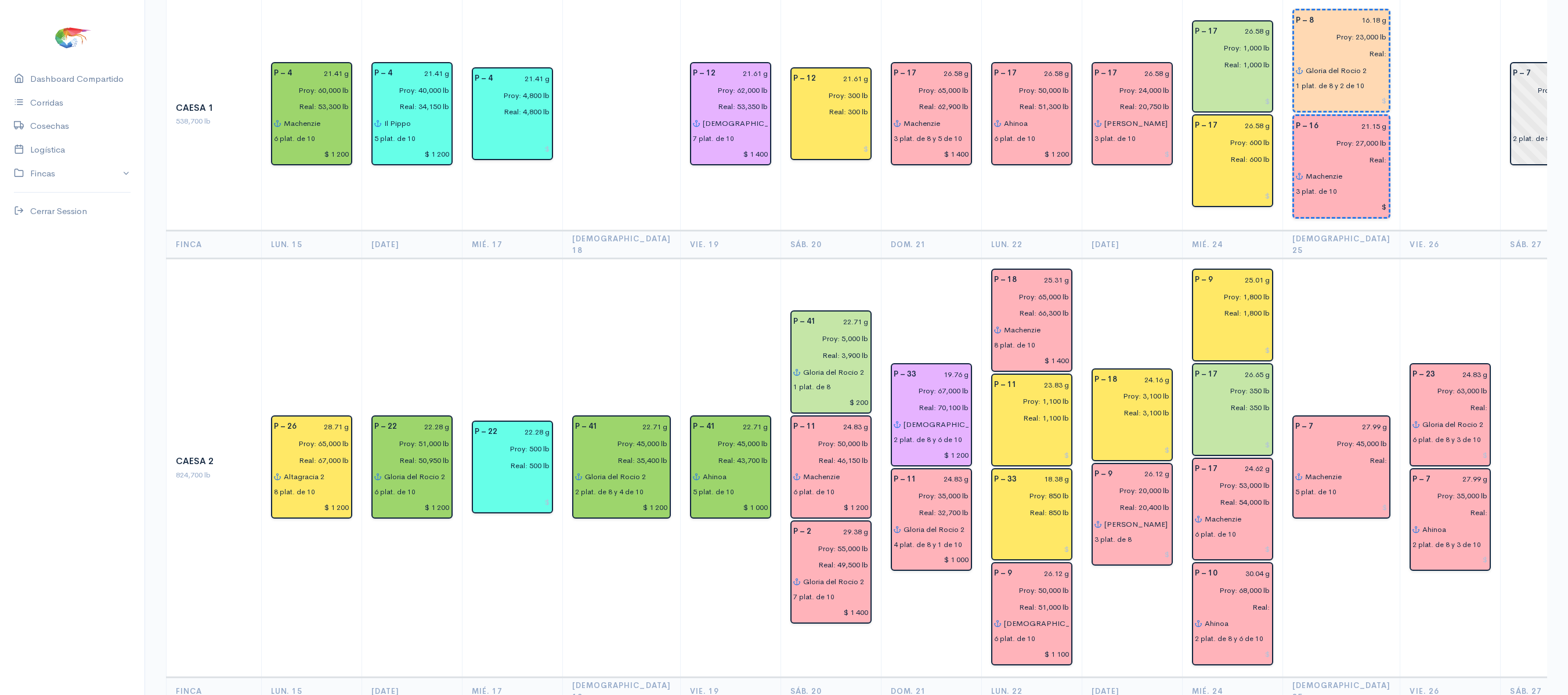
scroll to position [179, 0]
click at [1234, 598] on input "Real:" at bounding box center [1230, 607] width 83 height 17
type input "Real: 61,100 lb"
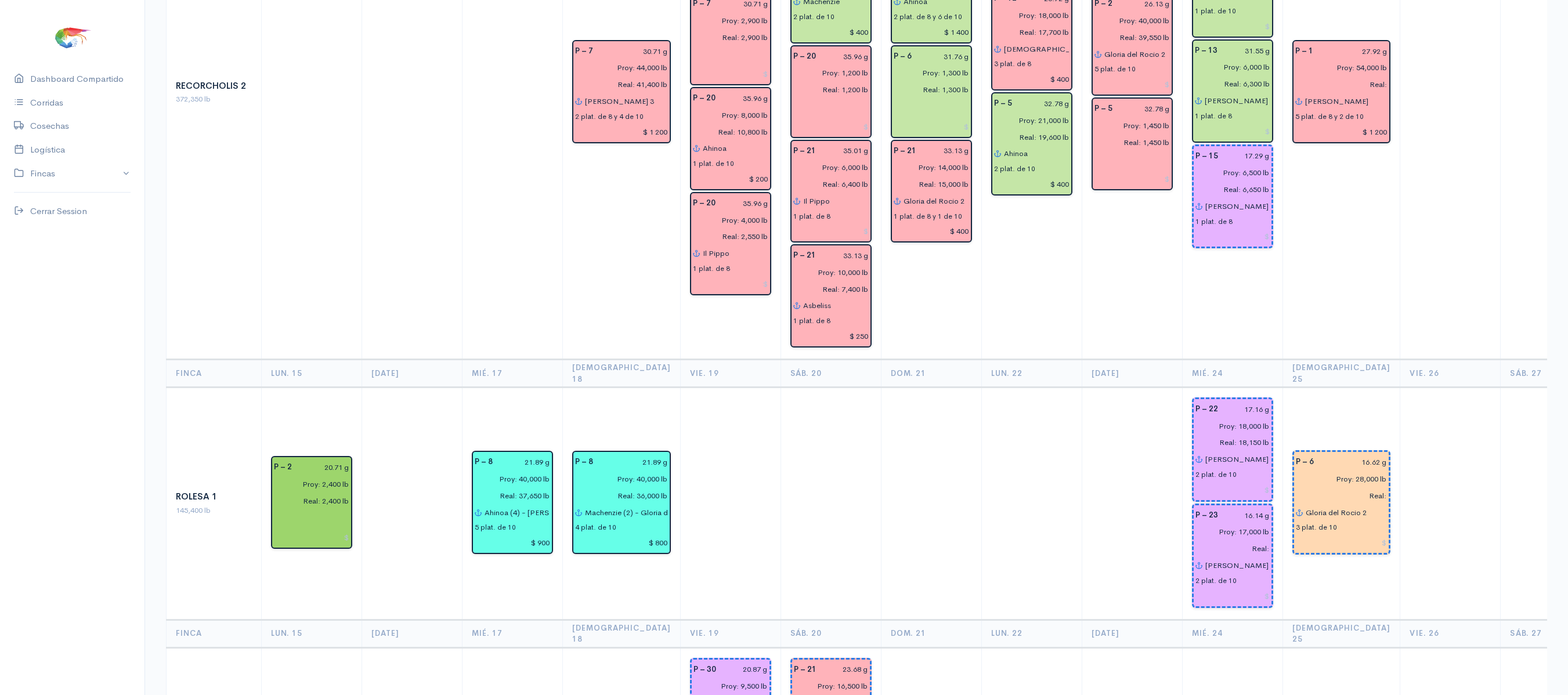
scroll to position [2305, 0]
click at [1247, 541] on input "Real:" at bounding box center [1230, 550] width 82 height 17
type input "Real: 18,000 lb"
click at [1241, 509] on input "16.14 g" at bounding box center [1248, 517] width 44 height 17
type input "17.16 g"
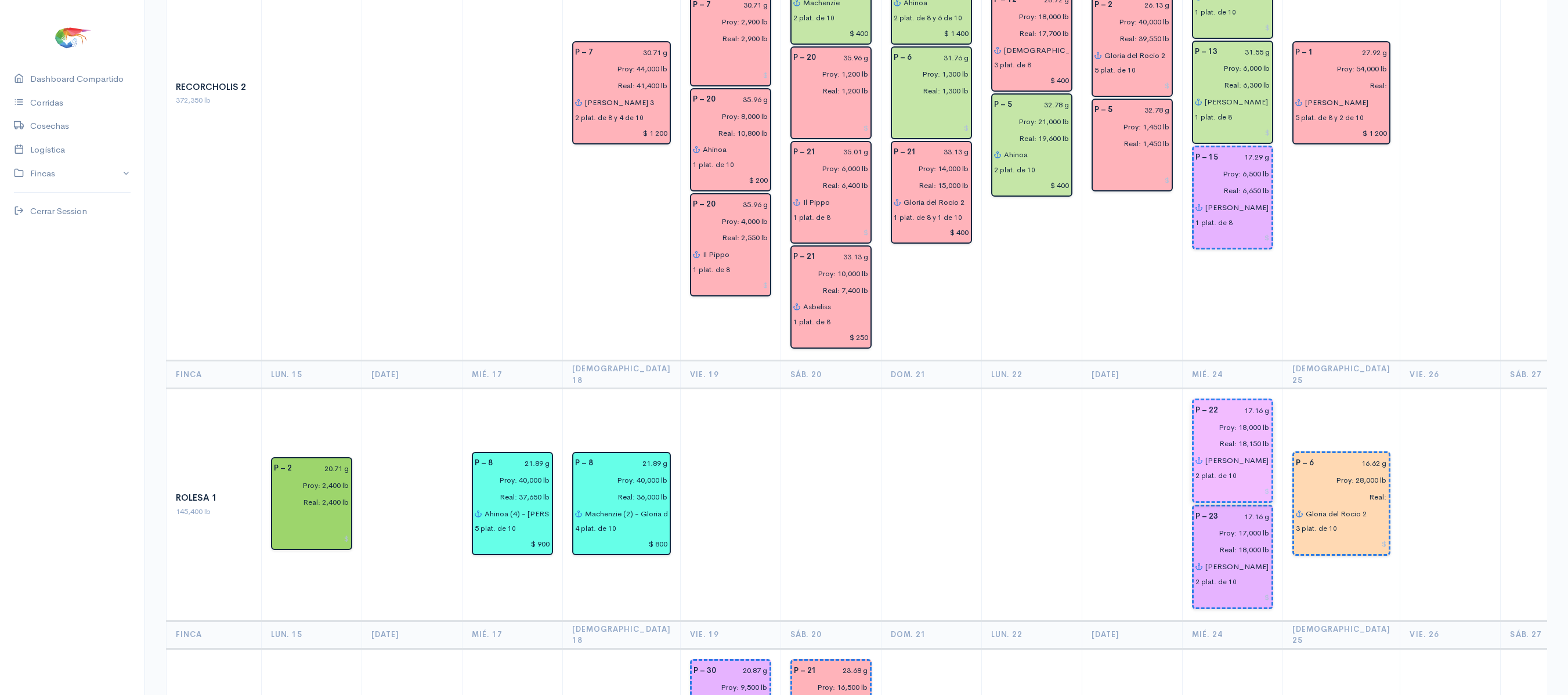
click at [1242, 402] on input "17.16 g" at bounding box center [1248, 410] width 44 height 17
type input "17.45 g"
click at [1401, 143] on td at bounding box center [1451, 93] width 100 height 534
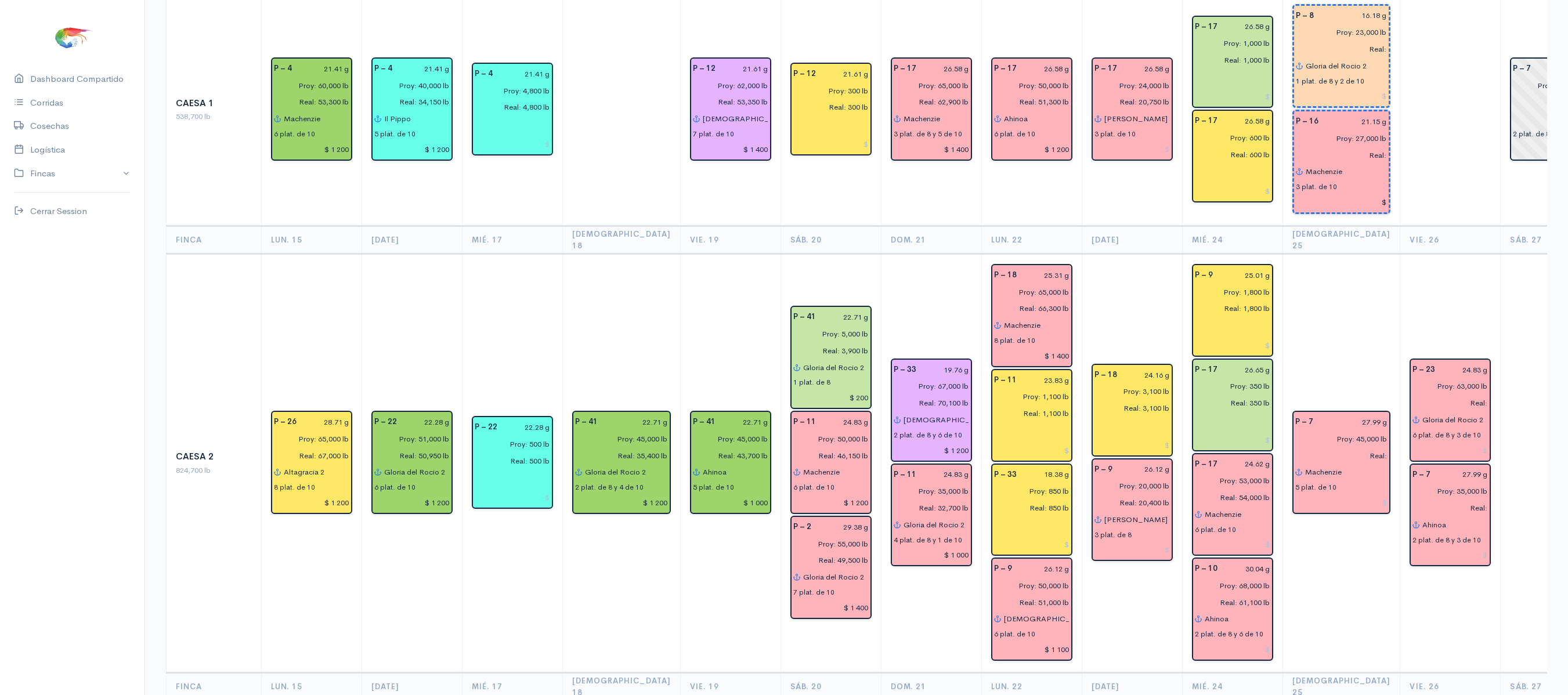
scroll to position [0, 0]
